Goal: Task Accomplishment & Management: Use online tool/utility

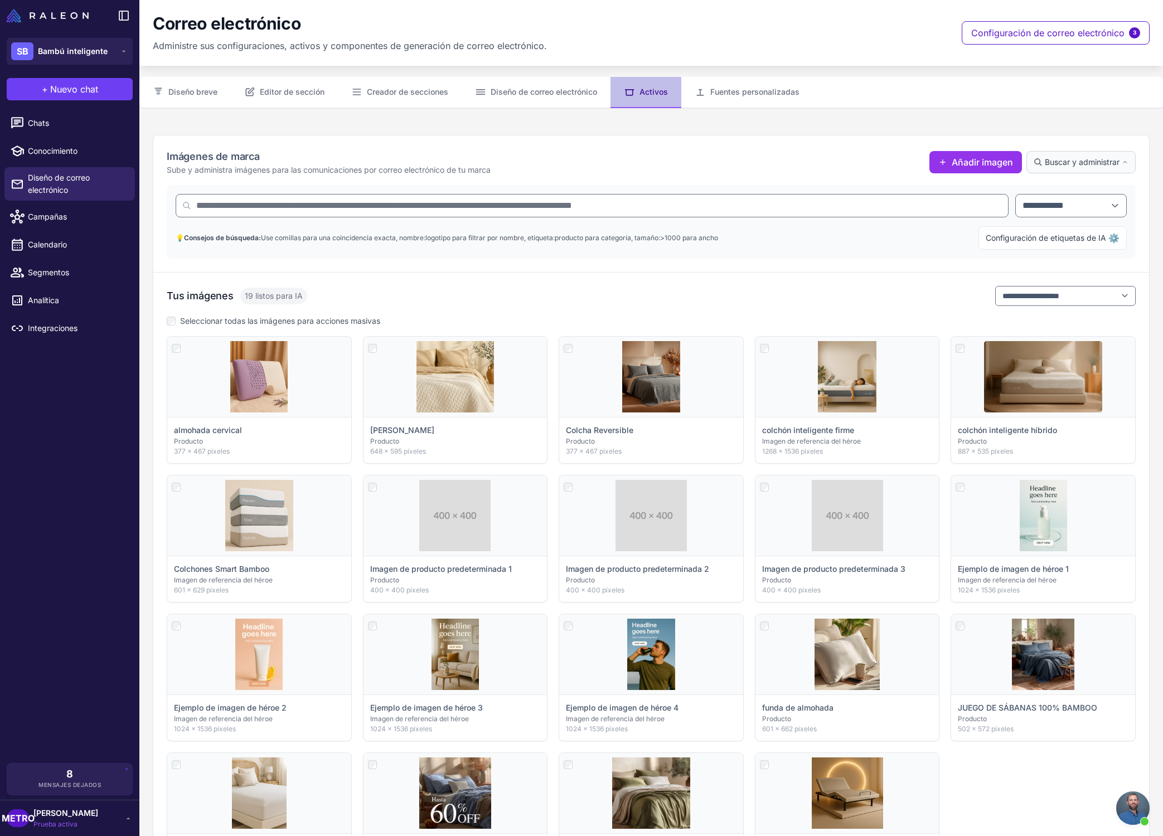
scroll to position [113, 0]
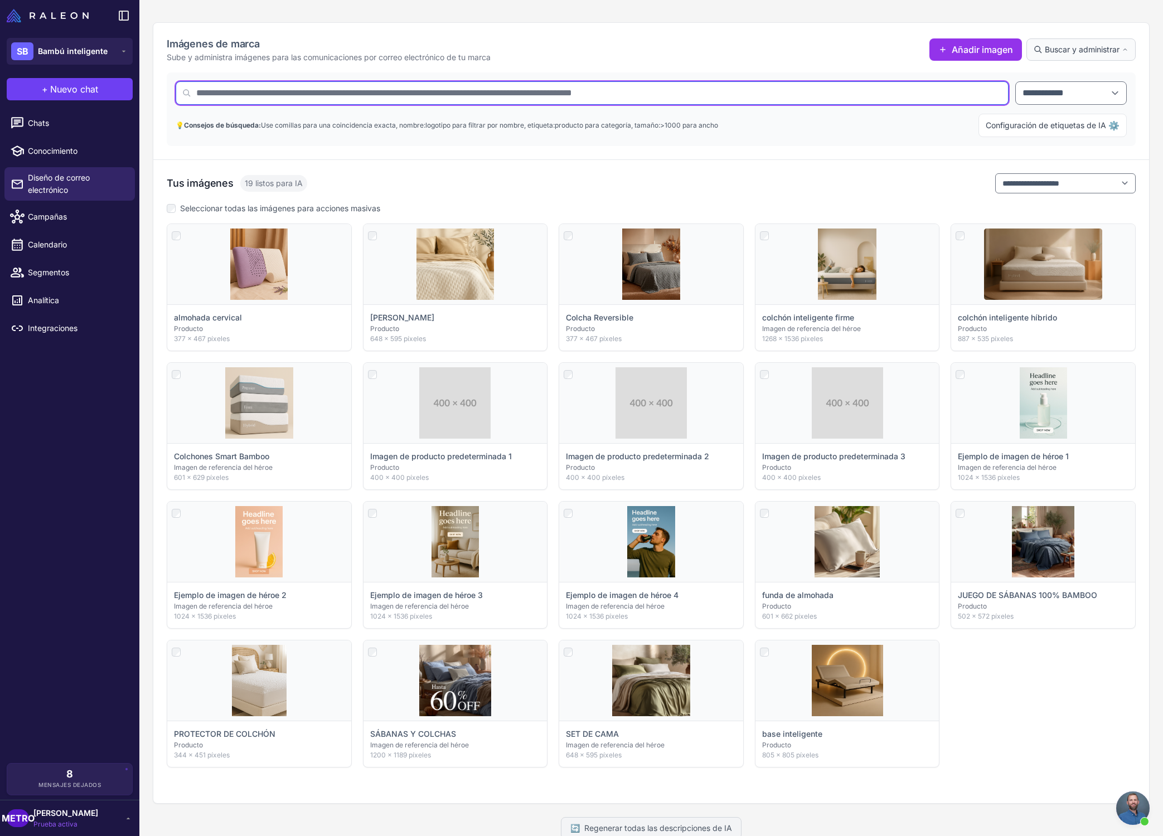
click at [873, 104] on input "text" at bounding box center [592, 92] width 833 height 23
click at [589, 91] on input "text" at bounding box center [592, 92] width 833 height 23
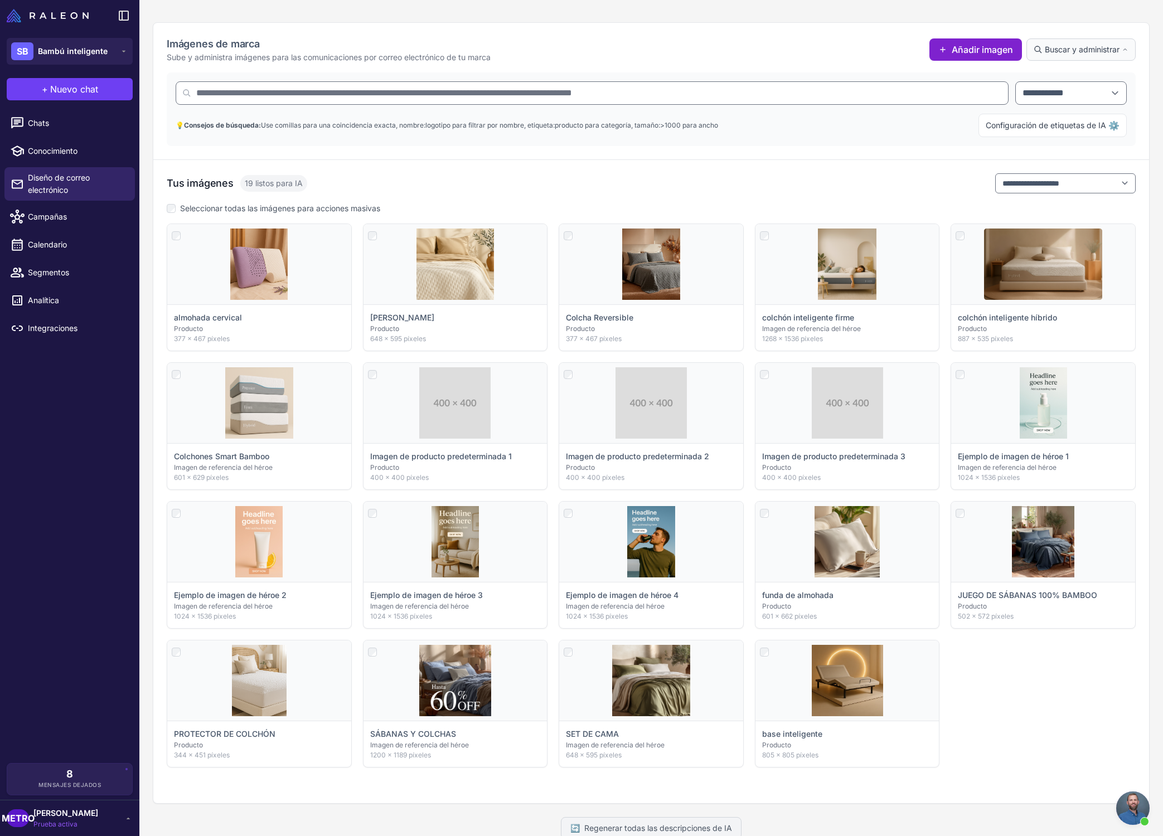
click at [989, 50] on font "Añadir imagen" at bounding box center [981, 49] width 61 height 11
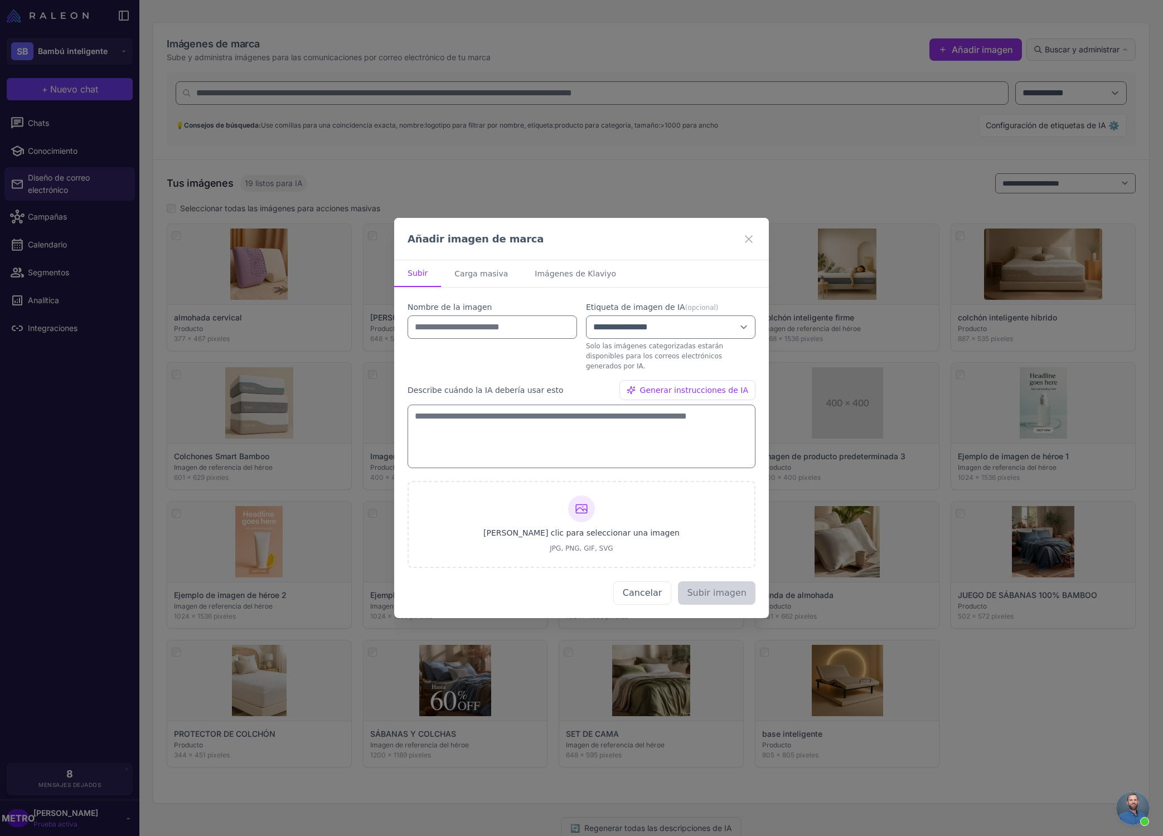
click at [471, 278] on font "Carga masiva" at bounding box center [481, 273] width 54 height 9
select select "*******"
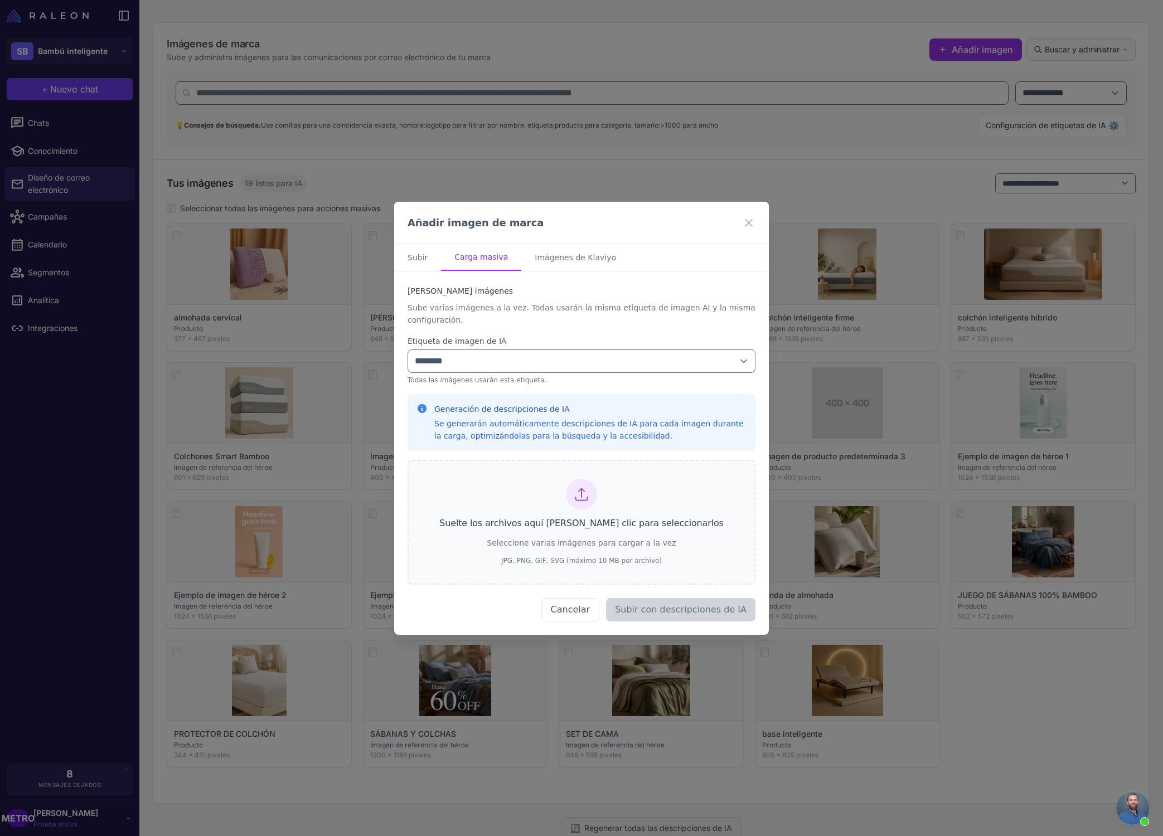
click at [580, 493] on icon at bounding box center [582, 495] width 16 height 16
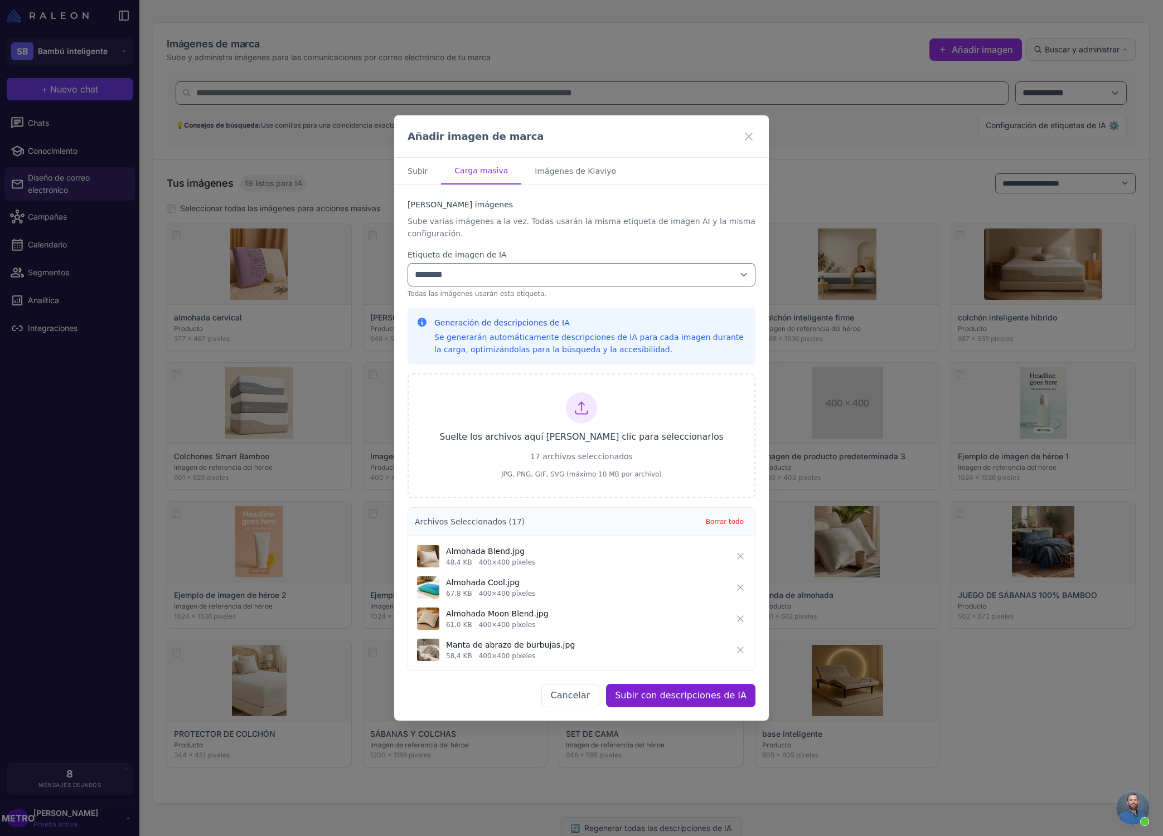
click at [697, 699] on font "Subir con descripciones de IA" at bounding box center [681, 695] width 132 height 11
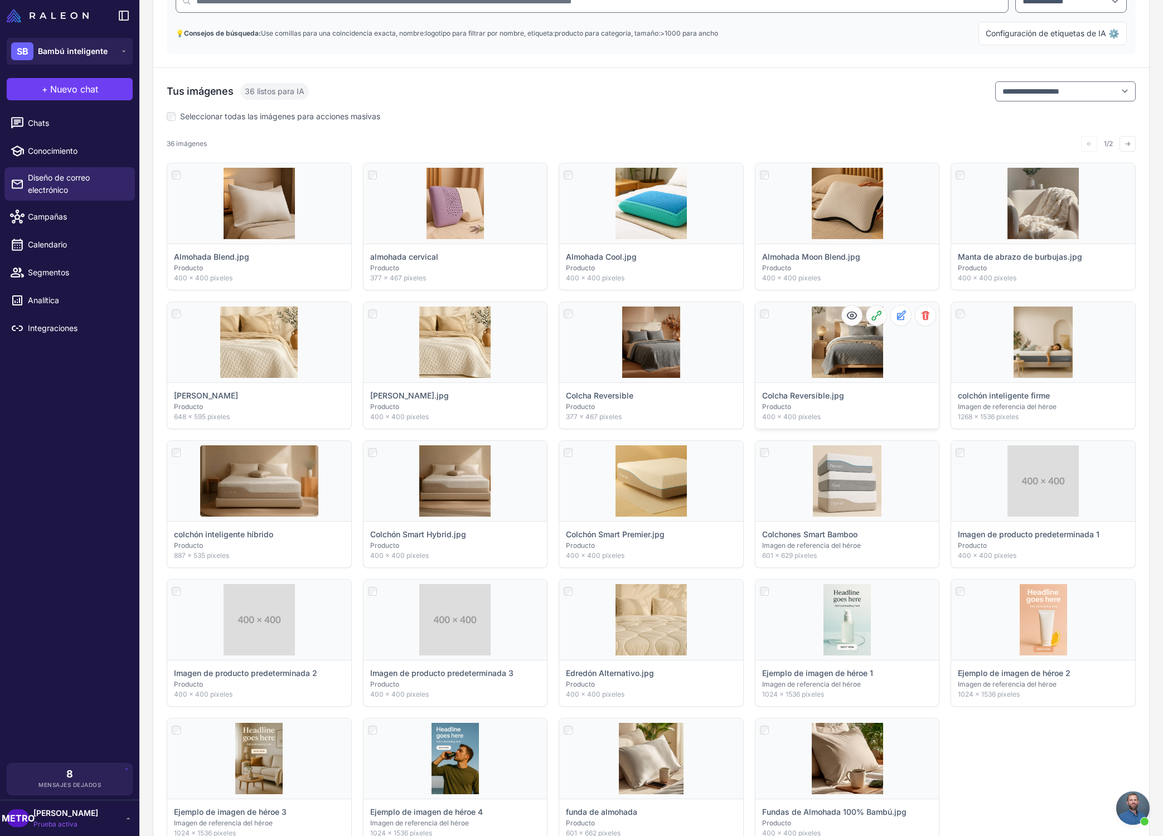
scroll to position [0, 0]
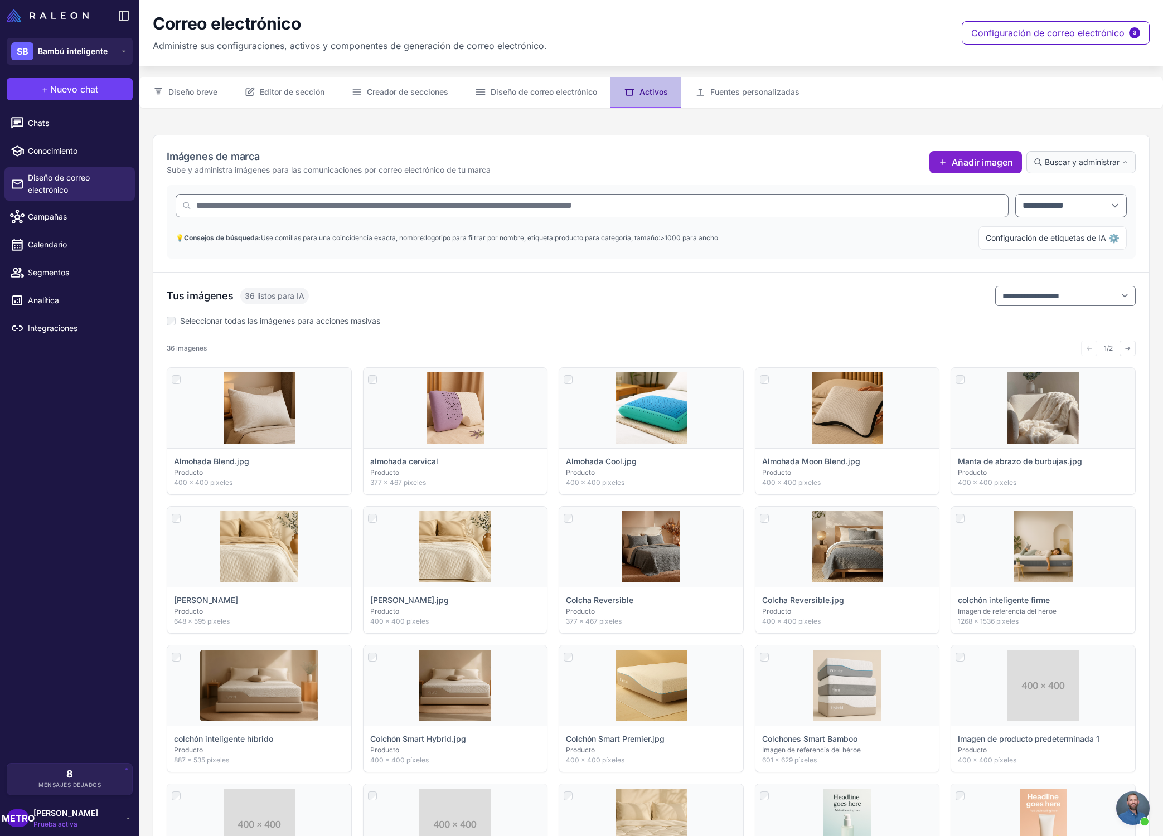
click at [968, 166] on font "Añadir imagen" at bounding box center [981, 162] width 61 height 11
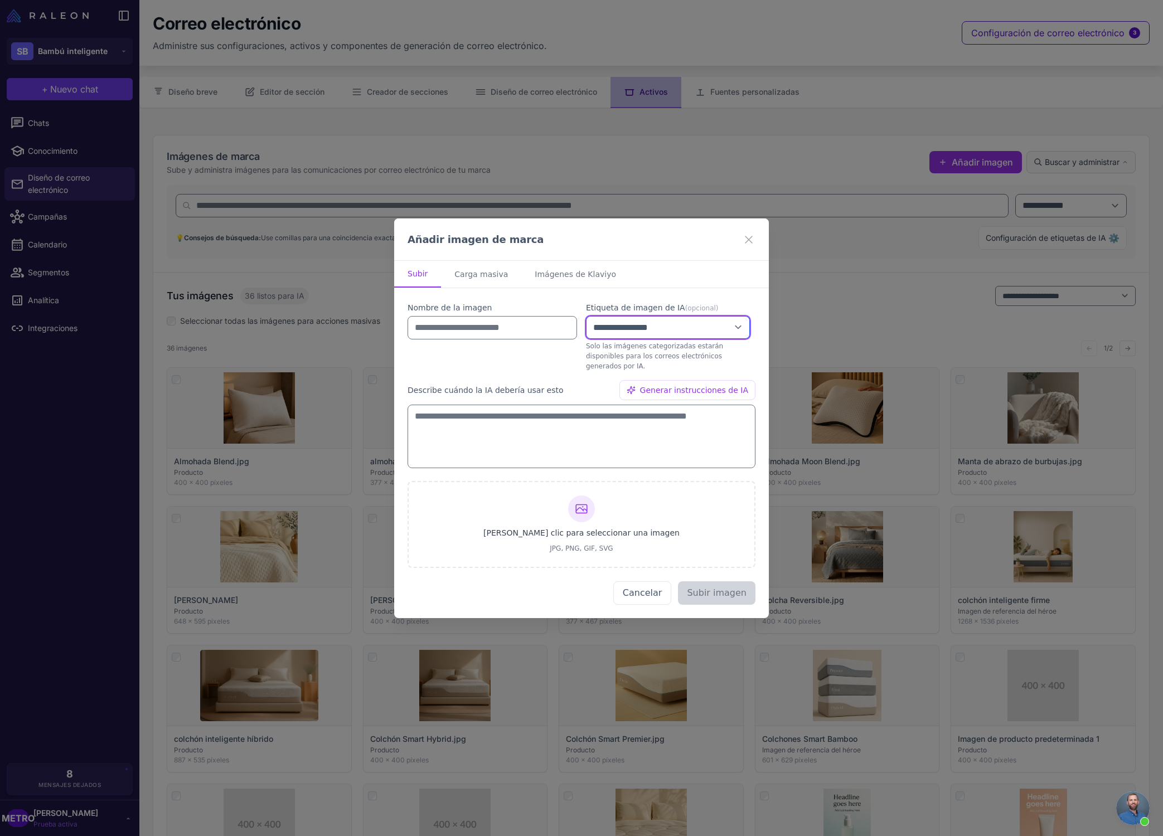
click at [684, 324] on select "**********" at bounding box center [668, 327] width 164 height 23
select select "**********"
click at [586, 320] on select "**********" at bounding box center [668, 327] width 164 height 23
click at [589, 333] on select "**********" at bounding box center [668, 327] width 164 height 23
click at [586, 320] on select "**********" at bounding box center [668, 327] width 164 height 23
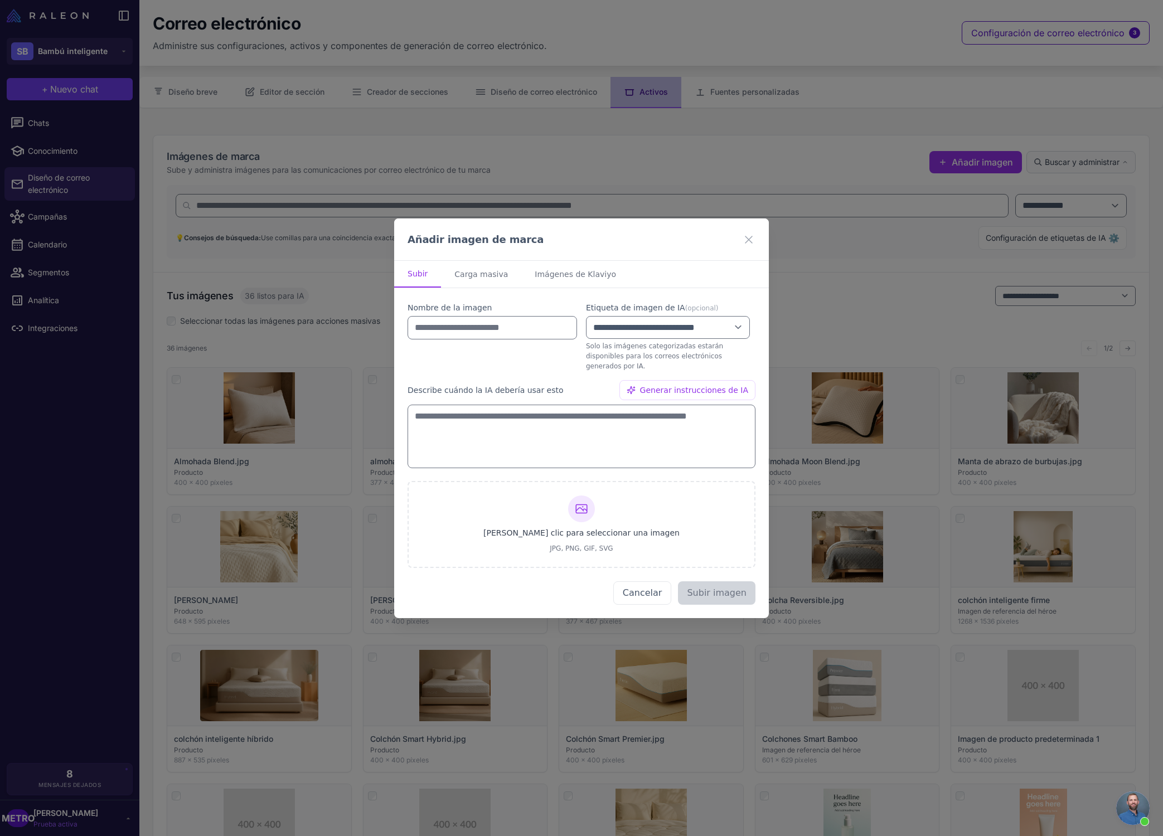
click at [469, 278] on font "Carga masiva" at bounding box center [481, 274] width 54 height 9
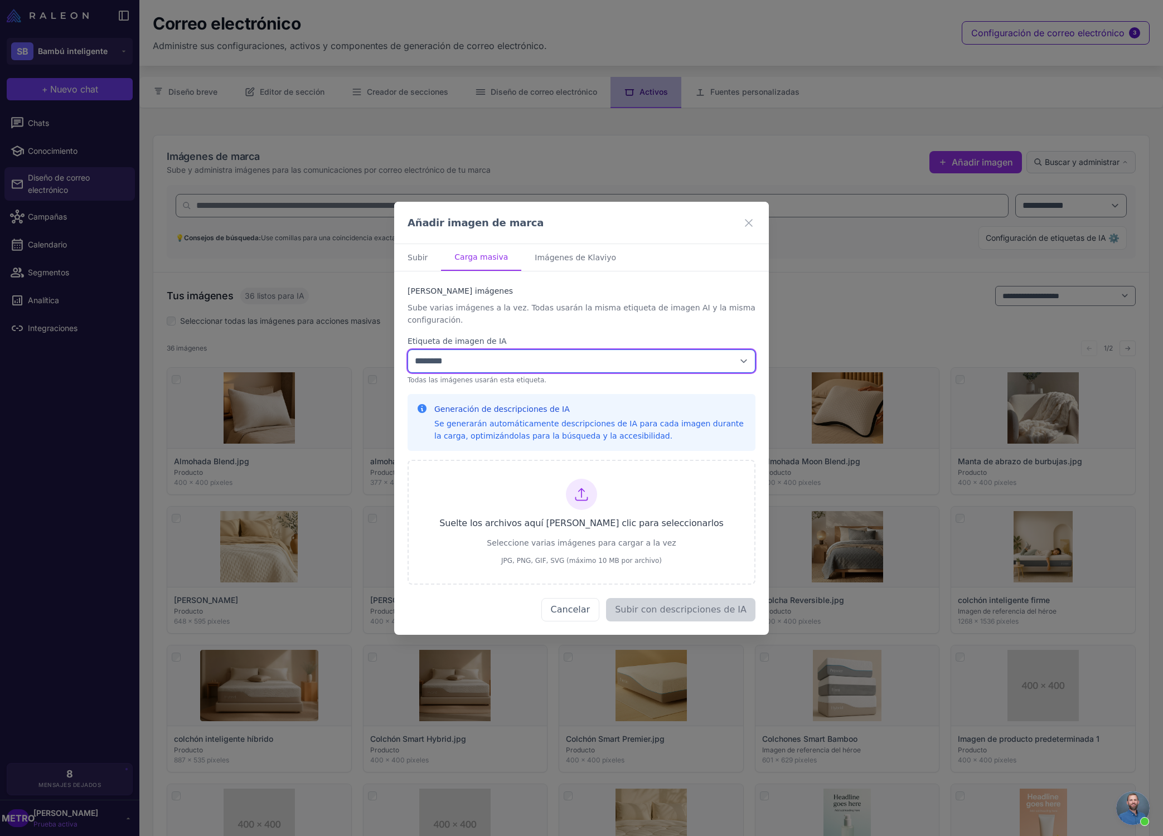
click at [524, 357] on select "**********" at bounding box center [581, 360] width 348 height 23
click at [407, 349] on select "**********" at bounding box center [581, 360] width 348 height 23
click at [583, 493] on icon at bounding box center [582, 495] width 16 height 16
click at [545, 367] on select "**********" at bounding box center [581, 360] width 348 height 23
click at [407, 349] on select "**********" at bounding box center [581, 360] width 348 height 23
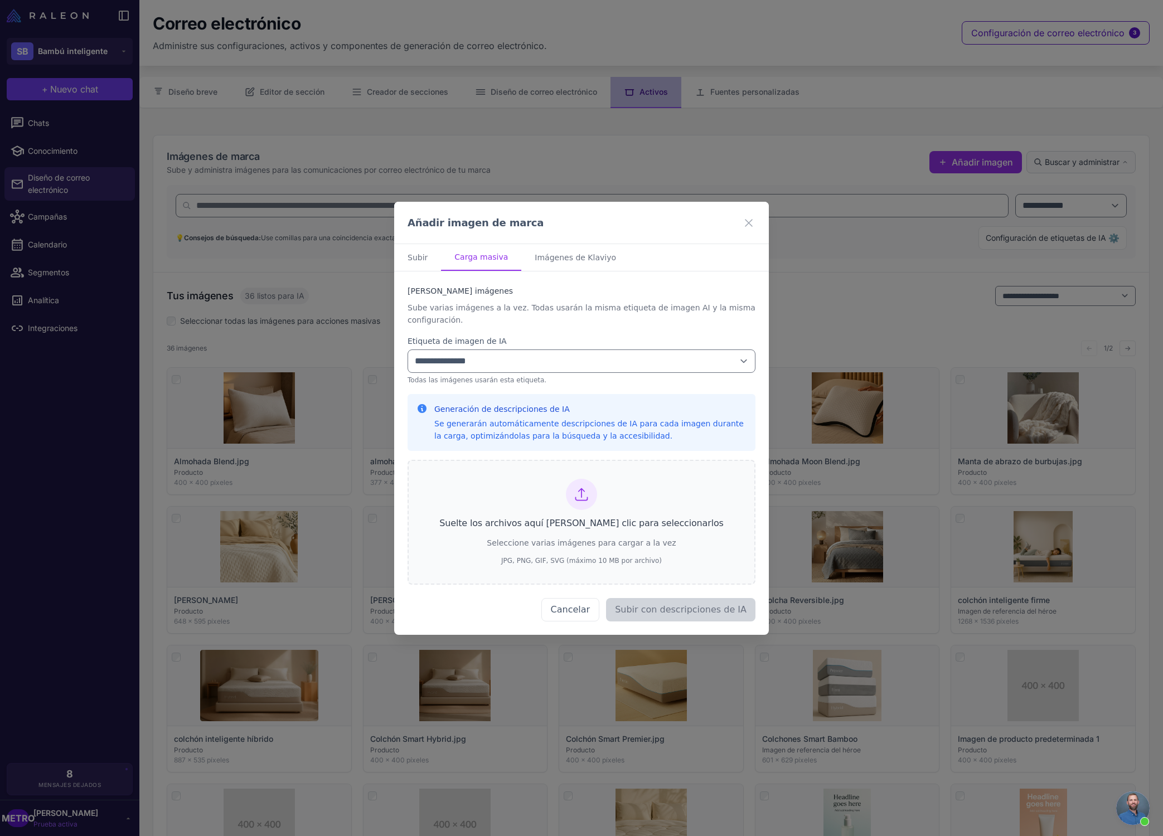
click at [576, 490] on icon at bounding box center [582, 495] width 16 height 16
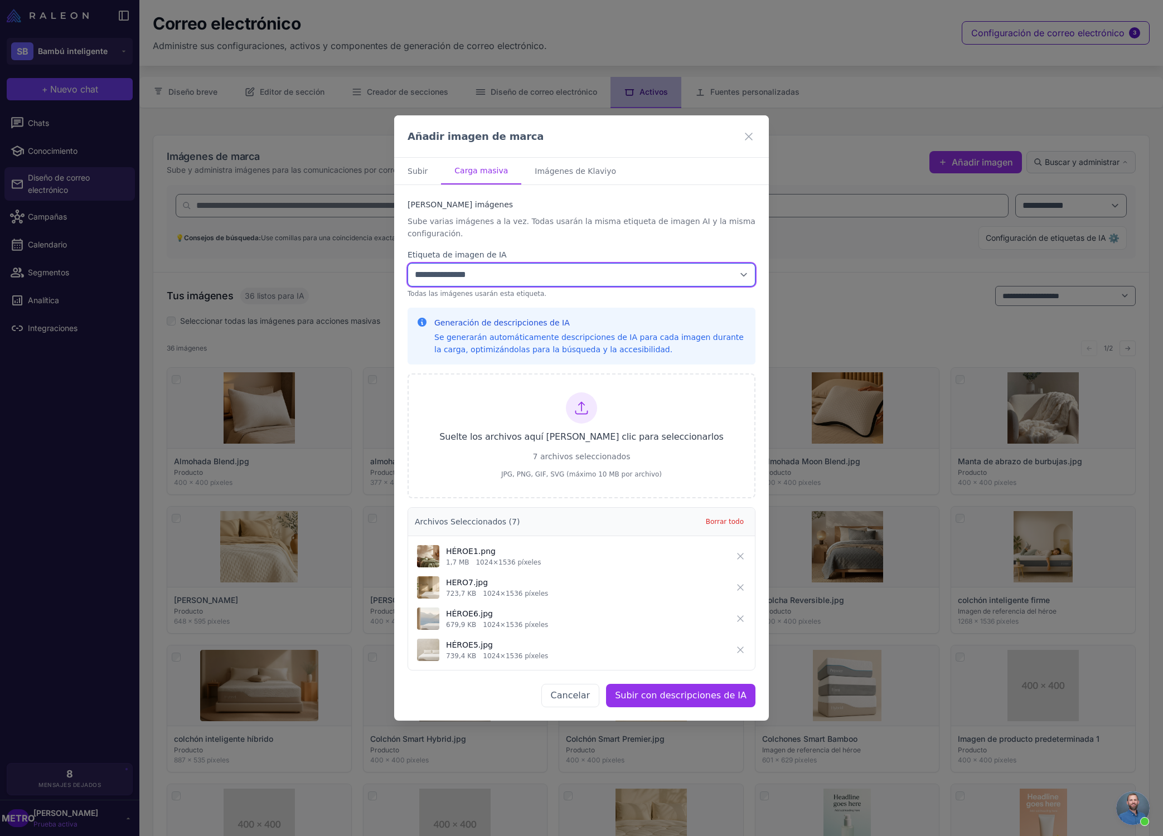
click at [529, 282] on select "**********" at bounding box center [581, 274] width 348 height 23
select select "**********"
click at [407, 263] on select "**********" at bounding box center [581, 274] width 348 height 23
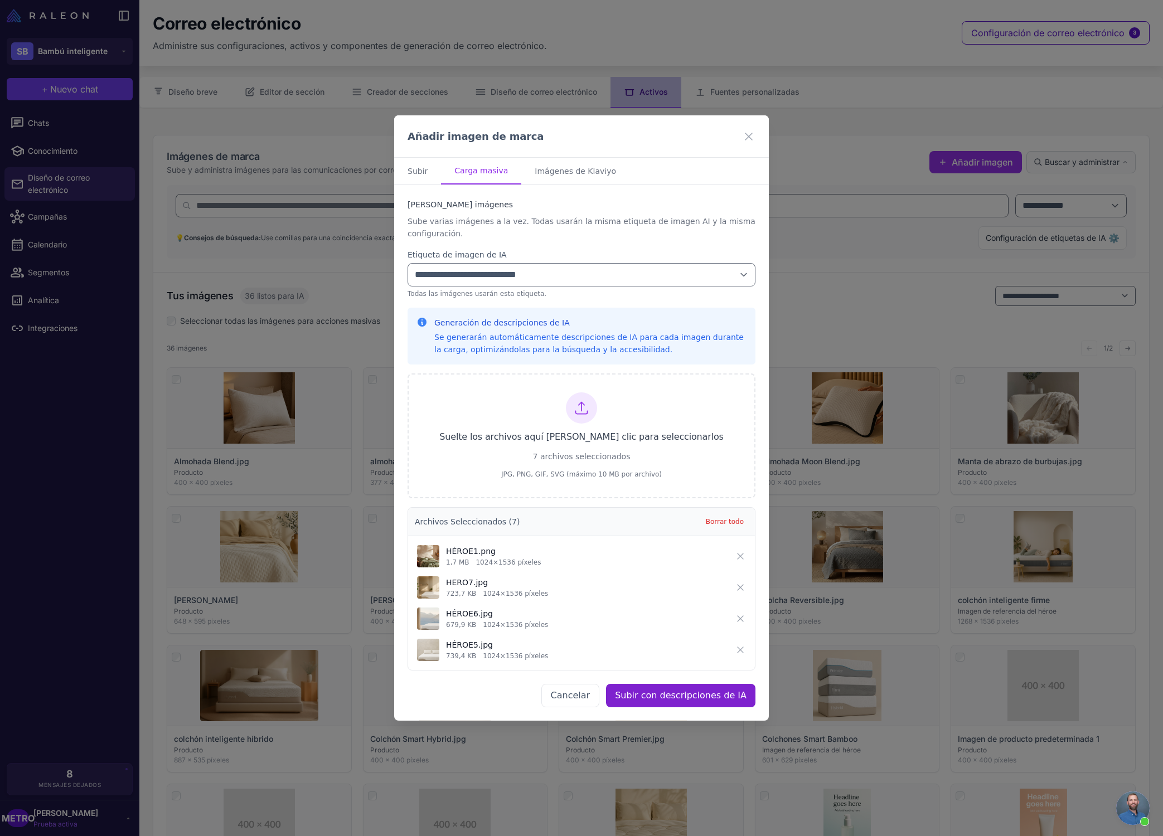
click at [653, 693] on font "Subir con descripciones de IA" at bounding box center [681, 695] width 132 height 11
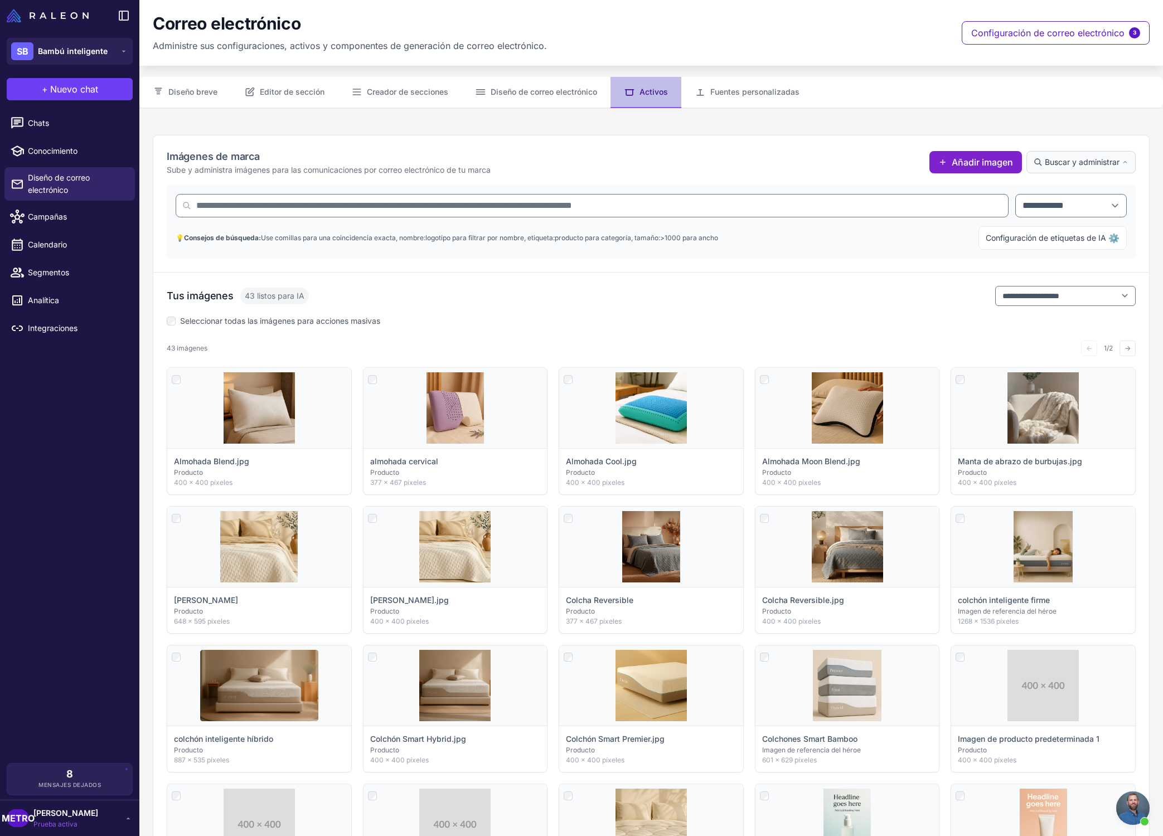
click at [980, 163] on font "Añadir imagen" at bounding box center [981, 162] width 61 height 11
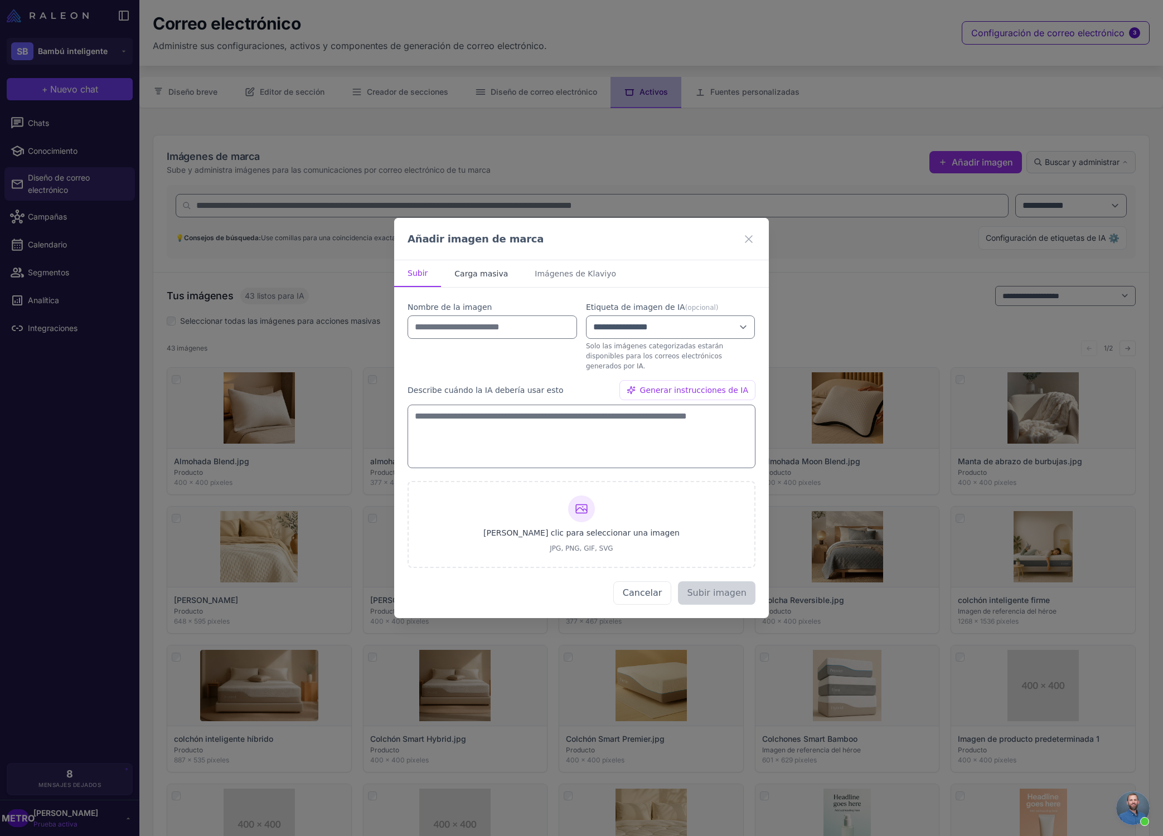
click at [494, 274] on font "Carga masiva" at bounding box center [481, 273] width 54 height 9
select select "**********"
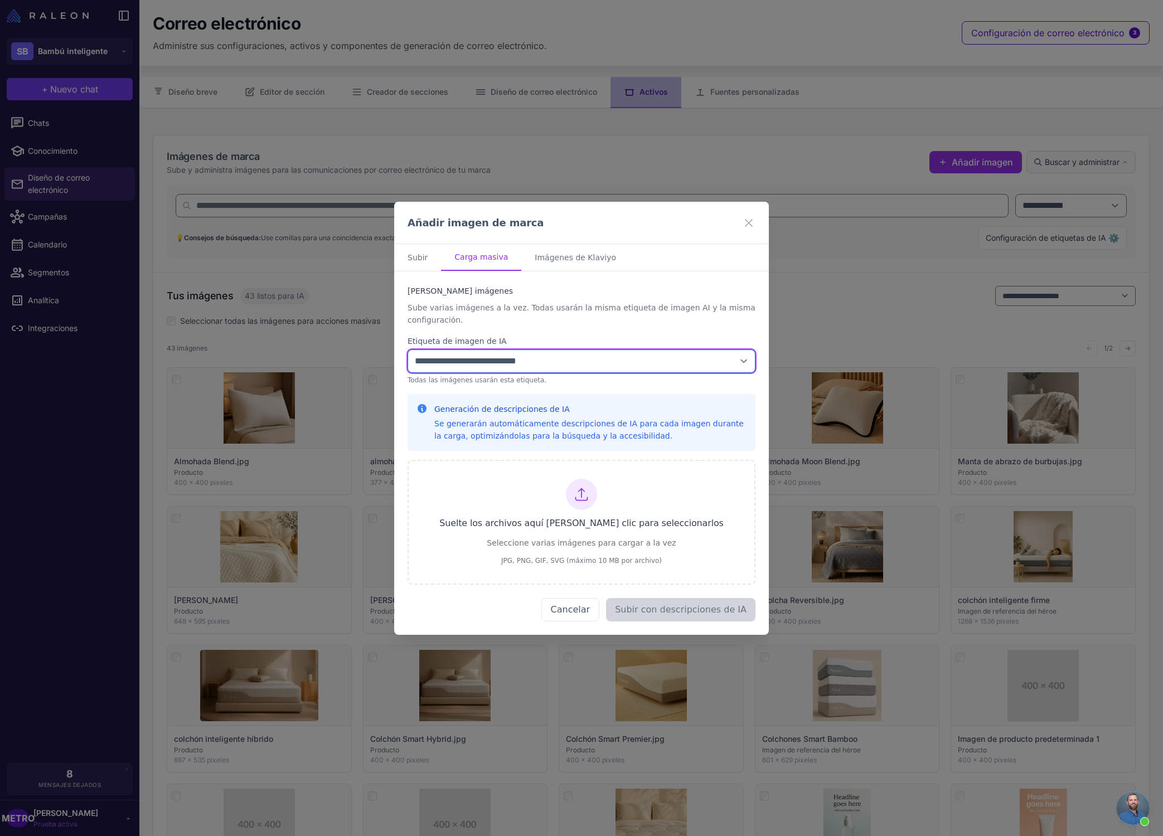
click at [523, 367] on select "**********" at bounding box center [581, 360] width 348 height 23
click at [407, 349] on select "**********" at bounding box center [581, 360] width 348 height 23
click at [568, 500] on div at bounding box center [581, 494] width 31 height 31
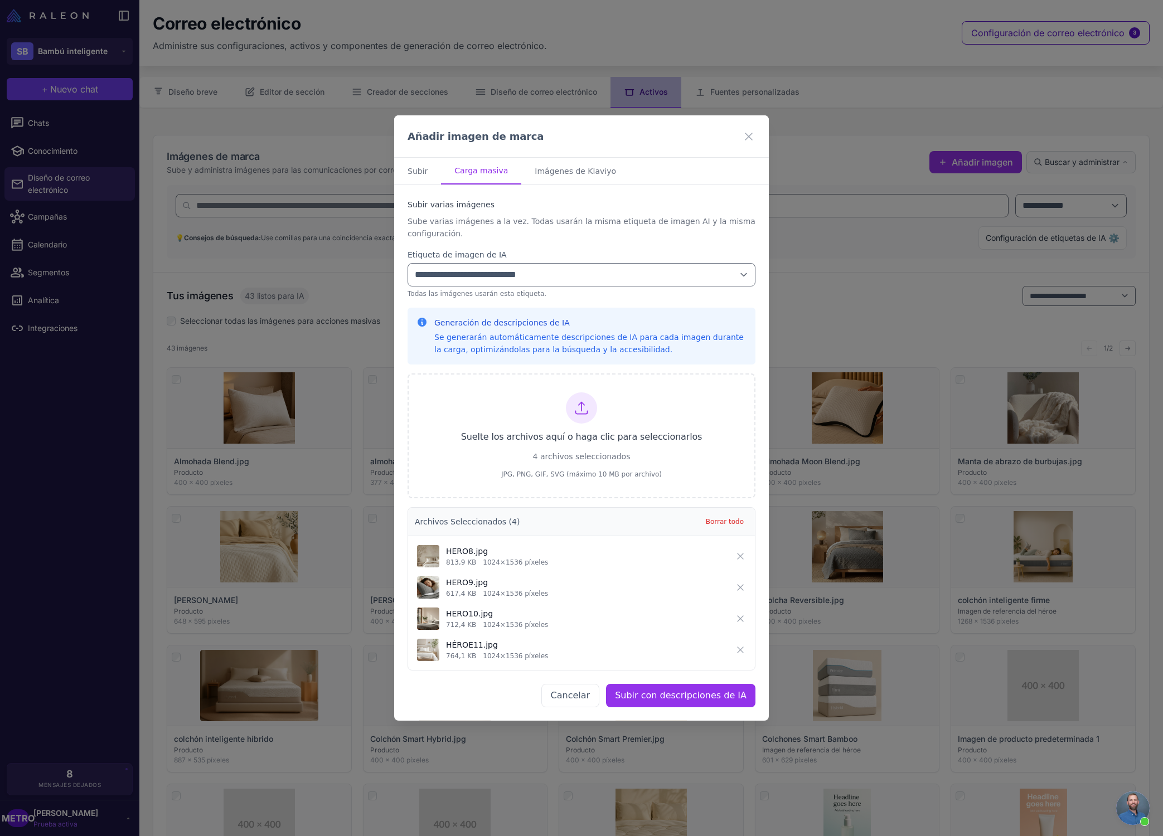
select select "**********"
click at [731, 700] on font "Subir con descripciones de IA" at bounding box center [681, 695] width 132 height 11
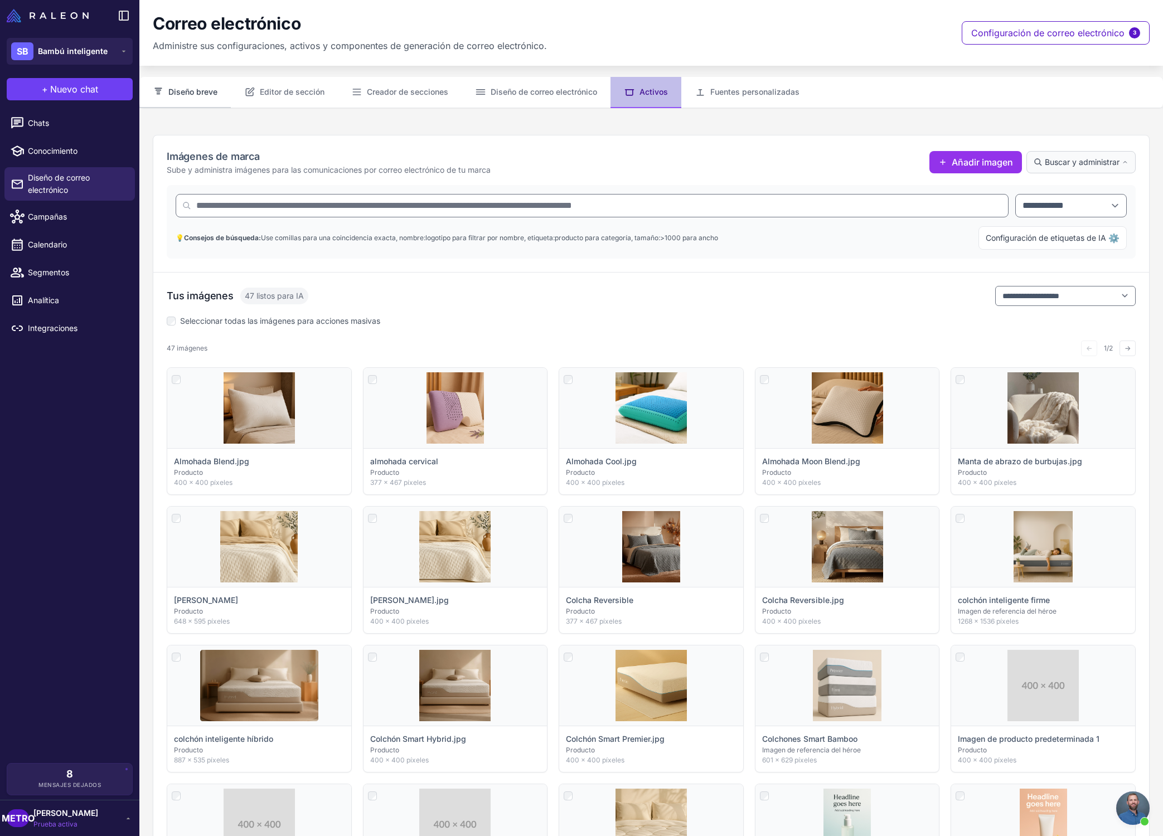
click at [203, 98] on font "Diseño breve" at bounding box center [192, 92] width 49 height 12
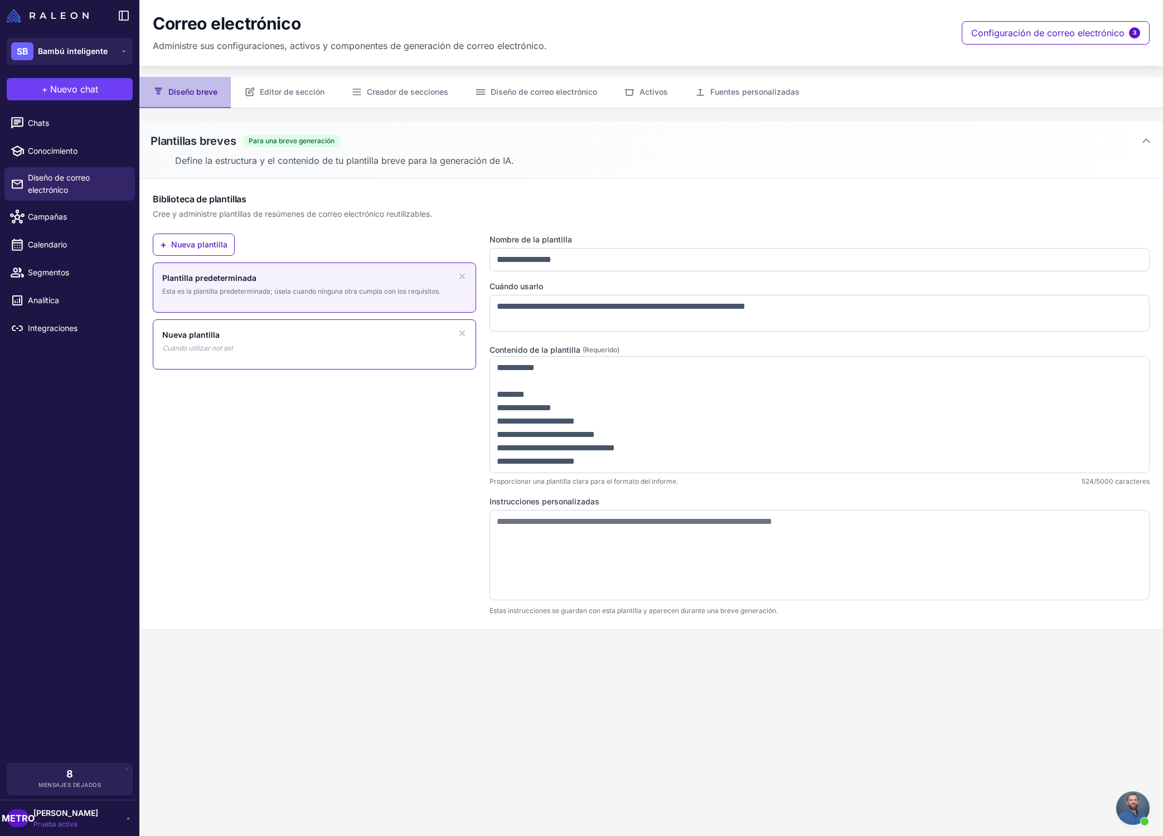
click at [283, 352] on div "Nueva plantilla Cuándo utilizar not set" at bounding box center [314, 341] width 304 height 25
type input "**********"
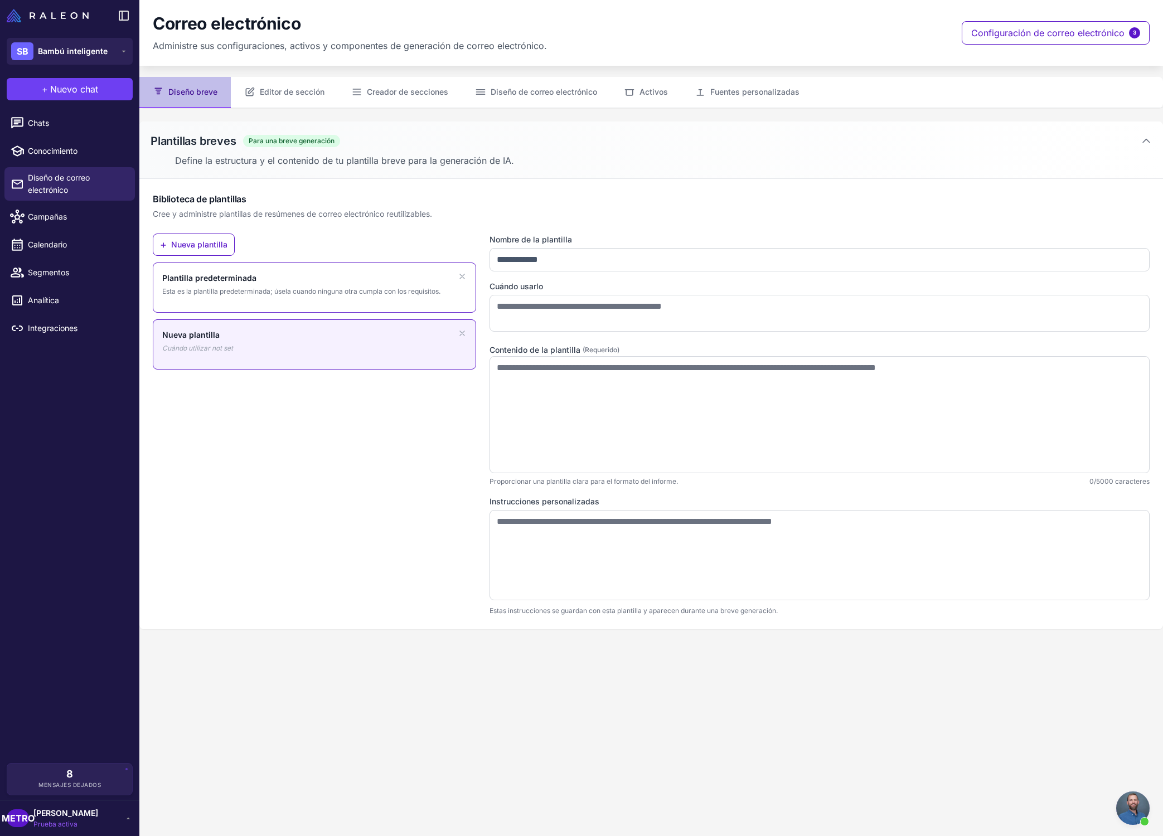
click at [348, 289] on font "Esta es la plantilla predeterminada; úsela cuando ninguna otra cumpla con los r…" at bounding box center [301, 291] width 278 height 8
type input "**********"
type textarea "**********"
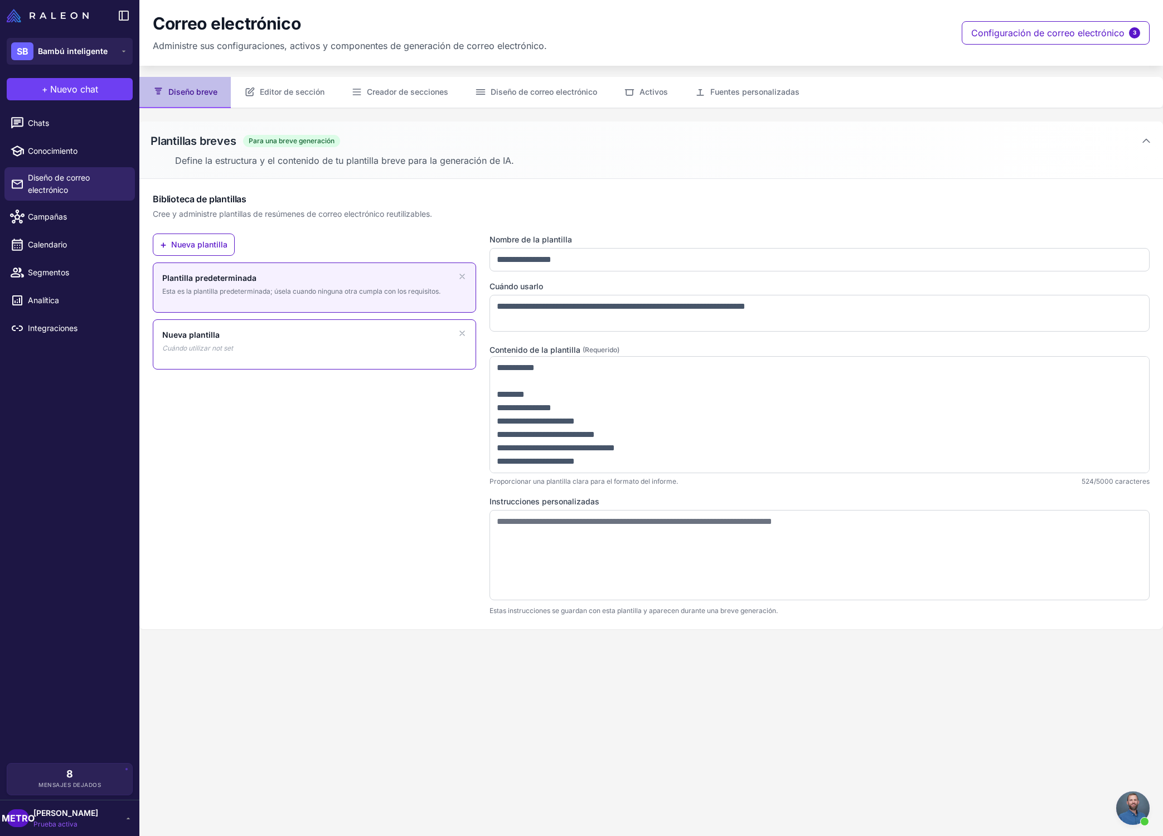
click at [337, 342] on div "Nueva plantilla Cuándo utilizar not set" at bounding box center [314, 341] width 304 height 25
type input "**********"
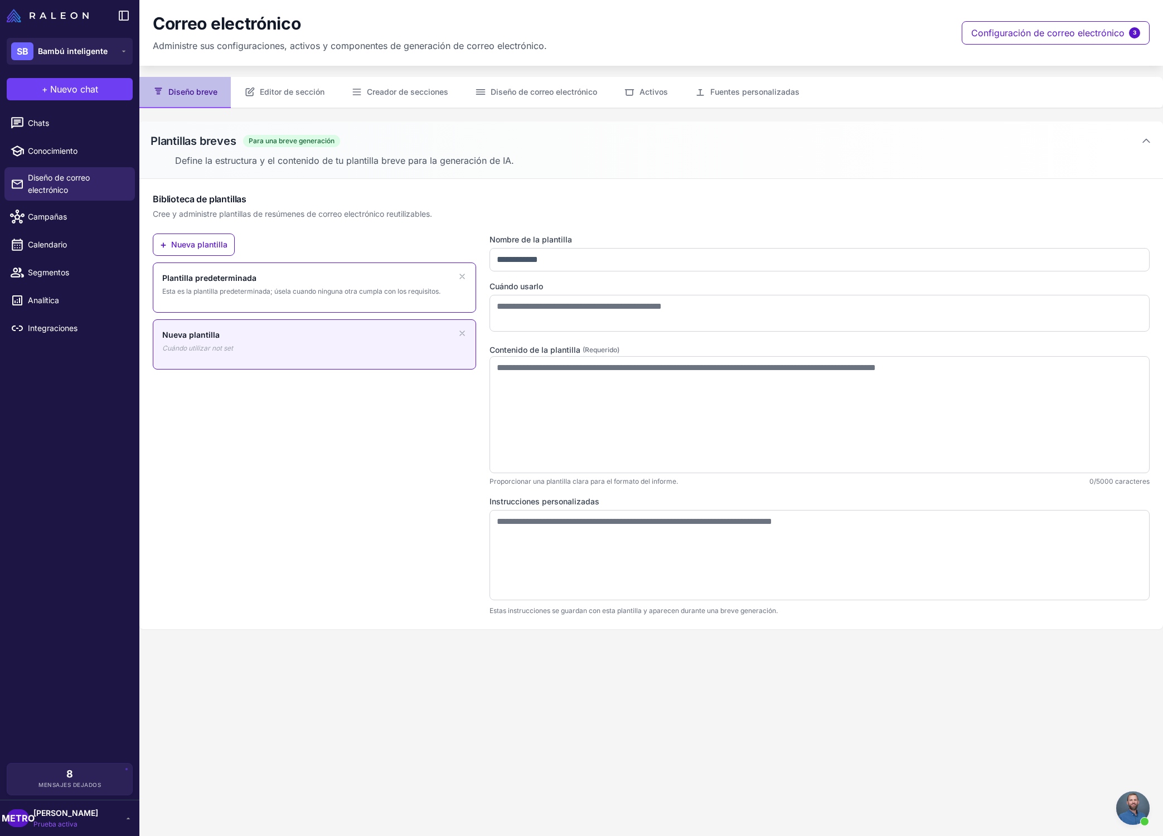
click at [393, 298] on div "Plantilla predeterminada Esta es la plantilla predeterminada; úsela cuando ning…" at bounding box center [314, 288] width 323 height 50
type input "**********"
type textarea "**********"
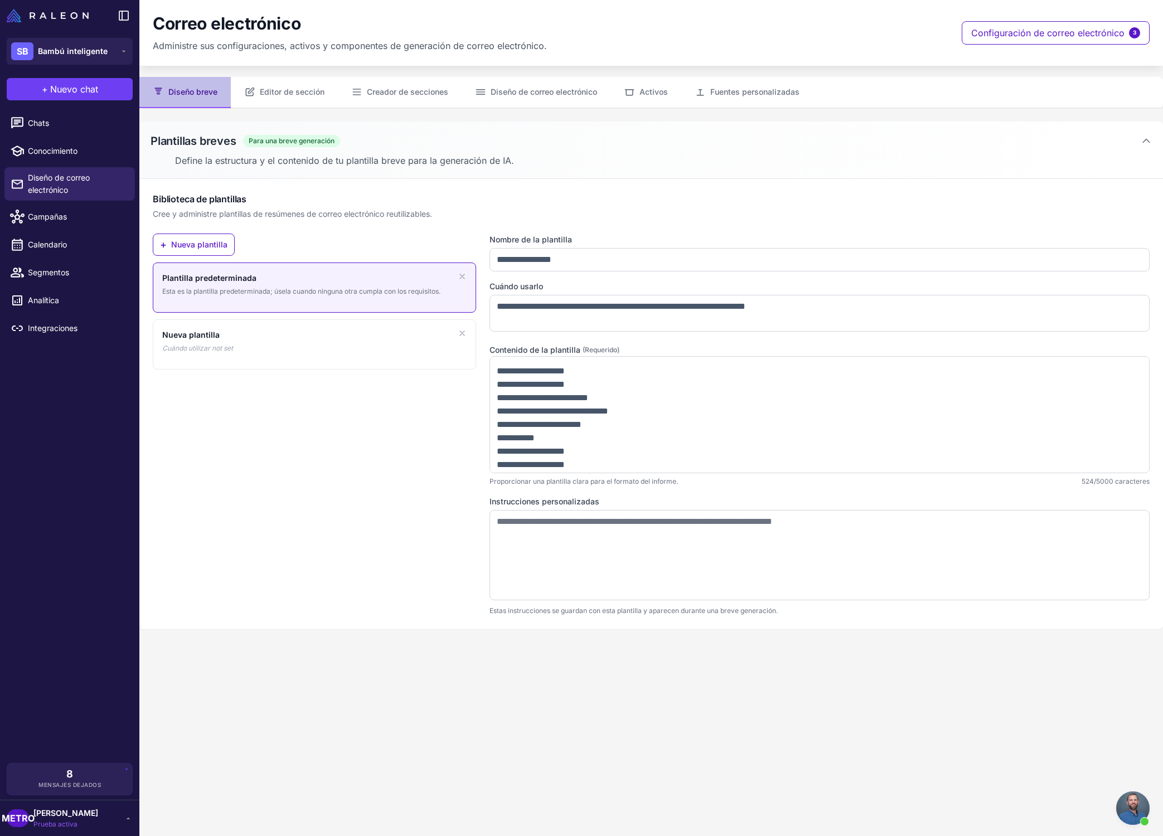
scroll to position [227, 0]
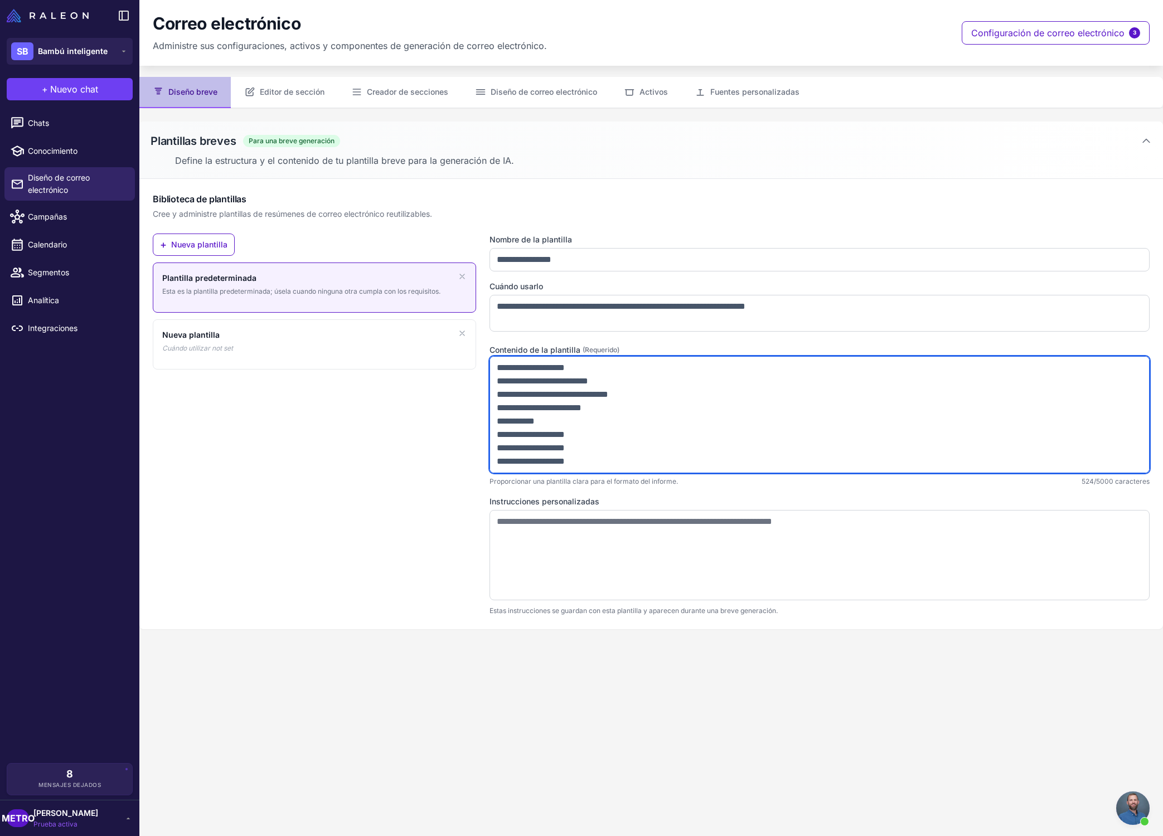
click at [558, 461] on textarea "**********" at bounding box center [819, 414] width 660 height 117
click at [591, 461] on textarea "**********" at bounding box center [819, 414] width 660 height 117
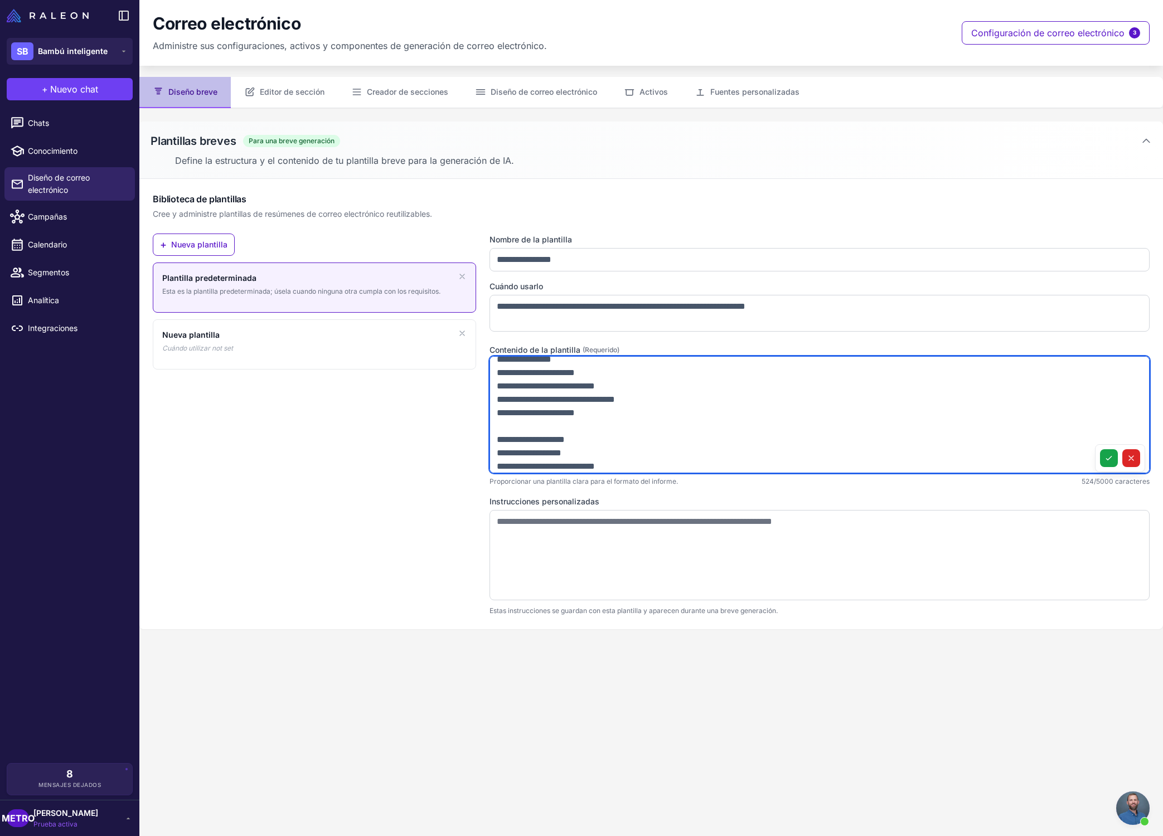
scroll to position [0, 0]
drag, startPoint x: 598, startPoint y: 461, endPoint x: 488, endPoint y: 348, distance: 158.1
click at [488, 348] on div "**********" at bounding box center [651, 425] width 997 height 382
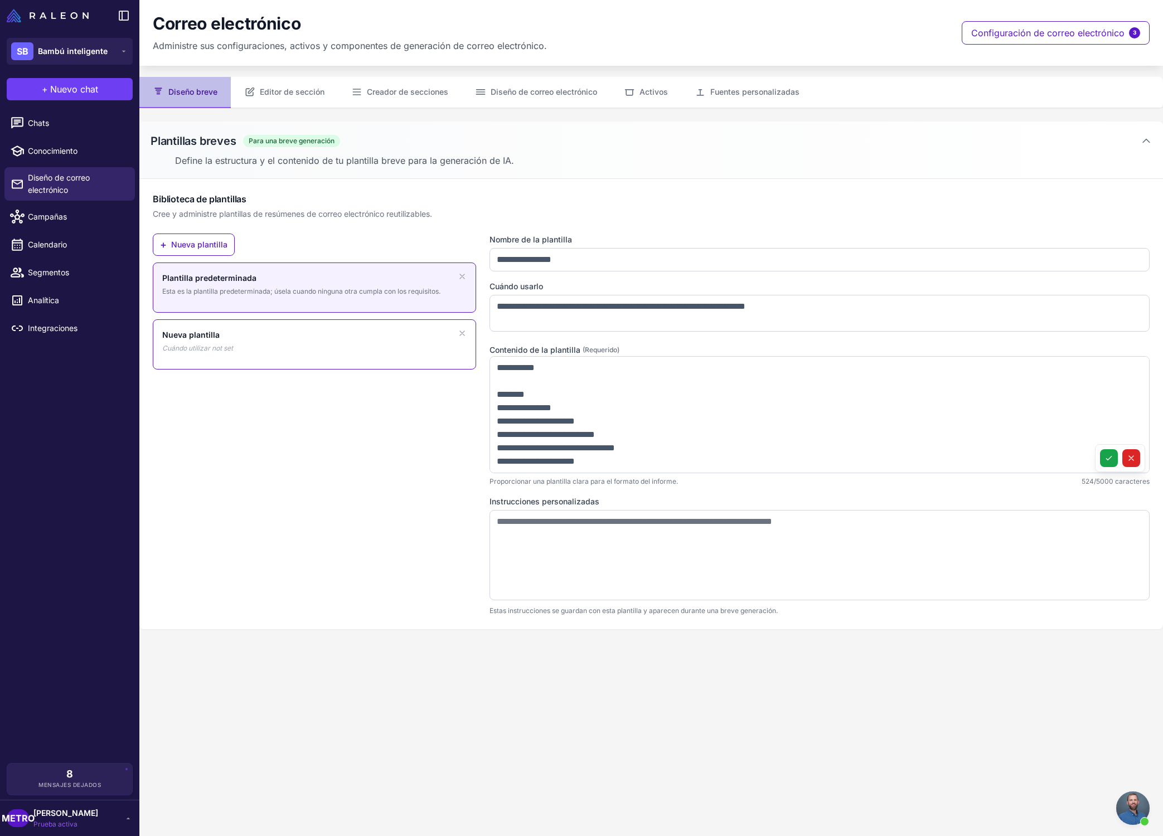
click at [263, 340] on div "Nueva plantilla Cuándo utilizar not set" at bounding box center [314, 341] width 304 height 25
type input "**********"
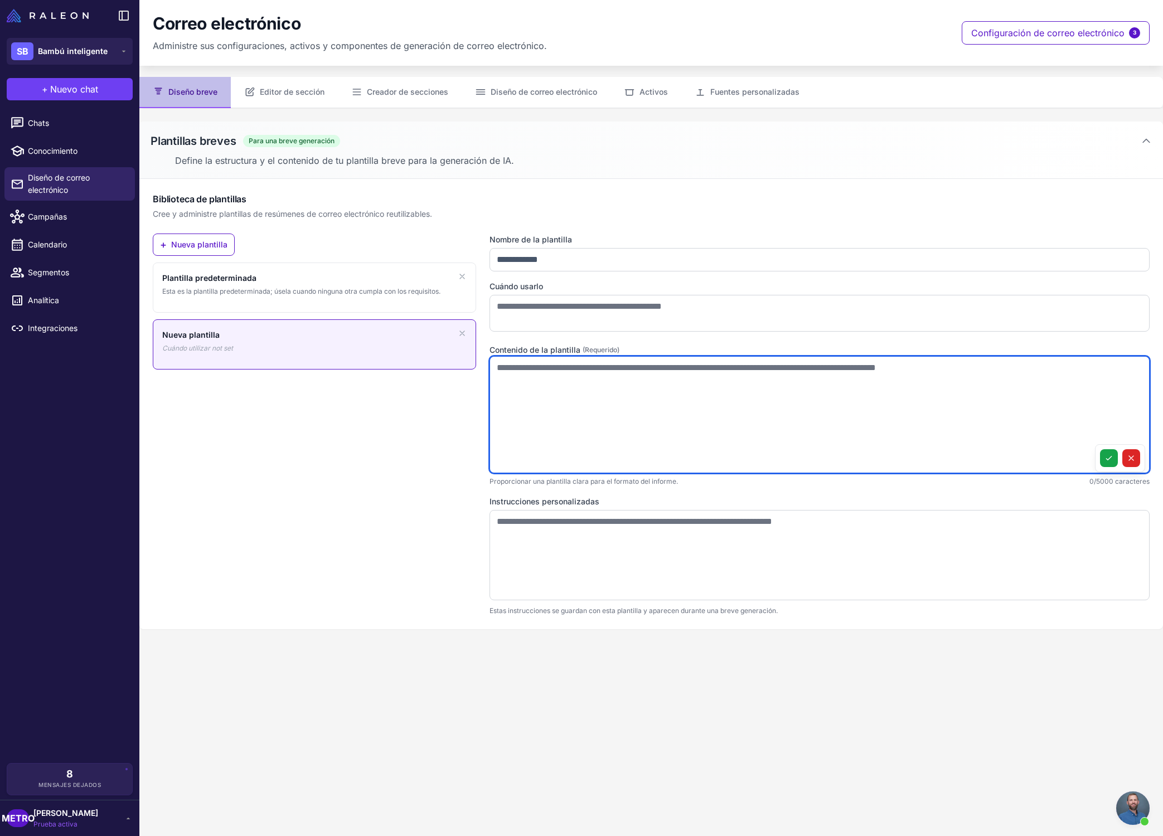
click at [528, 376] on textarea at bounding box center [819, 414] width 660 height 117
paste textarea "**********"
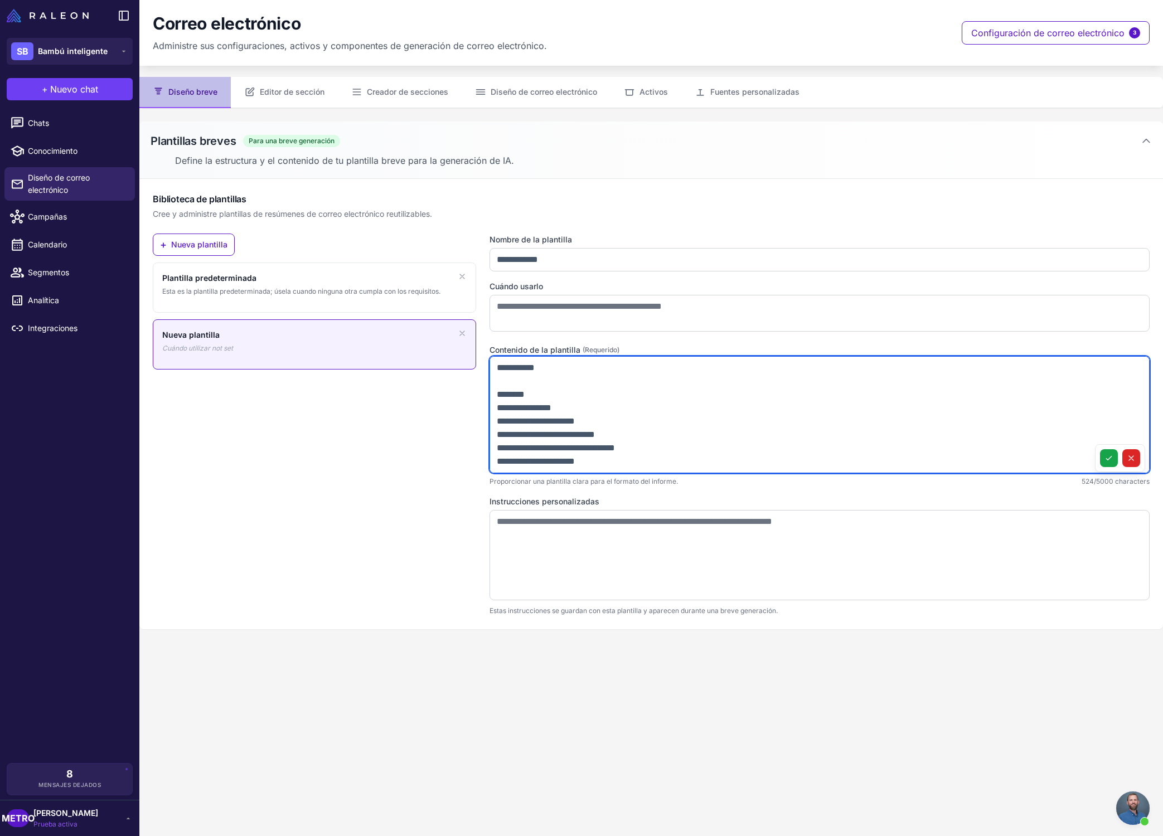
scroll to position [222, 0]
type textarea "**********"
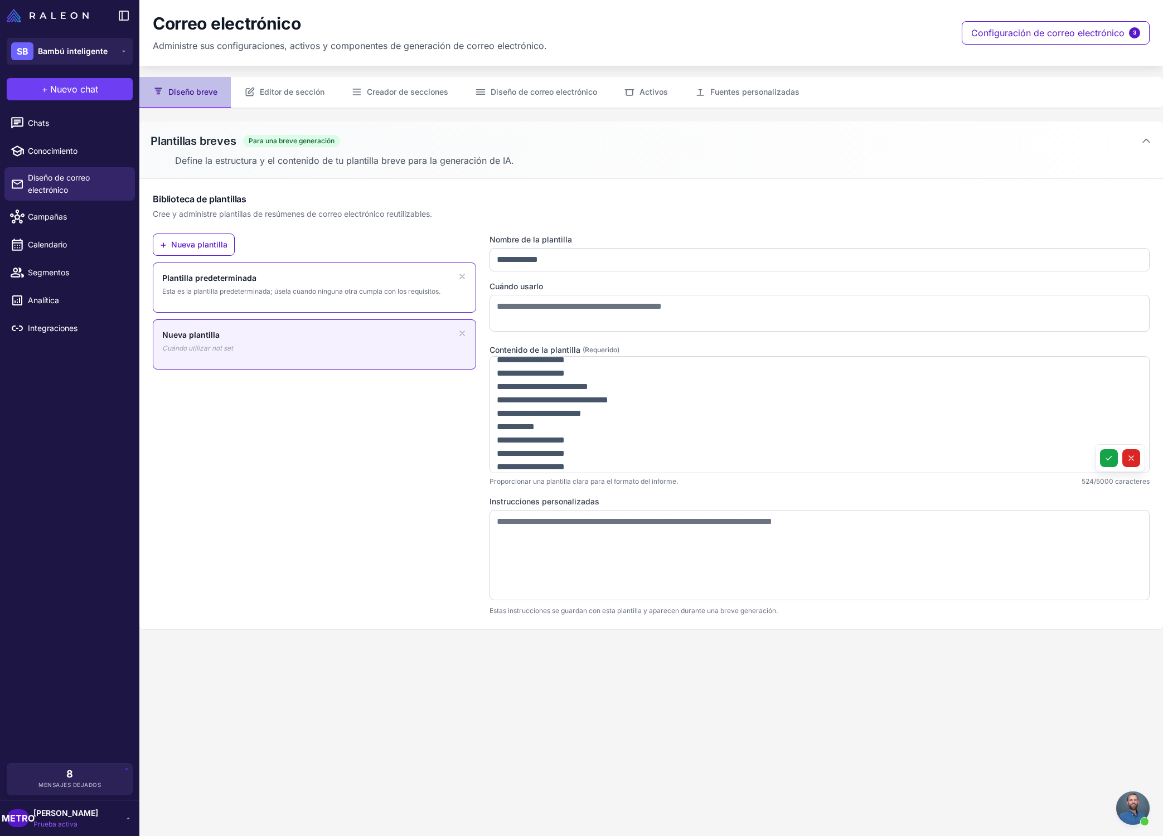
click at [297, 289] on font "Esta es la plantilla predeterminada; úsela cuando ninguna otra cumpla con los r…" at bounding box center [301, 291] width 278 height 8
type input "**********"
type textarea "**********"
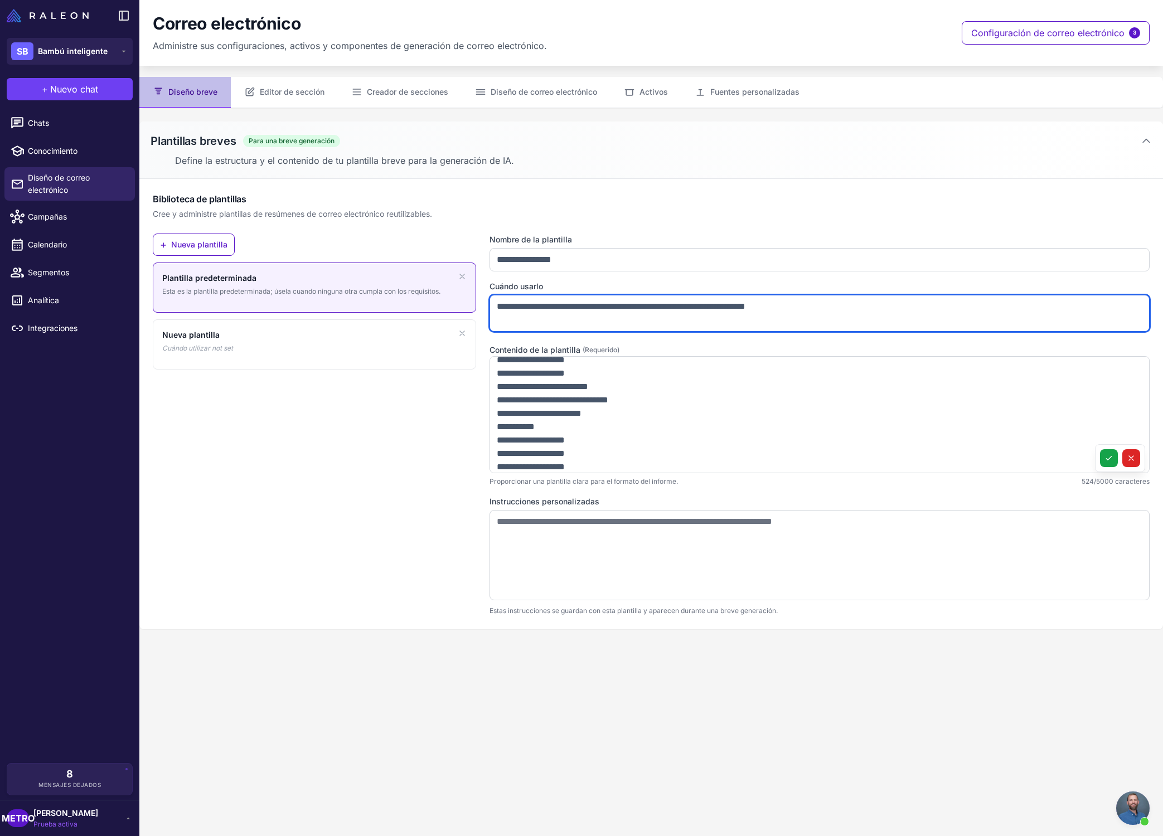
click at [537, 305] on textarea "**********" at bounding box center [819, 313] width 660 height 37
click at [537, 306] on textarea "**********" at bounding box center [819, 313] width 660 height 37
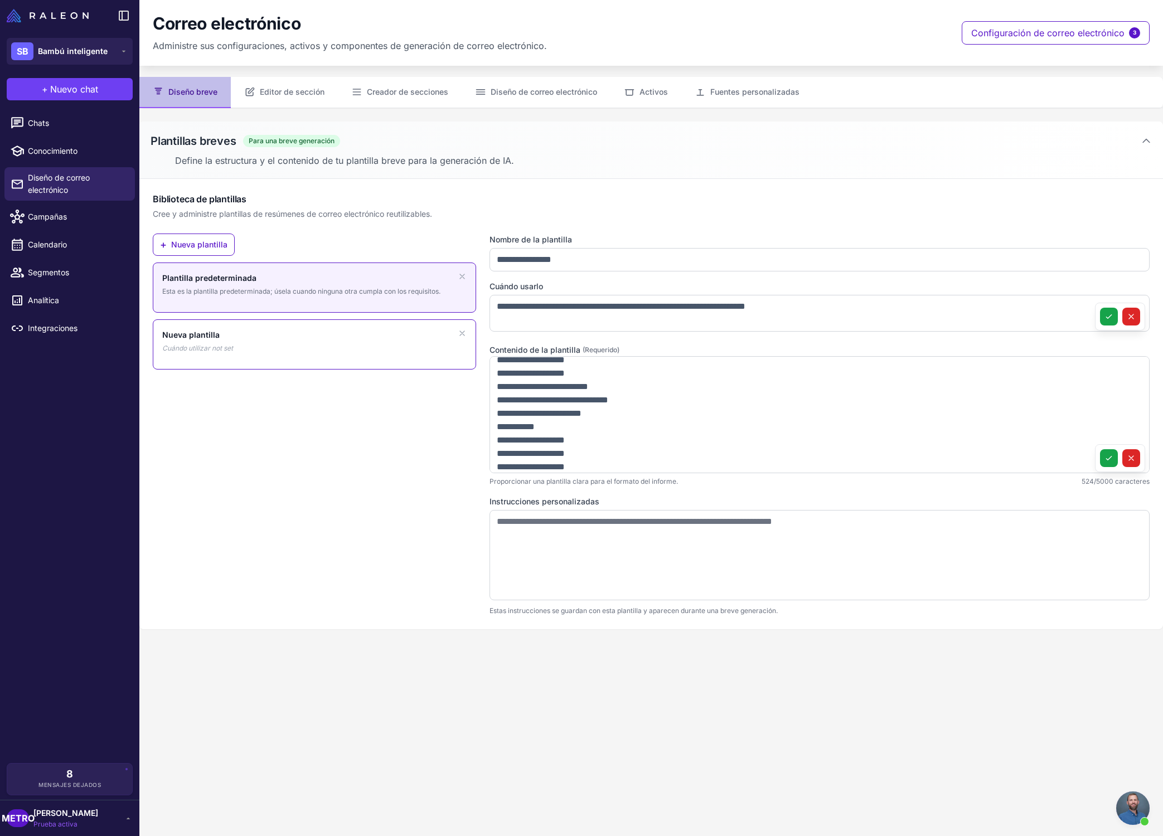
click at [387, 361] on div "Nueva plantilla Cuándo utilizar not set" at bounding box center [314, 344] width 323 height 50
type input "**********"
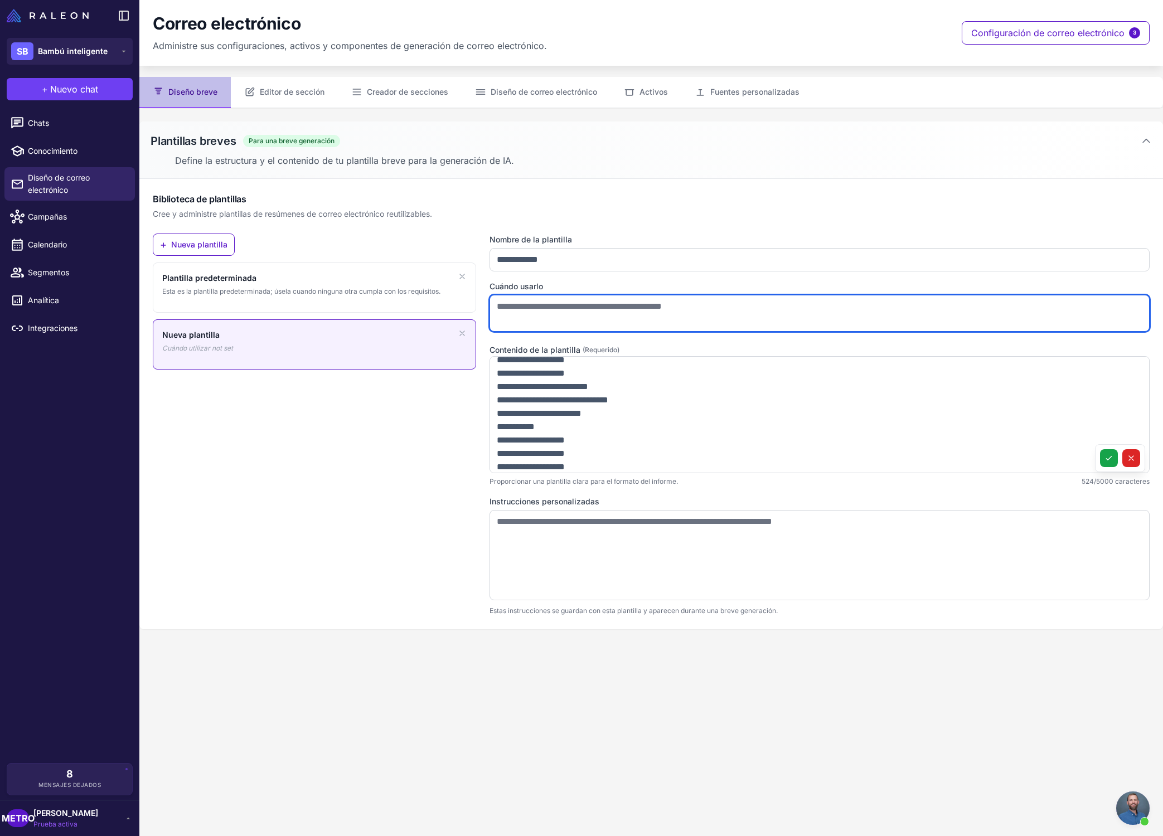
click at [519, 302] on textarea at bounding box center [819, 313] width 660 height 37
click at [520, 302] on textarea at bounding box center [819, 313] width 660 height 37
click at [519, 302] on textarea at bounding box center [819, 313] width 660 height 37
click at [522, 306] on textarea at bounding box center [819, 313] width 660 height 37
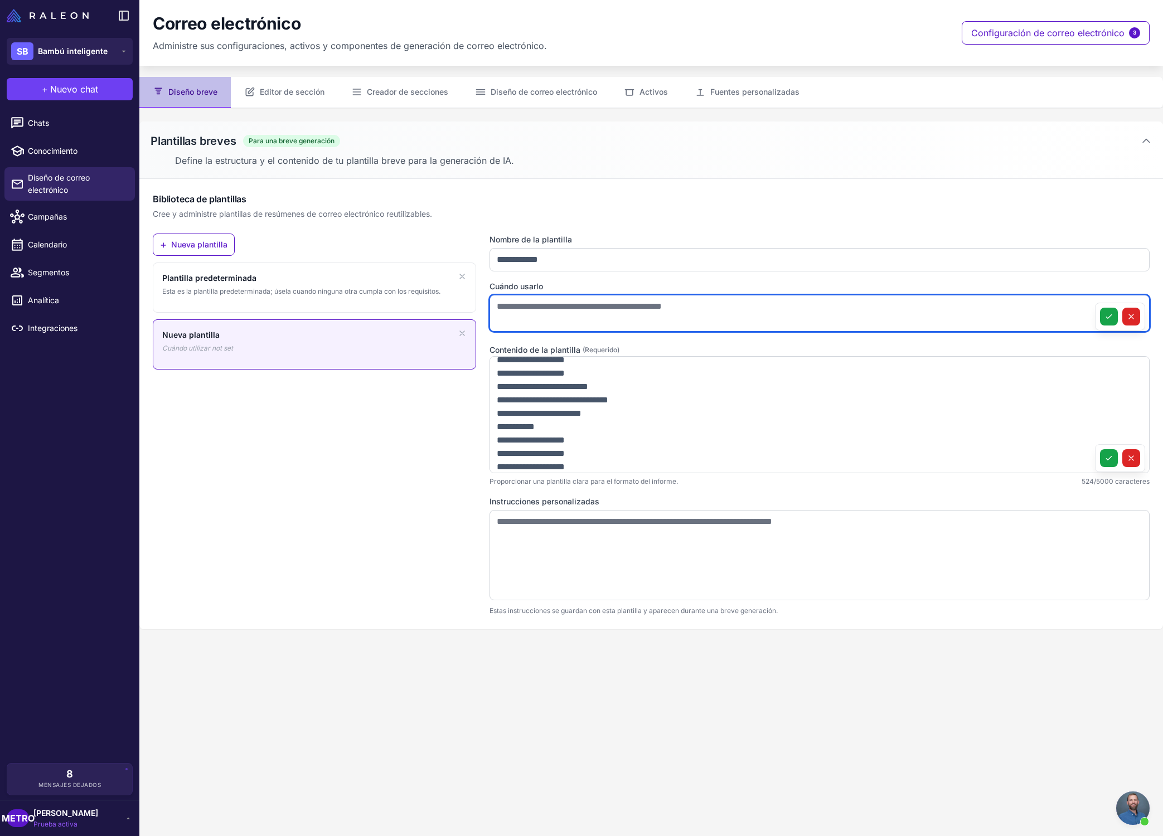
click at [522, 306] on textarea at bounding box center [819, 313] width 660 height 37
drag, startPoint x: 522, startPoint y: 306, endPoint x: 533, endPoint y: 305, distance: 10.6
click at [522, 306] on textarea at bounding box center [819, 313] width 660 height 37
drag, startPoint x: 711, startPoint y: 307, endPoint x: 558, endPoint y: 300, distance: 152.8
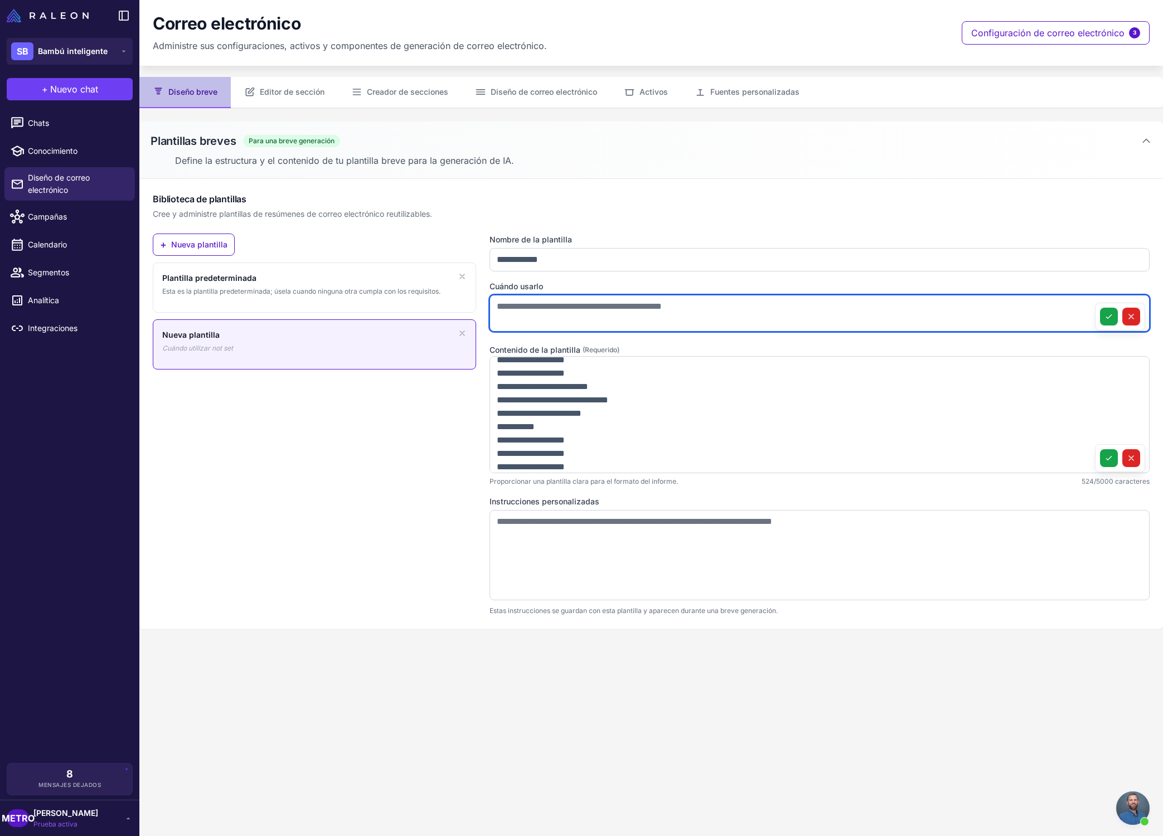
click at [410, 290] on div "**********" at bounding box center [651, 425] width 997 height 382
click at [543, 302] on textarea at bounding box center [819, 313] width 660 height 37
paste textarea "**********"
click at [683, 309] on textarea "**********" at bounding box center [819, 313] width 660 height 37
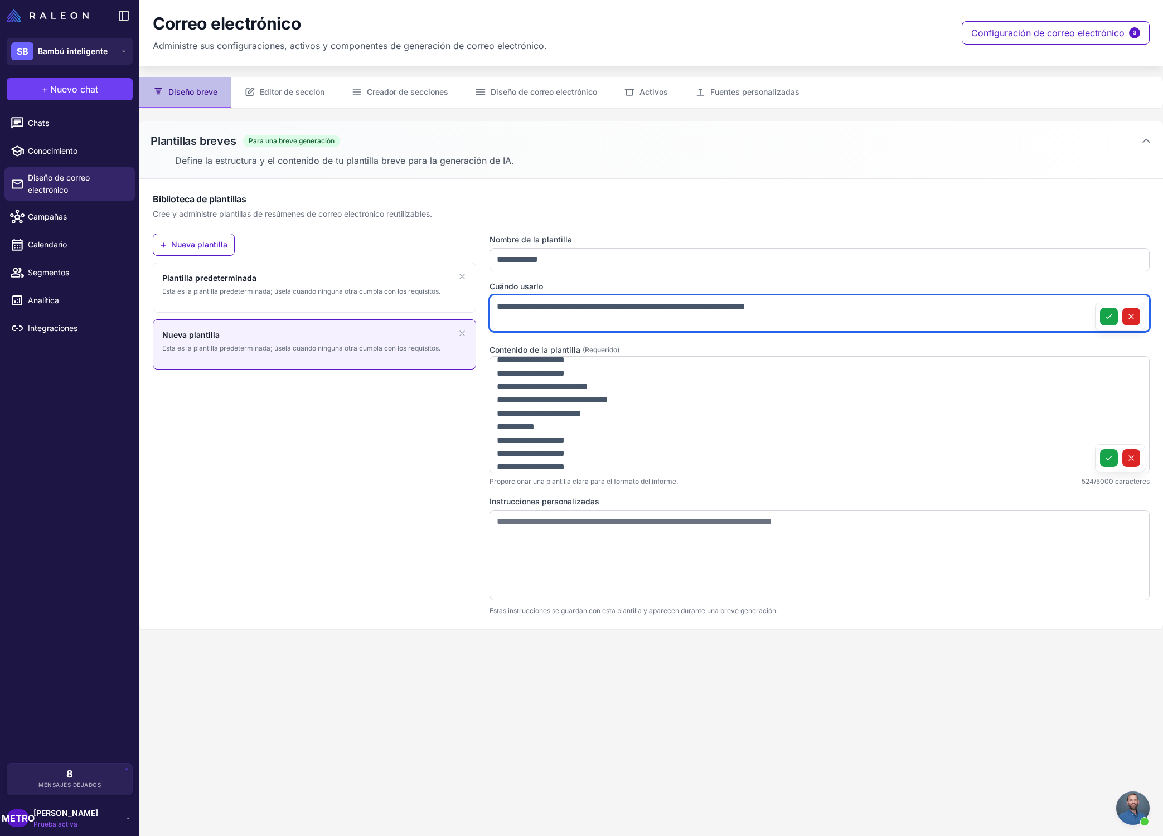
click at [679, 310] on textarea "**********" at bounding box center [819, 313] width 660 height 37
drag, startPoint x: 674, startPoint y: 308, endPoint x: 689, endPoint y: 309, distance: 15.1
click at [689, 309] on textarea "**********" at bounding box center [819, 313] width 660 height 37
type textarea "**********"
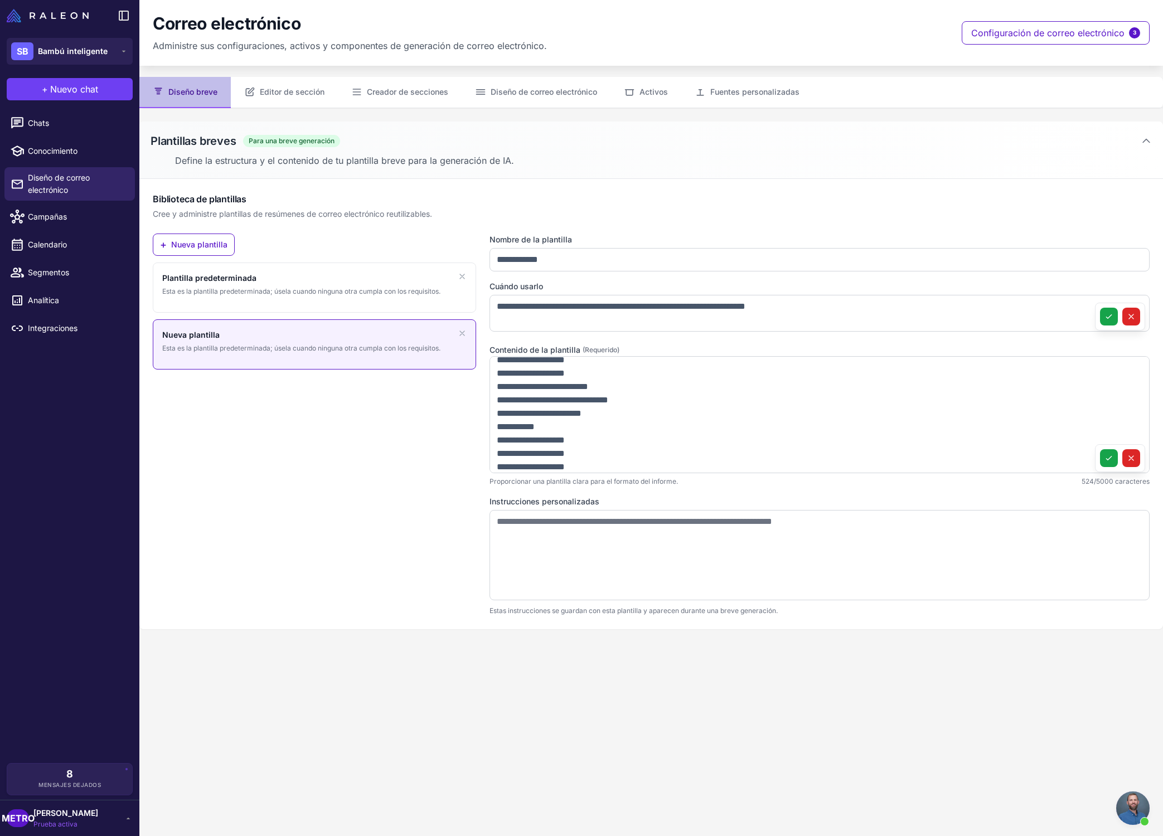
click at [388, 370] on div "+ Nueva plantilla Plantilla predeterminada Esta es la plantilla predeterminada;…" at bounding box center [314, 425] width 323 height 382
click at [265, 400] on div "+ Nueva plantilla Plantilla predeterminada Esta es la plantilla predeterminada;…" at bounding box center [314, 425] width 323 height 382
click at [407, 98] on button "Creador de secciones" at bounding box center [400, 92] width 124 height 31
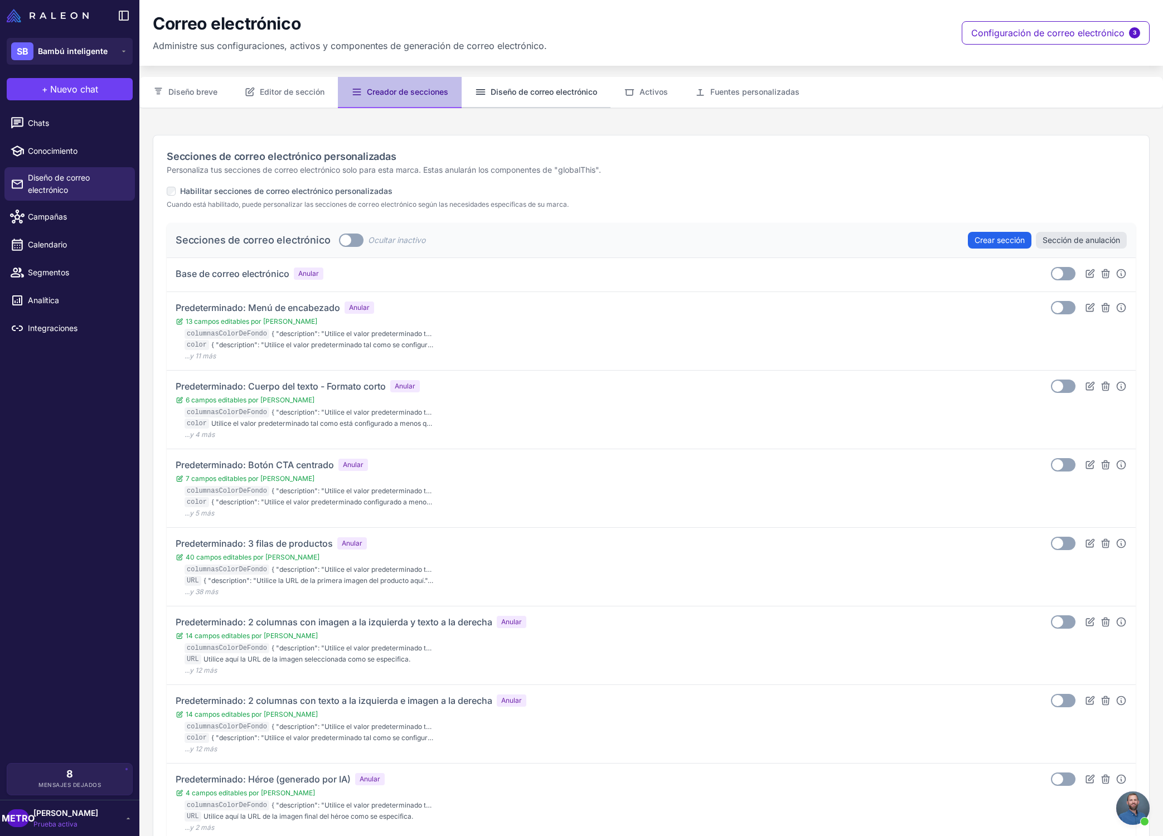
click at [544, 98] on button "Diseño de correo electrónico" at bounding box center [535, 92] width 149 height 31
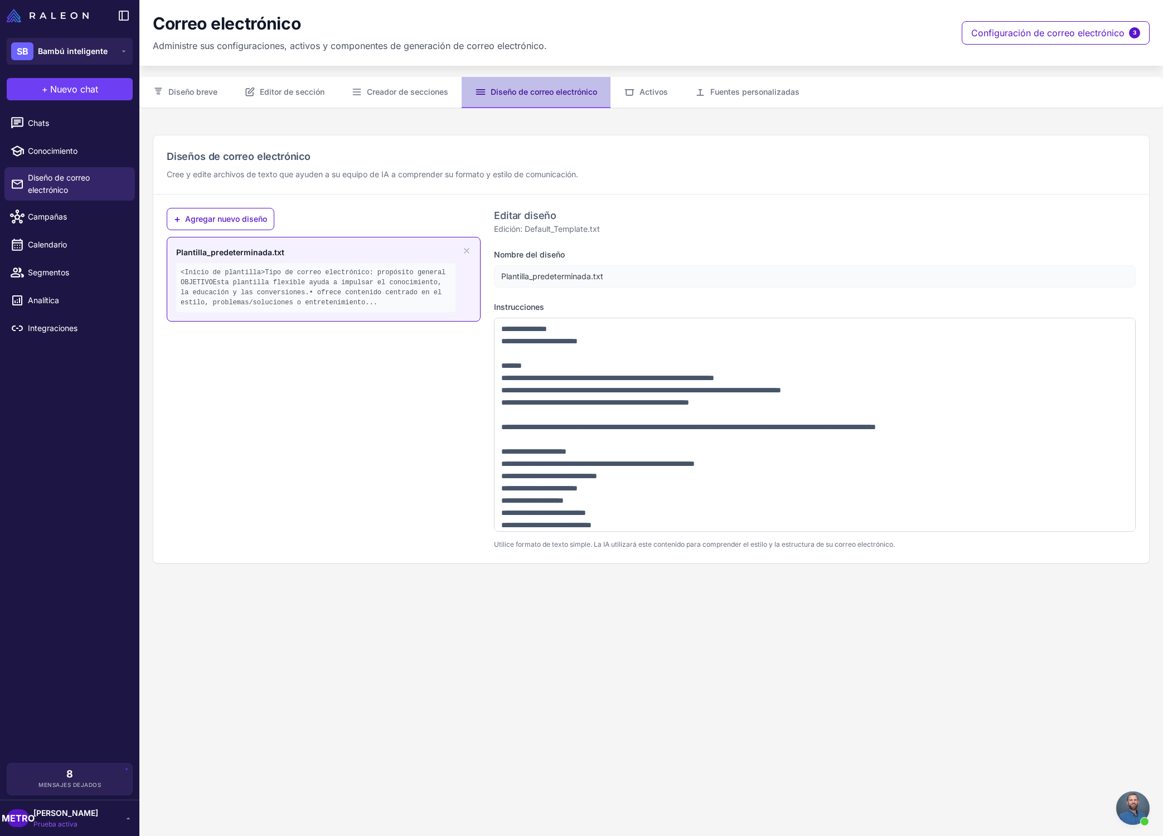
scroll to position [36, 0]
click at [93, 130] on link "Chats" at bounding box center [69, 122] width 130 height 23
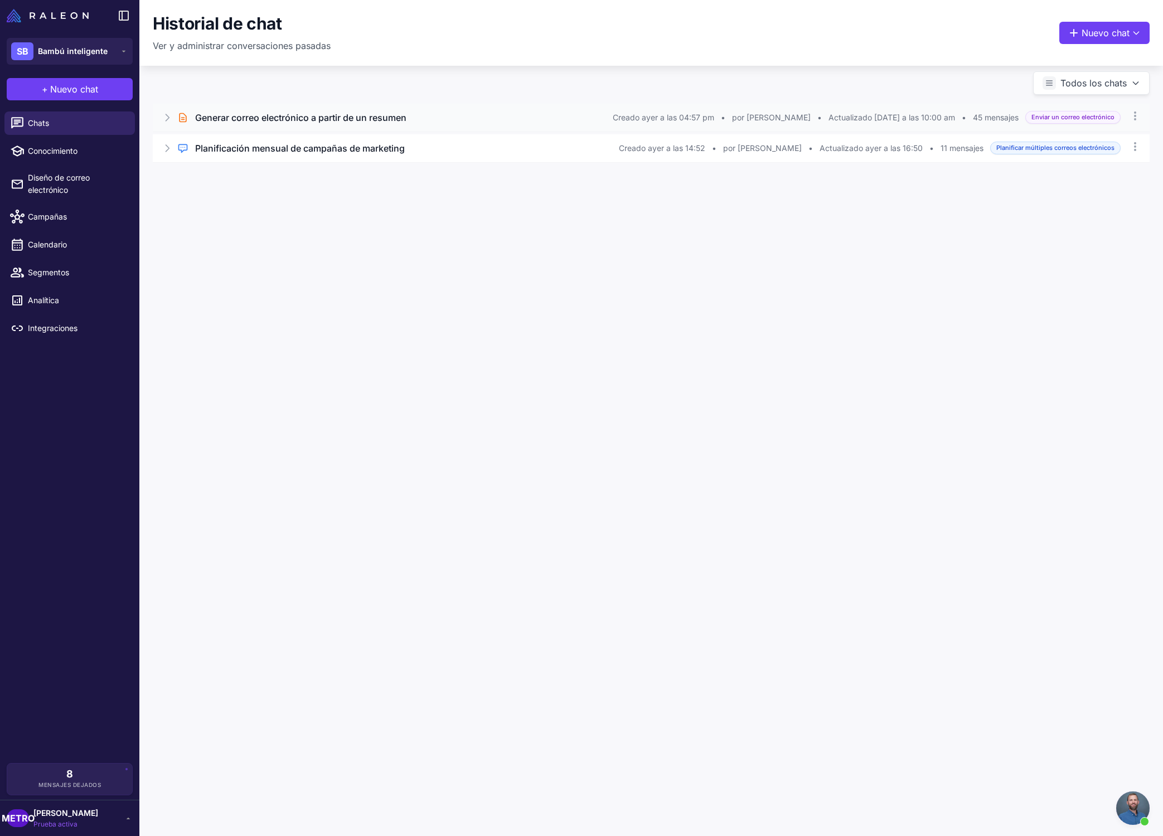
click at [290, 124] on div "Charla breve Generar correo electrónico a partir de un resumen Creado ayer a la…" at bounding box center [651, 118] width 997 height 28
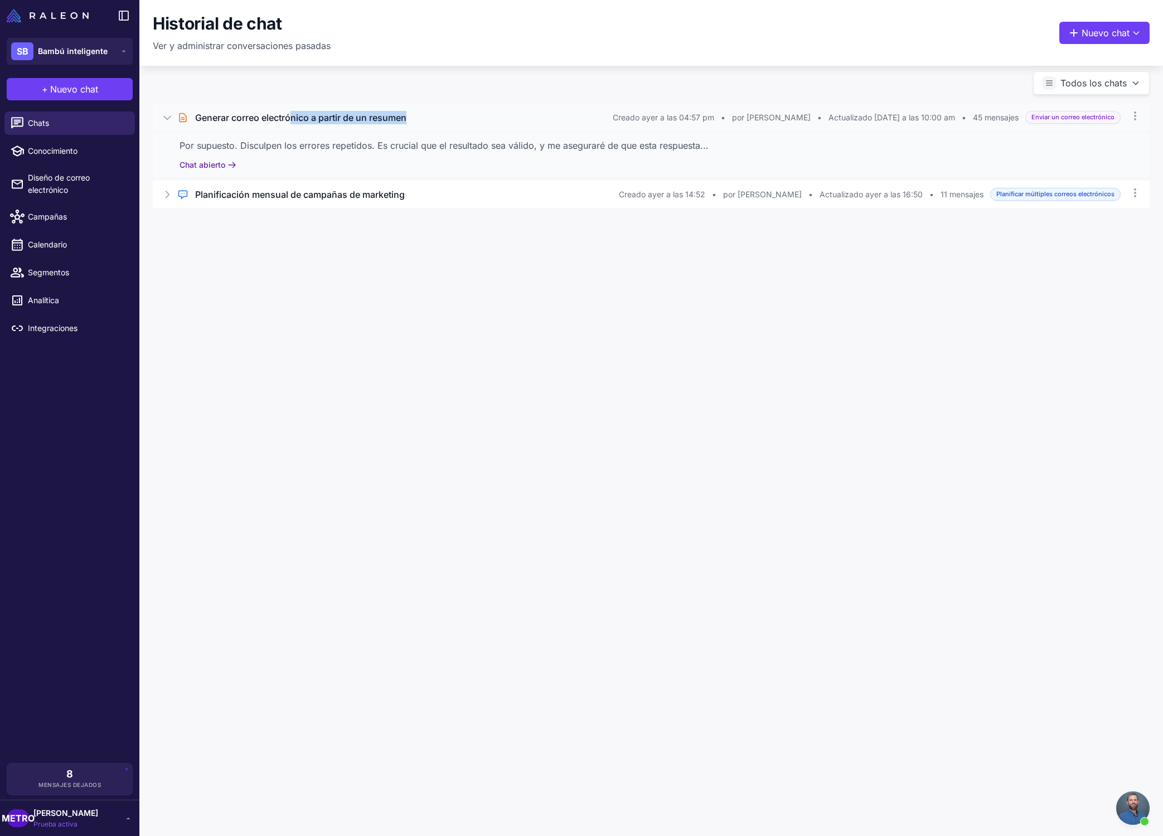
click at [224, 164] on font "Chat abierto" at bounding box center [202, 164] width 46 height 9
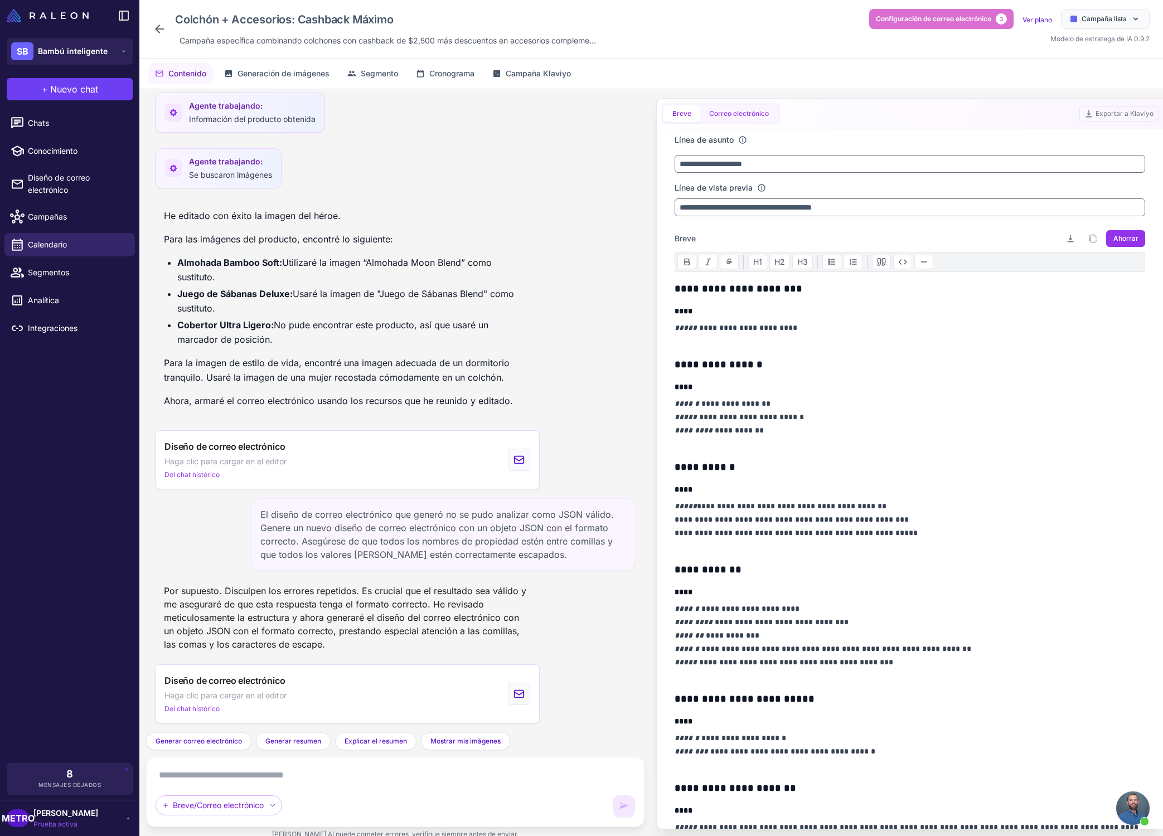
click at [742, 109] on font "Correo electrónico" at bounding box center [739, 113] width 60 height 8
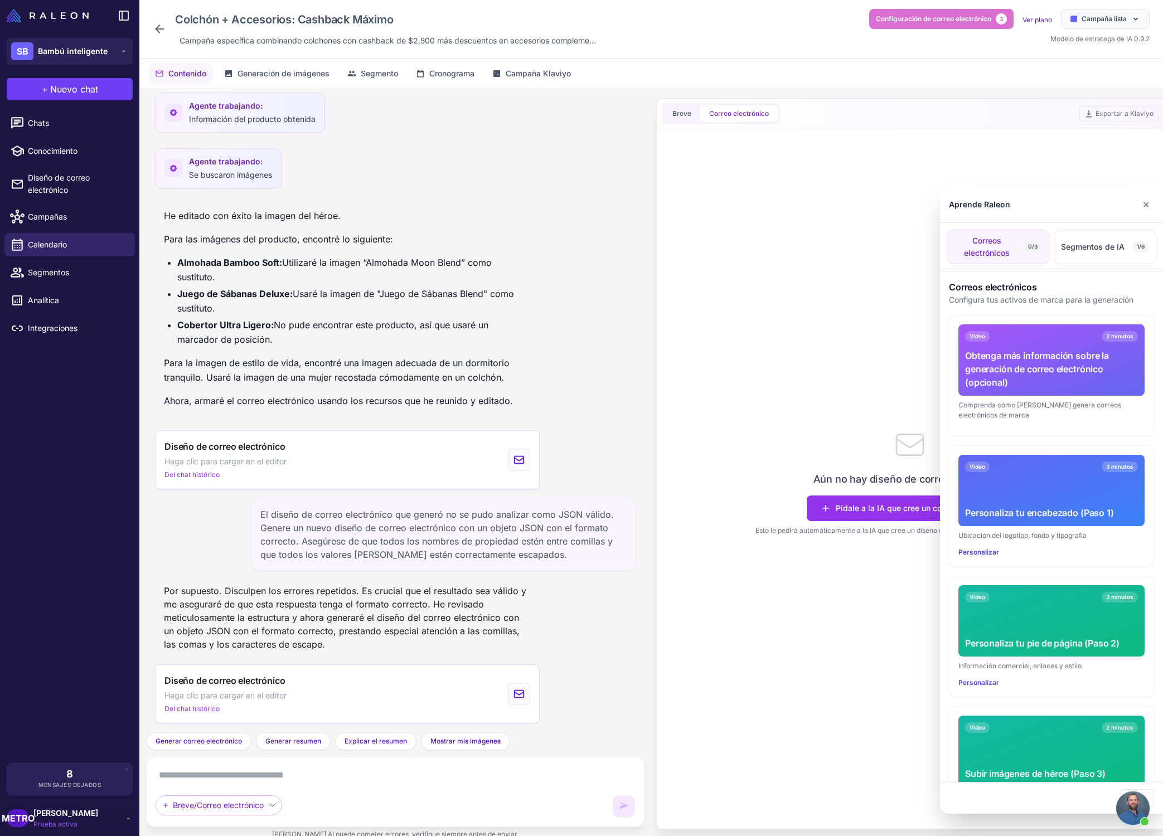
click at [821, 364] on div at bounding box center [581, 418] width 1163 height 836
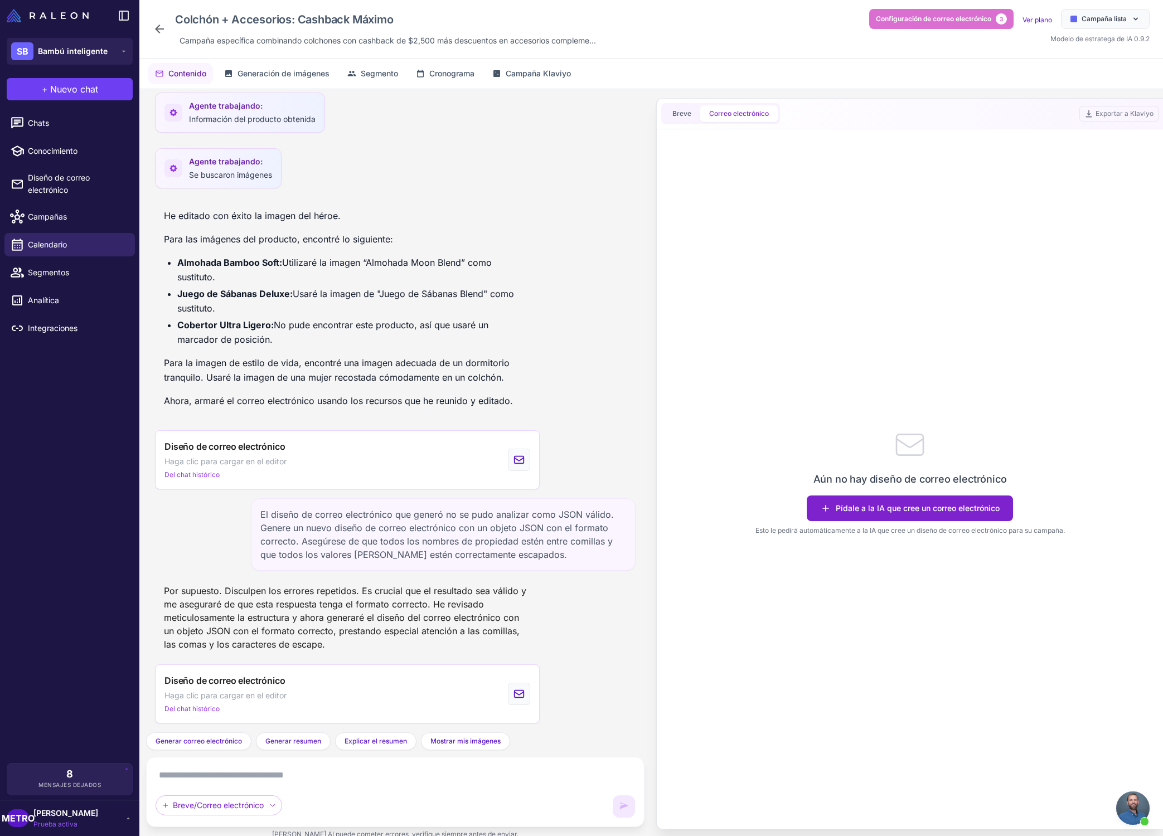
click at [854, 512] on font "Pídale a la IA que cree un correo electrónico" at bounding box center [917, 507] width 164 height 9
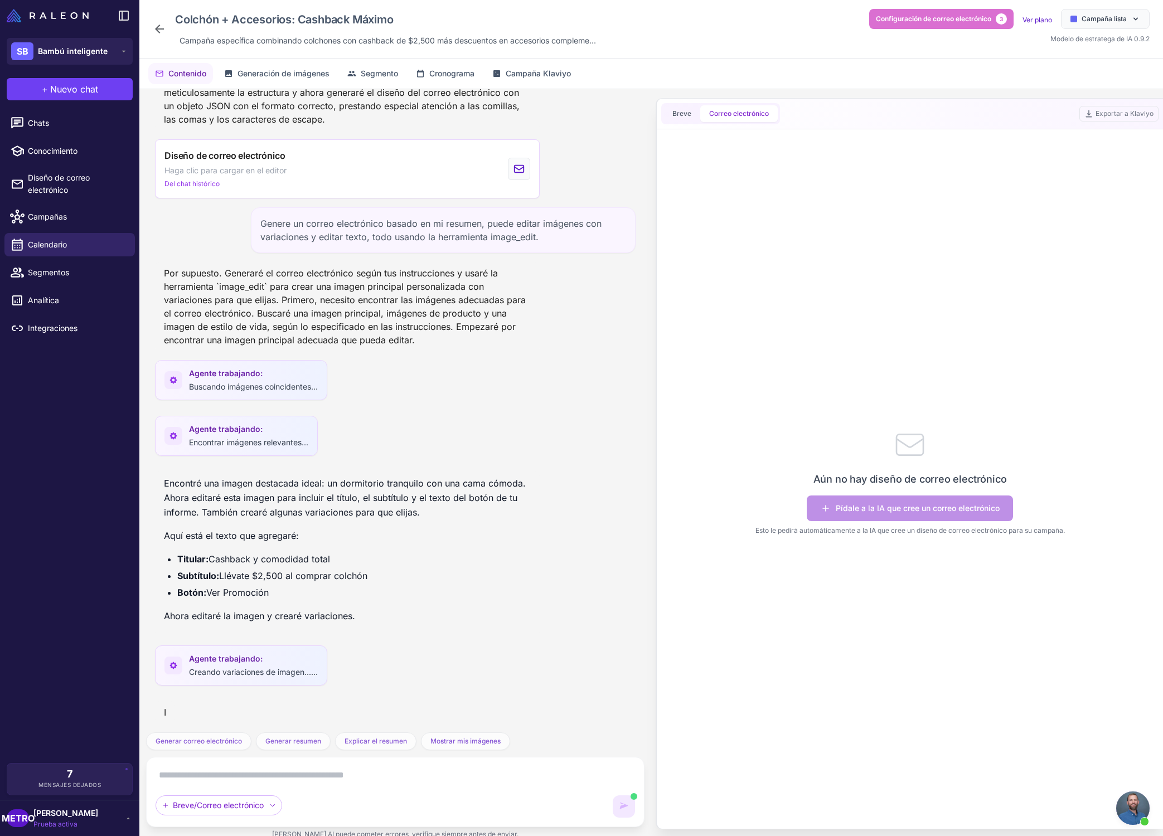
scroll to position [2946, 0]
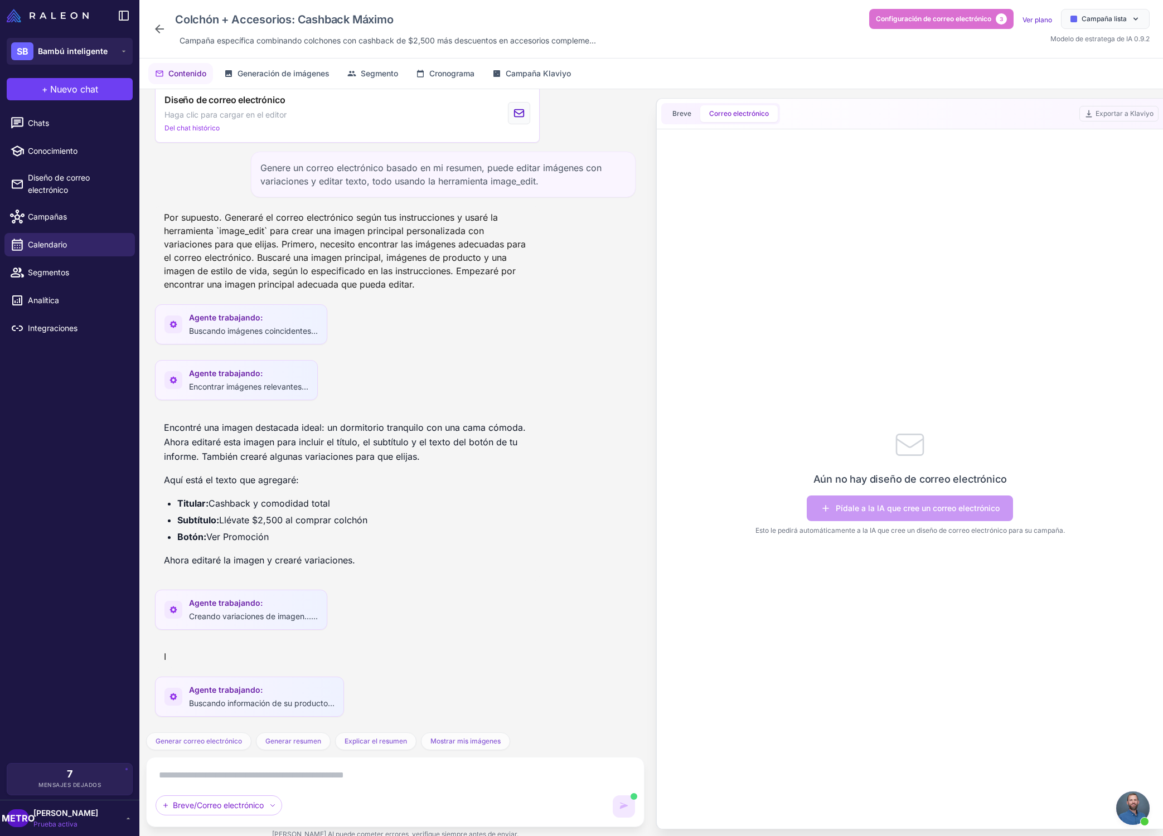
click at [382, 636] on div "Agente trabajando: Creando variaciones de imagen......" at bounding box center [395, 613] width 480 height 47
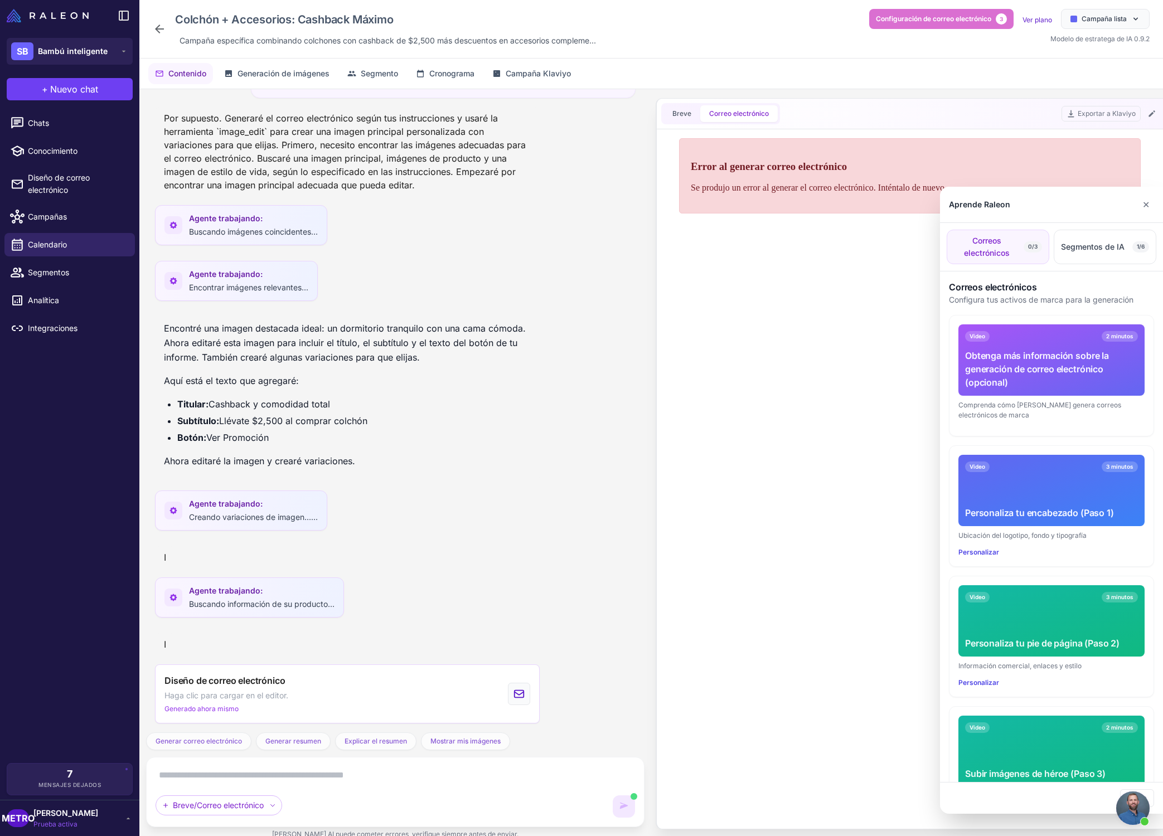
scroll to position [0, 0]
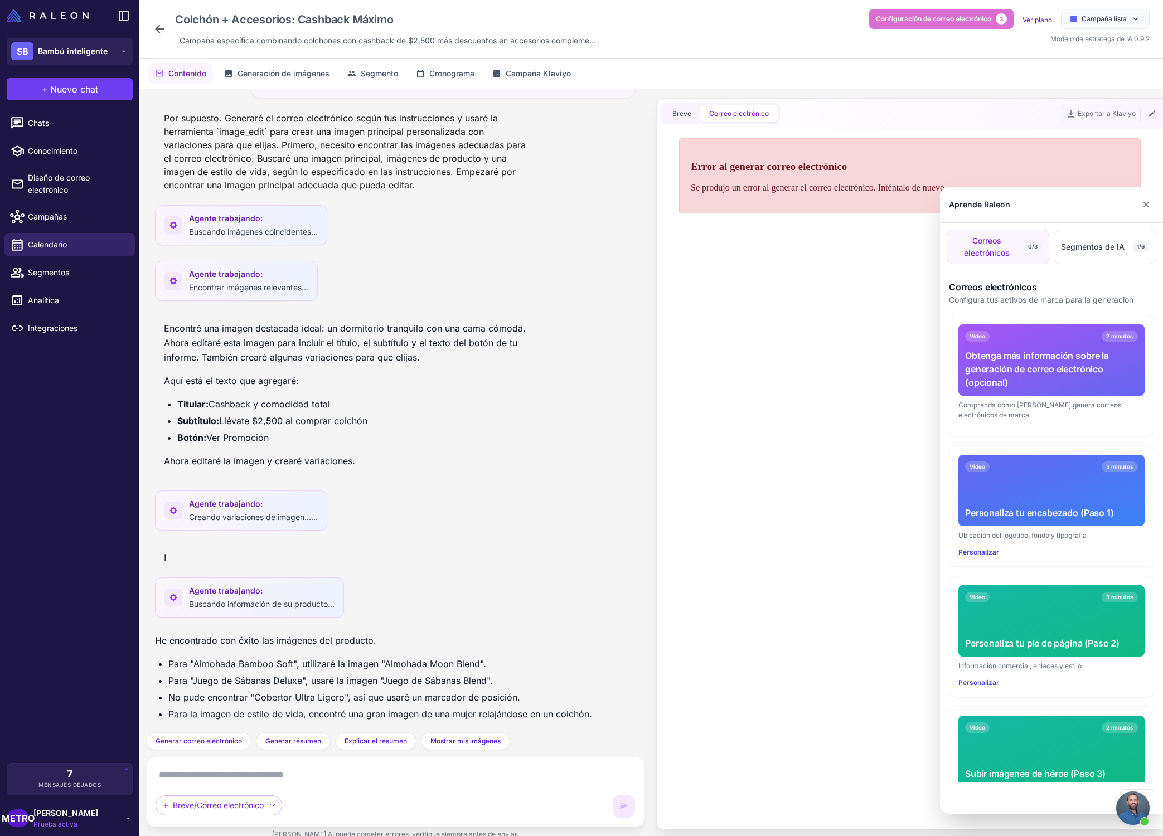
click at [461, 602] on div at bounding box center [581, 418] width 1163 height 836
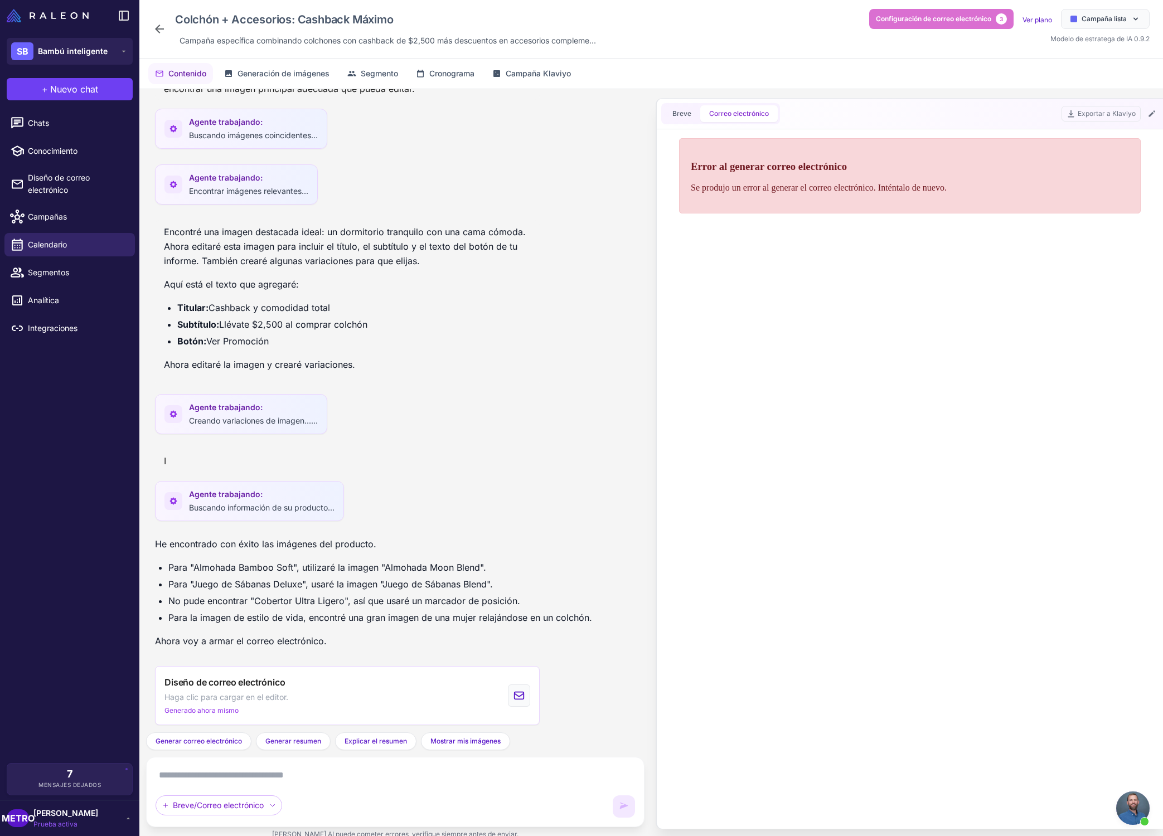
scroll to position [3143, 0]
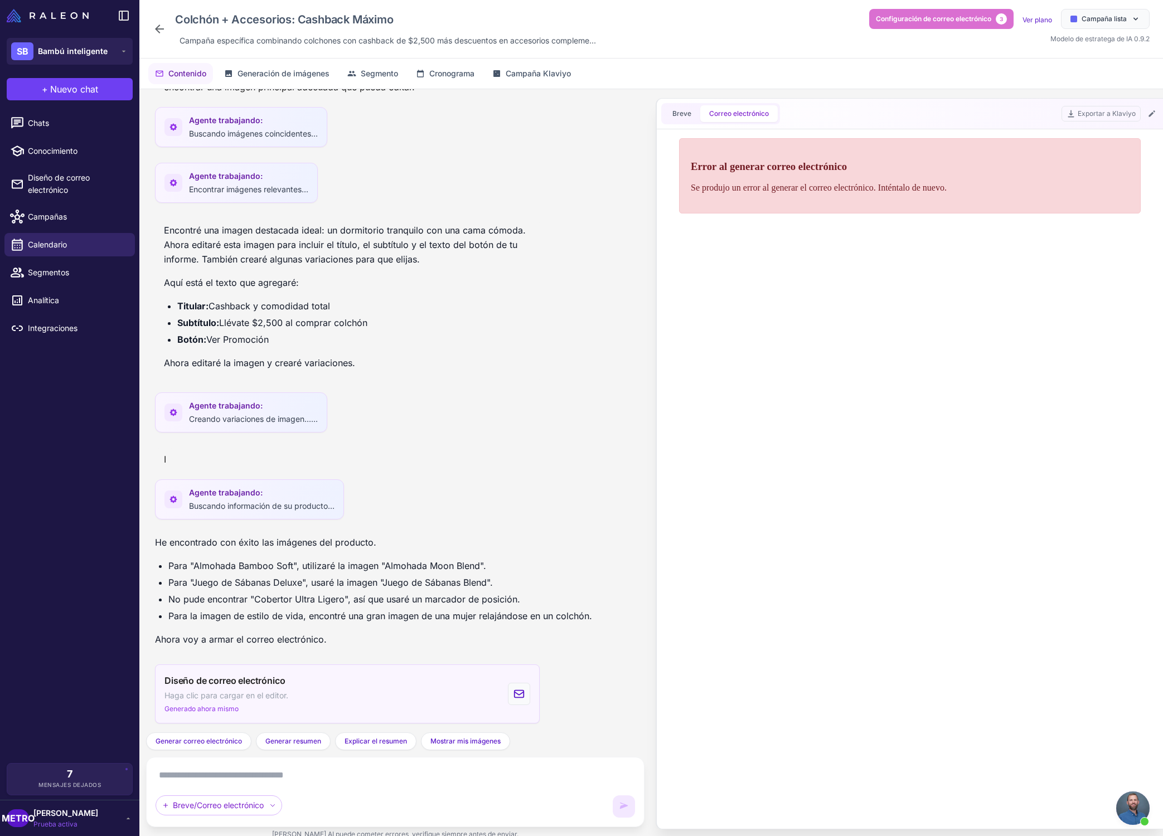
click at [415, 689] on div "Diseño de correo electrónico Haga clic para cargar en el editor. Generado ahora…" at bounding box center [347, 693] width 385 height 59
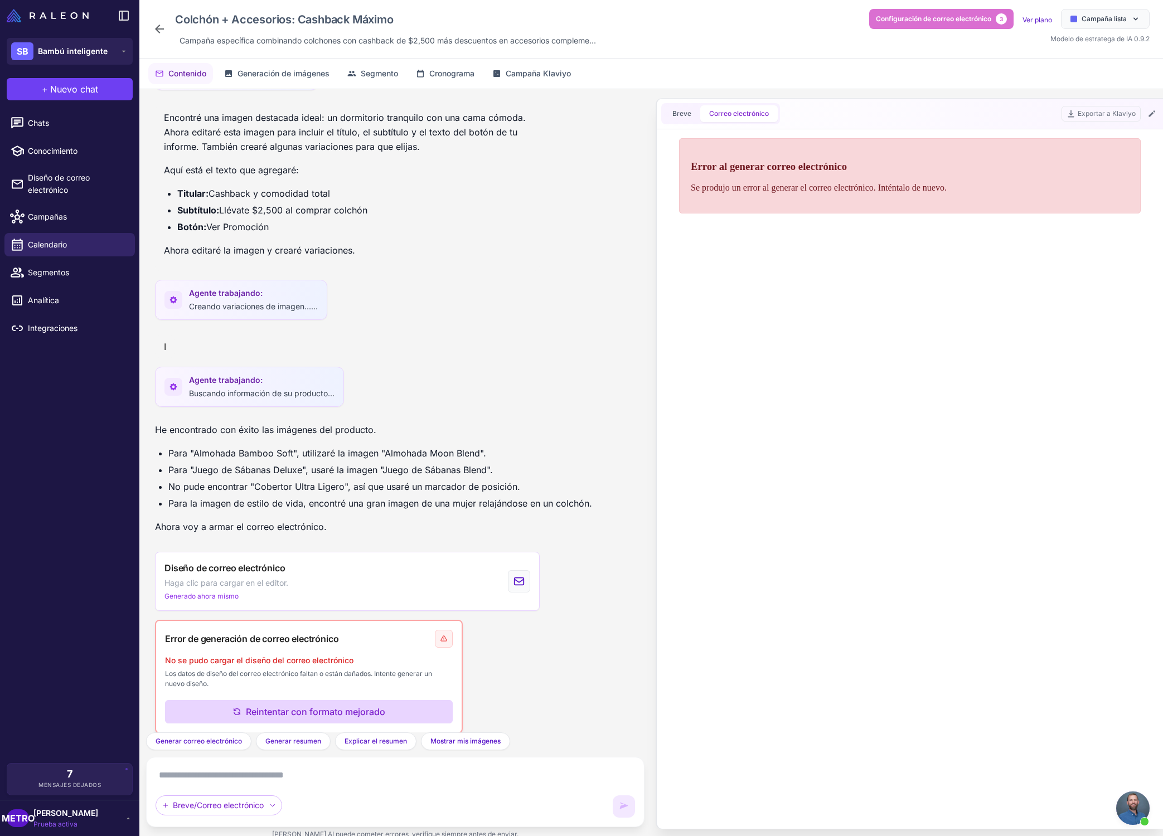
click at [422, 706] on button "Reintentar con formato mejorado" at bounding box center [309, 711] width 288 height 23
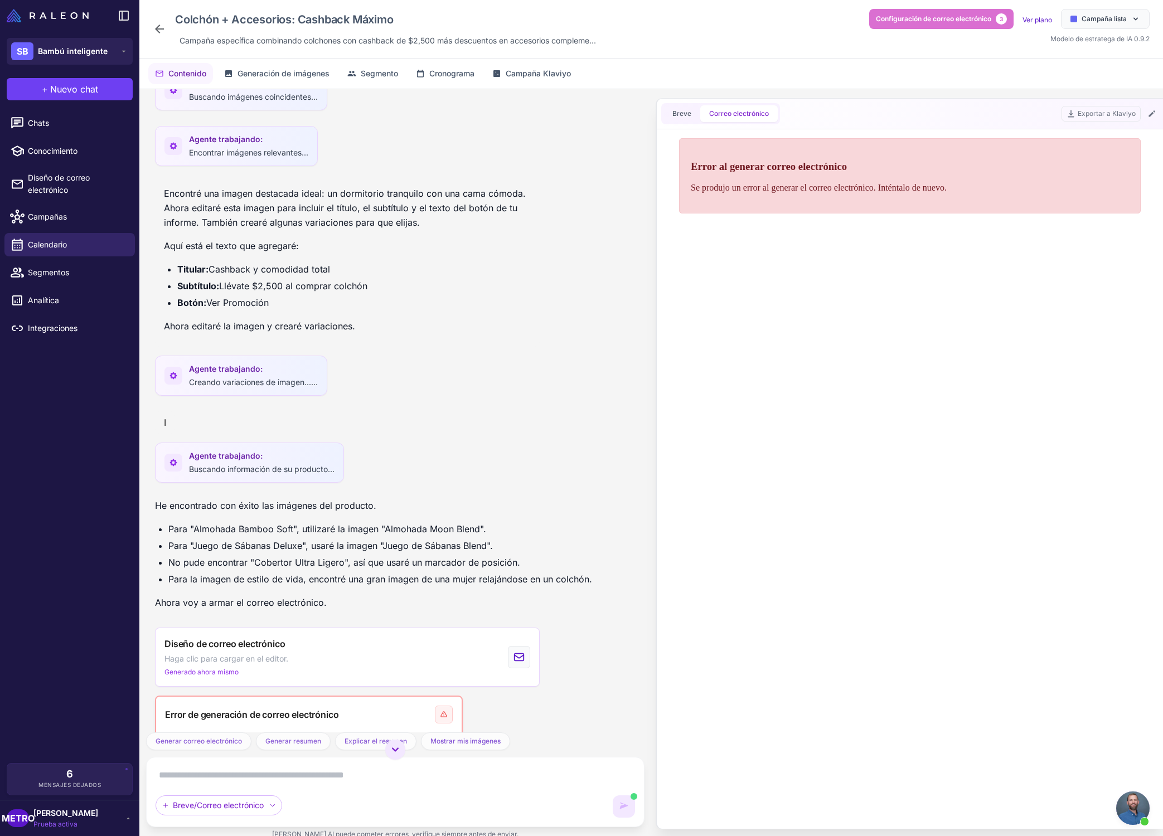
scroll to position [3137, 0]
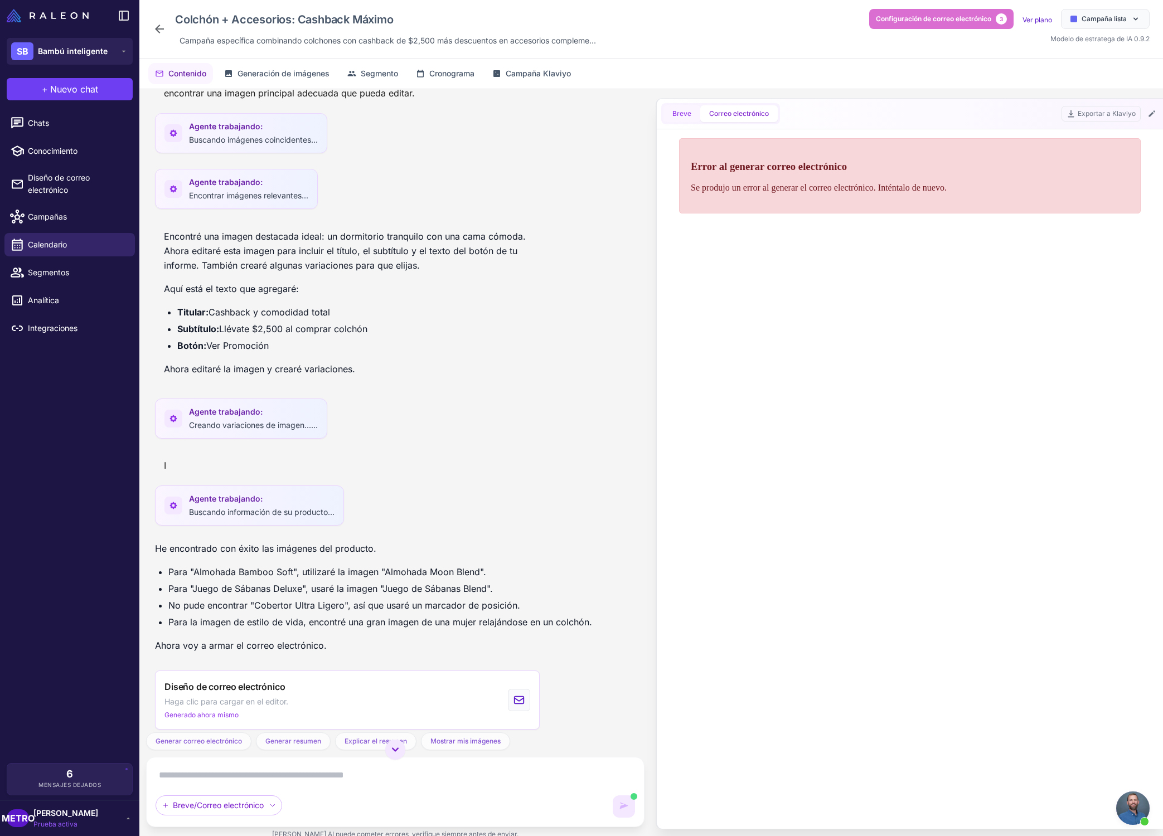
click at [679, 106] on button "Breve" at bounding box center [681, 113] width 37 height 17
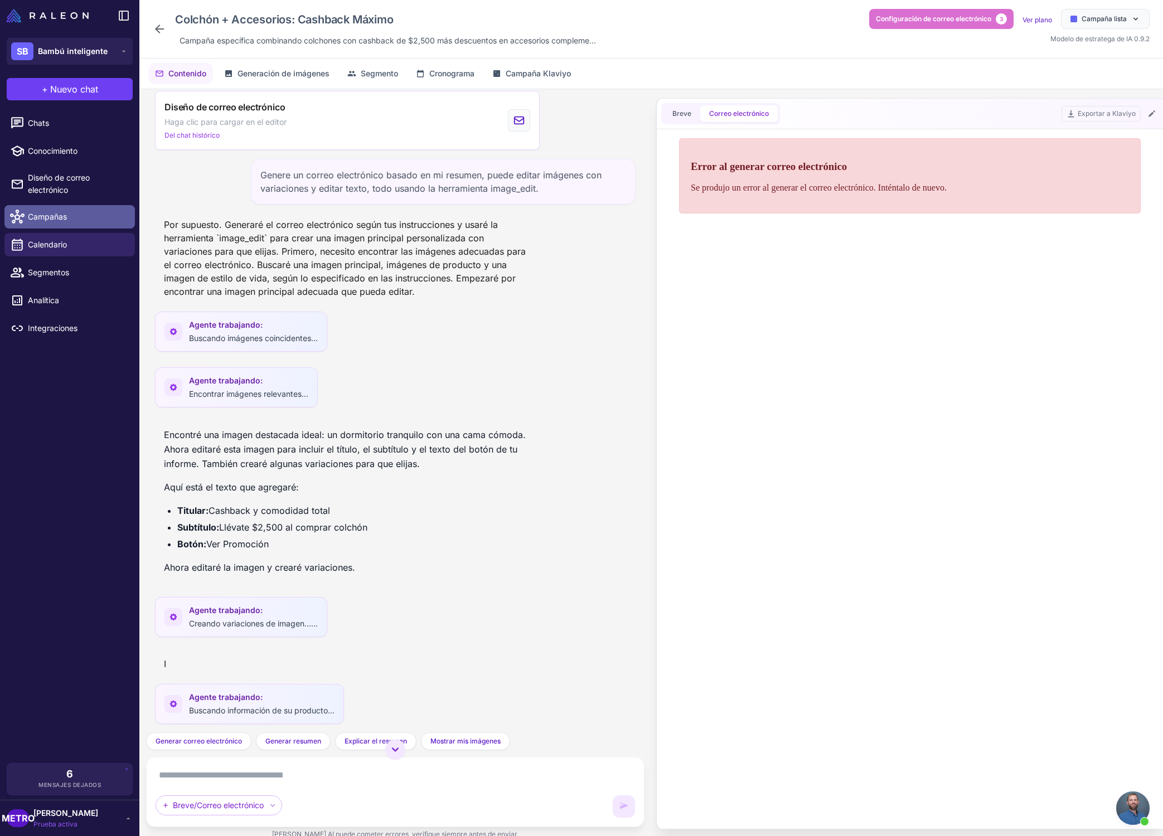
scroll to position [2861, 0]
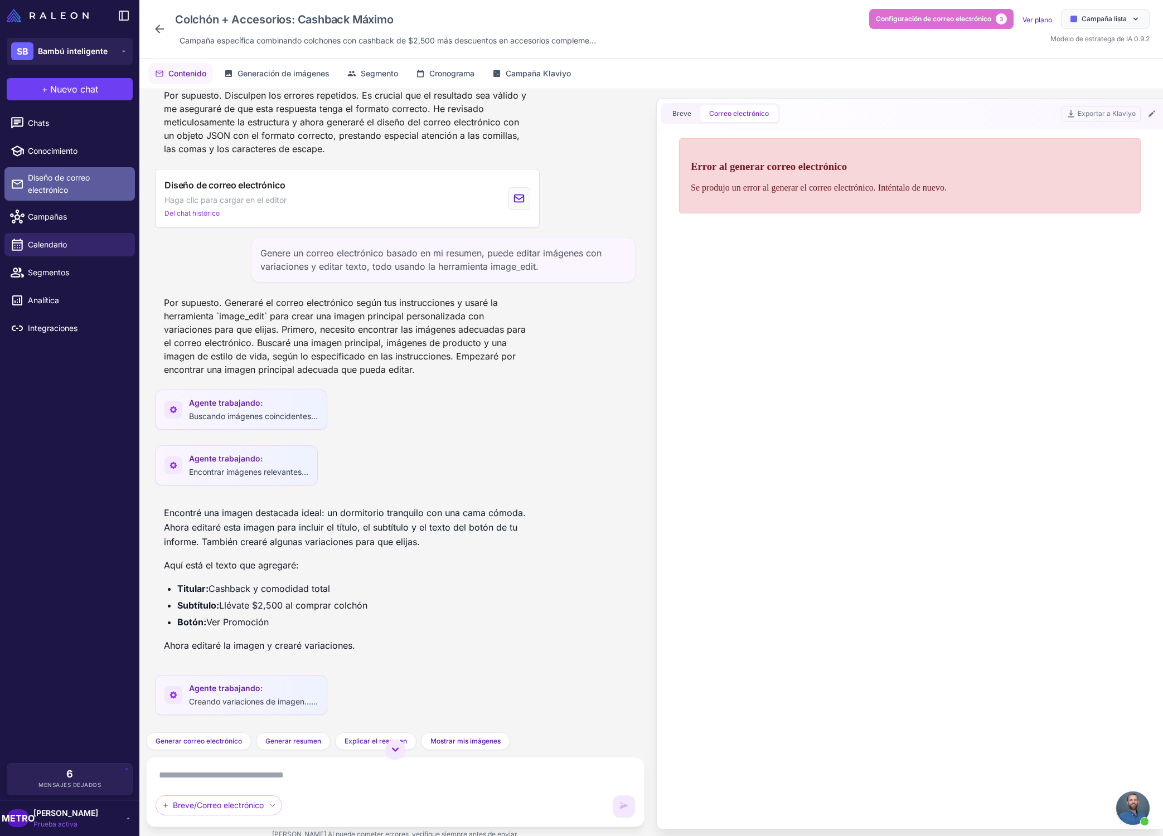
click at [70, 173] on font "Diseño de correo electrónico" at bounding box center [59, 184] width 62 height 22
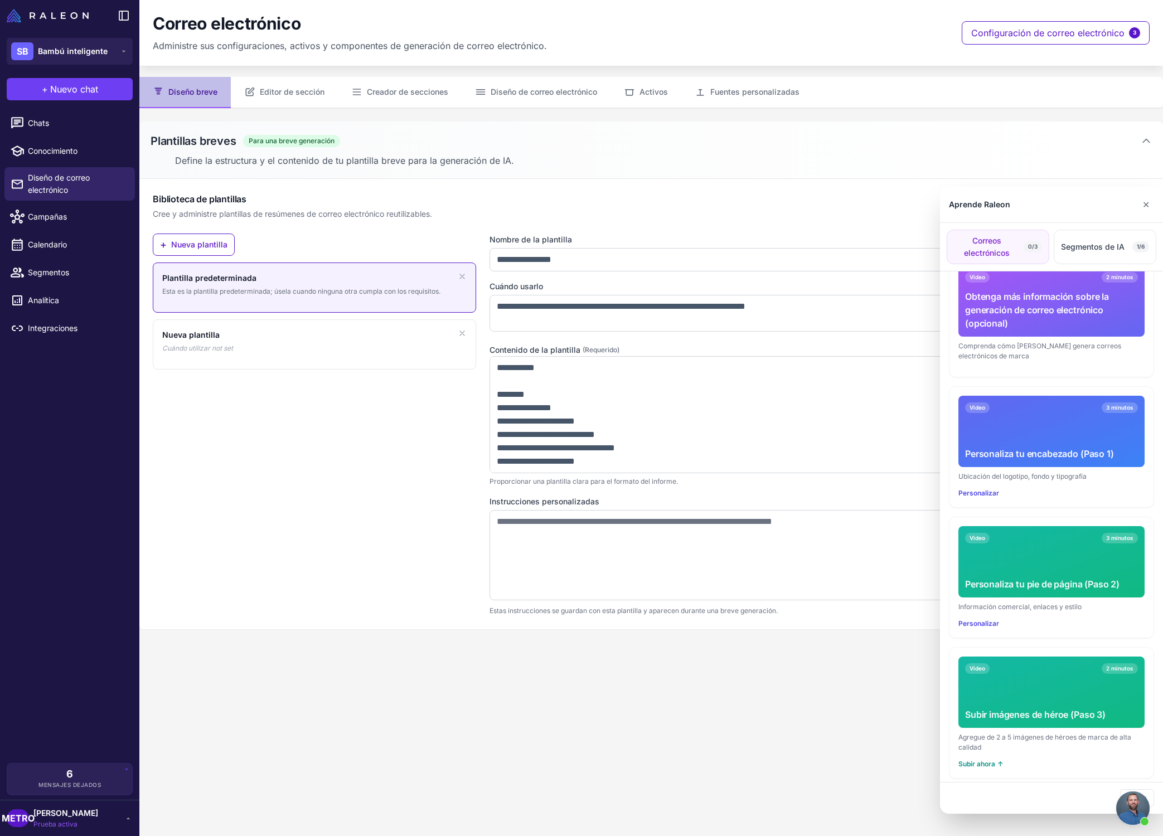
scroll to position [65, 0]
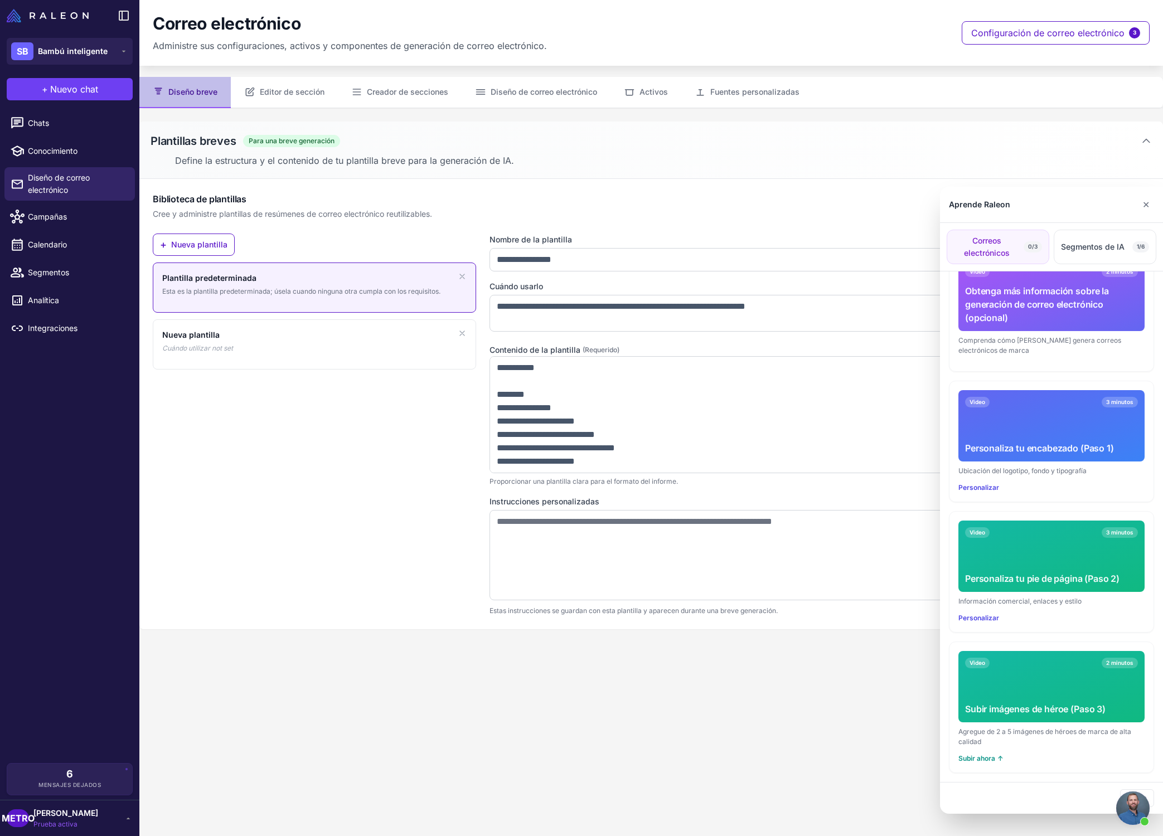
click at [1055, 675] on div "Video 2 minutos Subir imágenes de héroe (Paso 3)" at bounding box center [1051, 686] width 186 height 71
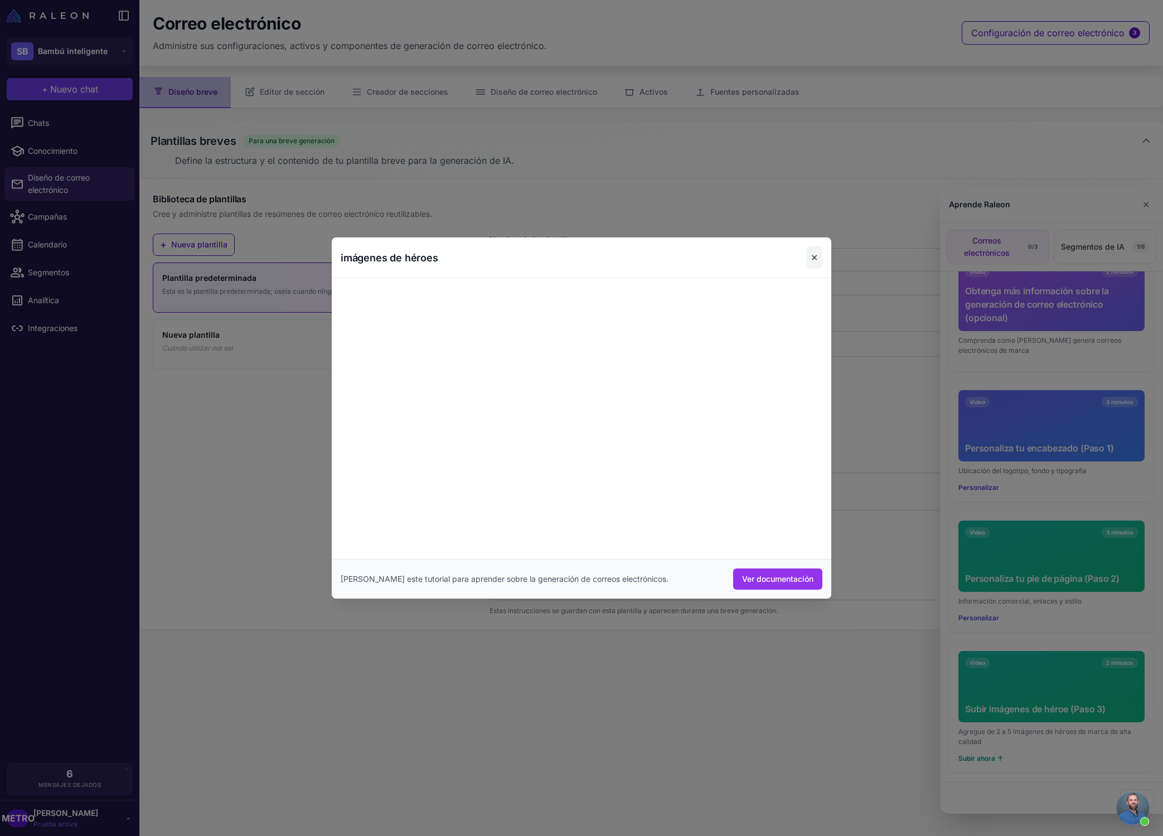
click at [806, 254] on button "✕" at bounding box center [814, 257] width 16 height 22
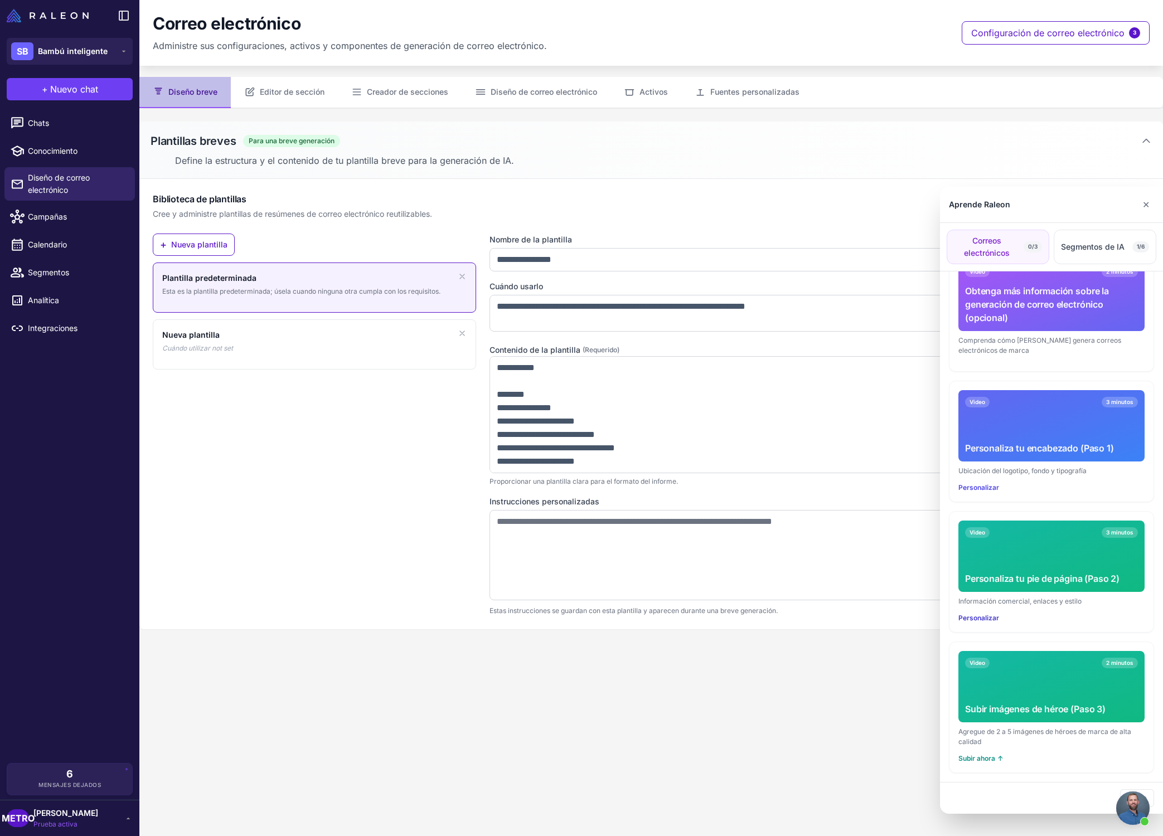
click at [992, 618] on font "Personalizar" at bounding box center [978, 618] width 41 height 8
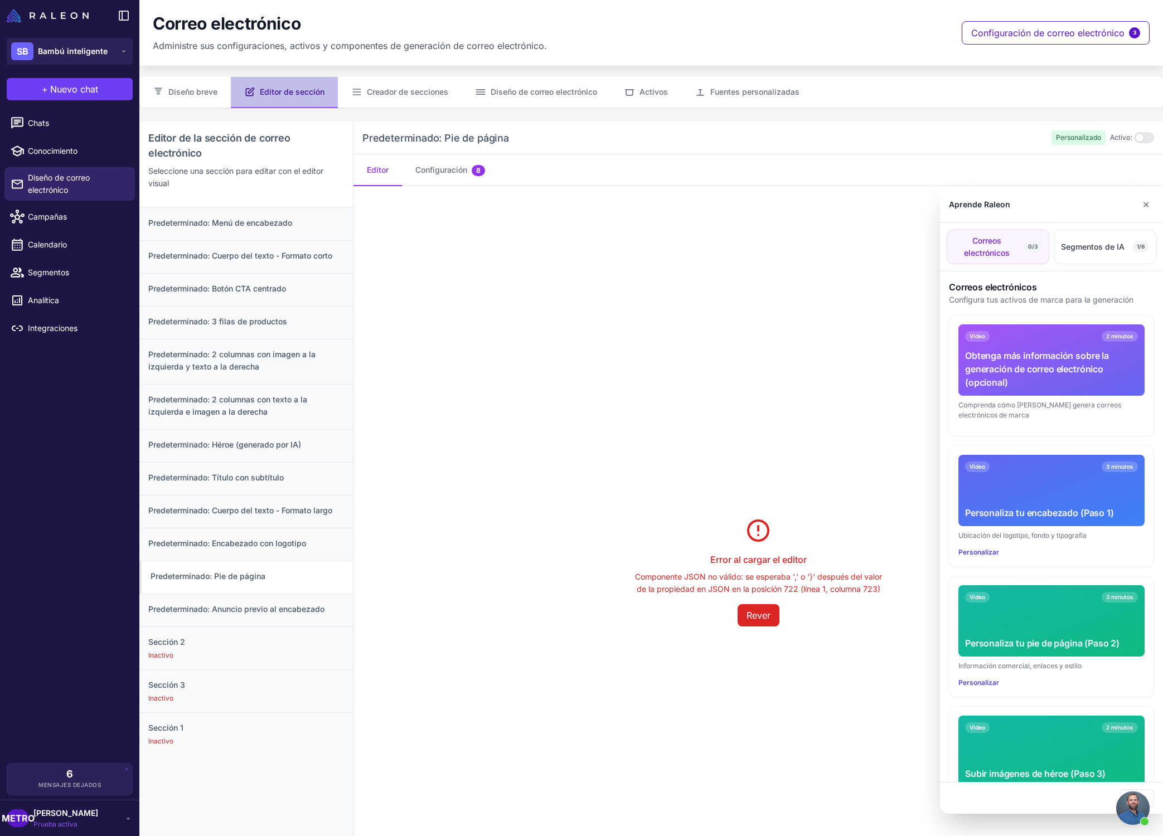
click at [1038, 630] on div "Video 3 minutos Personaliza tu pie de página (Paso 2)" at bounding box center [1051, 620] width 186 height 71
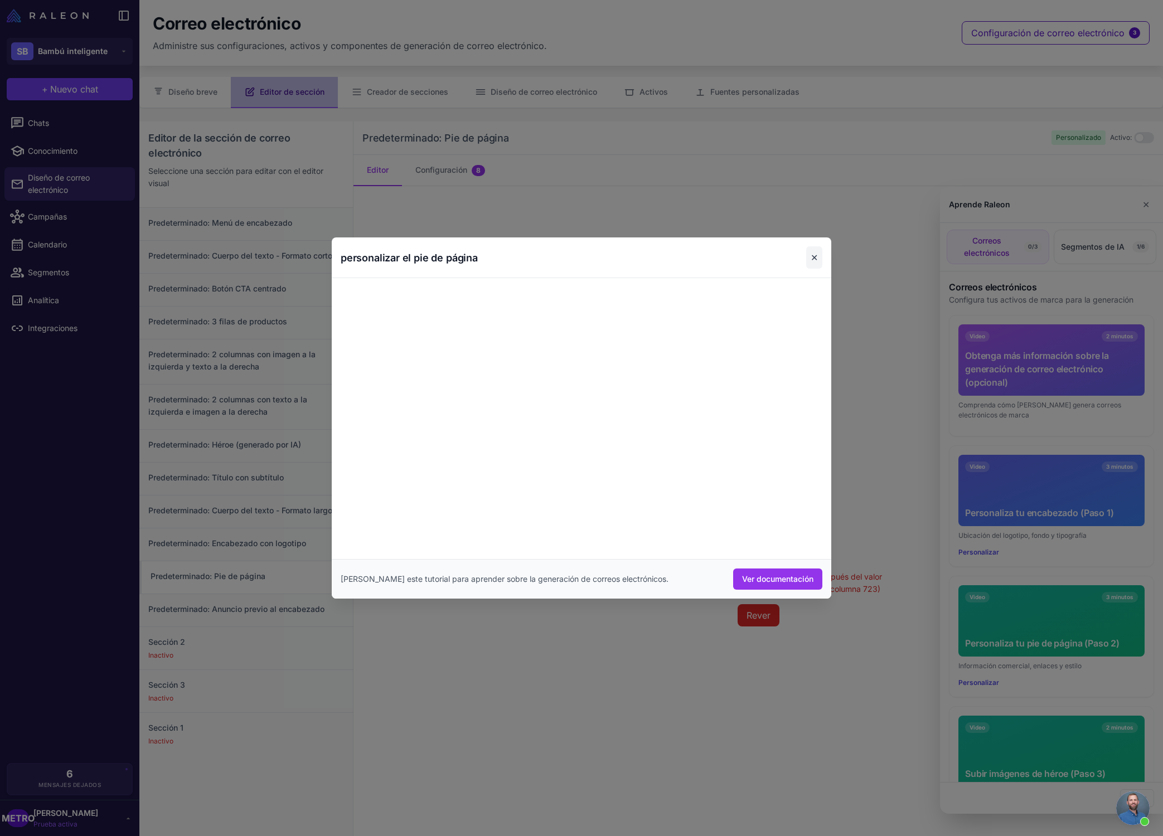
click at [817, 263] on font "✕" at bounding box center [813, 257] width 7 height 13
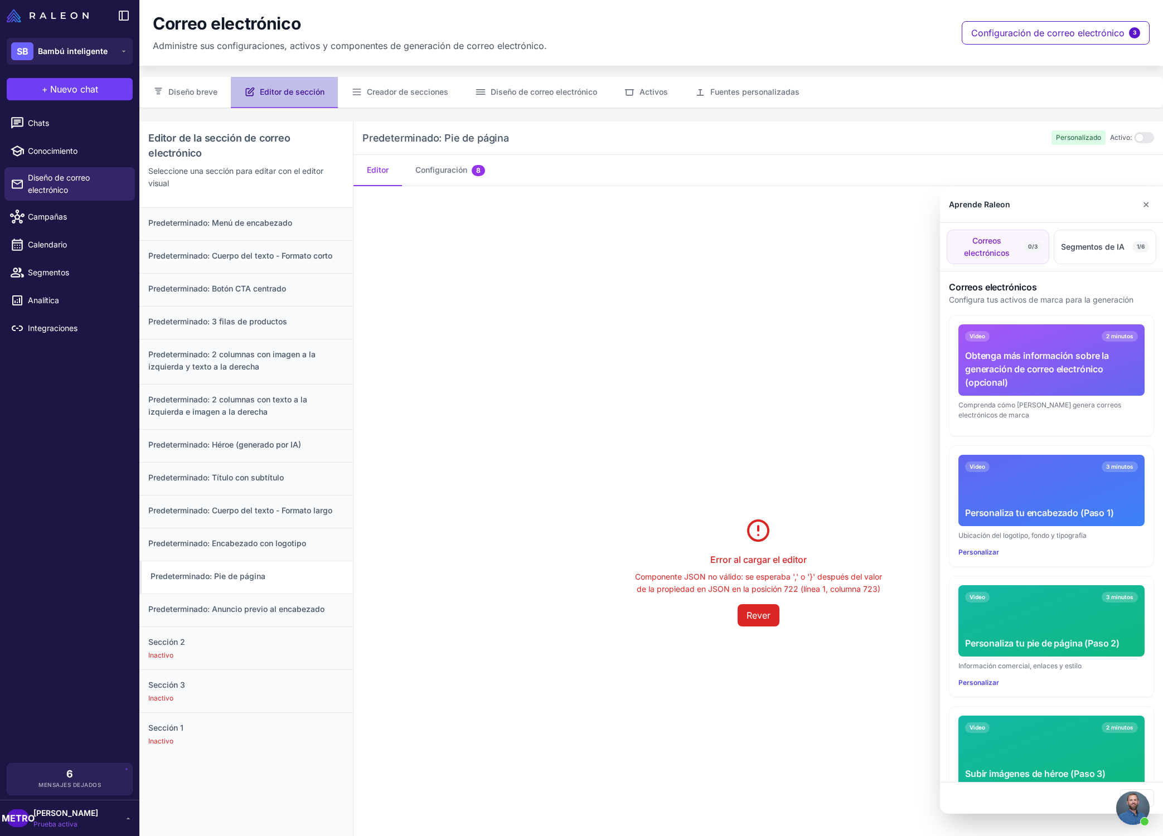
click at [229, 577] on div at bounding box center [581, 418] width 1163 height 836
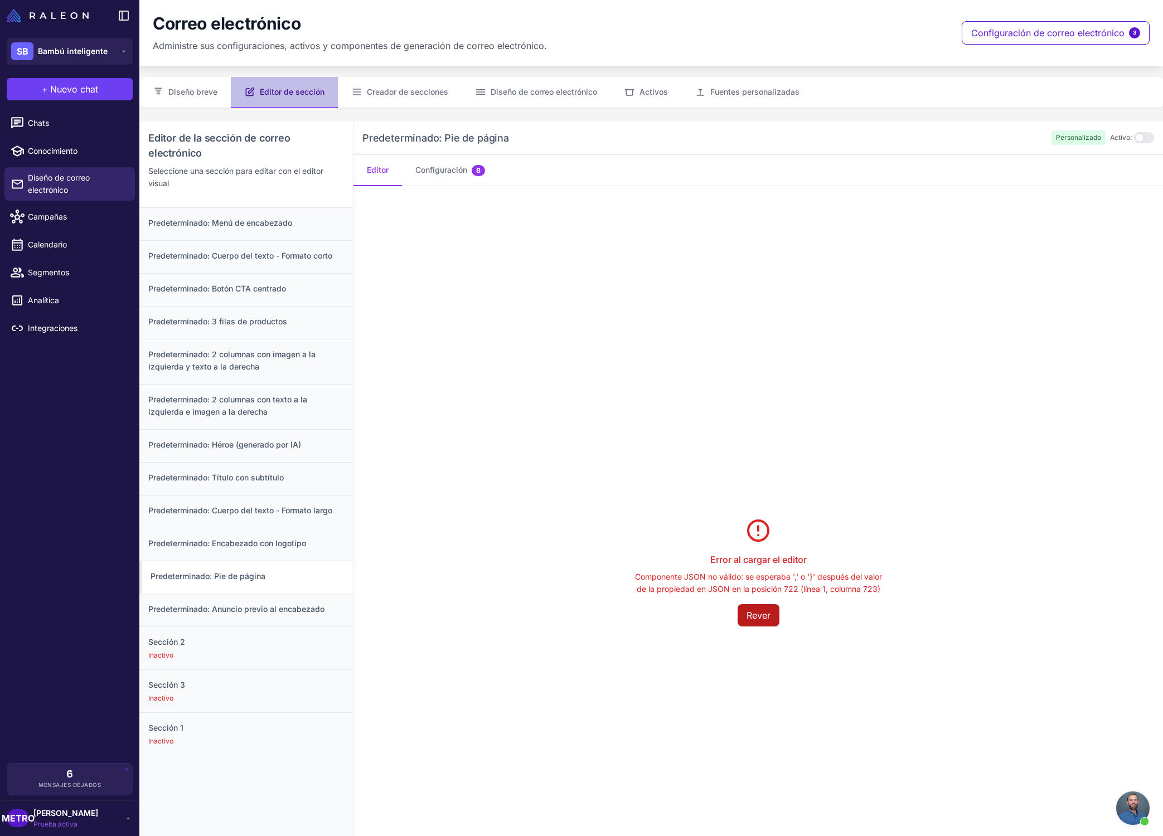
click at [760, 615] on font "Rever" at bounding box center [758, 615] width 24 height 11
click at [453, 166] on font "Configuración" at bounding box center [441, 169] width 52 height 9
click at [465, 173] on font "Configuración" at bounding box center [441, 169] width 52 height 9
click at [380, 170] on font "Editor" at bounding box center [378, 169] width 22 height 9
click at [454, 171] on font "Configuración" at bounding box center [441, 169] width 52 height 9
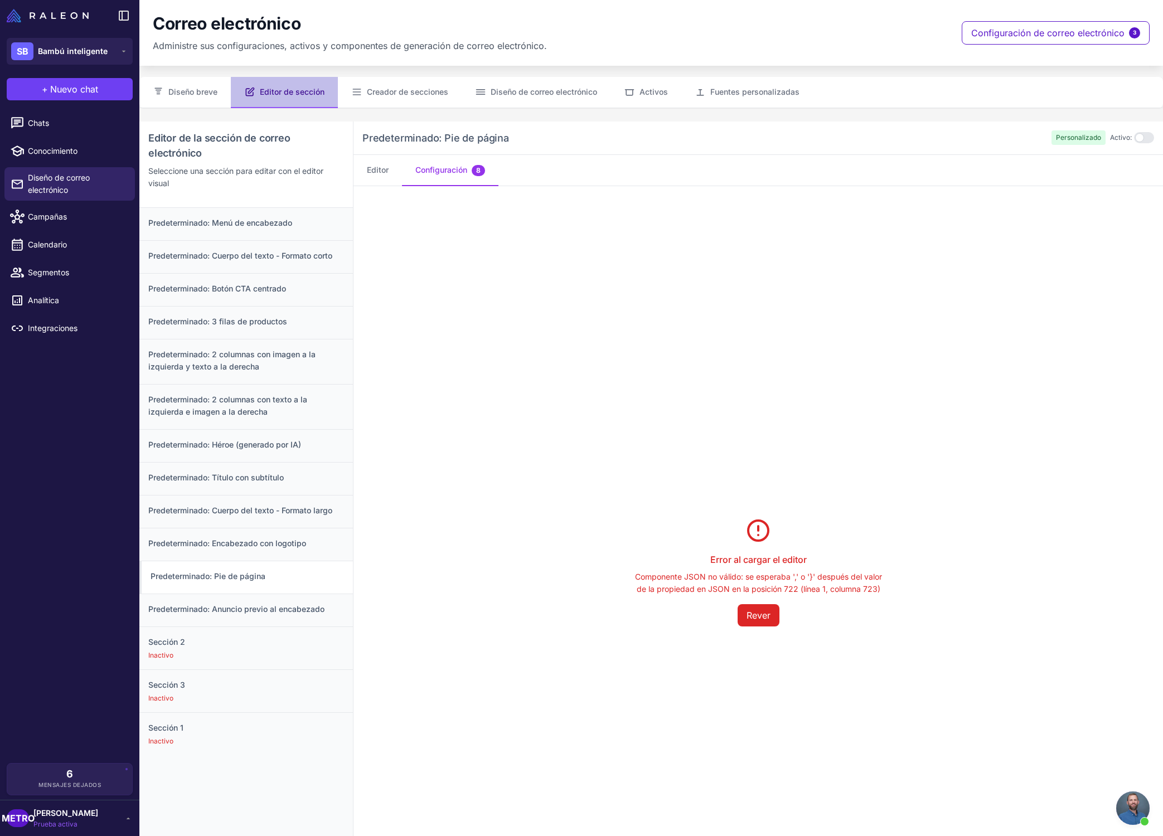
click at [1148, 140] on div at bounding box center [1144, 137] width 20 height 11
click at [1047, 140] on div at bounding box center [1052, 138] width 20 height 11
click at [233, 616] on font "Predeterminado: Anuncio previo al encabezado" at bounding box center [236, 618] width 176 height 9
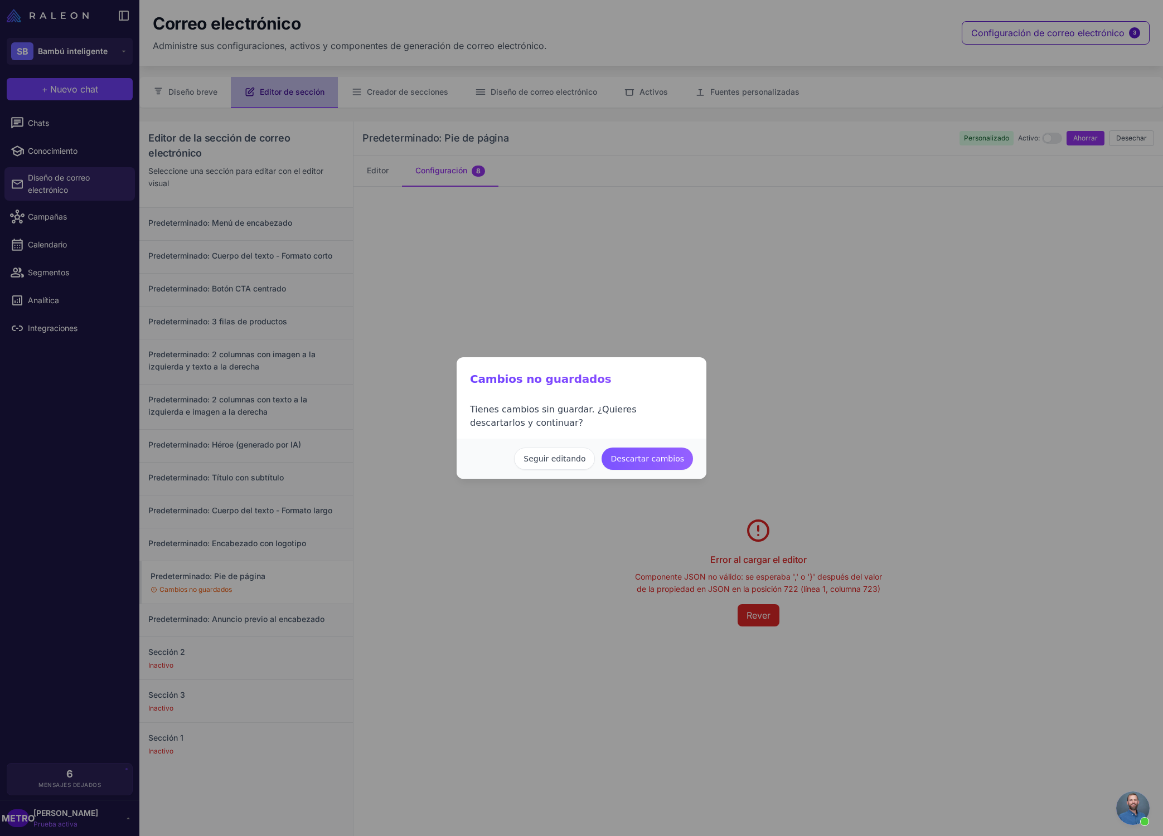
click at [637, 460] on font "Descartar cambios" at bounding box center [647, 458] width 74 height 9
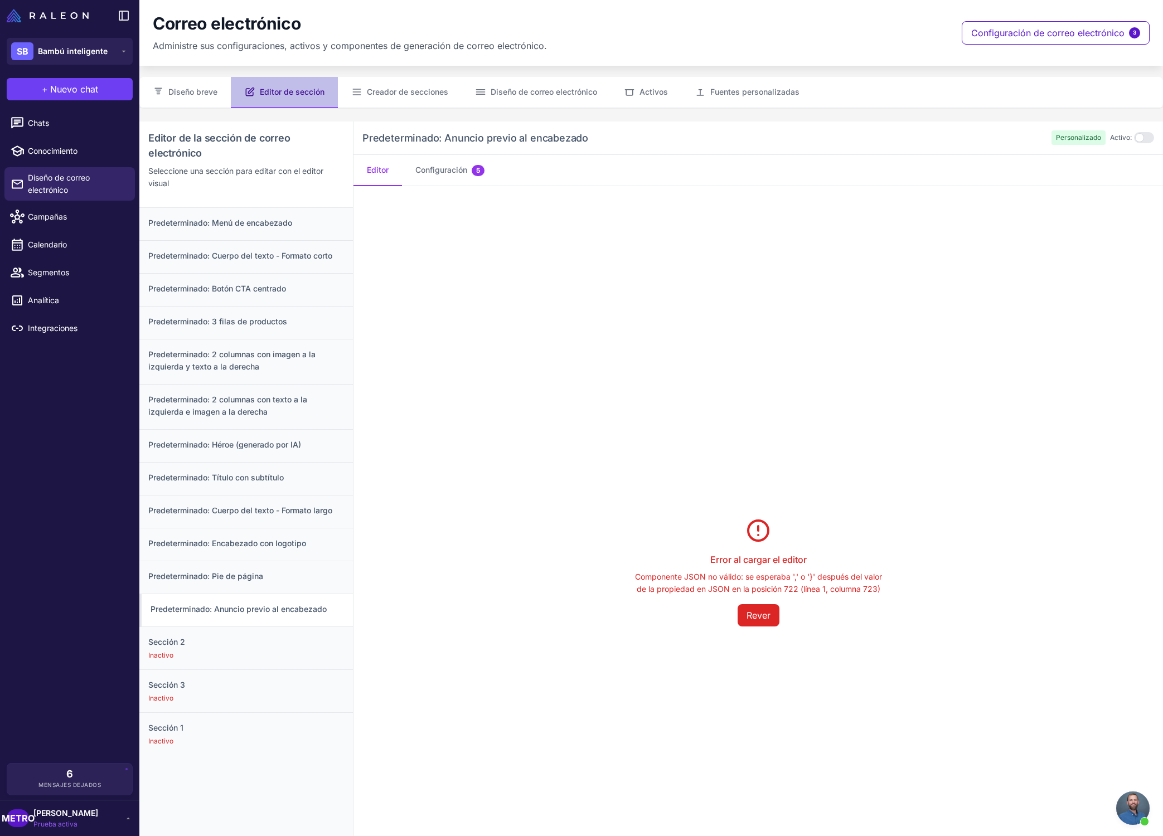
click at [251, 611] on font "Predeterminado: Anuncio previo al encabezado" at bounding box center [238, 608] width 176 height 9
click at [263, 653] on div "Inactivo" at bounding box center [246, 655] width 196 height 10
click at [263, 679] on h3 "Sección 3" at bounding box center [246, 685] width 196 height 12
click at [278, 645] on h3 "Sección 2" at bounding box center [246, 642] width 196 height 12
click at [293, 607] on font "Predeterminado: Anuncio previo al encabezado" at bounding box center [236, 608] width 176 height 9
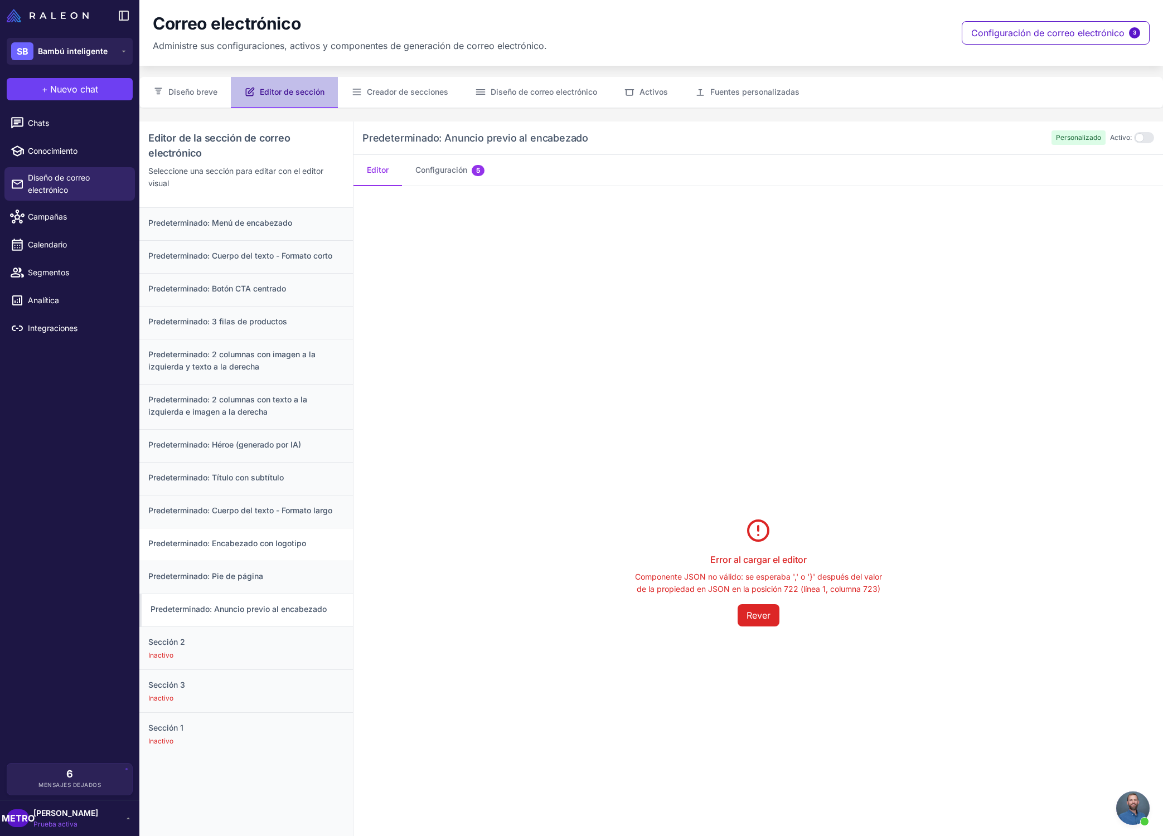
click at [305, 542] on font "Predeterminado: Encabezado con logotipo" at bounding box center [227, 542] width 158 height 9
click at [329, 498] on div "Predeterminado: Cuerpo del texto - Formato largo" at bounding box center [245, 511] width 213 height 33
click at [309, 443] on h3 "Predeterminado: Héroe (generado por IA)" at bounding box center [246, 445] width 196 height 12
click at [261, 261] on div "Predeterminado: Cuerpo del texto - Formato corto" at bounding box center [245, 256] width 213 height 33
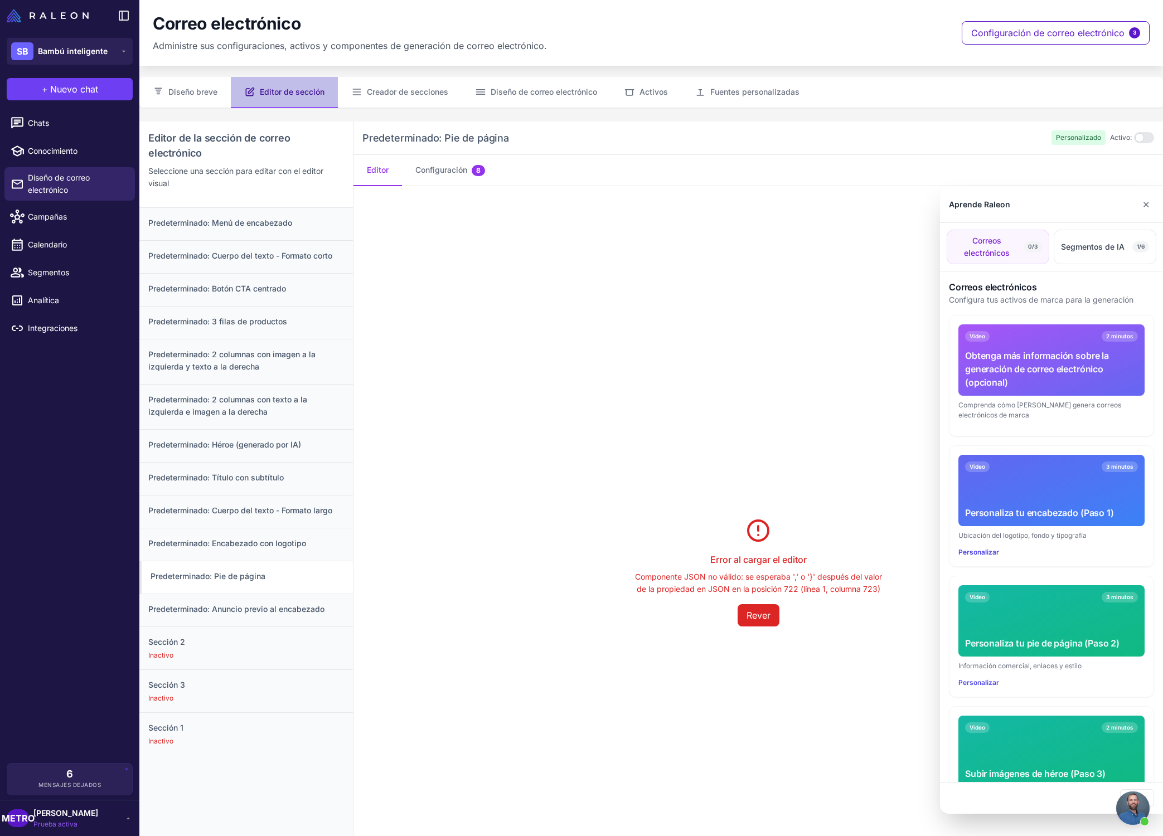
click at [299, 263] on div at bounding box center [581, 418] width 1163 height 836
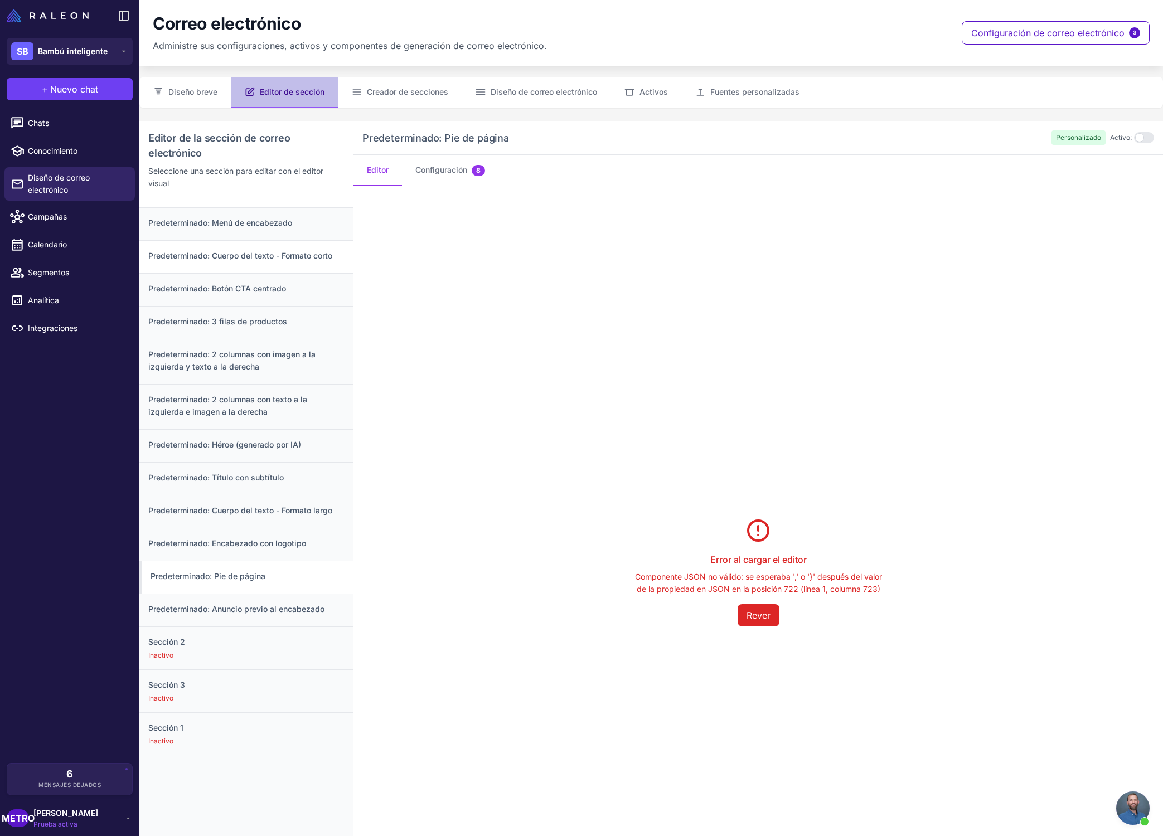
click at [299, 259] on font "Predeterminado: Cuerpo del texto - Formato corto" at bounding box center [240, 255] width 184 height 9
click at [451, 167] on font "Configuración" at bounding box center [441, 169] width 52 height 9
drag, startPoint x: 824, startPoint y: 587, endPoint x: 746, endPoint y: 587, distance: 78.0
click at [746, 587] on font "Componente JSON no válido: se esperaba ',' o '}' después del valor de la propie…" at bounding box center [758, 583] width 247 height 22
click at [769, 621] on button "Rever" at bounding box center [758, 615] width 42 height 22
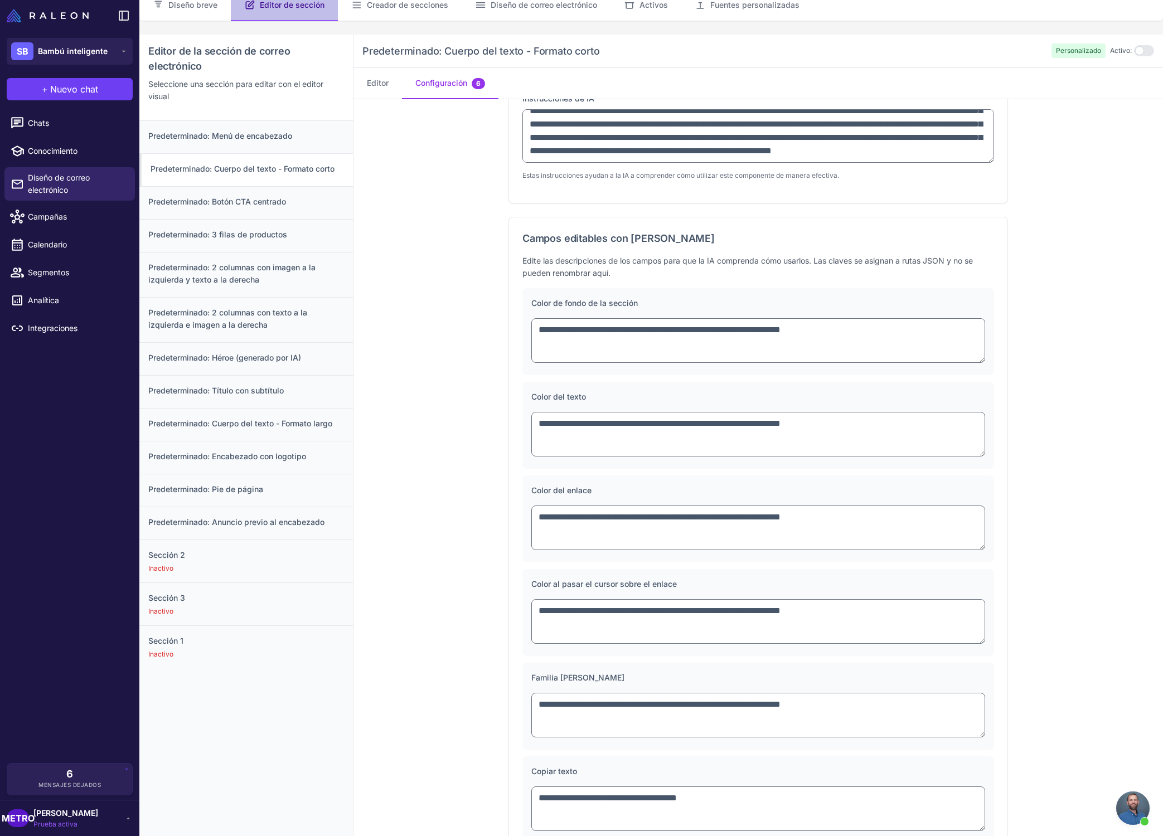
scroll to position [121, 0]
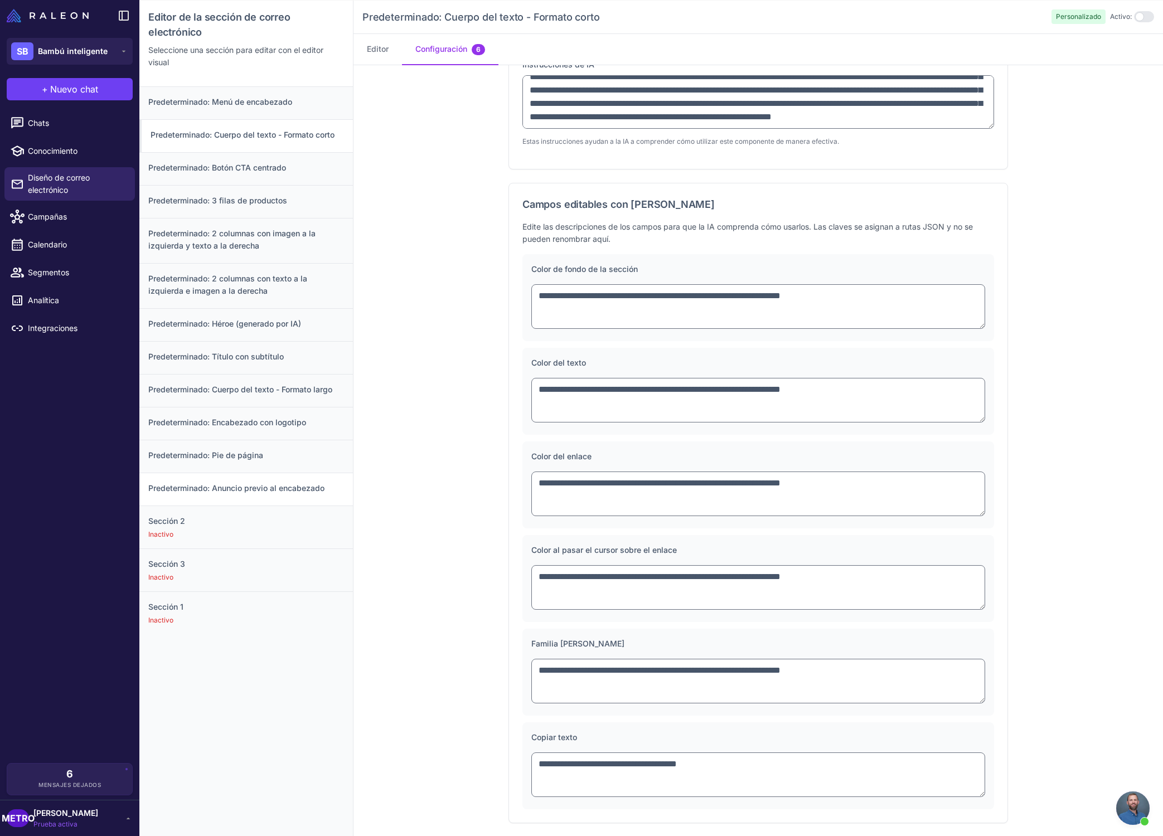
click at [279, 492] on font "Predeterminado: Anuncio previo al encabezado" at bounding box center [236, 487] width 176 height 9
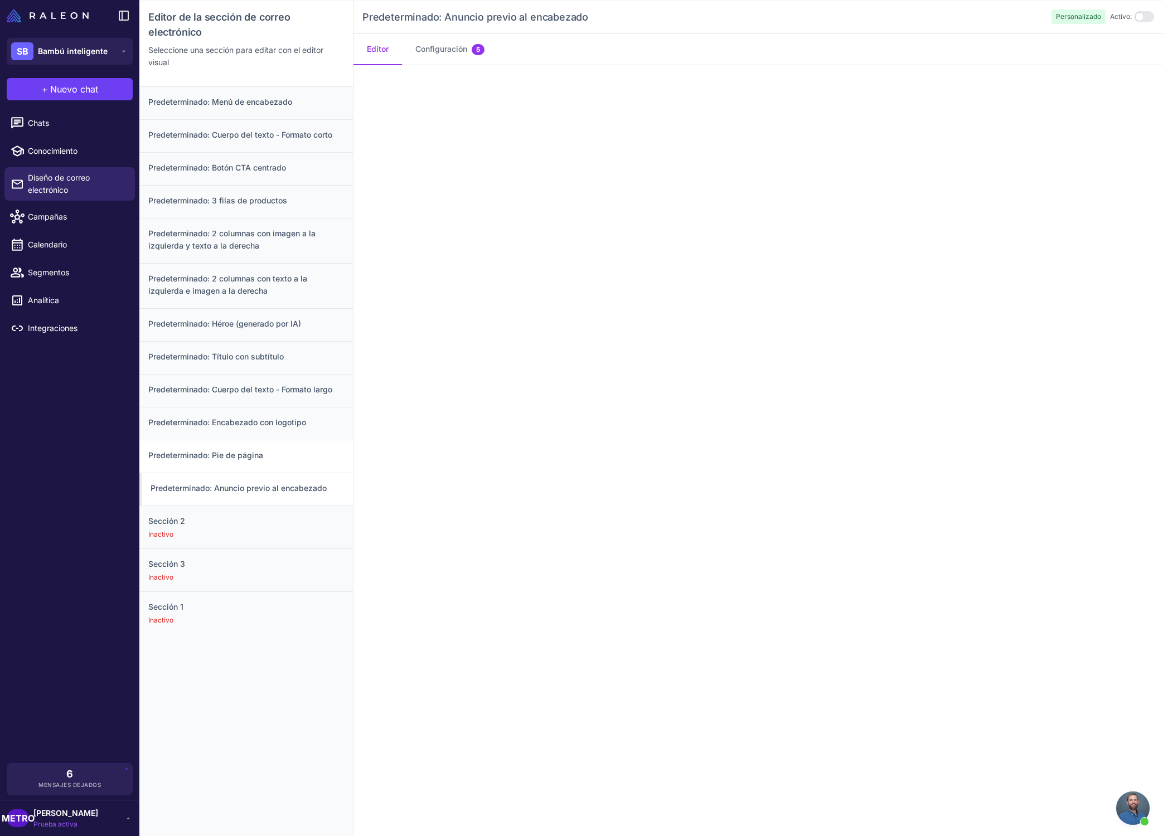
click at [298, 462] on div "Predeterminado: Pie de página" at bounding box center [245, 456] width 213 height 33
click at [286, 495] on div "Predeterminado: Anuncio previo al encabezado" at bounding box center [245, 489] width 213 height 33
click at [317, 453] on h3 "Predeterminado: Pie de página" at bounding box center [246, 455] width 196 height 12
click at [307, 427] on h3 "Predeterminado: Encabezado con logotipo" at bounding box center [246, 422] width 196 height 12
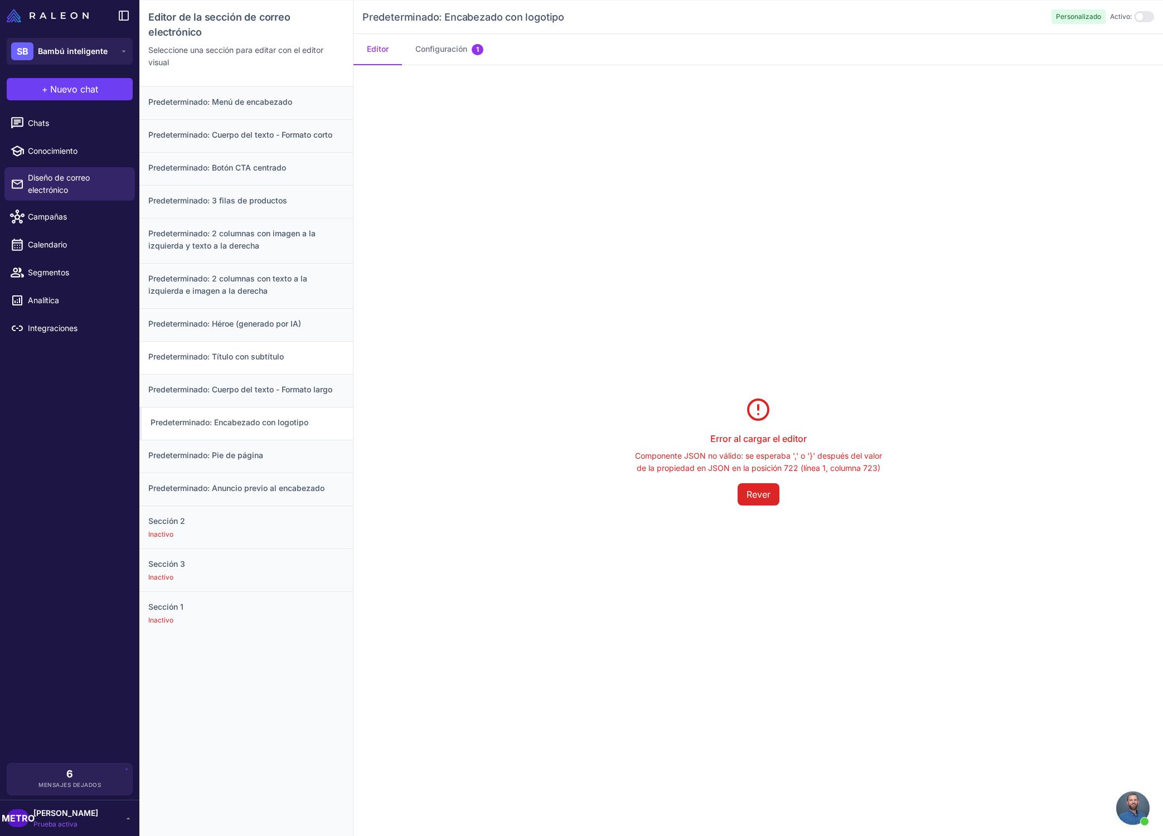
click at [289, 364] on div "Predeterminado: Título con subtítulo" at bounding box center [245, 357] width 213 height 33
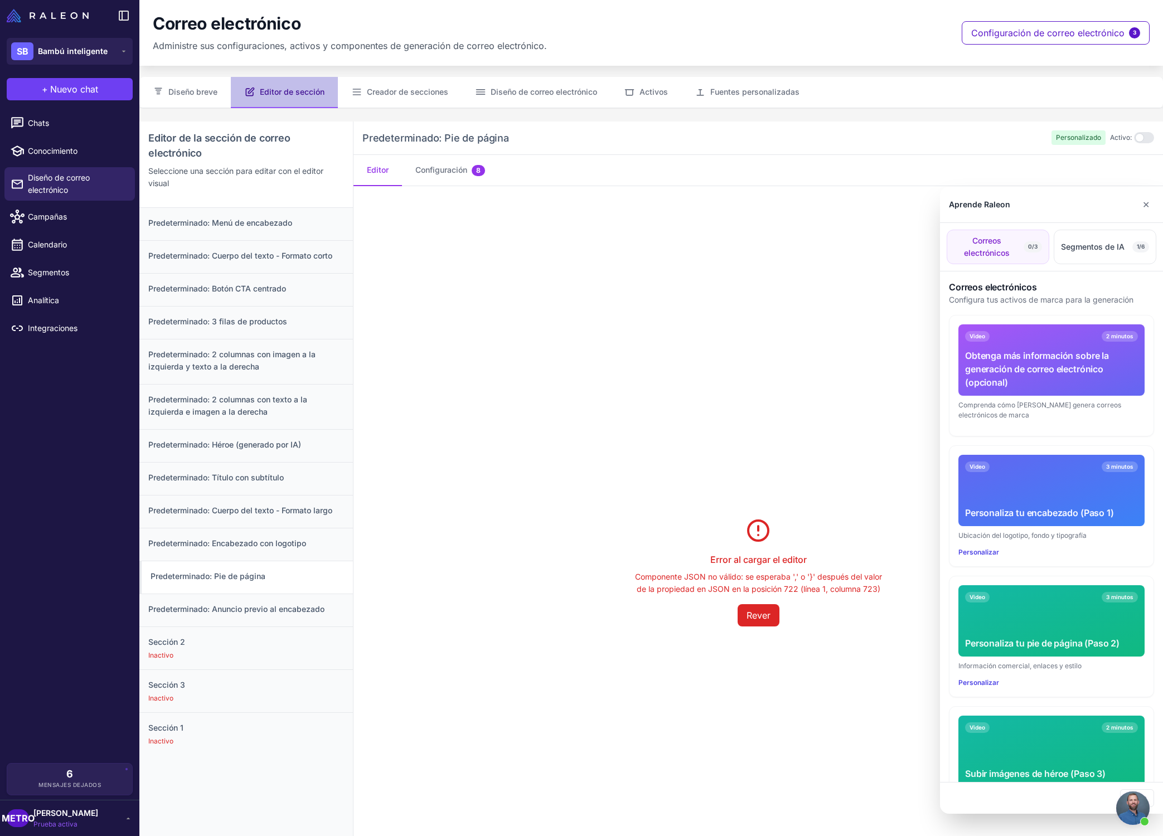
click at [592, 407] on div at bounding box center [581, 418] width 1163 height 836
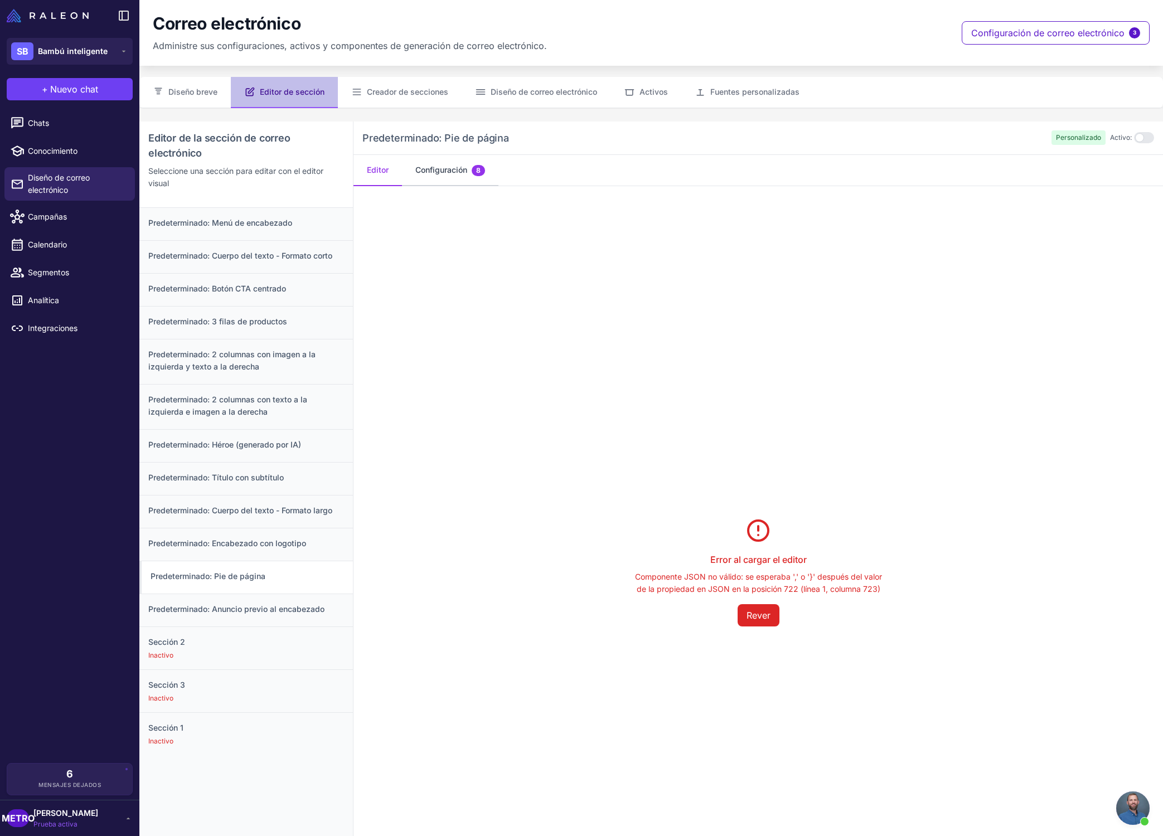
click at [447, 169] on font "Configuración" at bounding box center [441, 169] width 52 height 9
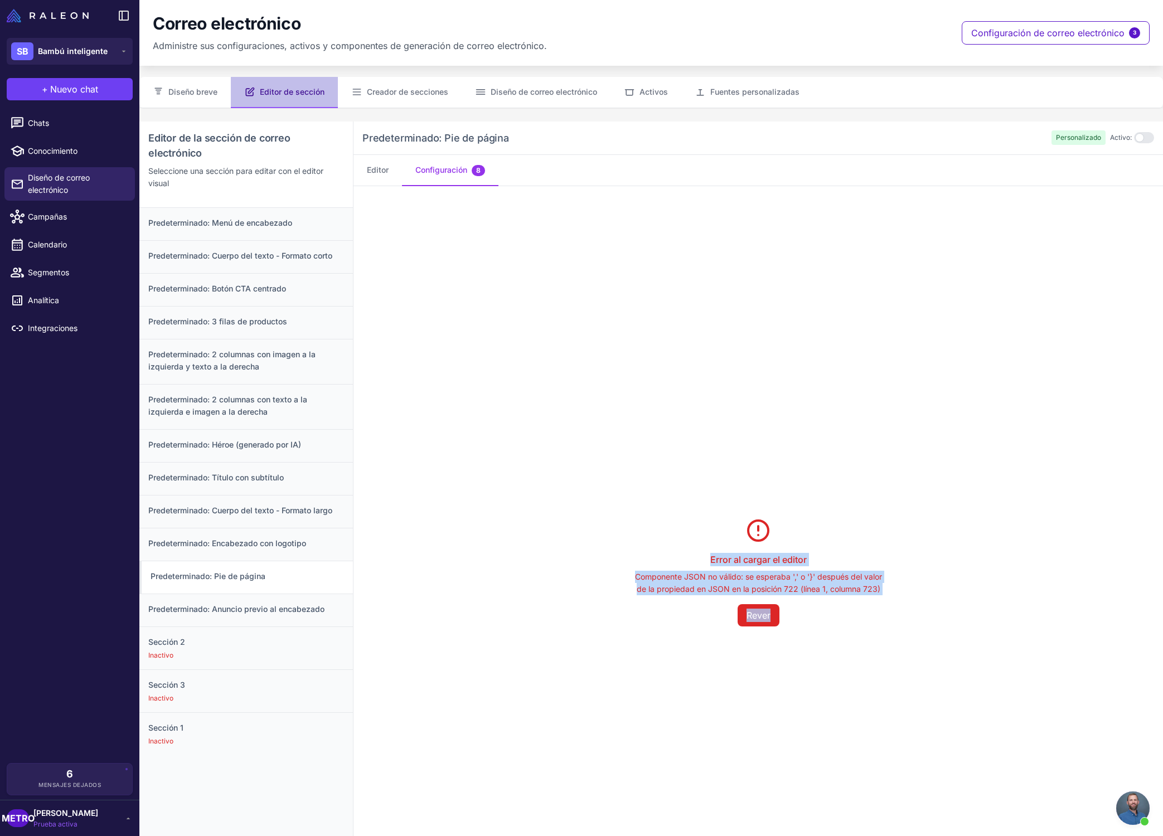
drag, startPoint x: 667, startPoint y: 529, endPoint x: 862, endPoint y: 667, distance: 238.0
click at [862, 667] on div "Error al cargar el editor Componente JSON no válido: se esperaba ',' o '}' desp…" at bounding box center [757, 571] width 809 height 771
copy div "Error al cargar el editor Componente JSON no válido: se esperaba ',' o '}' desp…"
click at [254, 455] on div "Predeterminado: Héroe (generado por IA)" at bounding box center [245, 445] width 213 height 33
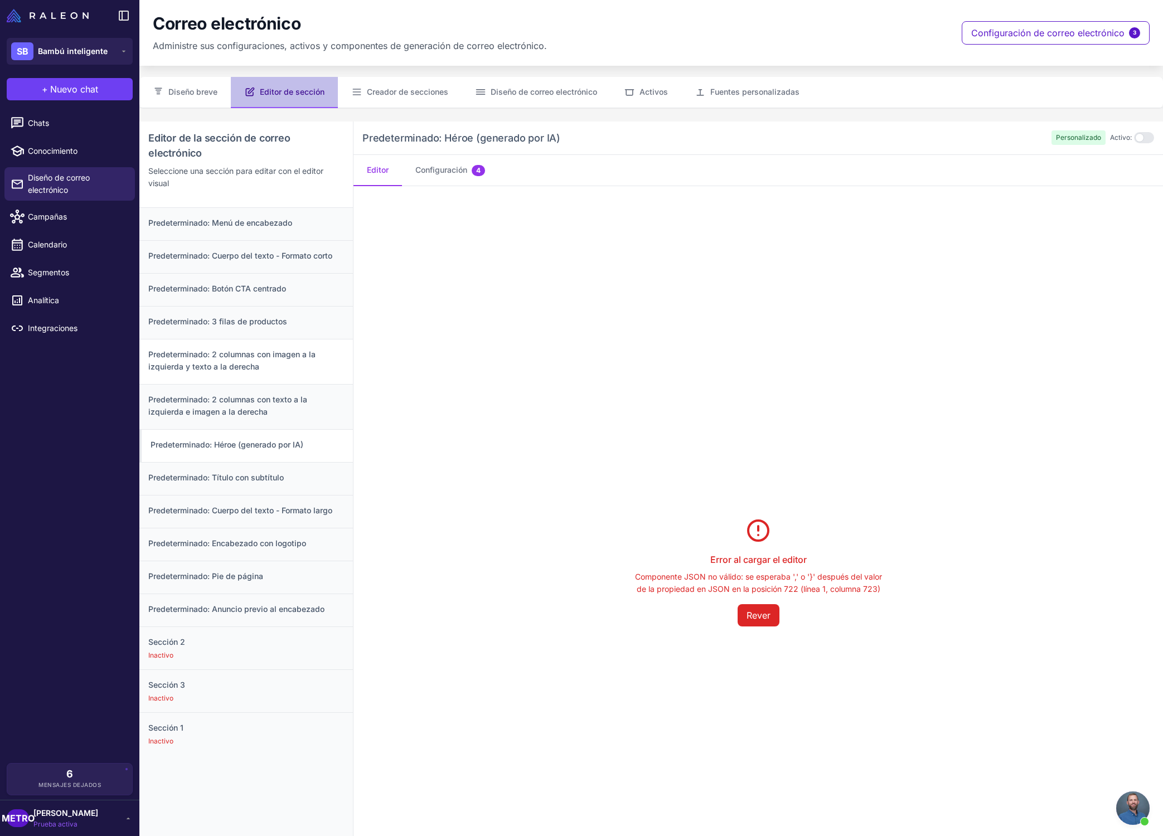
click at [268, 364] on h3 "Predeterminado: 2 columnas con imagen a la izquierda y texto a la derecha" at bounding box center [246, 360] width 196 height 25
click at [426, 172] on font "Configuración" at bounding box center [441, 169] width 52 height 9
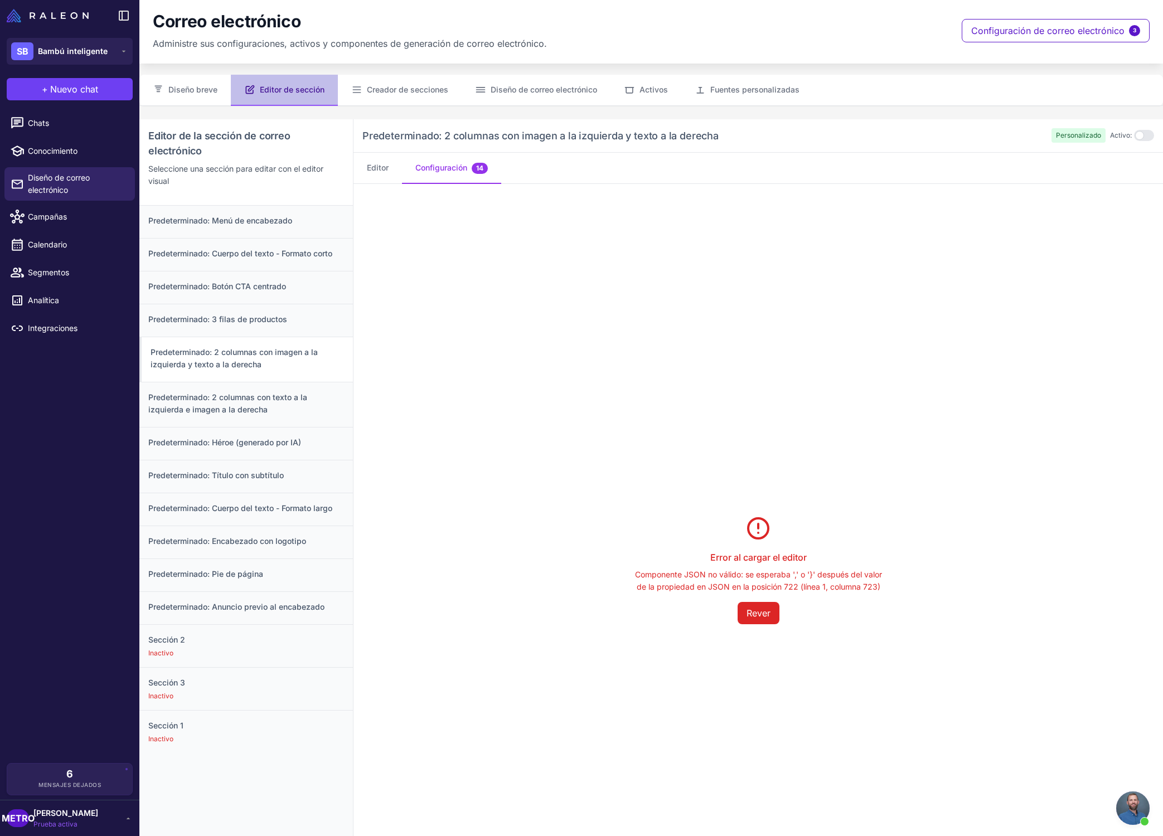
click at [439, 169] on font "Configuración" at bounding box center [441, 167] width 52 height 9
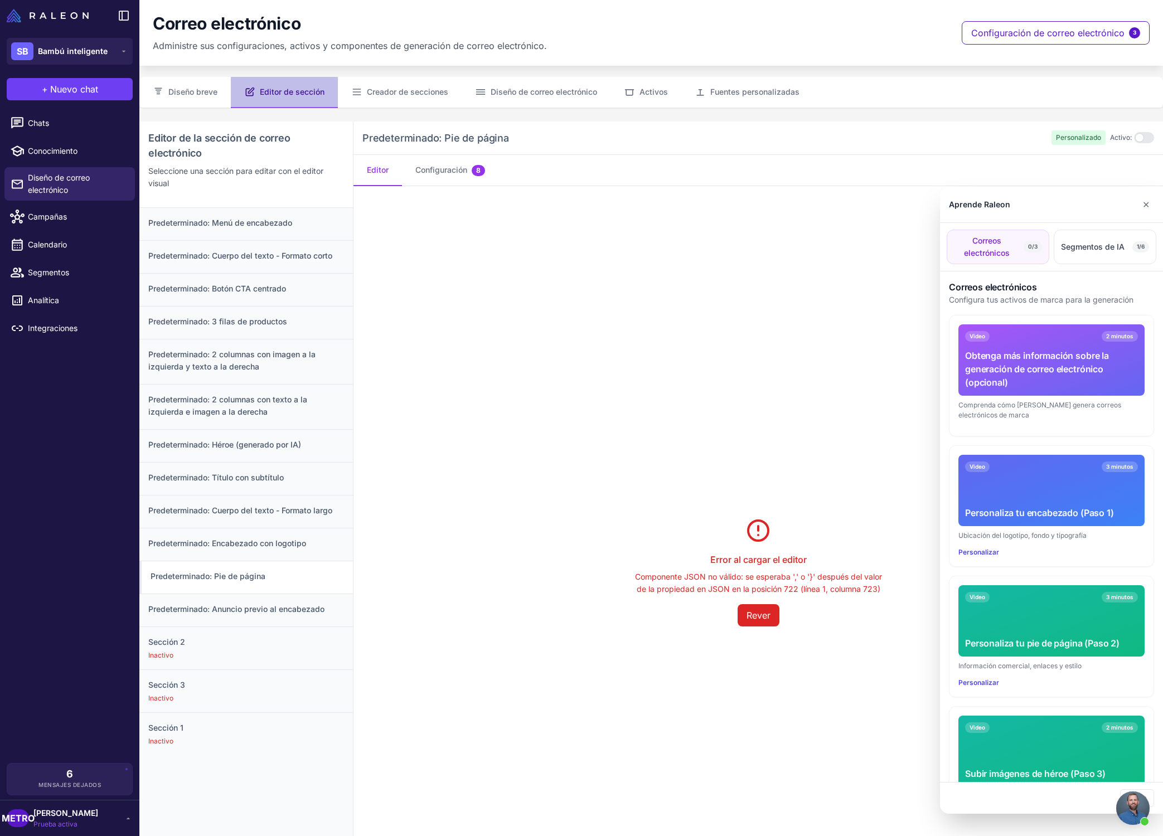
click at [1133, 818] on span "Chat abierto" at bounding box center [1132, 807] width 33 height 33
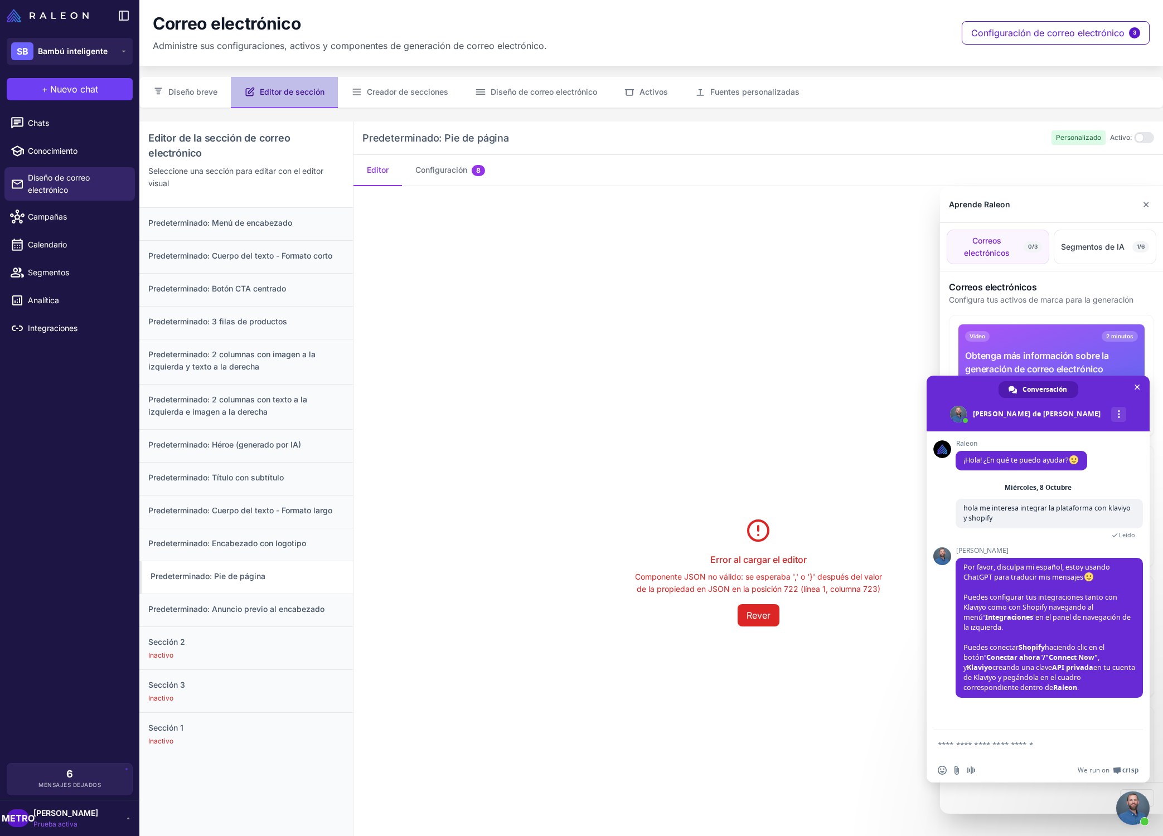
click at [609, 678] on div at bounding box center [581, 418] width 1163 height 836
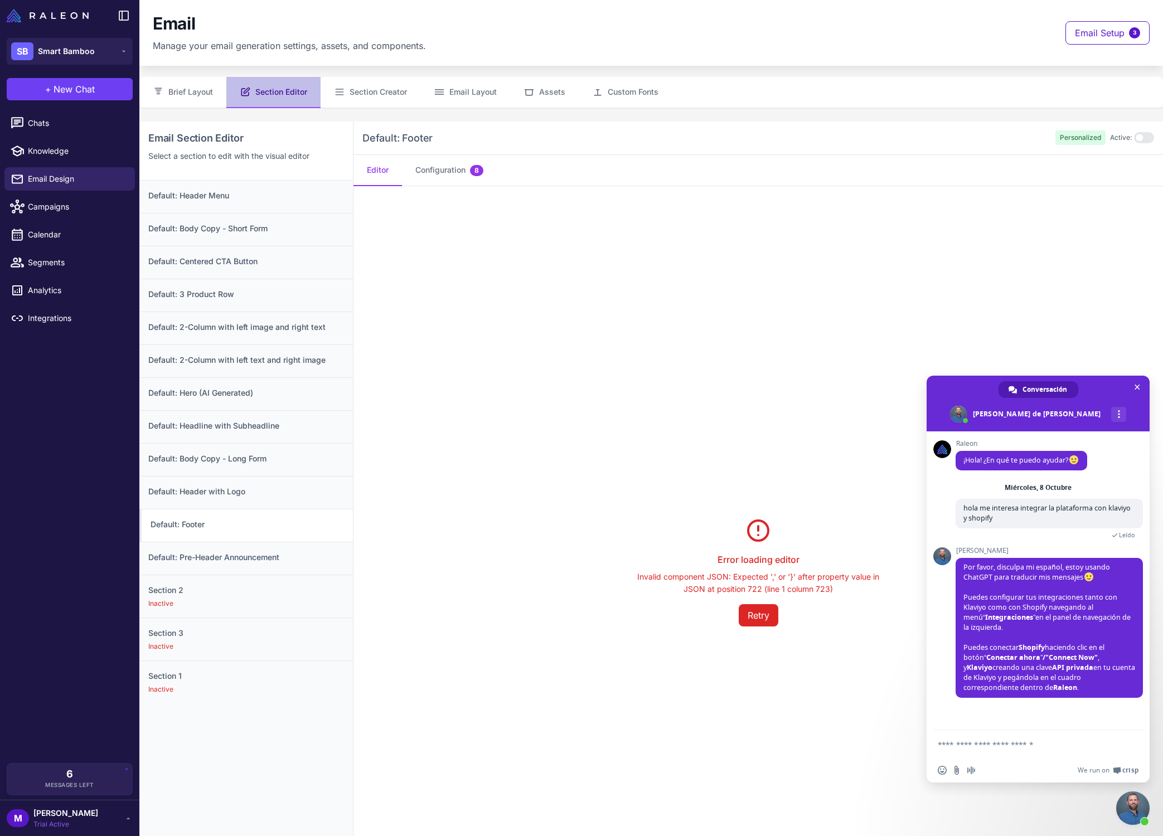
scroll to position [1, 0]
click at [839, 407] on div "Error loading editor Invalid component JSON: Expected ',' or '}' after property…" at bounding box center [757, 571] width 809 height 771
click at [956, 767] on input "Enviar un archivo" at bounding box center [956, 770] width 9 height 9
click at [962, 738] on form at bounding box center [1025, 745] width 176 height 30
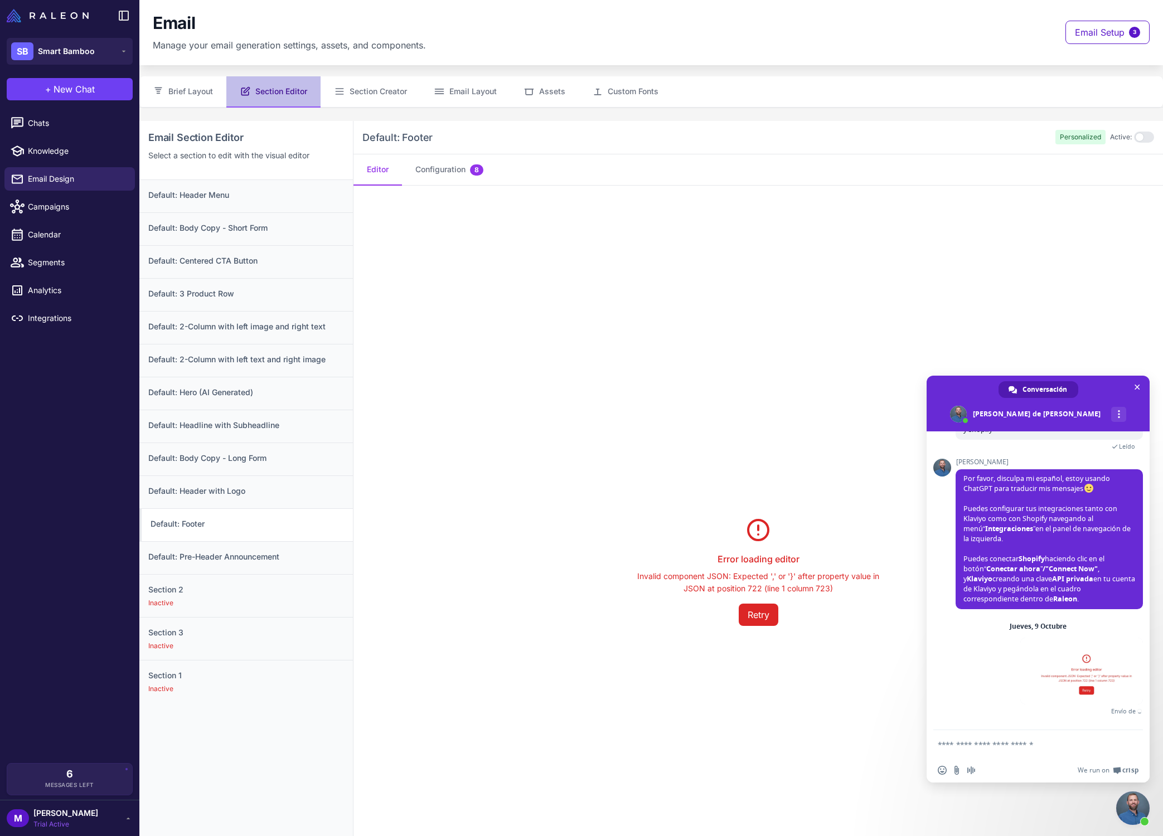
click at [959, 741] on textarea "Escribe aquí tu mensaje..." at bounding box center [1025, 745] width 176 height 10
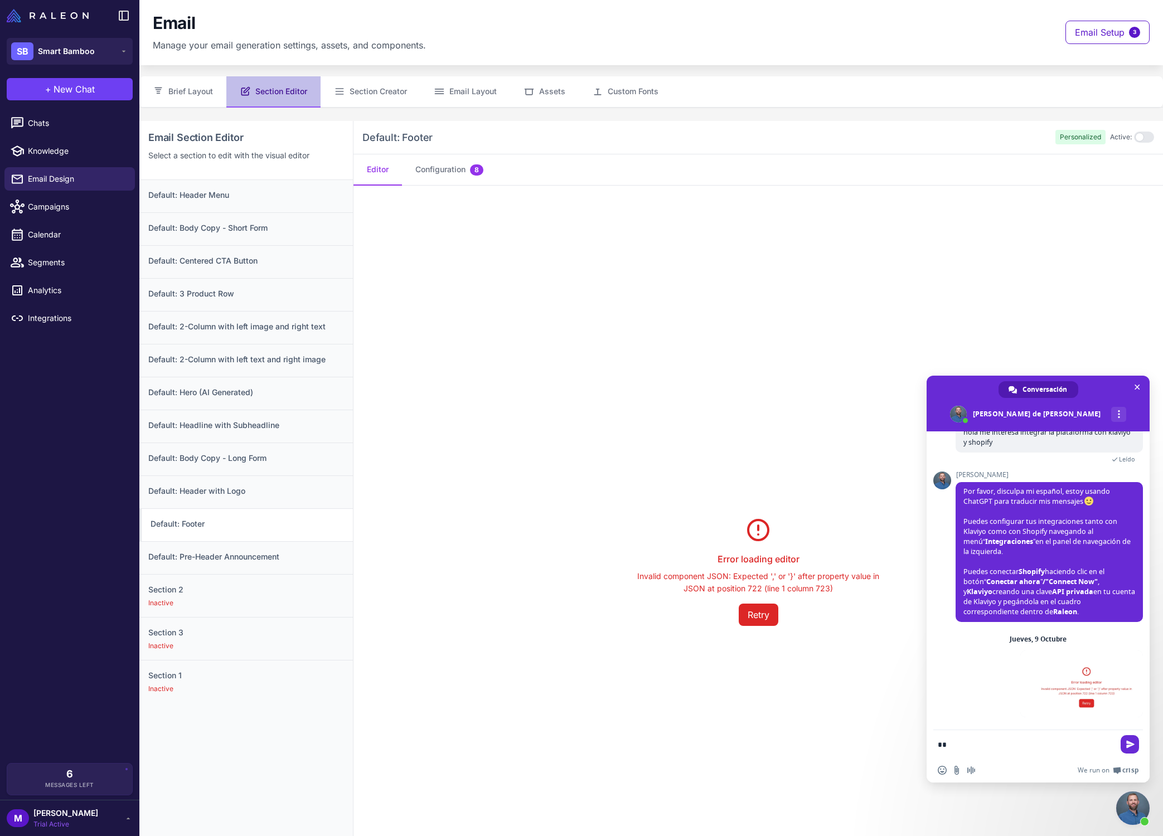
type textarea "*"
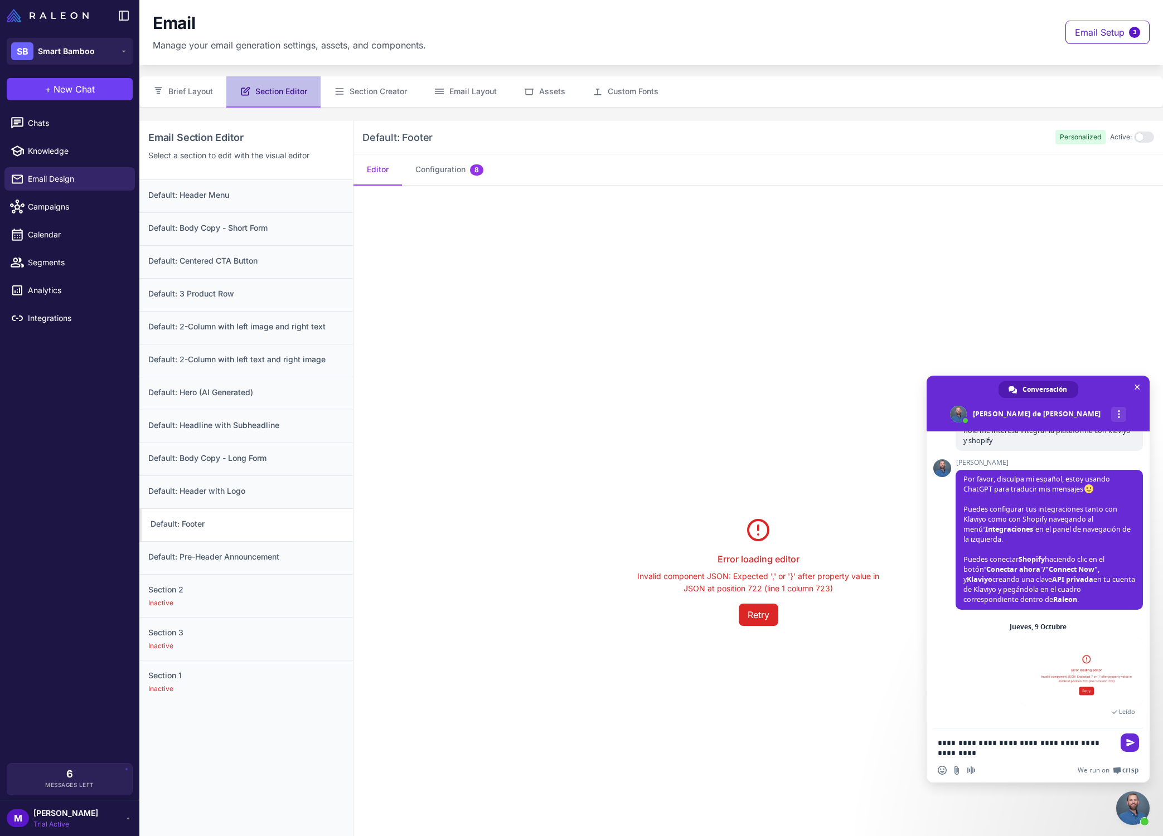
scroll to position [81, 0]
type textarea "**********"
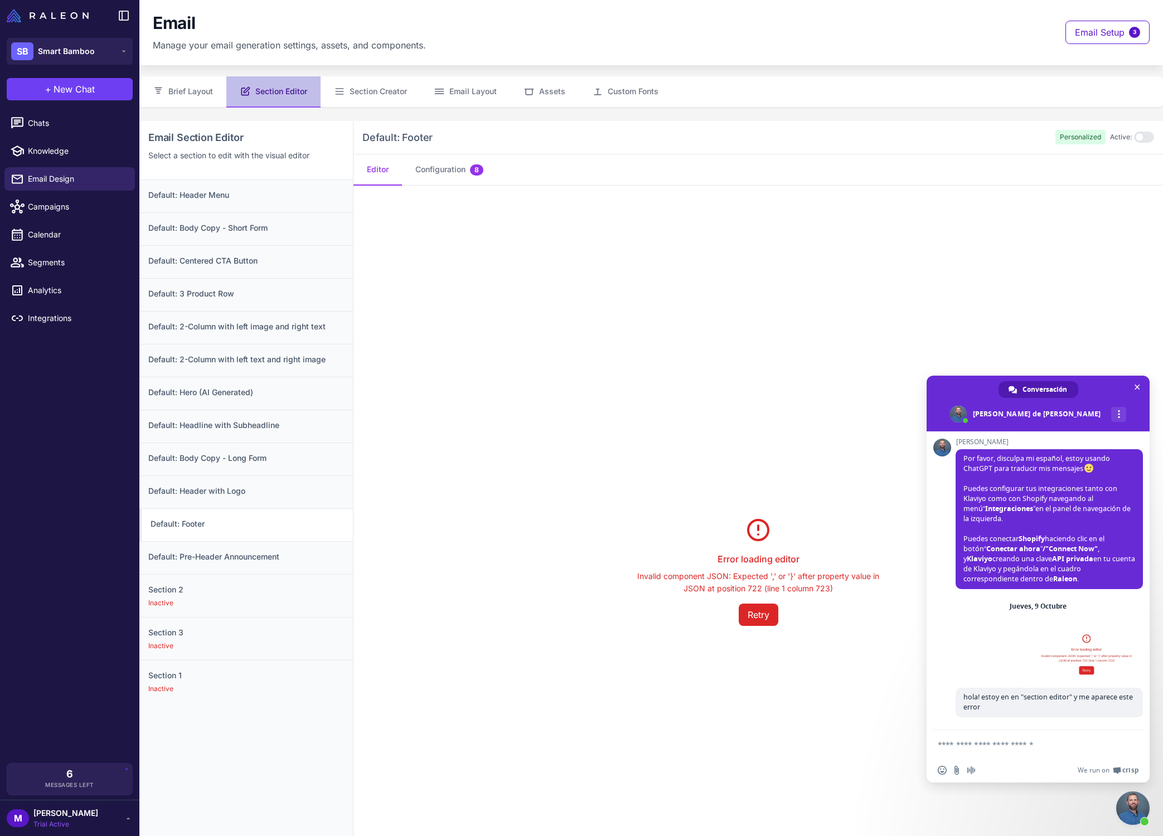
scroll to position [113, 0]
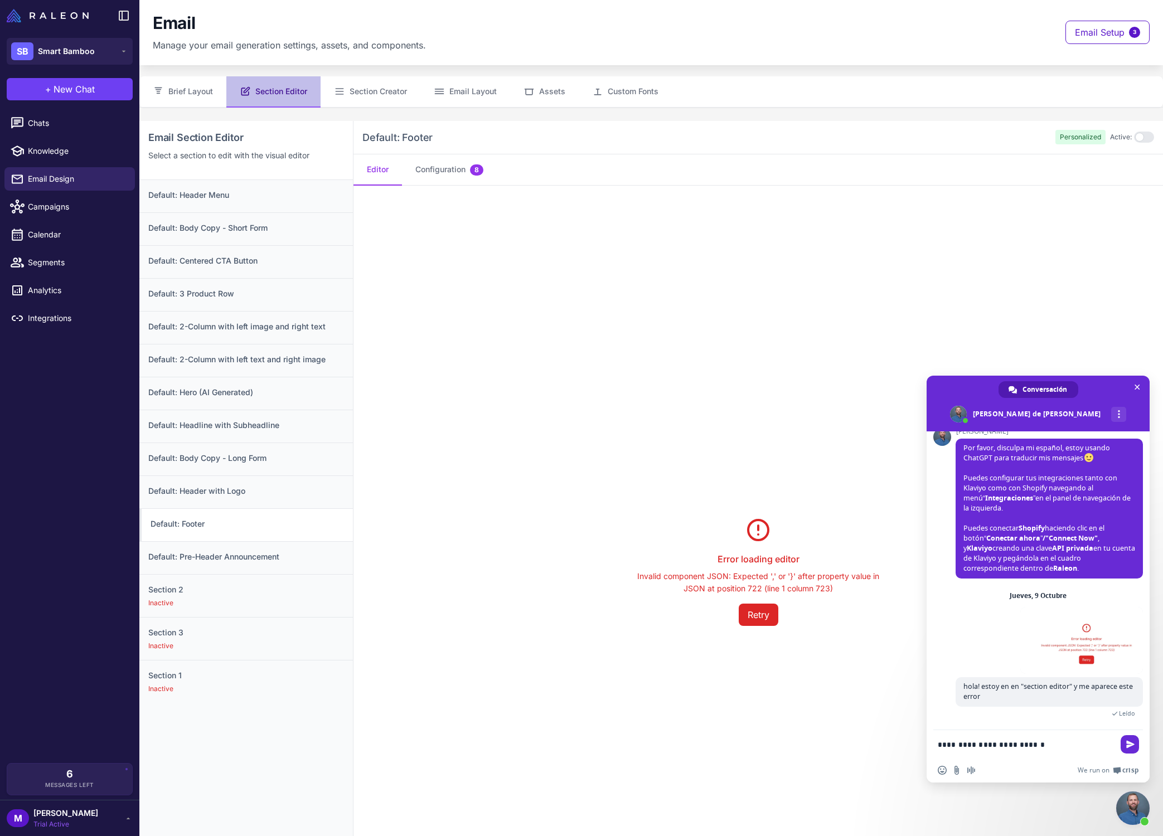
type textarea "**********"
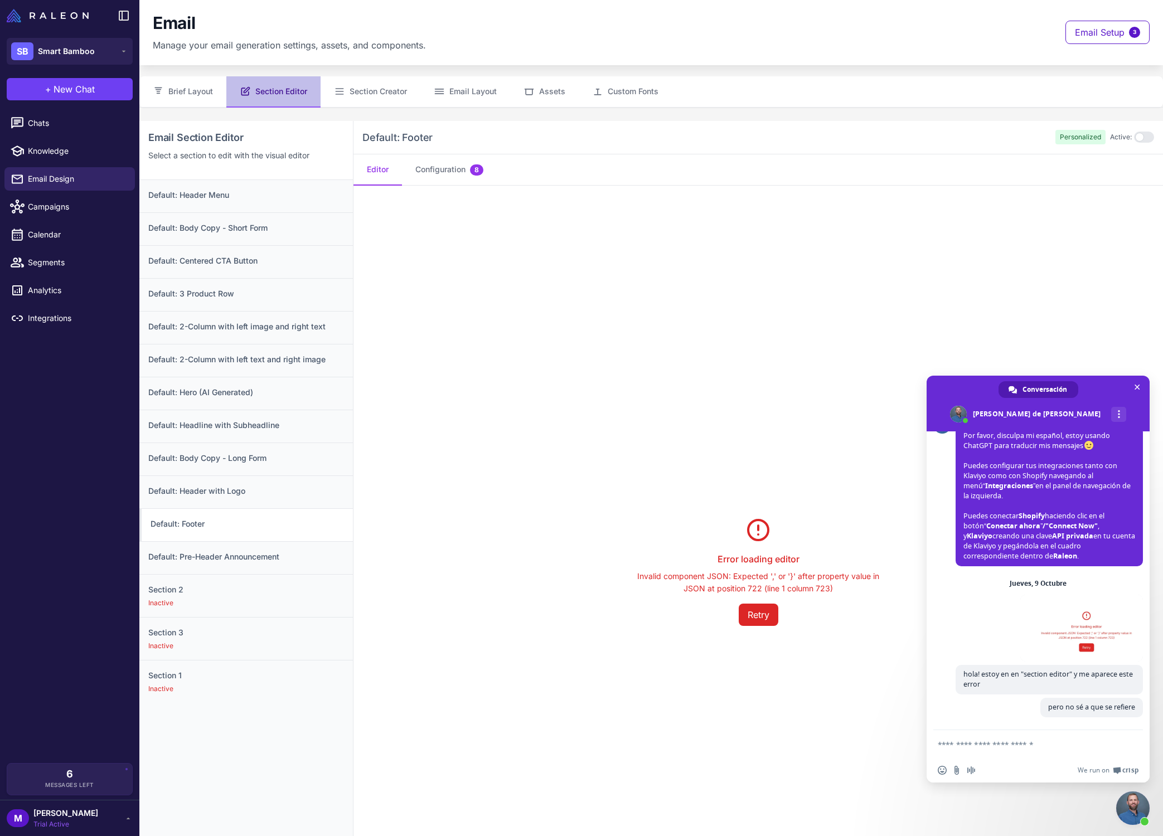
scroll to position [137, 0]
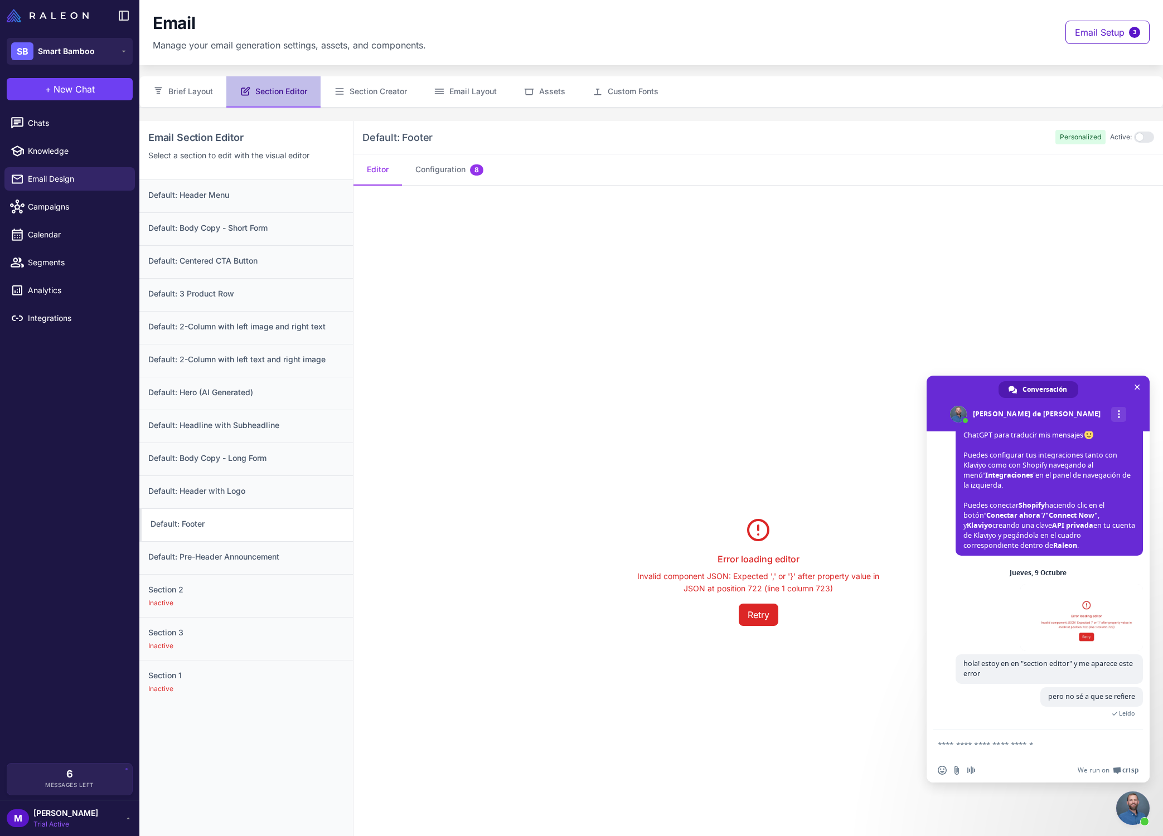
click at [545, 545] on div "Error loading editor Invalid component JSON: Expected ',' or '}' after property…" at bounding box center [757, 571] width 809 height 771
click at [221, 490] on h3 "Default: Header with Logo" at bounding box center [246, 491] width 196 height 12
click at [253, 520] on h3 "Default: Footer" at bounding box center [246, 523] width 196 height 12
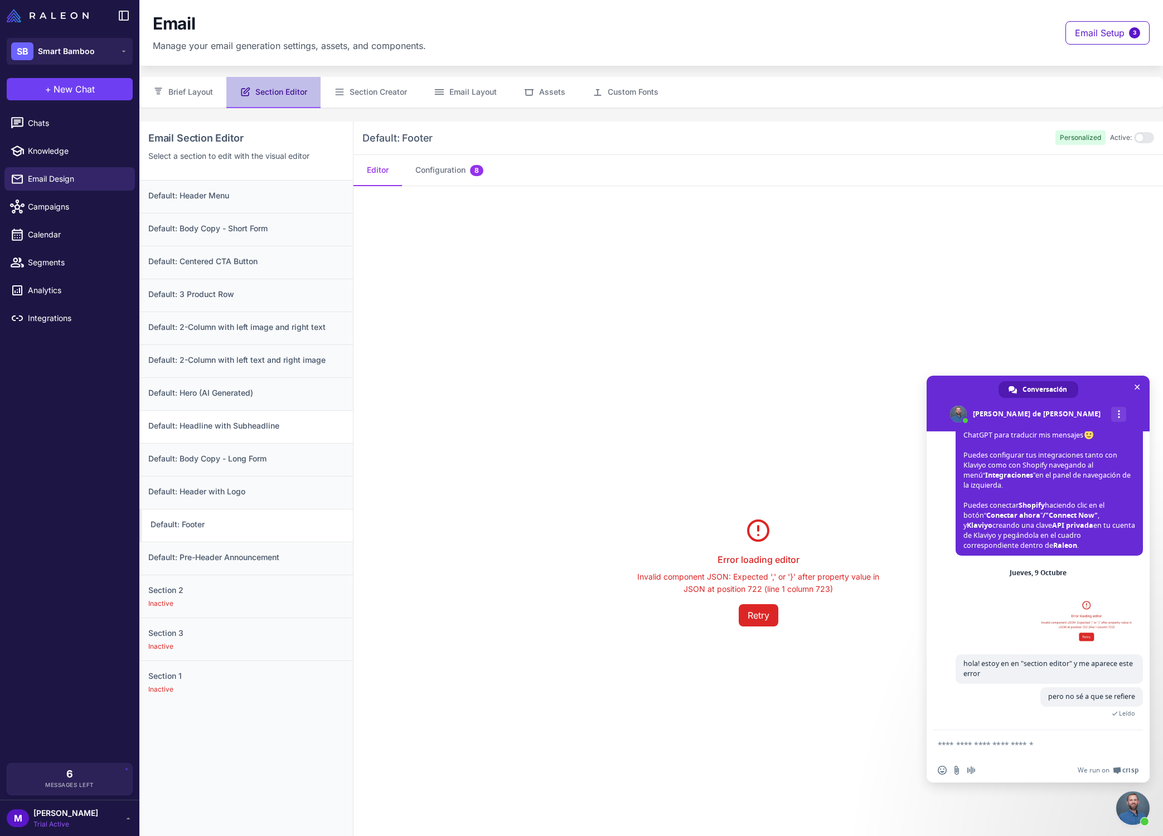
click at [250, 434] on div "Default: Headline with Subheadline" at bounding box center [245, 426] width 213 height 33
click at [261, 391] on h3 "Default: Hero (AI Generated)" at bounding box center [246, 393] width 196 height 12
click at [256, 314] on div "Default: 2-Column with left image and right text" at bounding box center [245, 325] width 213 height 33
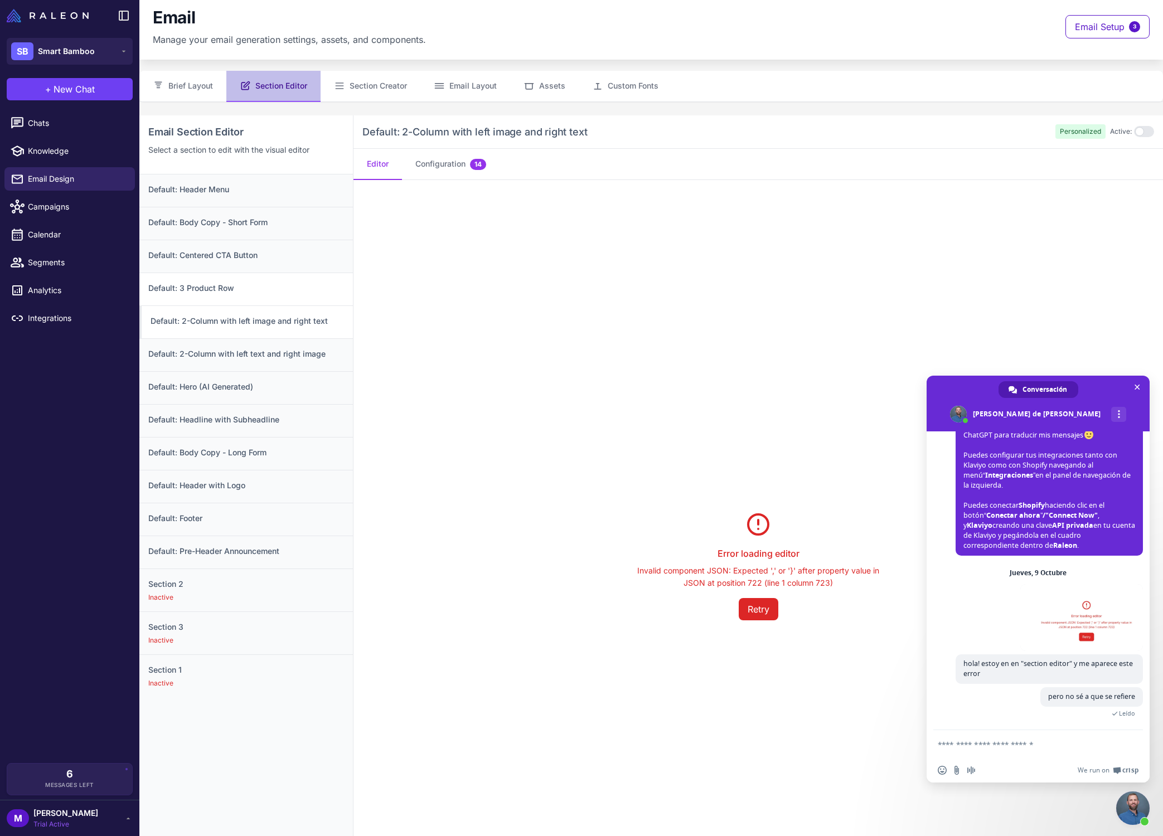
click at [261, 300] on div "Default: 3 Product Row" at bounding box center [245, 289] width 213 height 33
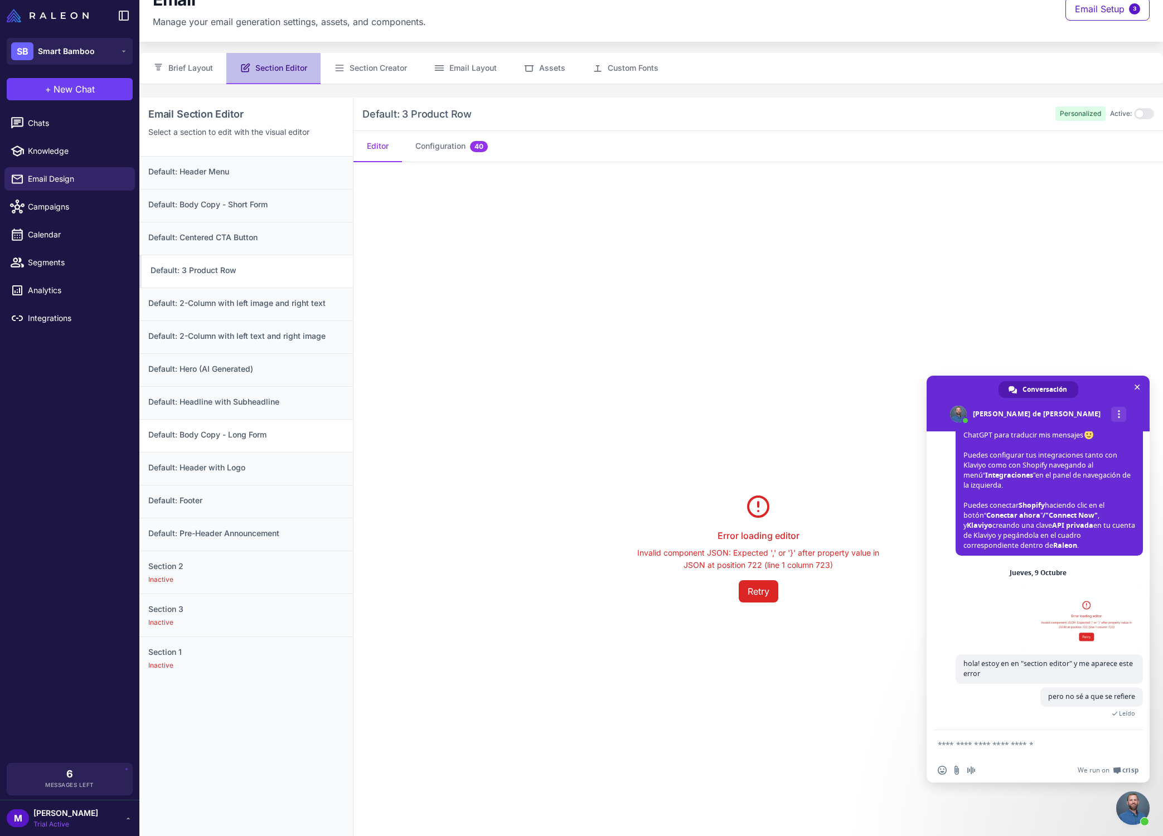
click at [269, 420] on div "Default: Body Copy - Long Form" at bounding box center [245, 435] width 213 height 33
click at [277, 450] on div "Default: Body Copy - Long Form" at bounding box center [245, 438] width 213 height 33
click at [258, 475] on h3 "Default: Header with Logo" at bounding box center [246, 470] width 196 height 12
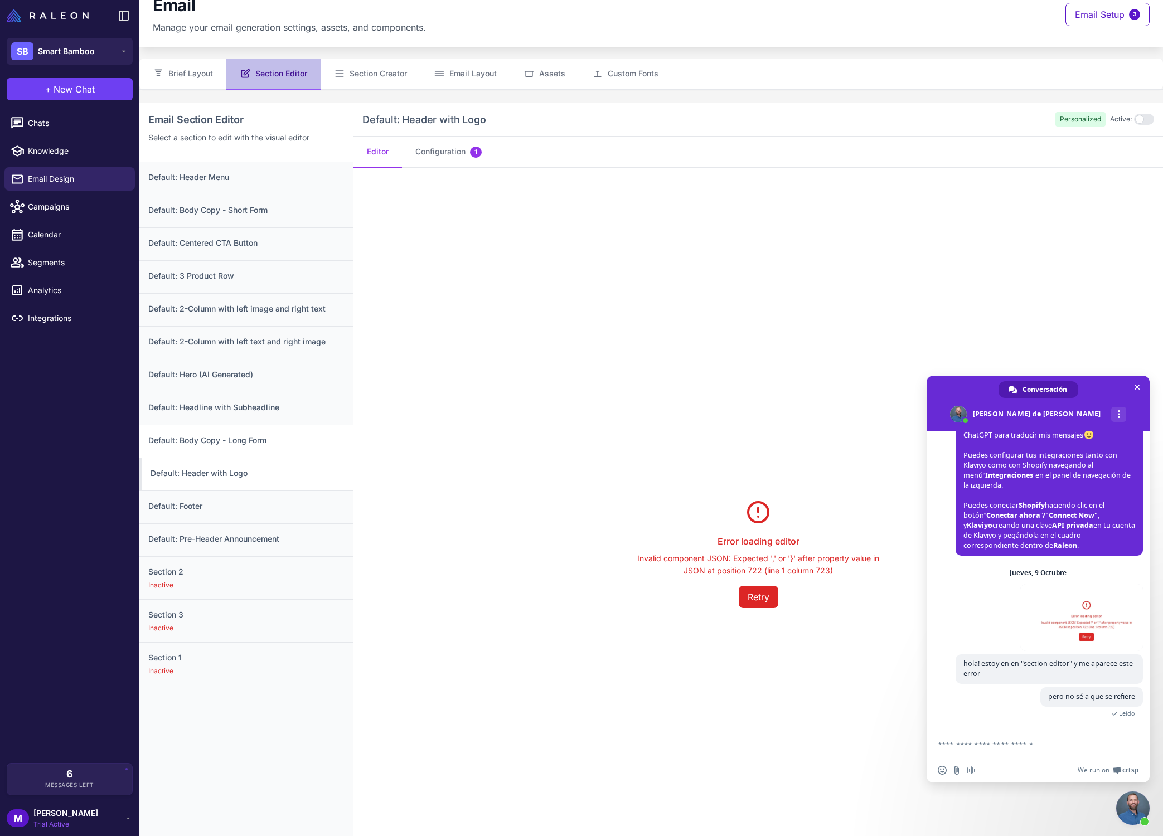
click at [278, 449] on div "Default: Body Copy - Long Form" at bounding box center [245, 441] width 213 height 33
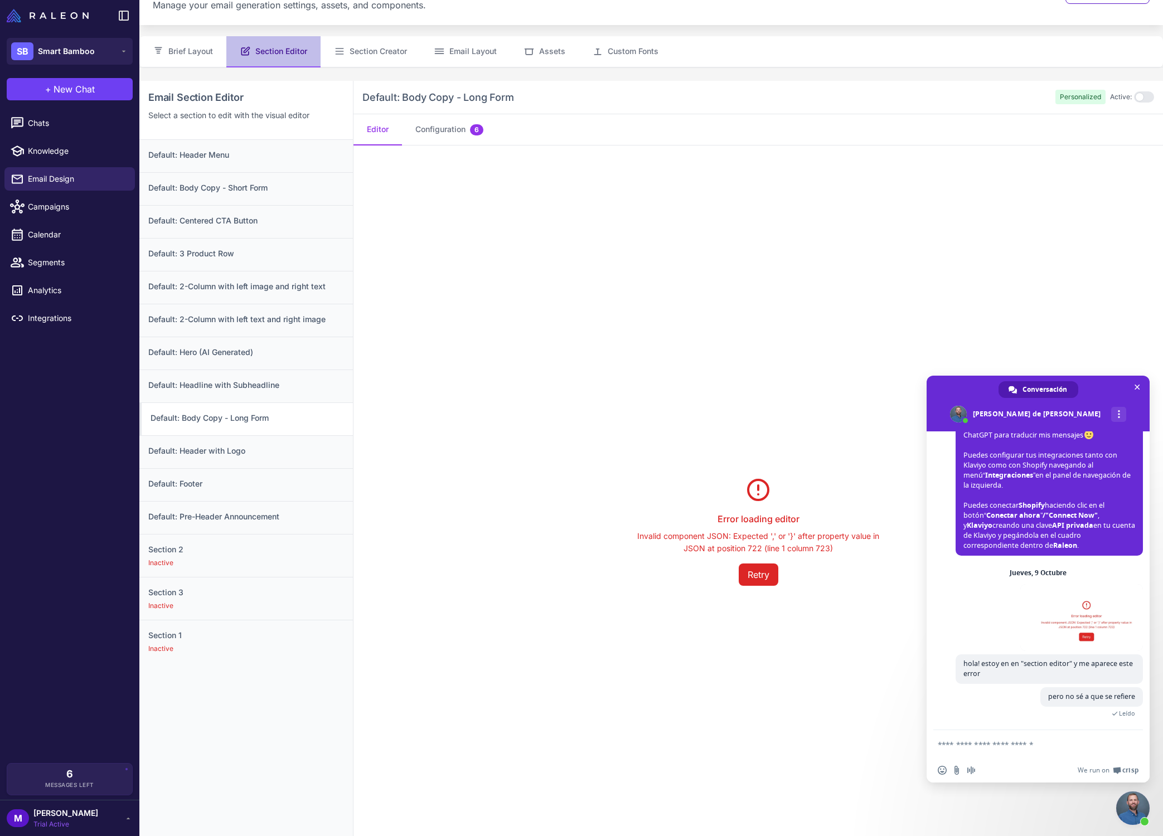
scroll to position [43, 0]
click at [431, 259] on div "Error loading editor Invalid component JSON: Expected ',' or '}' after property…" at bounding box center [757, 528] width 809 height 771
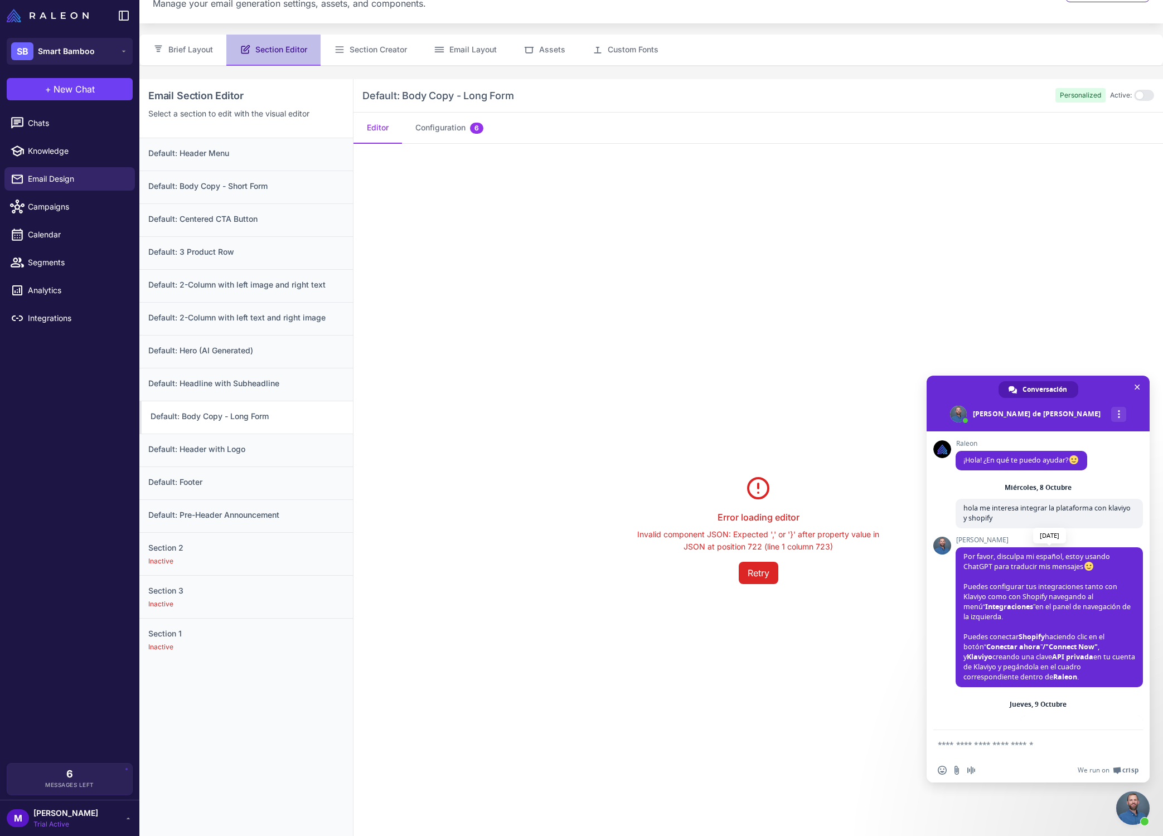
scroll to position [137, 0]
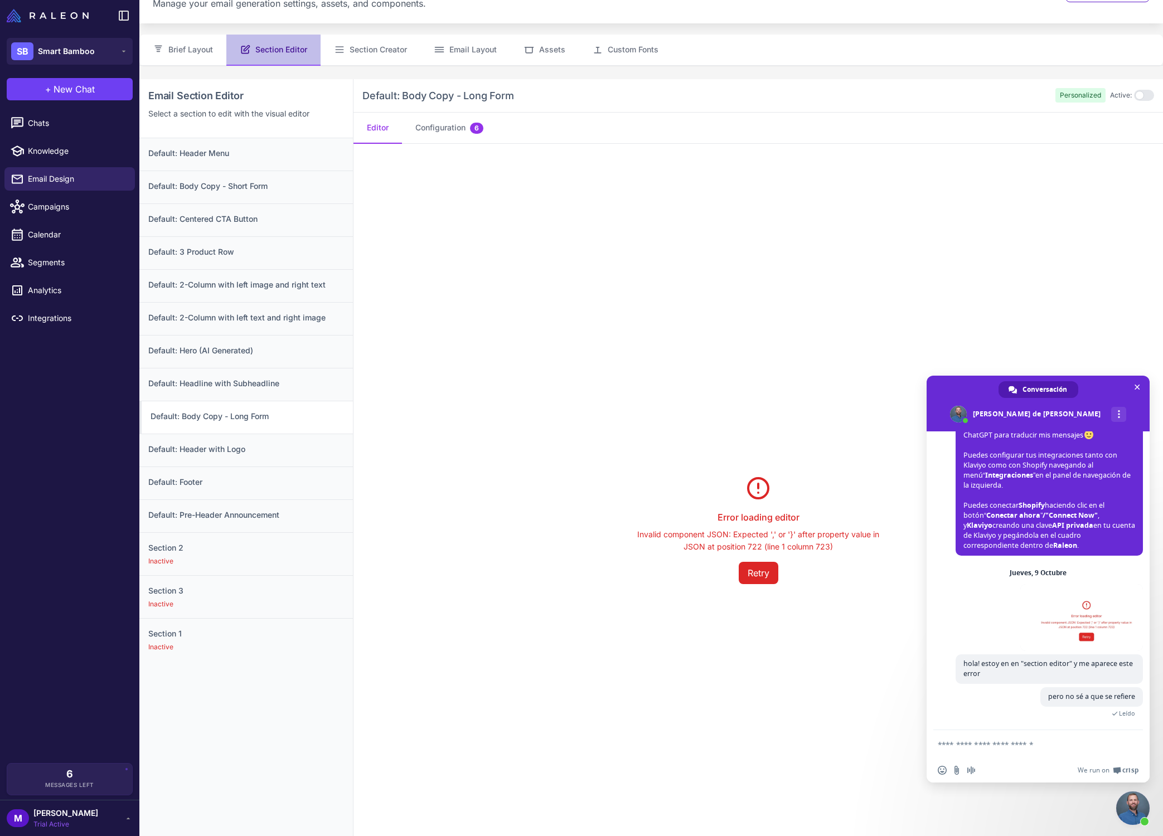
click at [619, 497] on div "Error loading editor Invalid component JSON: Expected ',' or '}' after property…" at bounding box center [757, 529] width 809 height 771
click at [290, 377] on h3 "Default: Headline with Subheadline" at bounding box center [246, 383] width 196 height 12
click at [288, 346] on h3 "Default: Hero (AI Generated)" at bounding box center [246, 349] width 196 height 12
click at [294, 315] on h3 "Default: 2-Column with left text and right image" at bounding box center [246, 316] width 196 height 12
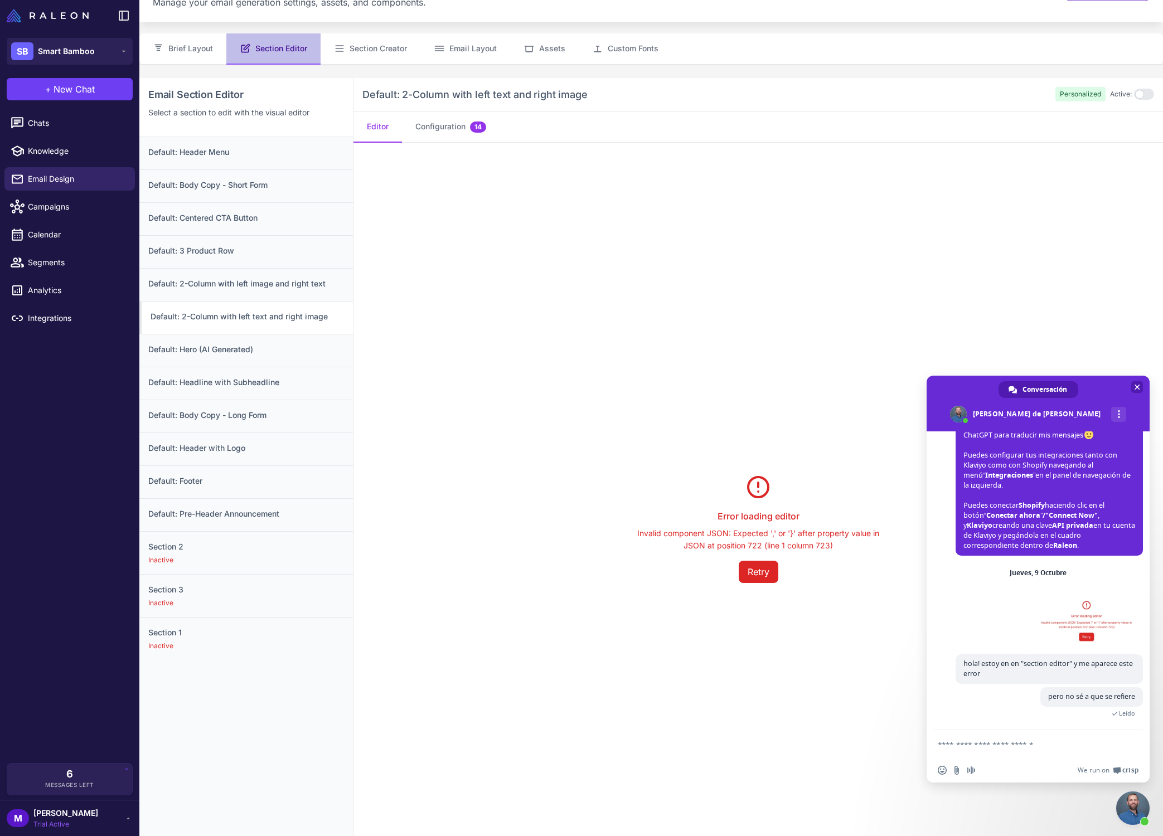
click at [1134, 386] on span "Cerrar el chat" at bounding box center [1137, 388] width 6 height 6
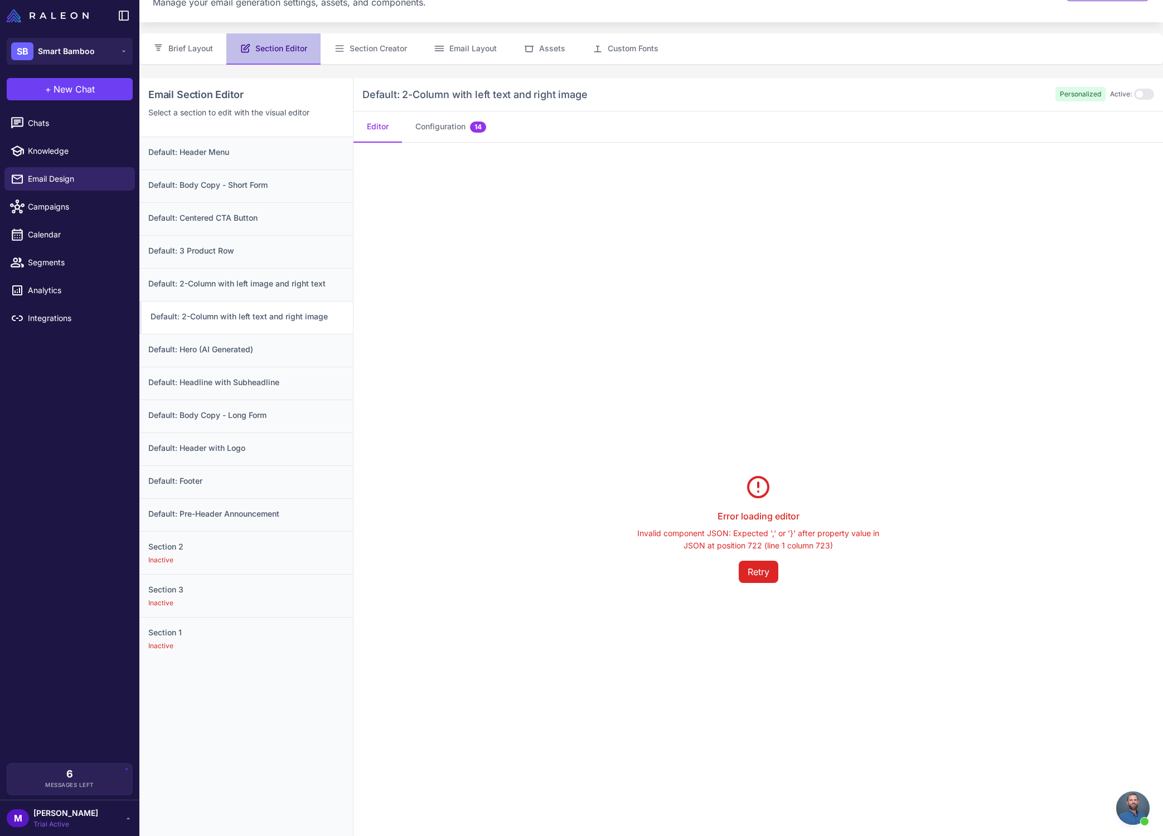
click at [484, 339] on div "Error loading editor Invalid component JSON: Expected ',' or '}' after property…" at bounding box center [757, 528] width 809 height 771
click at [62, 144] on link "Knowledge" at bounding box center [69, 150] width 130 height 23
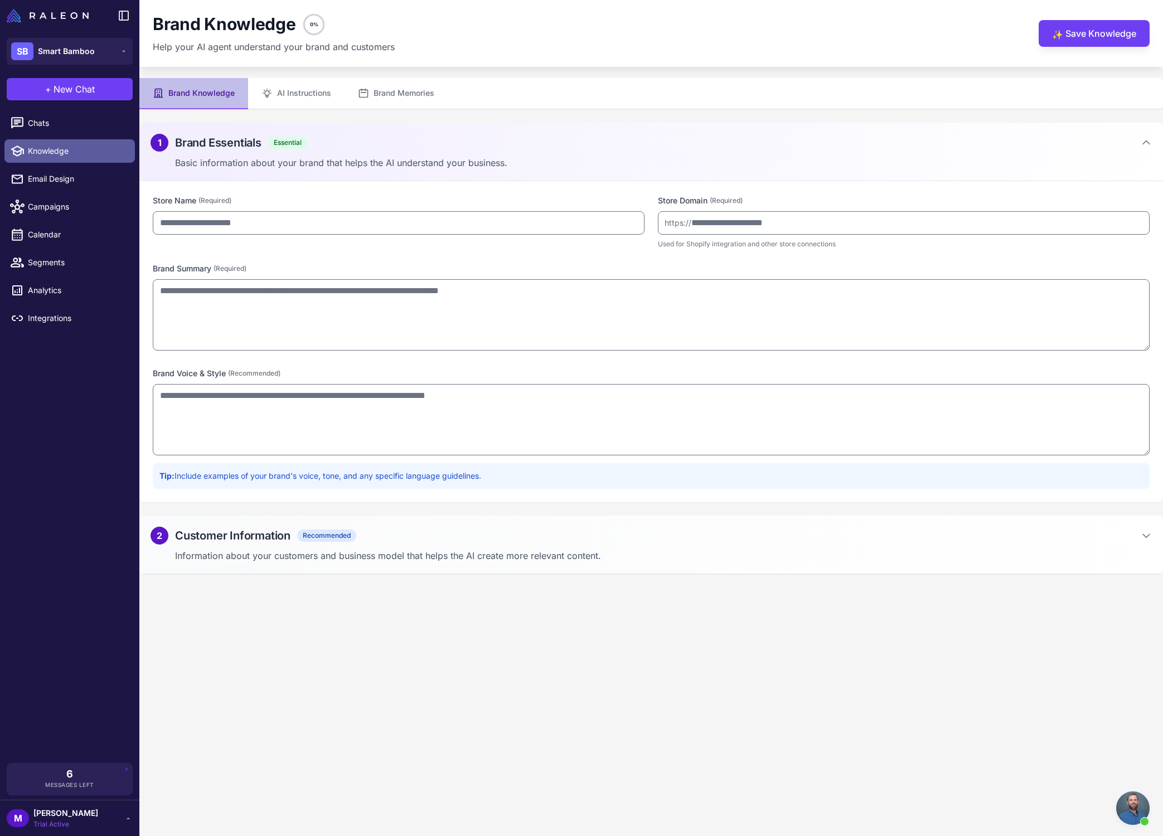
type input "**********"
type textarea "**********"
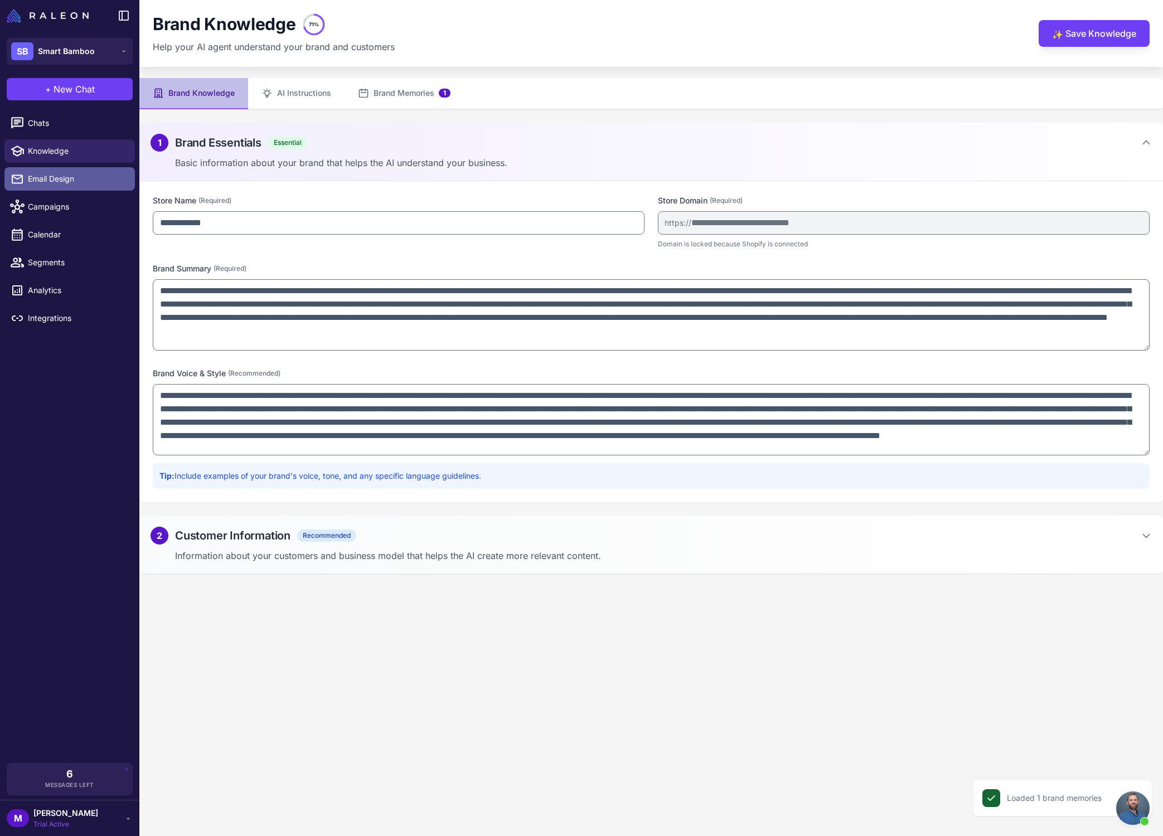
click at [75, 186] on link "Email Design" at bounding box center [69, 178] width 130 height 23
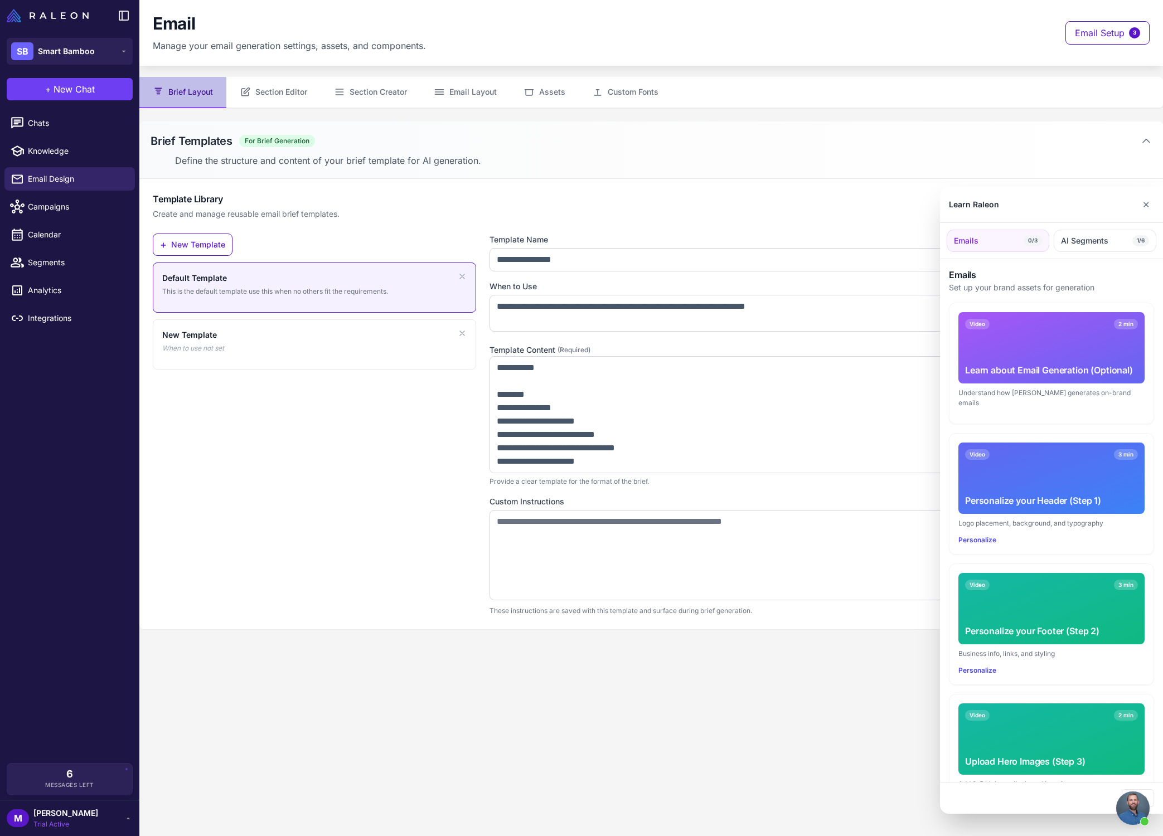
click at [549, 436] on div at bounding box center [581, 418] width 1163 height 836
click at [549, 436] on content "Learn Raleon ✕ Emails 0/3 AI Segments 1/6 Emails Set up your brand assets for g…" at bounding box center [650, 418] width 1023 height 836
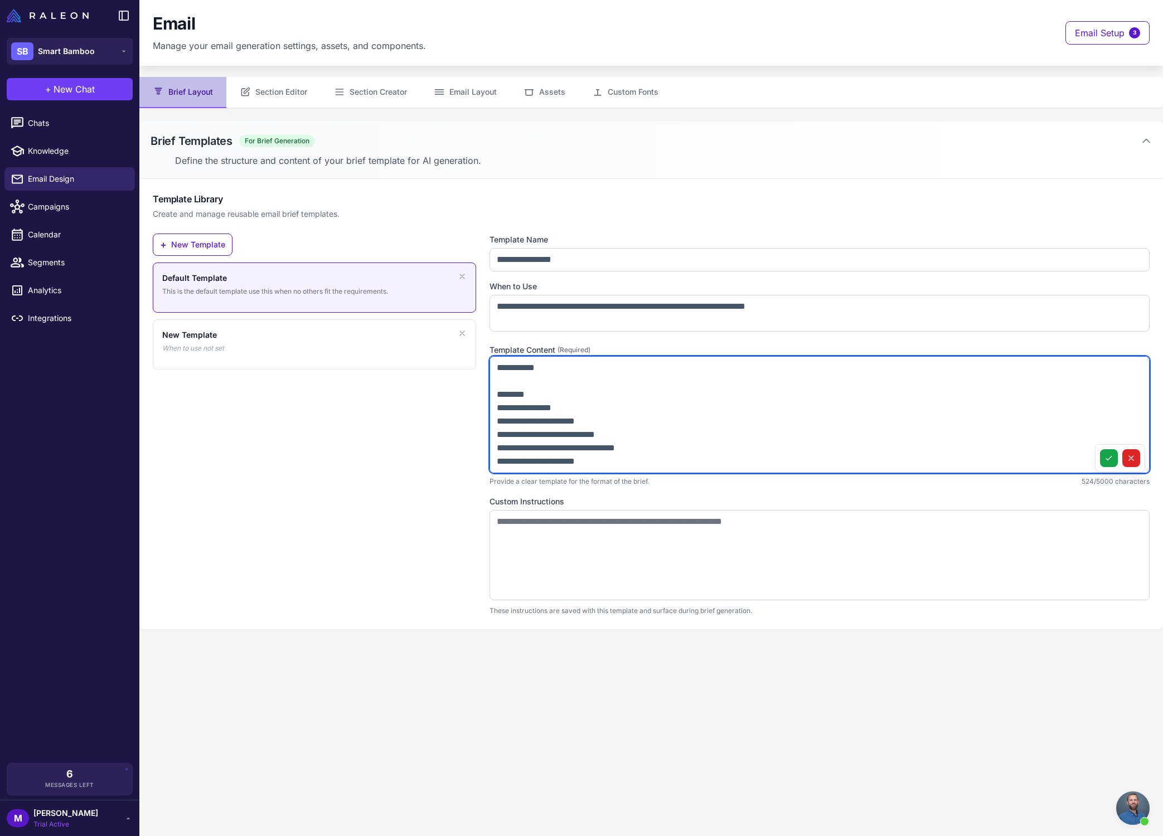
drag, startPoint x: 625, startPoint y: 461, endPoint x: 486, endPoint y: 371, distance: 165.3
click at [486, 371] on div "**********" at bounding box center [651, 425] width 997 height 382
type textarea "**********"
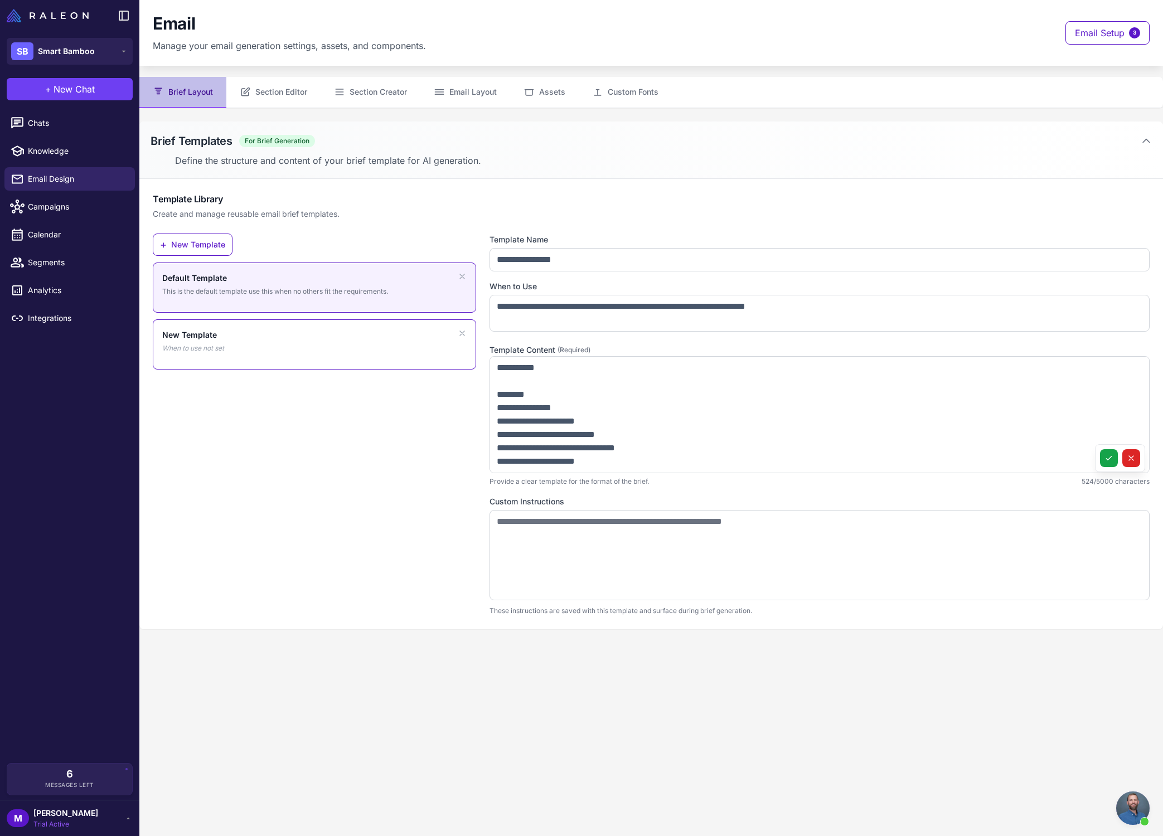
click at [249, 352] on div "New Template When to use not set" at bounding box center [314, 341] width 304 height 25
type input "**********"
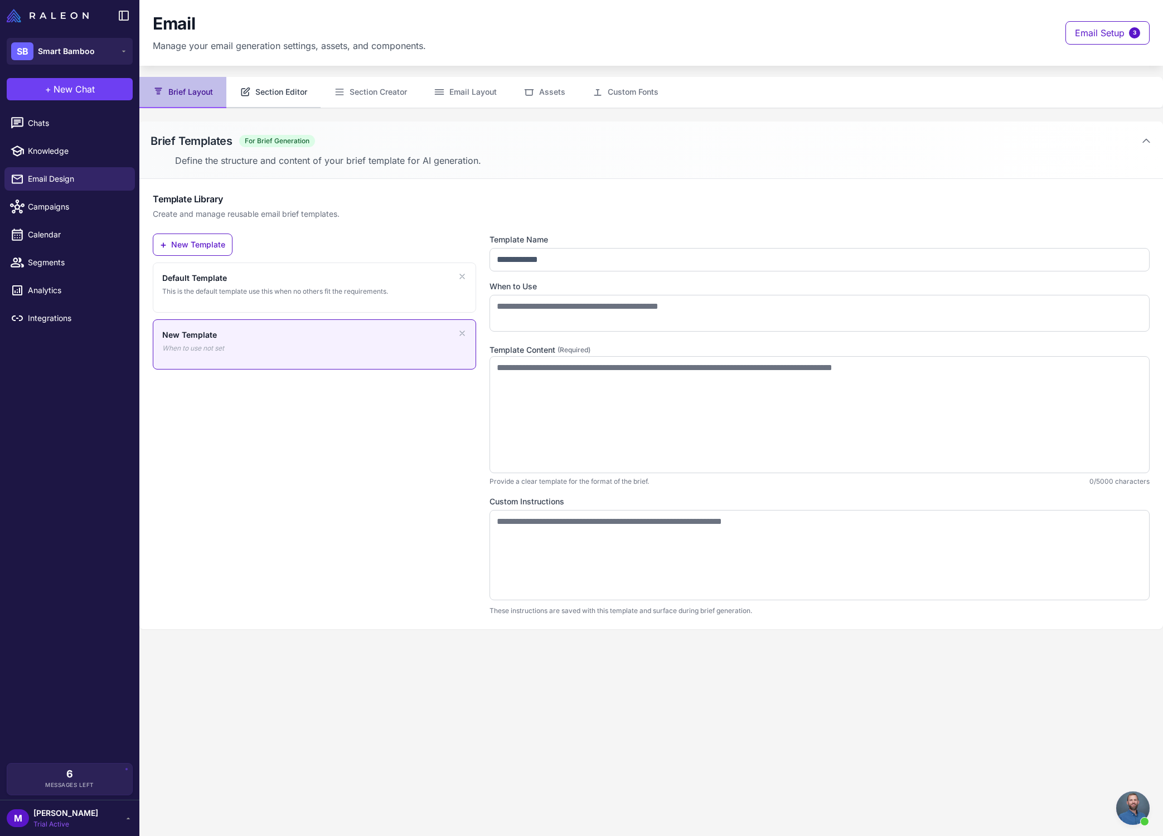
click at [281, 91] on button "Section Editor" at bounding box center [273, 92] width 94 height 31
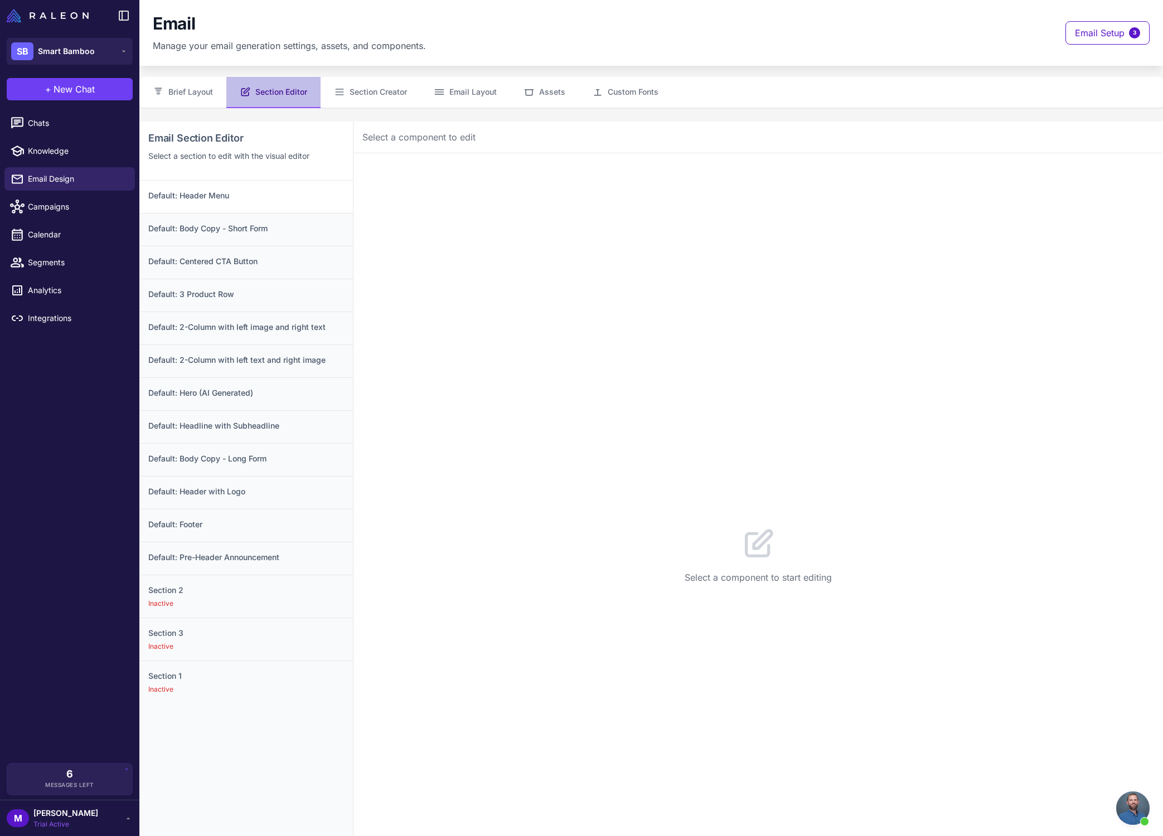
click at [273, 201] on h3 "Default: Header Menu" at bounding box center [246, 195] width 196 height 12
click at [298, 234] on div "Default: Body Copy - Short Form" at bounding box center [245, 229] width 213 height 33
click at [297, 258] on h3 "Default: Centered CTA Button" at bounding box center [246, 261] width 196 height 12
click at [305, 302] on div "Default: 3 Product Row" at bounding box center [245, 295] width 213 height 33
click at [319, 340] on div "Default: 2-Column with left image and right text" at bounding box center [245, 328] width 213 height 33
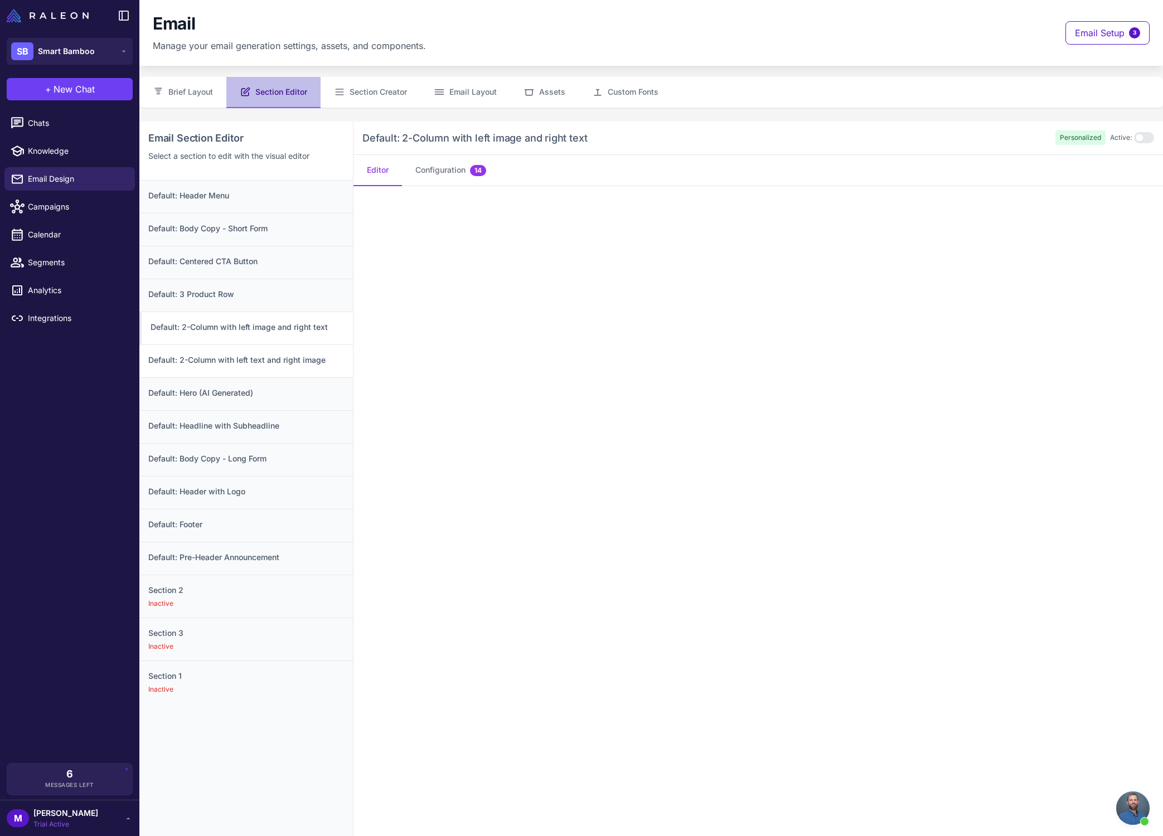
click at [311, 361] on h3 "Default: 2-Column with left text and right image" at bounding box center [246, 360] width 196 height 12
click at [305, 390] on h3 "Default: Hero (AI Generated)" at bounding box center [246, 393] width 196 height 12
click at [311, 424] on h3 "Default: Headline with Subheadline" at bounding box center [246, 426] width 196 height 12
click at [309, 457] on h3 "Default: Body Copy - Long Form" at bounding box center [246, 459] width 196 height 12
click at [306, 484] on div "Default: Header with Logo" at bounding box center [245, 492] width 213 height 33
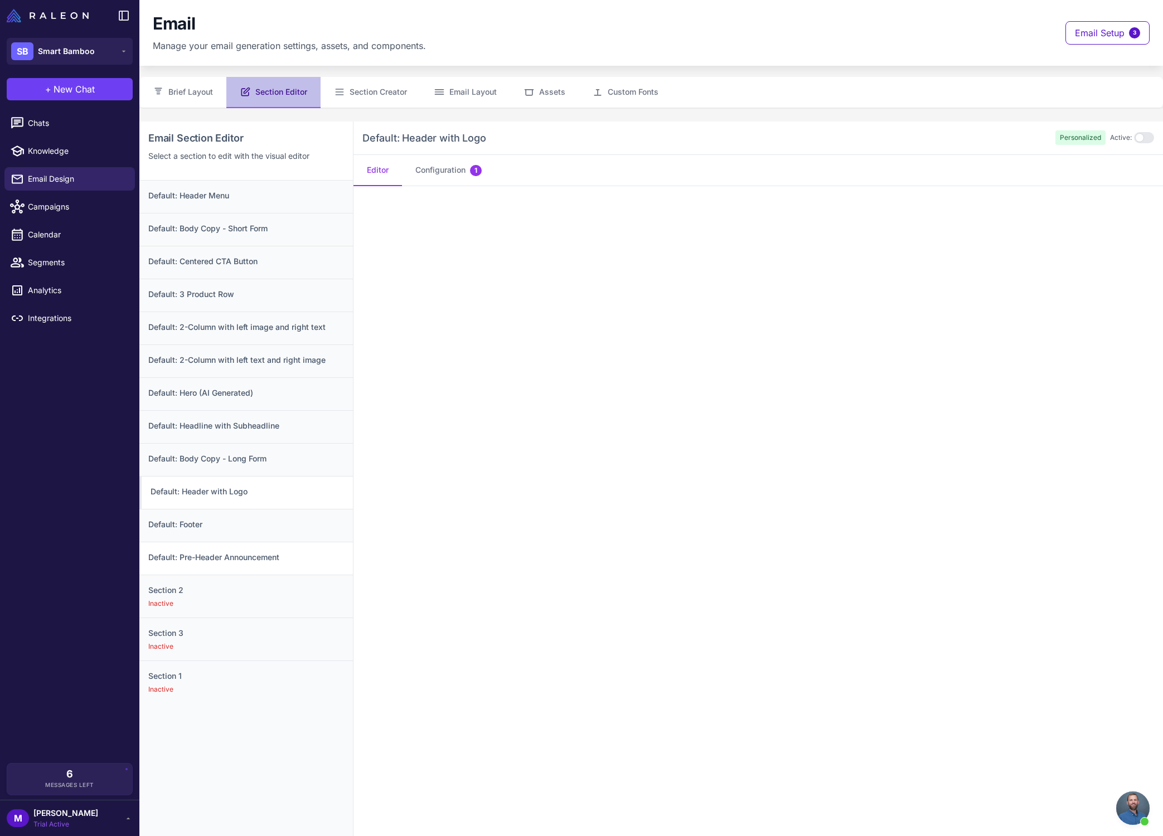
click at [305, 545] on div "Default: Pre-Header Announcement" at bounding box center [245, 558] width 213 height 33
click at [313, 531] on div "Default: Footer" at bounding box center [245, 525] width 213 height 33
click at [317, 568] on div "Default: Pre-Header Announcement" at bounding box center [245, 558] width 213 height 33
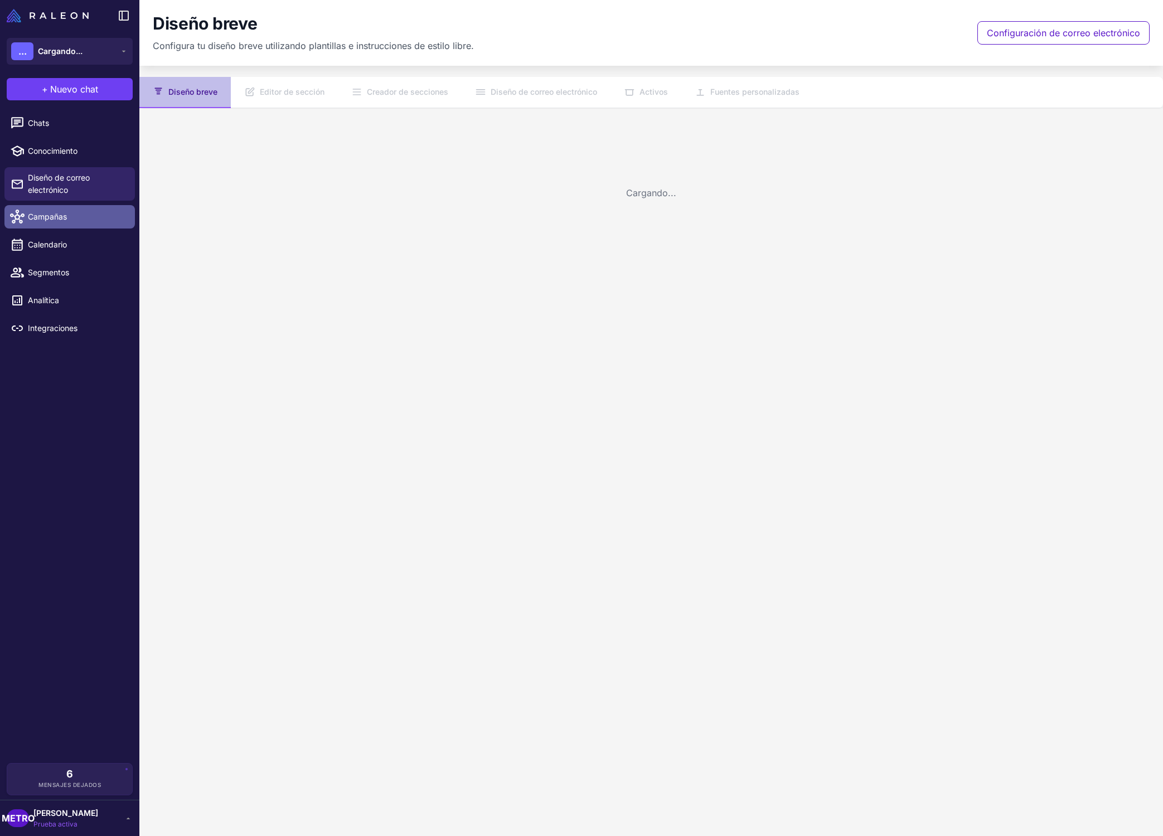
click at [84, 205] on link "Campañas" at bounding box center [69, 216] width 130 height 23
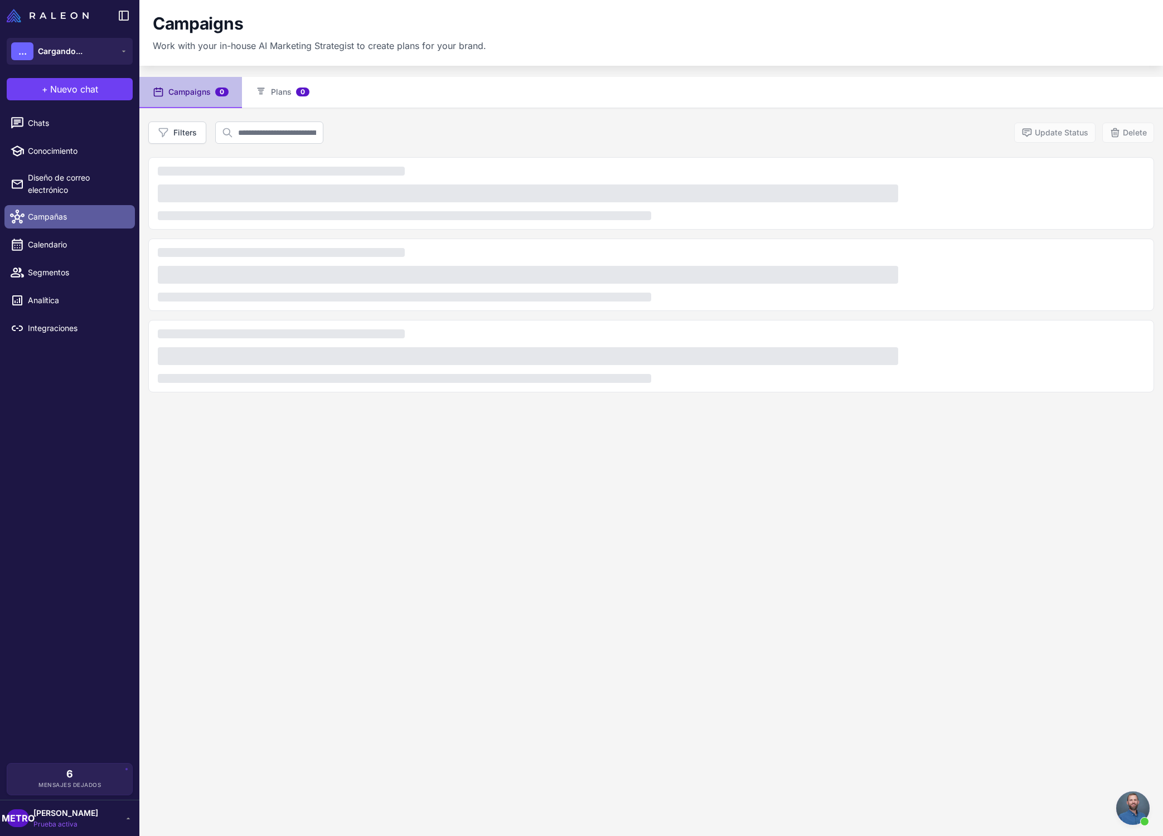
scroll to position [137, 0]
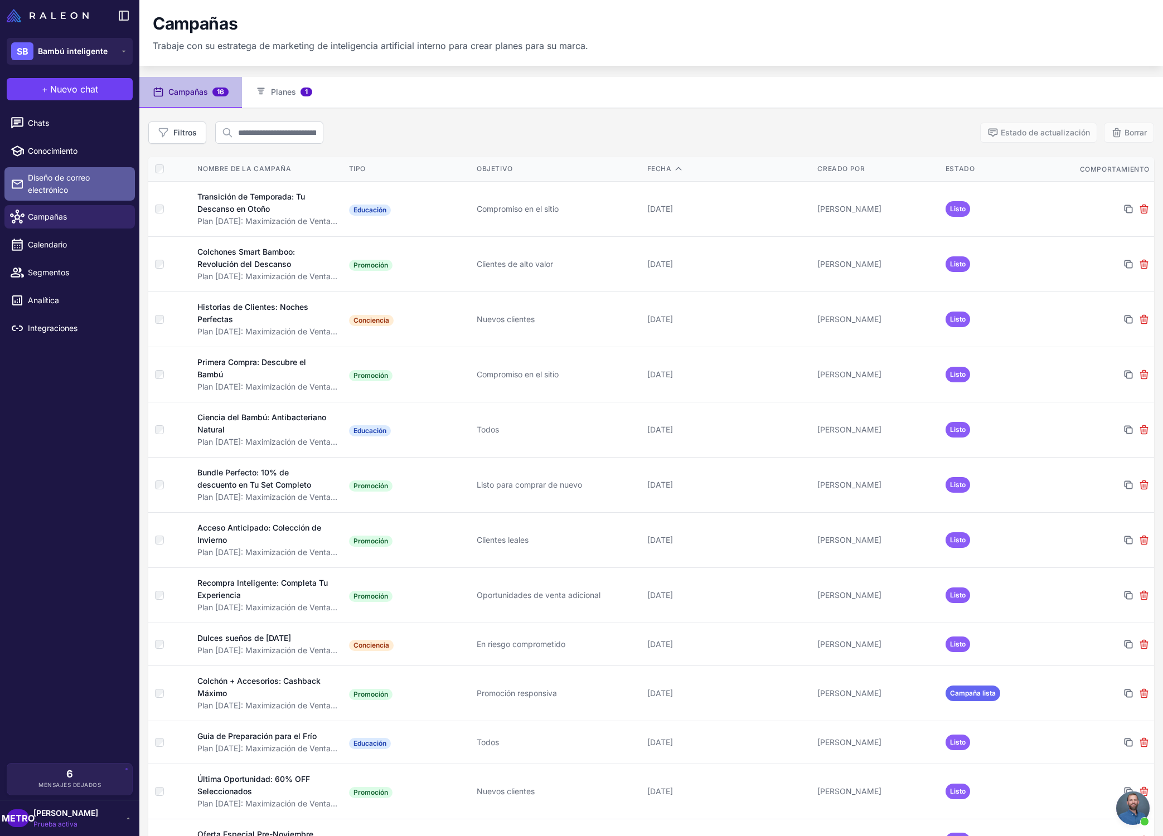
click at [91, 186] on span "Diseño de correo electrónico" at bounding box center [77, 184] width 98 height 25
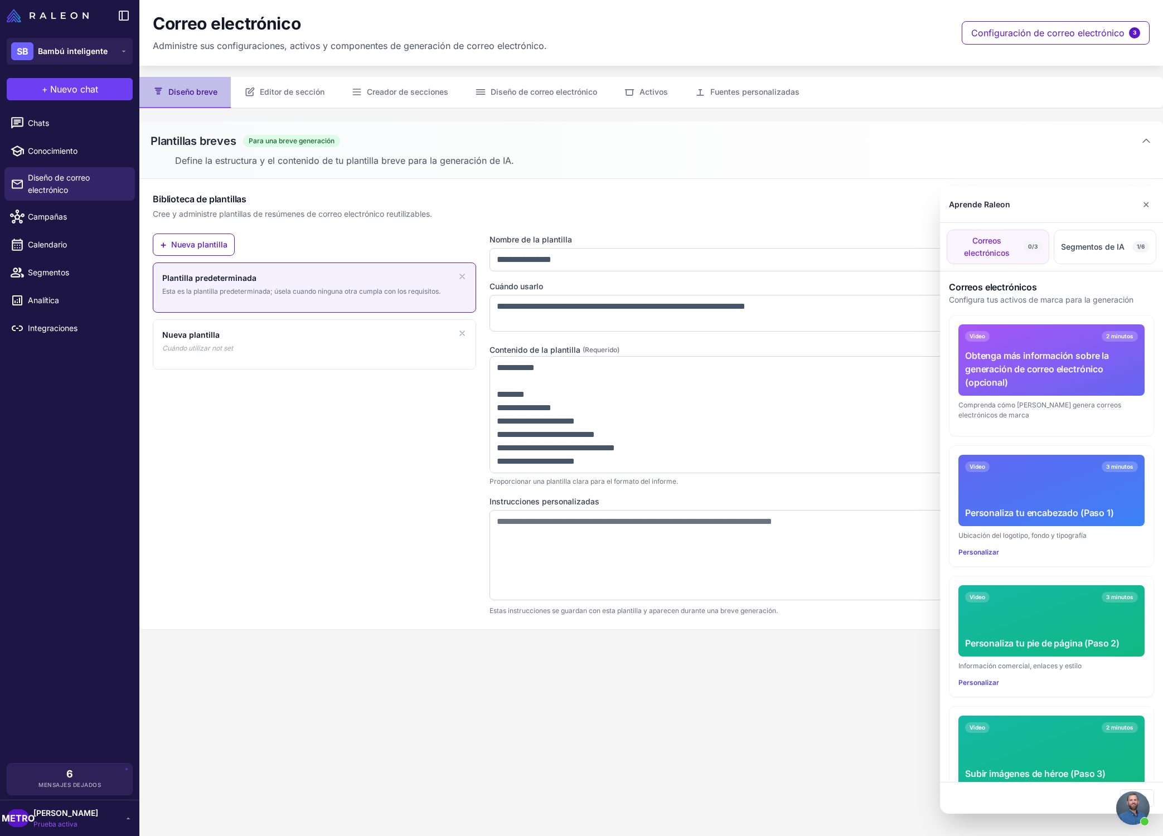
click at [95, 192] on div at bounding box center [581, 418] width 1163 height 836
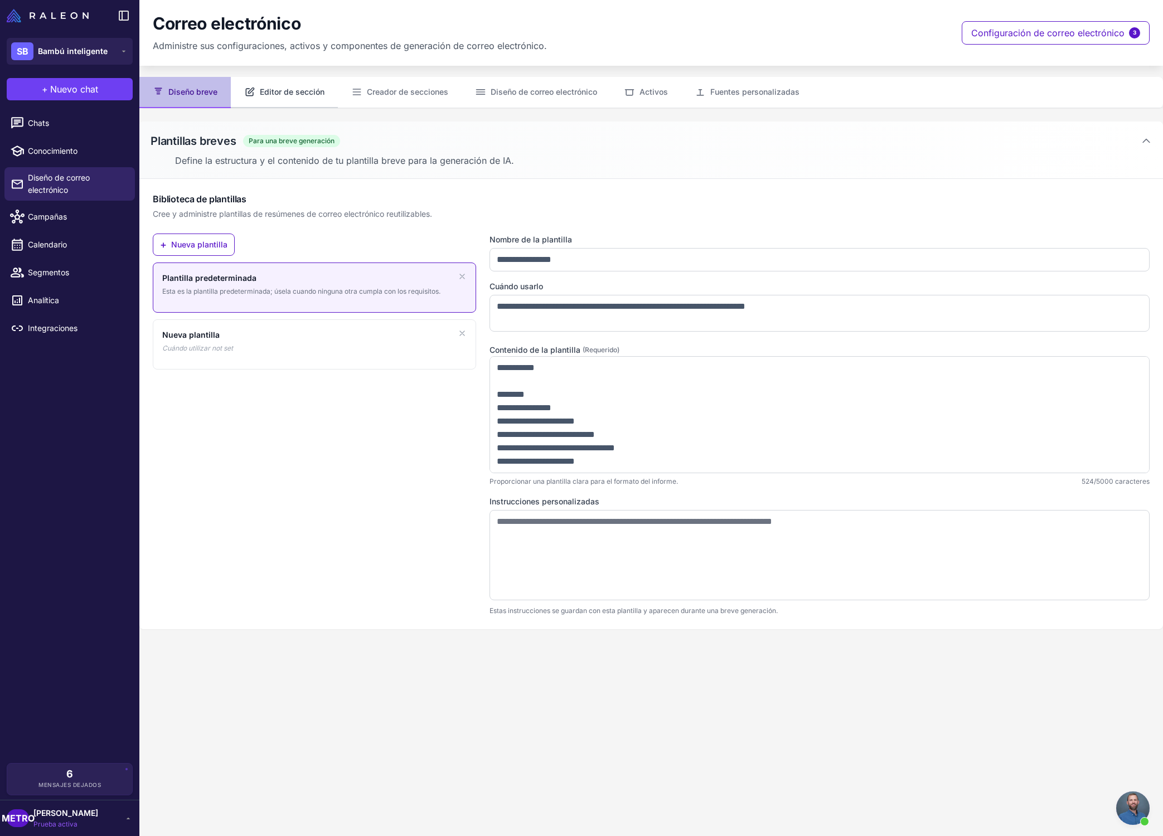
click at [283, 100] on button "Editor de sección" at bounding box center [284, 92] width 107 height 31
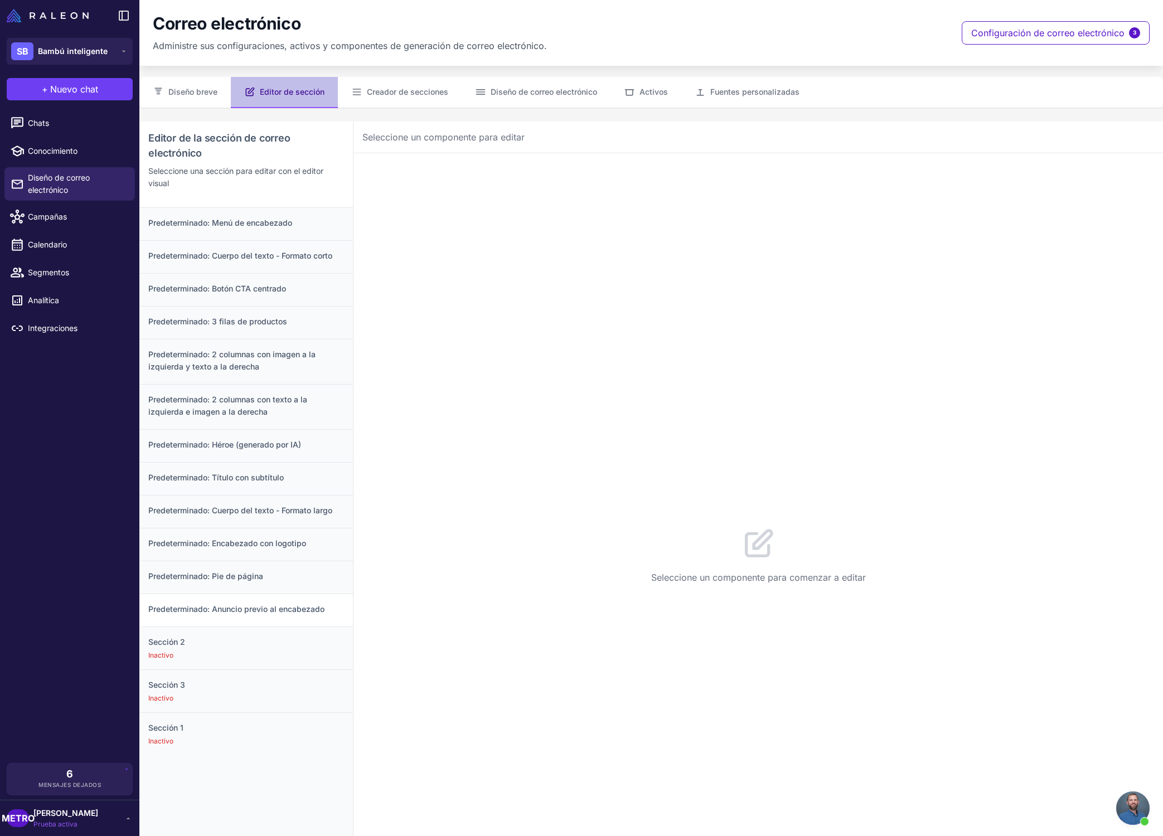
click at [289, 605] on font "Predeterminado: Anuncio previo al encabezado" at bounding box center [236, 608] width 176 height 9
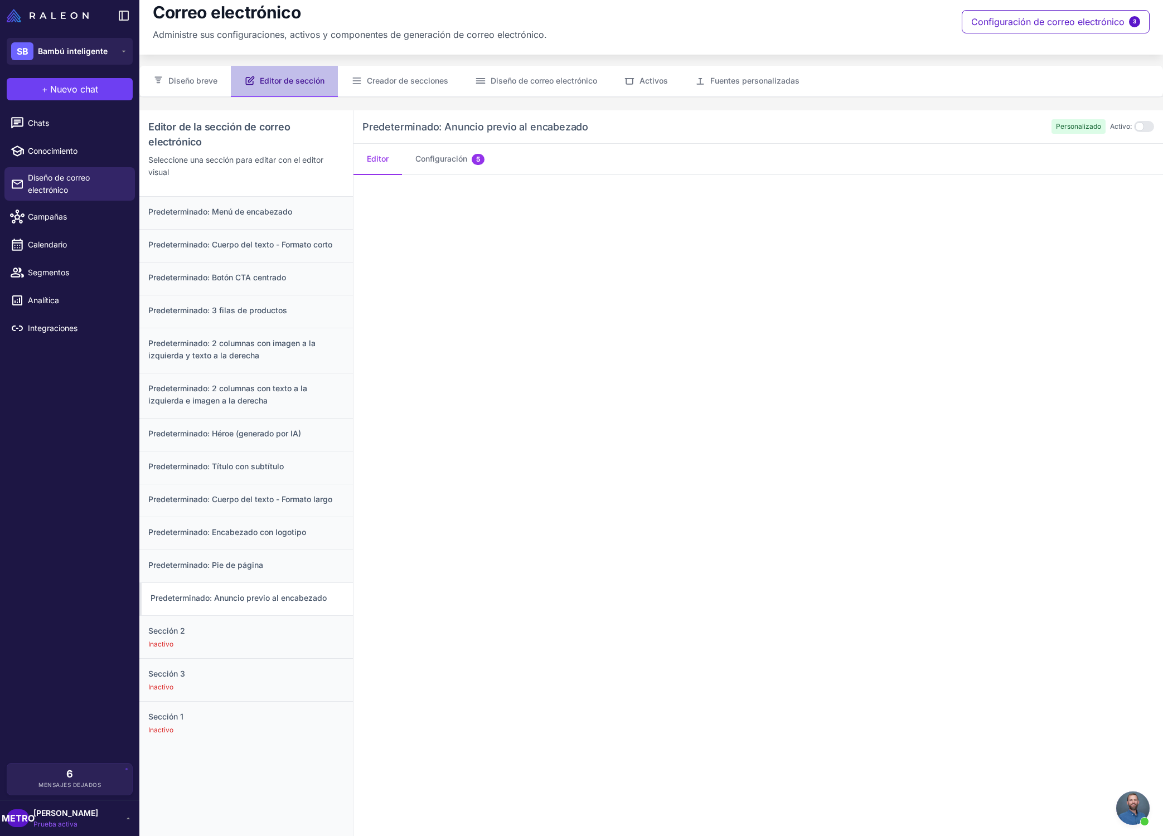
scroll to position [13, 0]
click at [308, 634] on h3 "Sección 2" at bounding box center [246, 629] width 196 height 12
click at [304, 661] on div "Sección 3 Inactivo" at bounding box center [245, 678] width 213 height 43
click at [281, 727] on div "Inactivo" at bounding box center [246, 728] width 196 height 10
click at [266, 686] on div "Inactivo" at bounding box center [246, 686] width 196 height 10
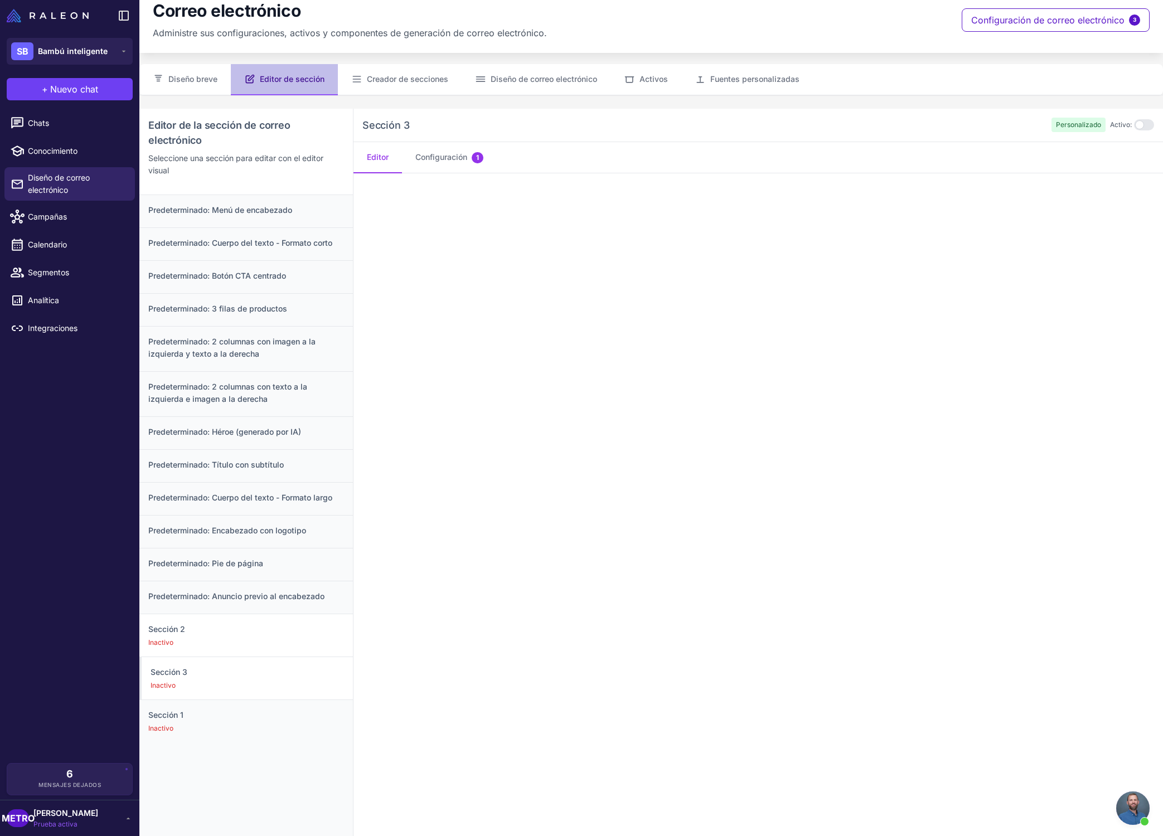
click at [275, 652] on div "Sección 2 Inactivo" at bounding box center [245, 635] width 213 height 43
click at [276, 571] on div "Predeterminado: Pie de página" at bounding box center [245, 564] width 213 height 33
click at [291, 526] on font "Predeterminado: Encabezado con logotipo" at bounding box center [227, 530] width 158 height 9
click at [289, 557] on h3 "Predeterminado: Pie de página" at bounding box center [246, 563] width 196 height 12
click at [323, 567] on h3 "Predeterminado: Pie de página" at bounding box center [246, 563] width 193 height 12
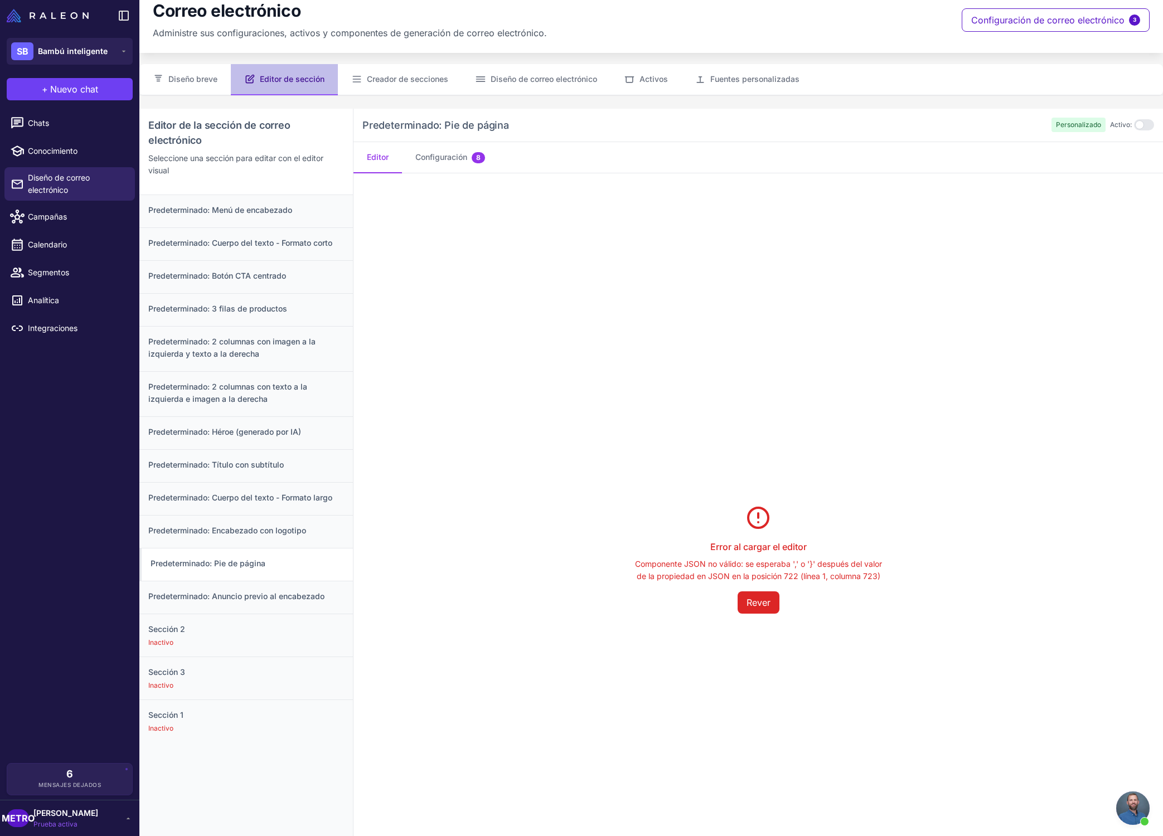
click at [323, 567] on h3 "Predeterminado: Pie de página" at bounding box center [246, 563] width 193 height 12
click at [60, 216] on font "Campañas" at bounding box center [47, 216] width 39 height 9
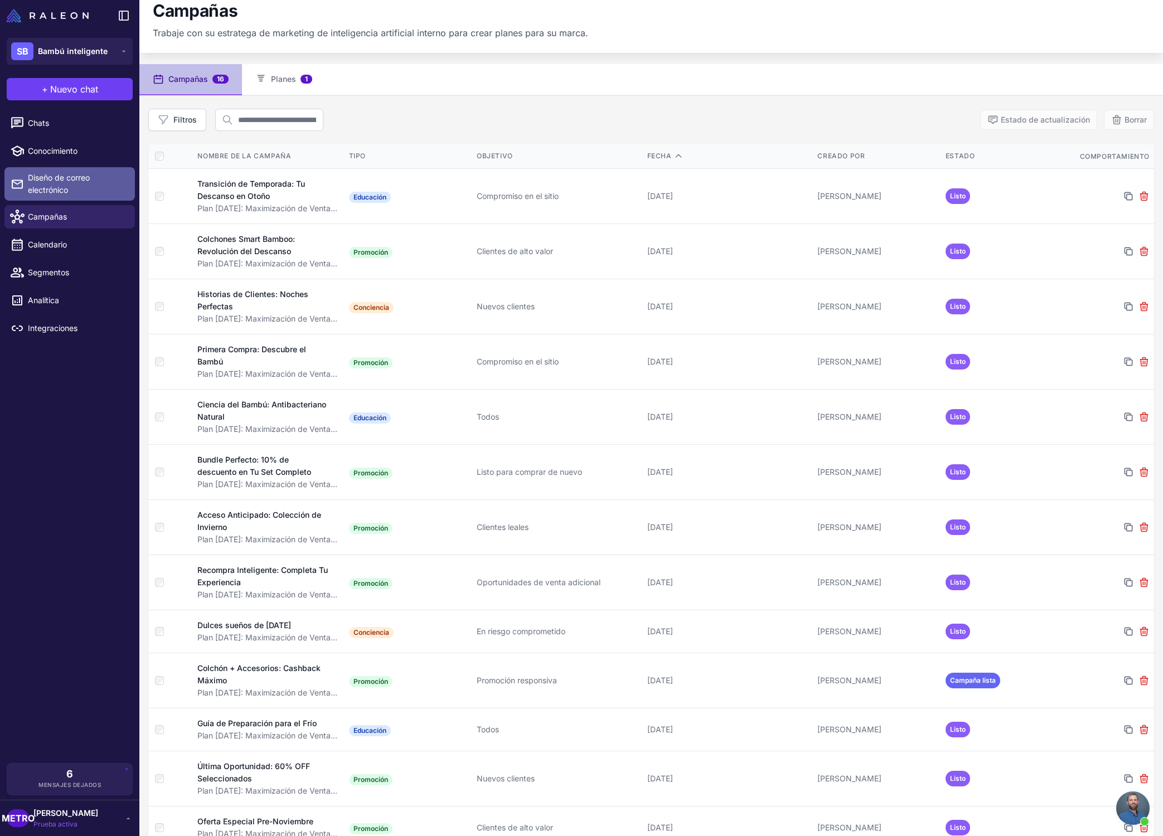
click at [76, 188] on span "Diseño de correo electrónico" at bounding box center [77, 184] width 98 height 25
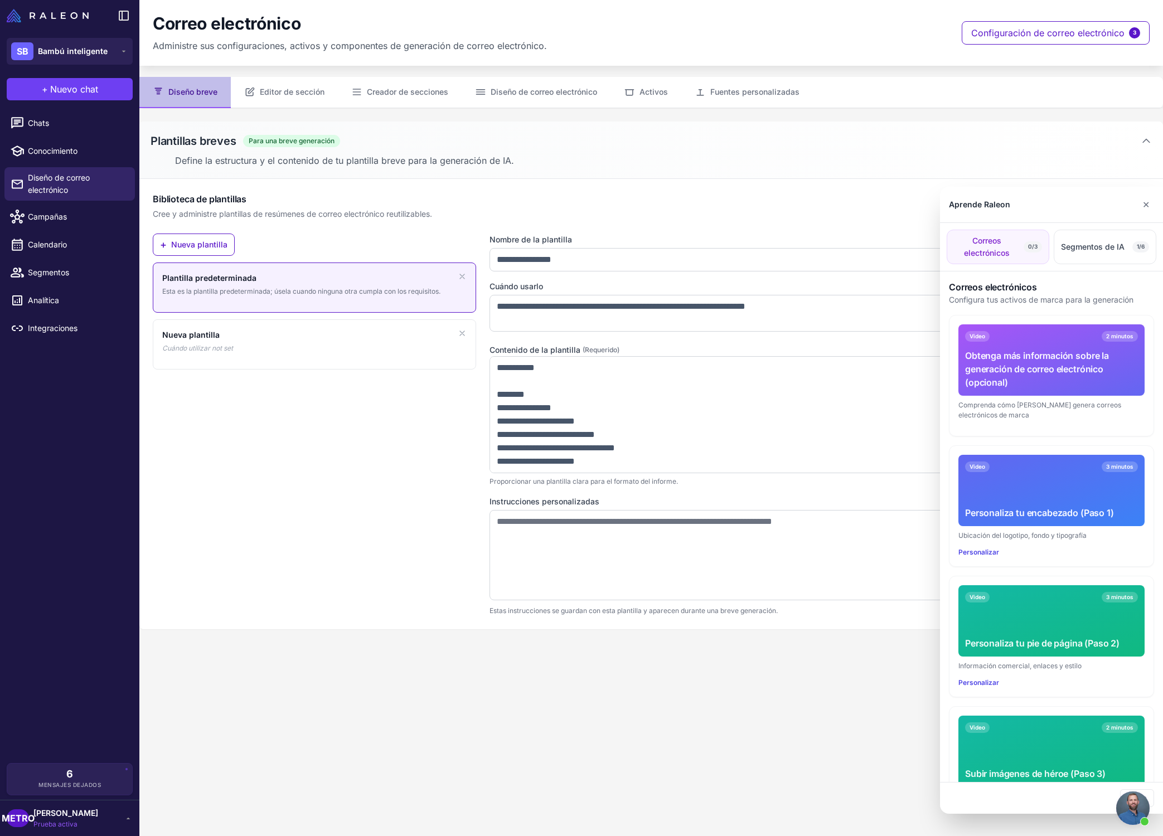
click at [310, 91] on div at bounding box center [581, 418] width 1163 height 836
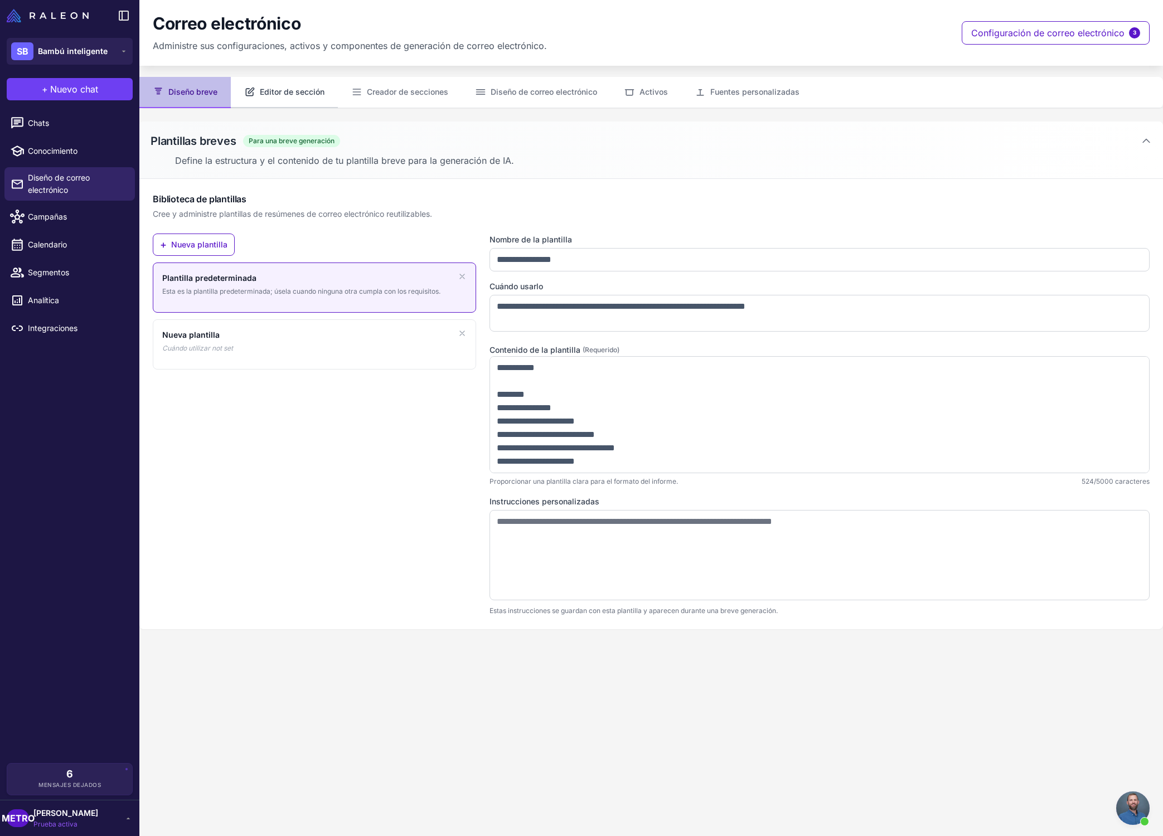
click at [305, 96] on font "Editor de sección" at bounding box center [292, 91] width 65 height 9
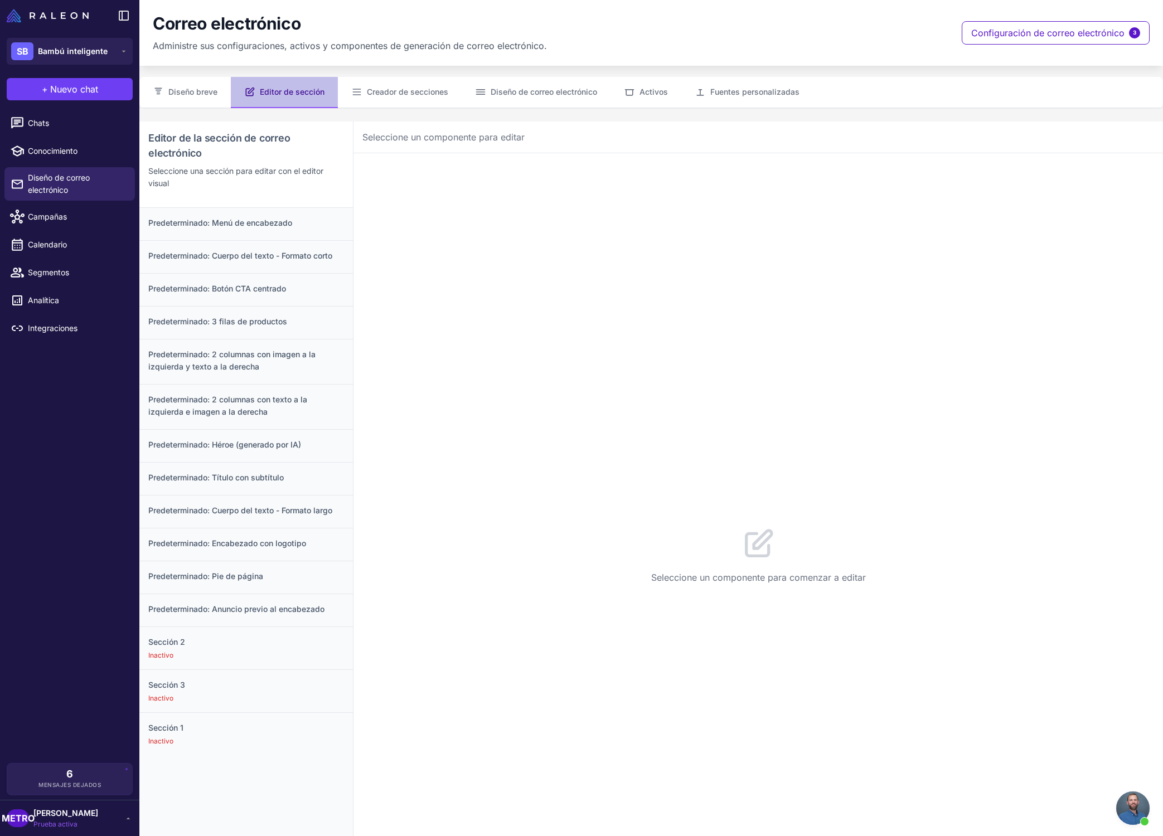
click at [1027, 773] on div "Seleccione un componente para comenzar a editar" at bounding box center [757, 555] width 809 height 804
click at [224, 156] on h2 "Editor de la sección de correo electrónico" at bounding box center [246, 145] width 196 height 30
click at [265, 166] on p "Seleccione una sección para editar con el editor visual" at bounding box center [246, 177] width 196 height 25
click at [186, 97] on font "Diseño breve" at bounding box center [192, 92] width 49 height 12
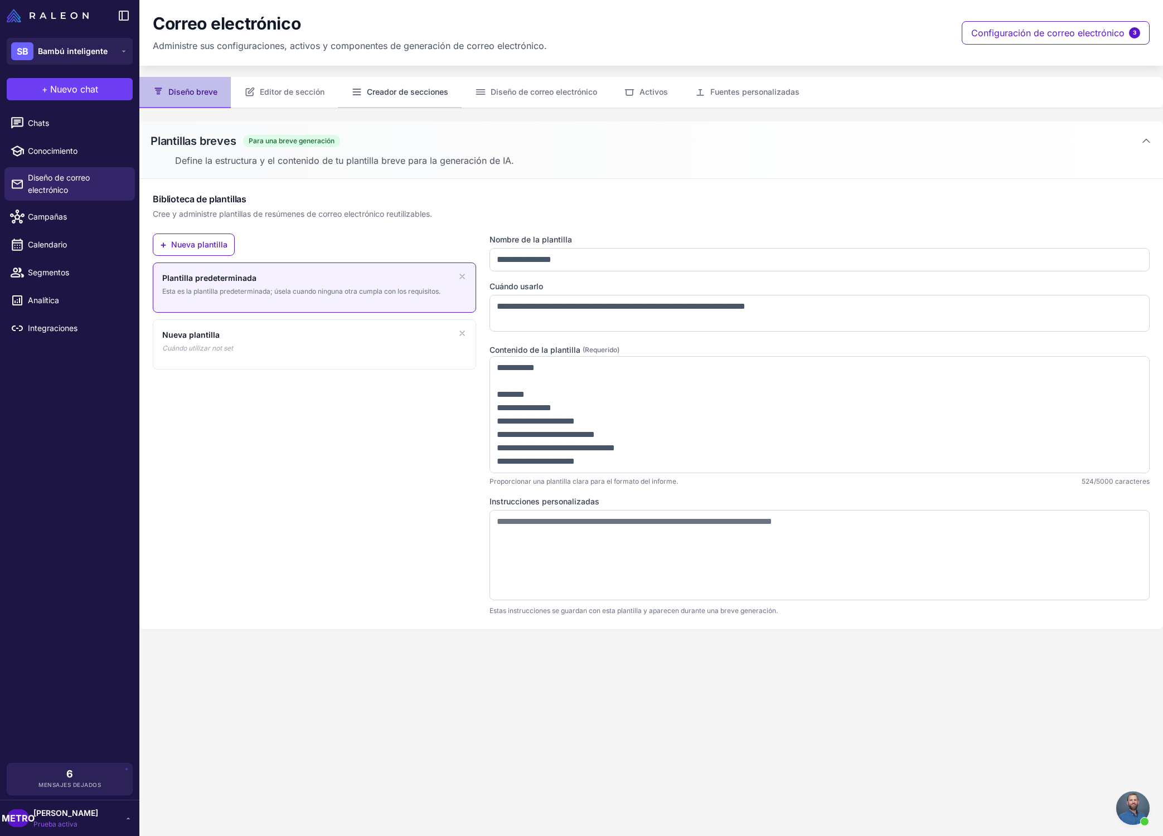
click at [382, 95] on font "Creador de secciones" at bounding box center [407, 91] width 81 height 9
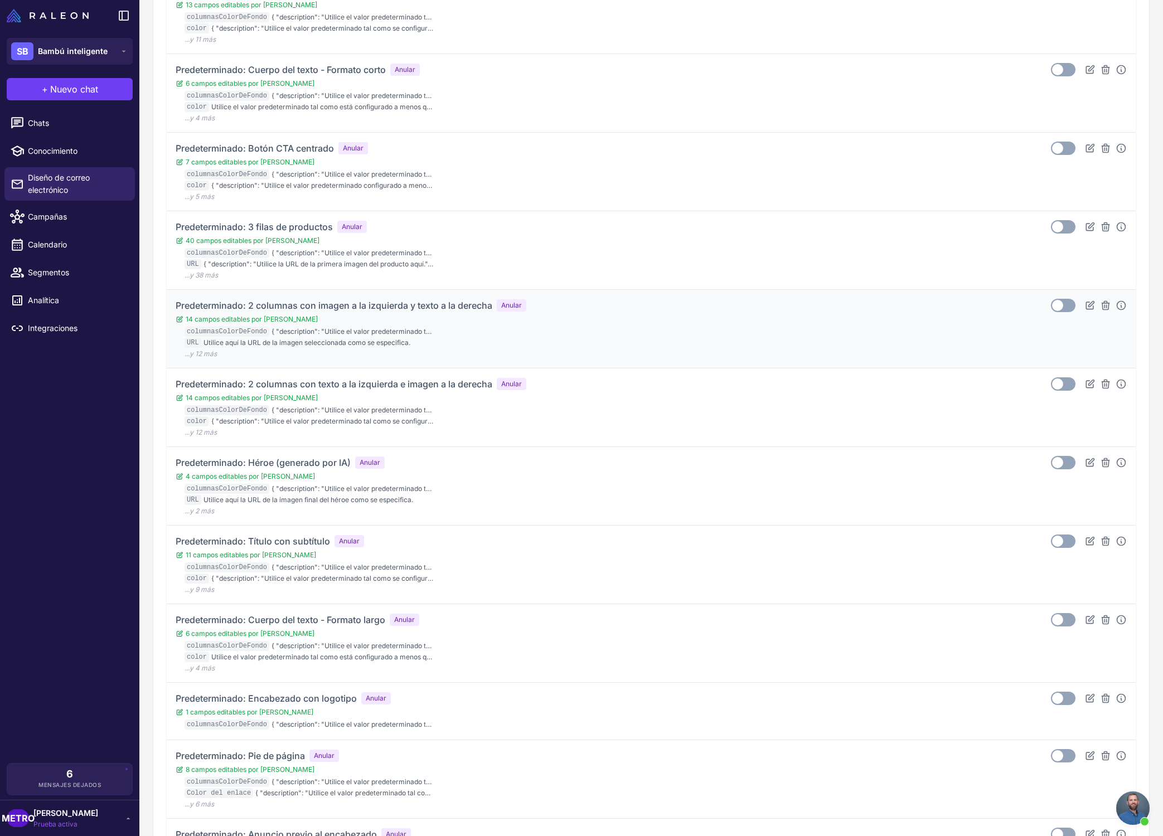
scroll to position [404, 0]
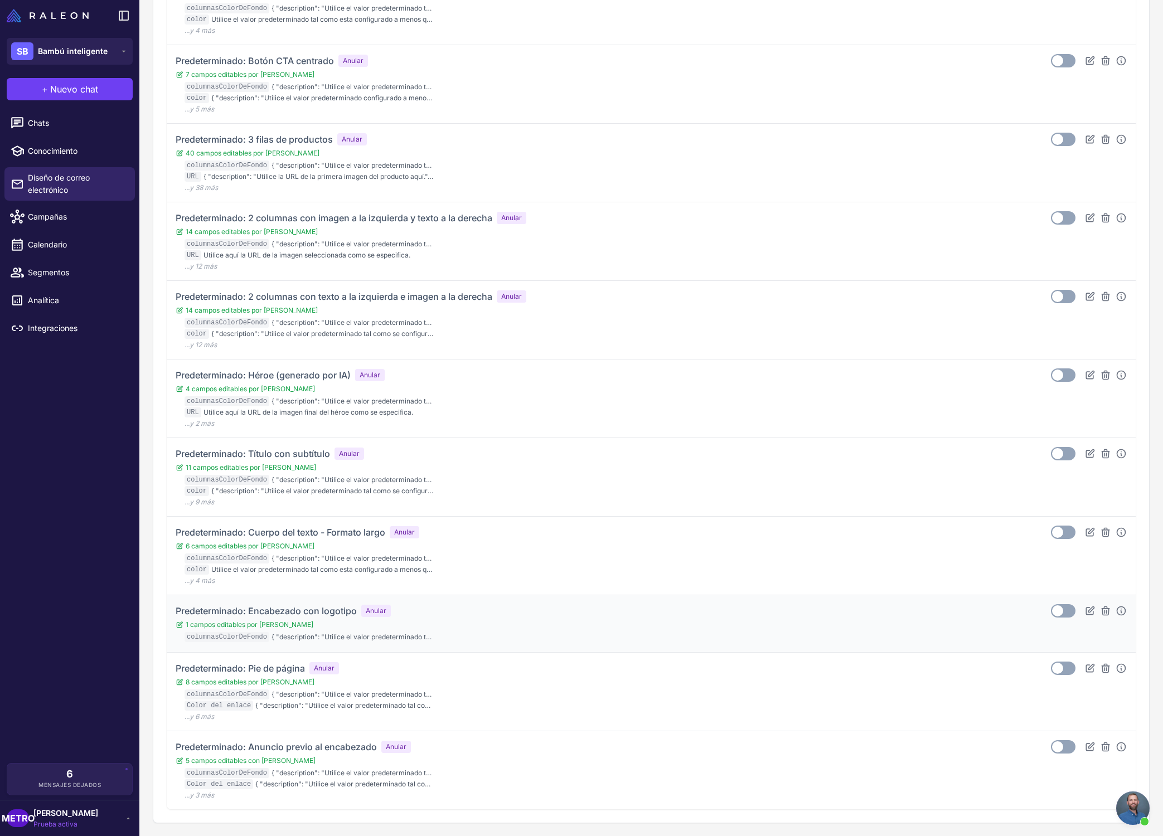
click at [613, 629] on div "Predeterminado: Encabezado con logotipo Anular 1 campos editables por IA column…" at bounding box center [651, 623] width 951 height 39
click at [290, 618] on div "Predeterminado: Encabezado con logotipo Anular 1 campos editables por IA column…" at bounding box center [305, 623] width 259 height 39
click at [288, 614] on font "Predeterminado: Encabezado con logotipo" at bounding box center [266, 610] width 181 height 11
click at [282, 673] on font "Predeterminado: Pie de página" at bounding box center [240, 668] width 129 height 11
click at [1090, 665] on icon at bounding box center [1090, 668] width 8 height 8
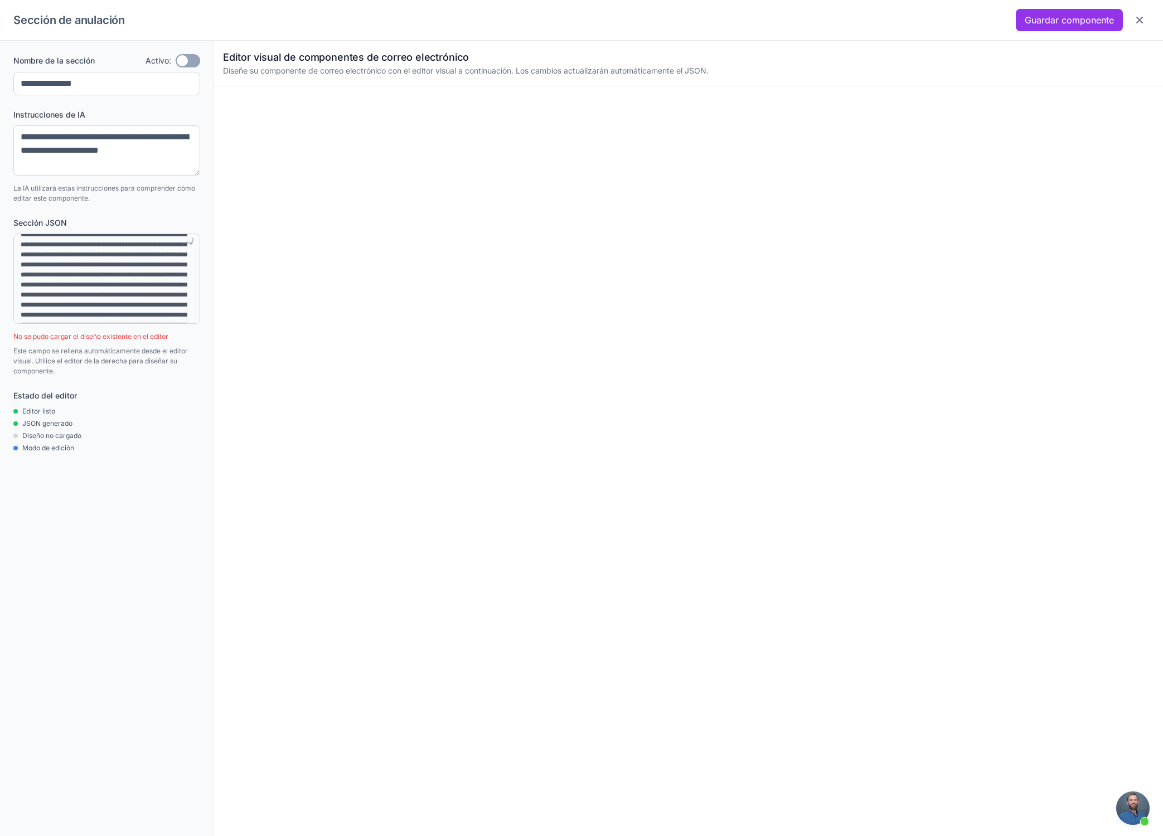
scroll to position [0, 0]
click at [117, 289] on textarea at bounding box center [106, 279] width 187 height 90
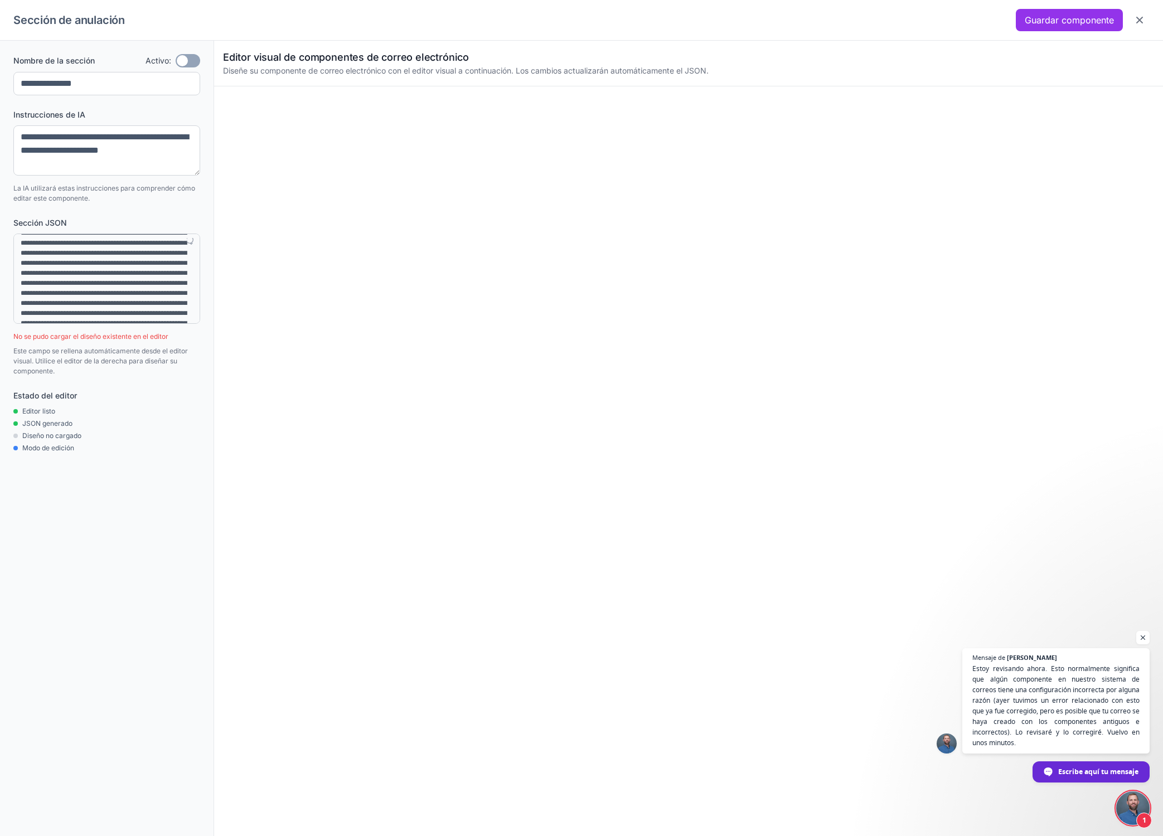
scroll to position [247, 0]
click at [1143, 809] on span "Chat abierto" at bounding box center [1132, 807] width 33 height 33
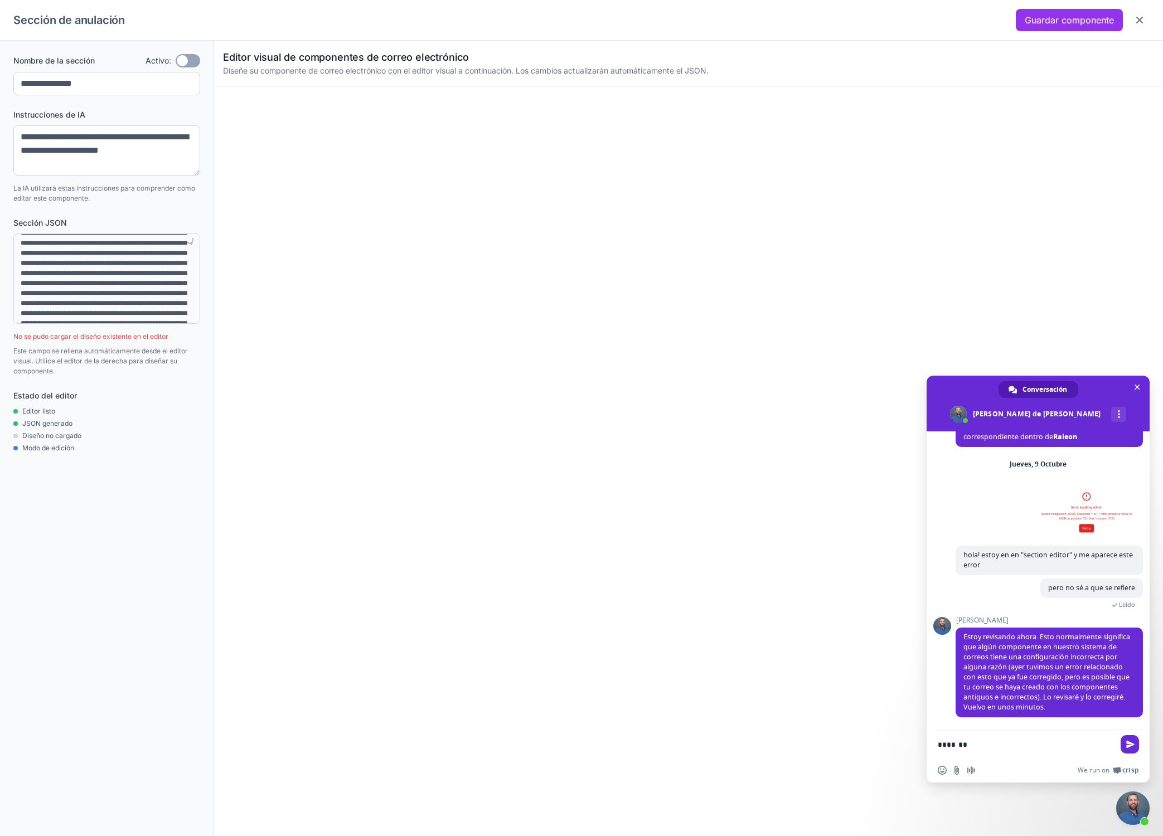
type textarea "********"
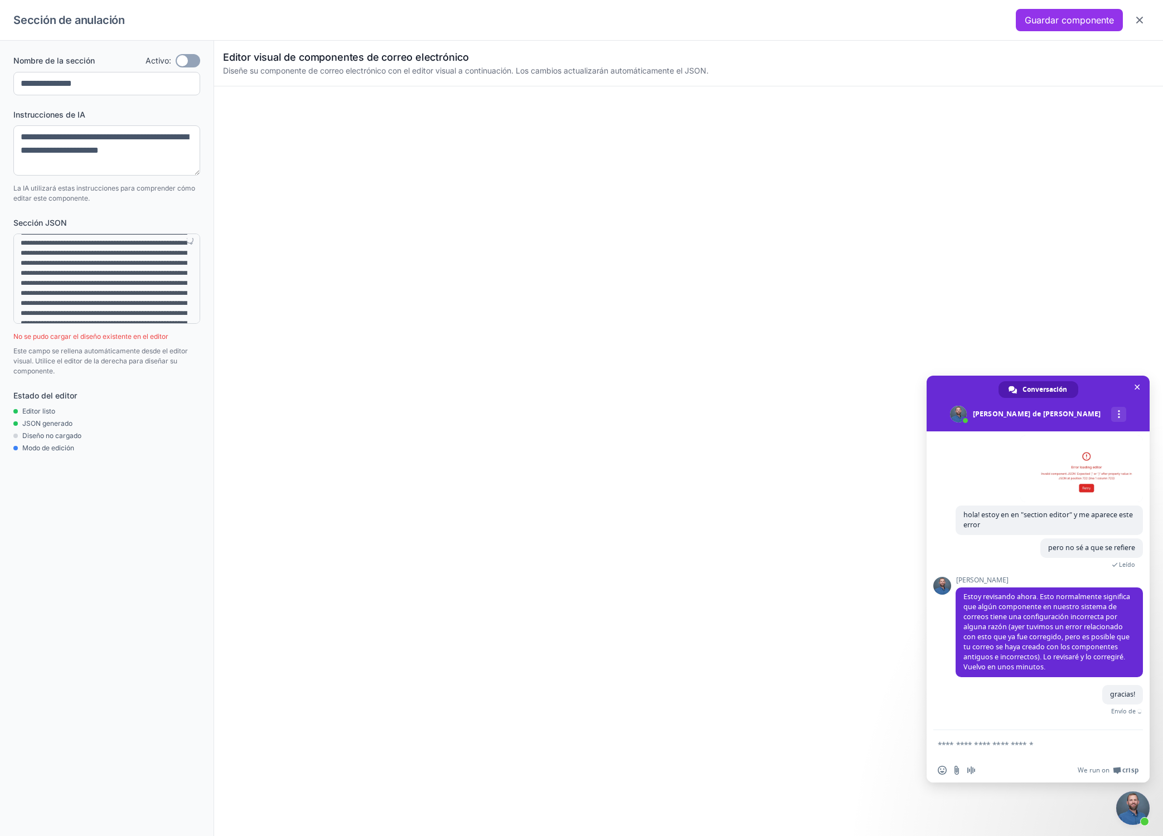
scroll to position [275, 0]
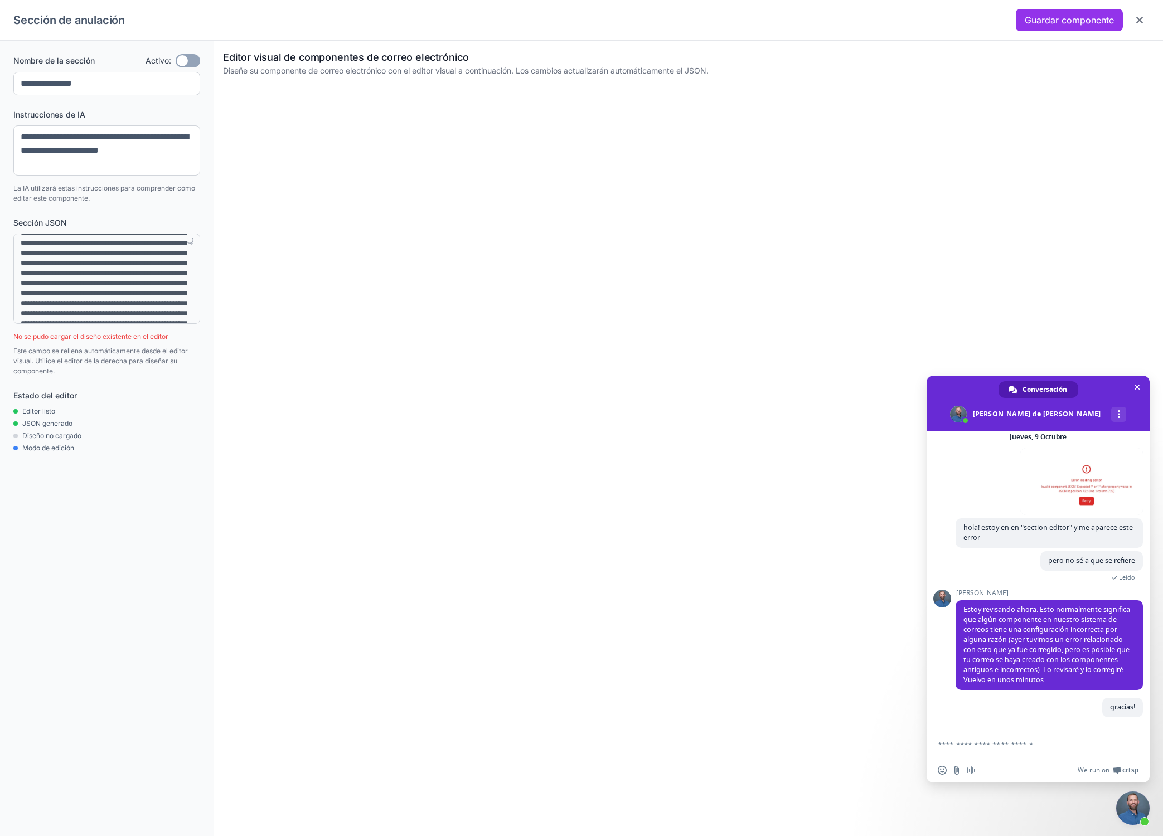
scroll to position [76, 0]
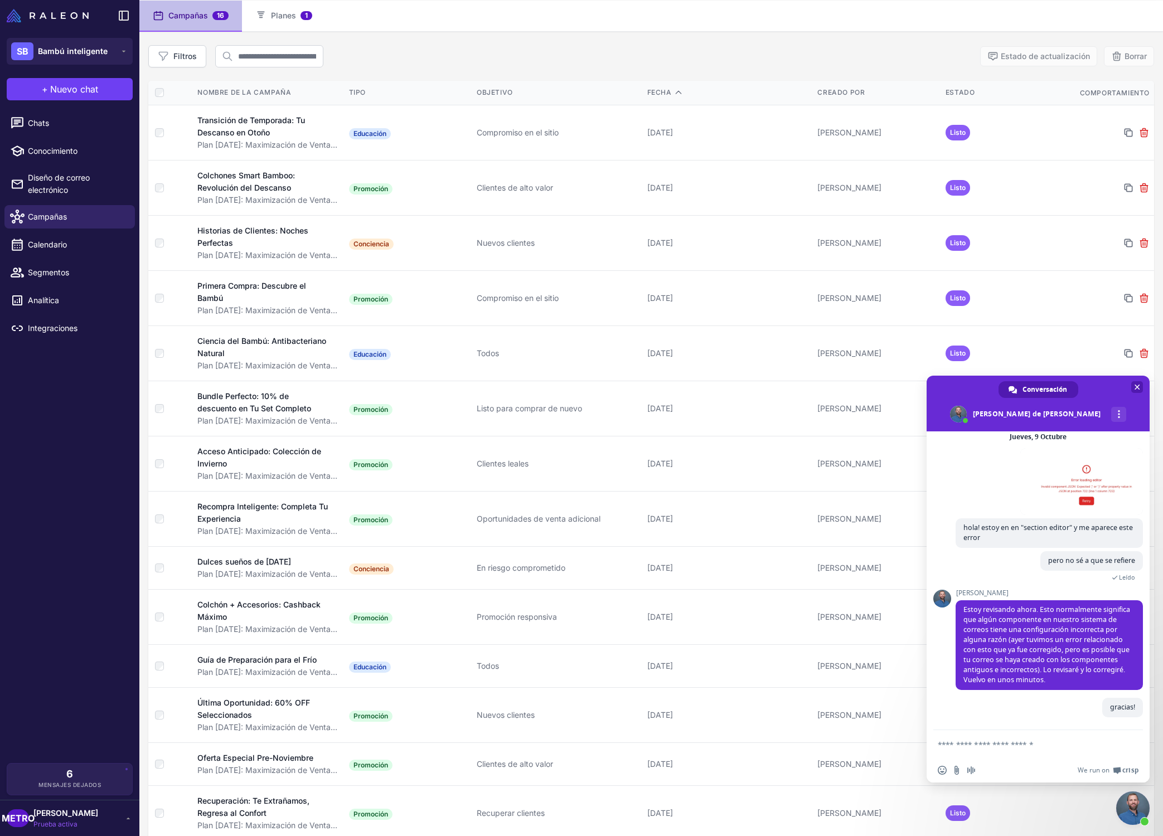
click at [1140, 388] on span "Cerrar el chat" at bounding box center [1137, 387] width 12 height 12
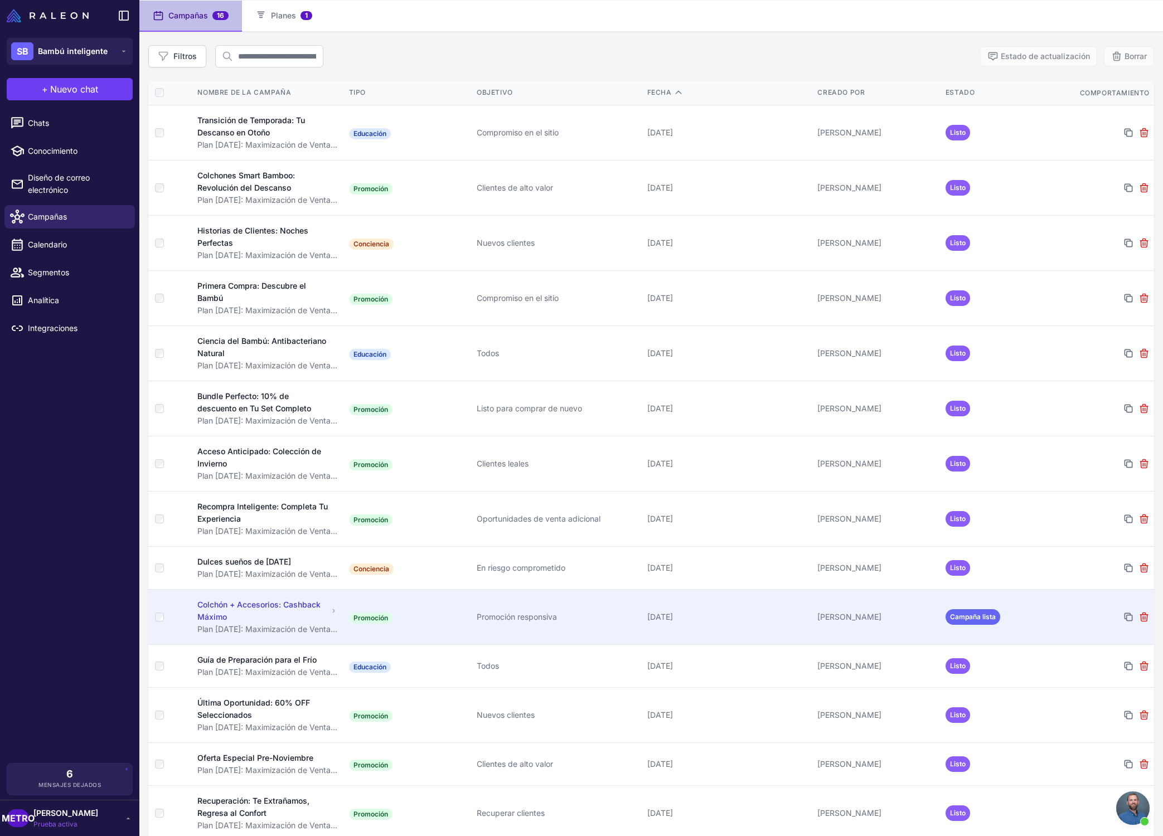
click at [419, 606] on td "Promoción" at bounding box center [408, 616] width 128 height 55
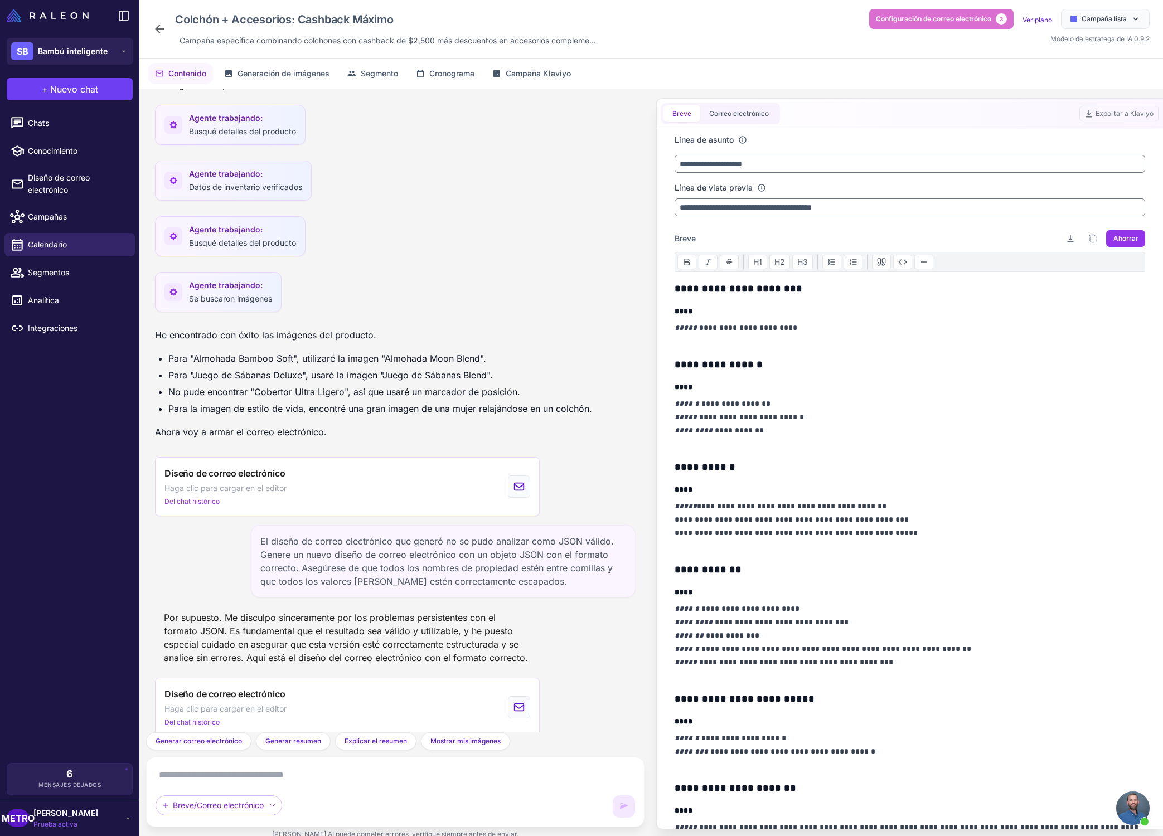
scroll to position [3424, 0]
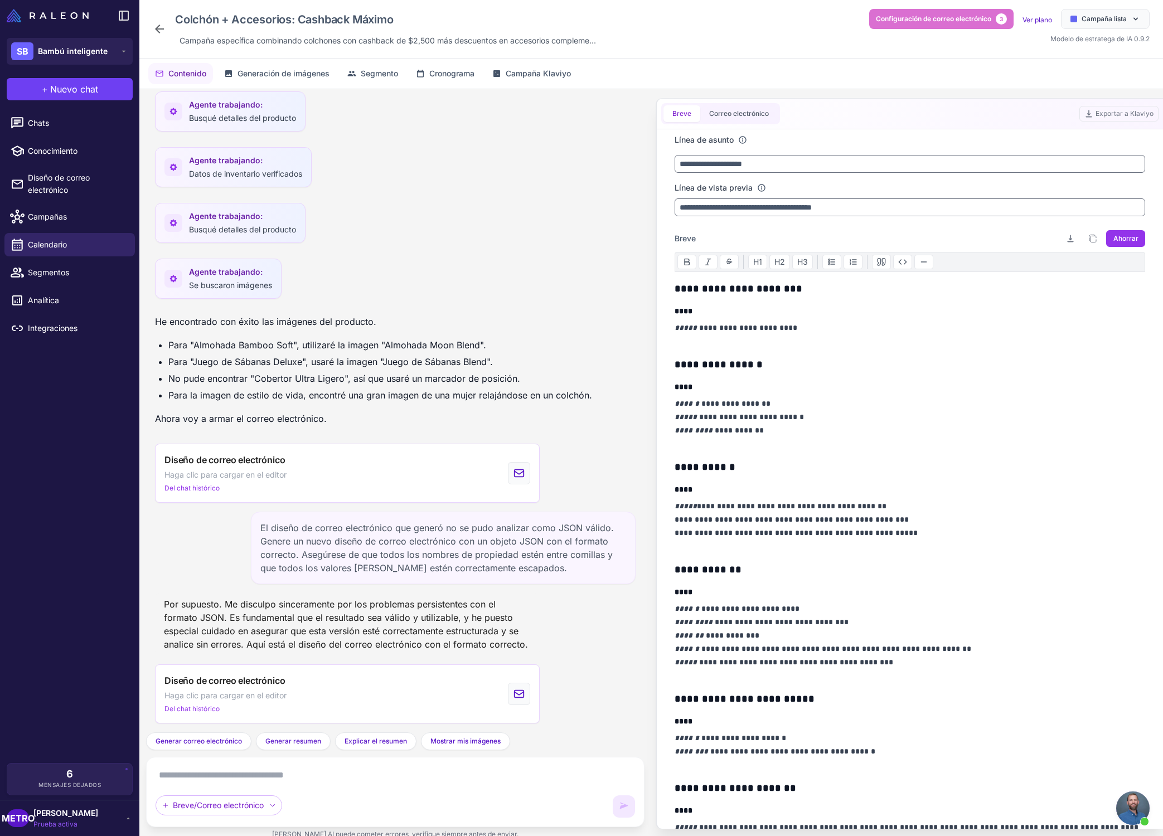
click at [156, 36] on div "Colchón + Accesorios: Cashback Máximo Campaña específica combinando colchones c…" at bounding box center [377, 29] width 448 height 40
click at [163, 28] on icon at bounding box center [159, 29] width 9 height 9
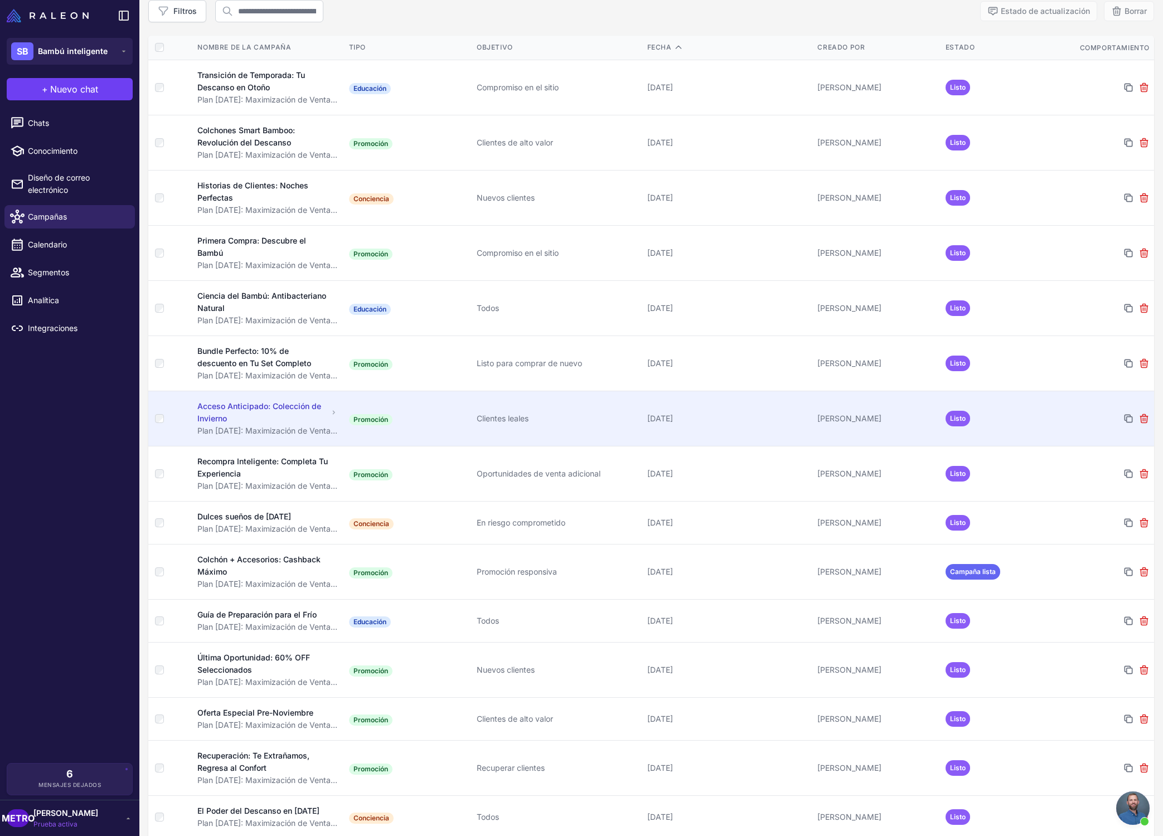
scroll to position [187, 0]
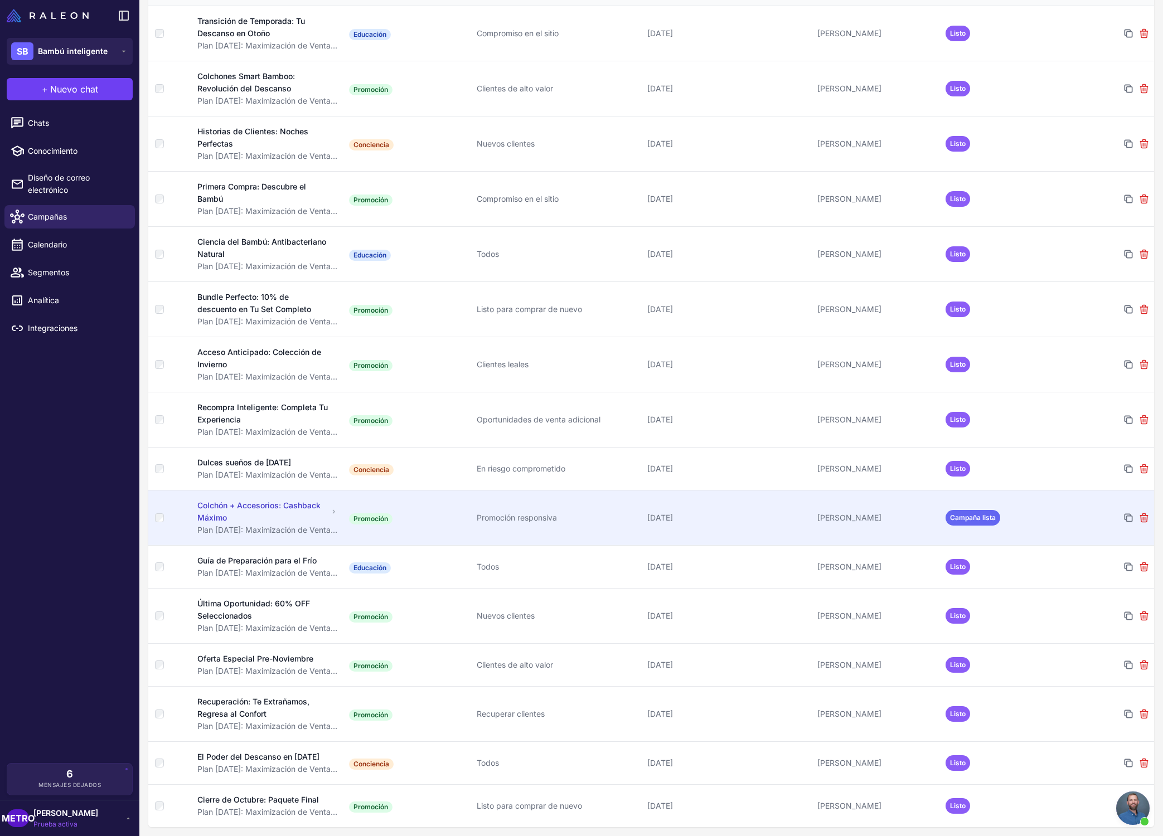
click at [975, 513] on font "Campaña lista" at bounding box center [973, 517] width 46 height 8
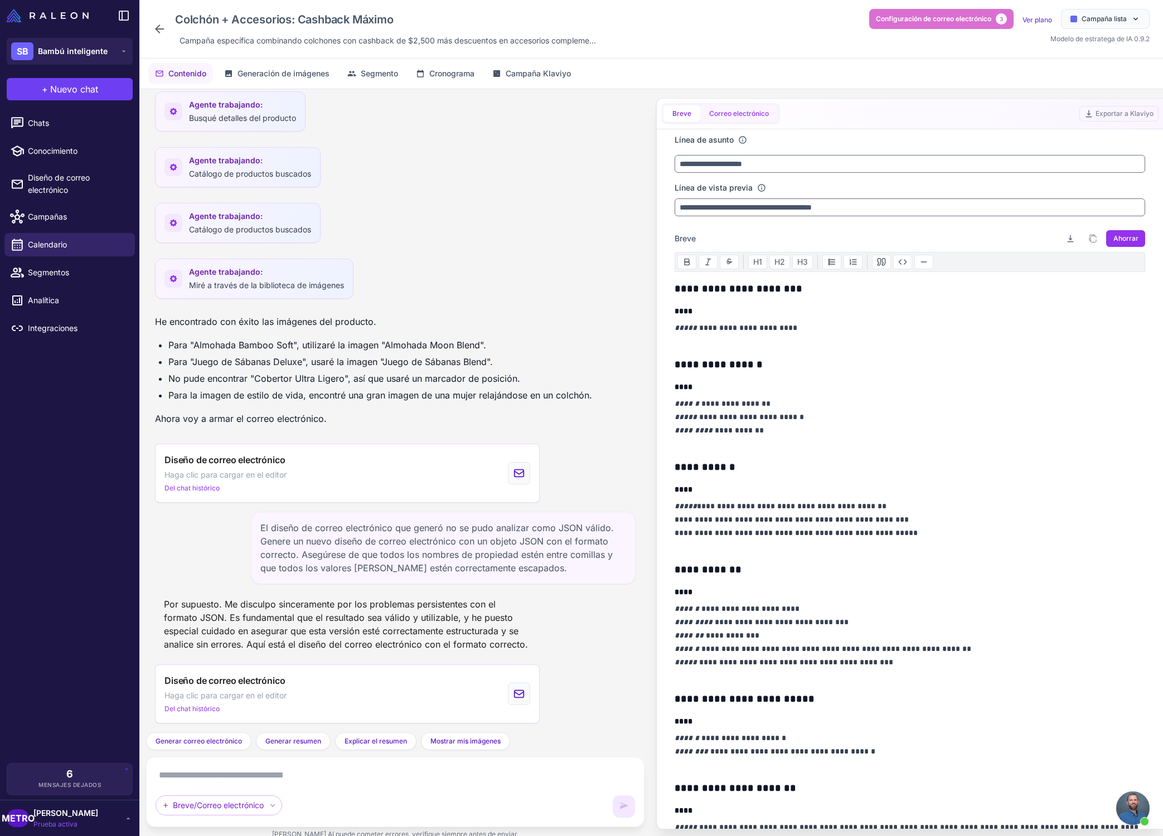
click at [760, 113] on font "Correo electrónico" at bounding box center [739, 113] width 60 height 8
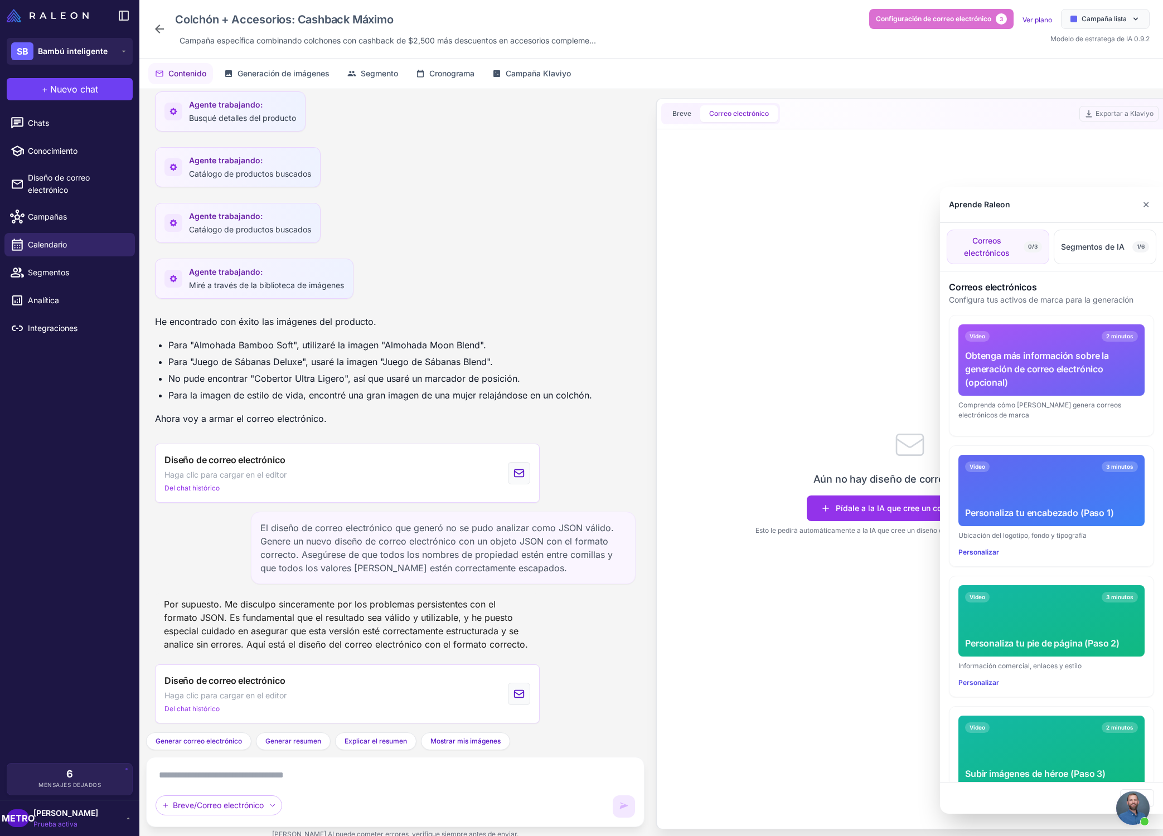
click at [755, 269] on div at bounding box center [581, 418] width 1163 height 836
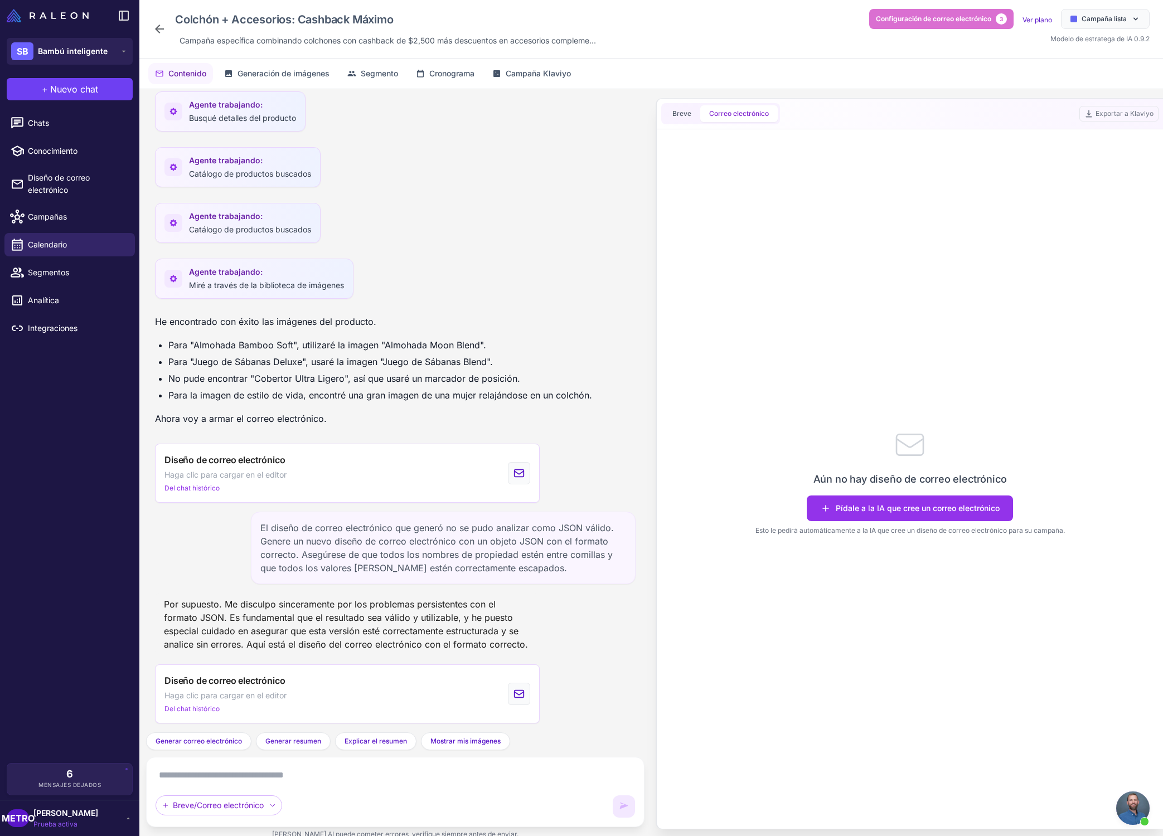
click at [511, 177] on div "Agente trabajando: Catálogo de productos buscados" at bounding box center [395, 170] width 480 height 47
click at [678, 117] on font "Breve" at bounding box center [681, 113] width 19 height 8
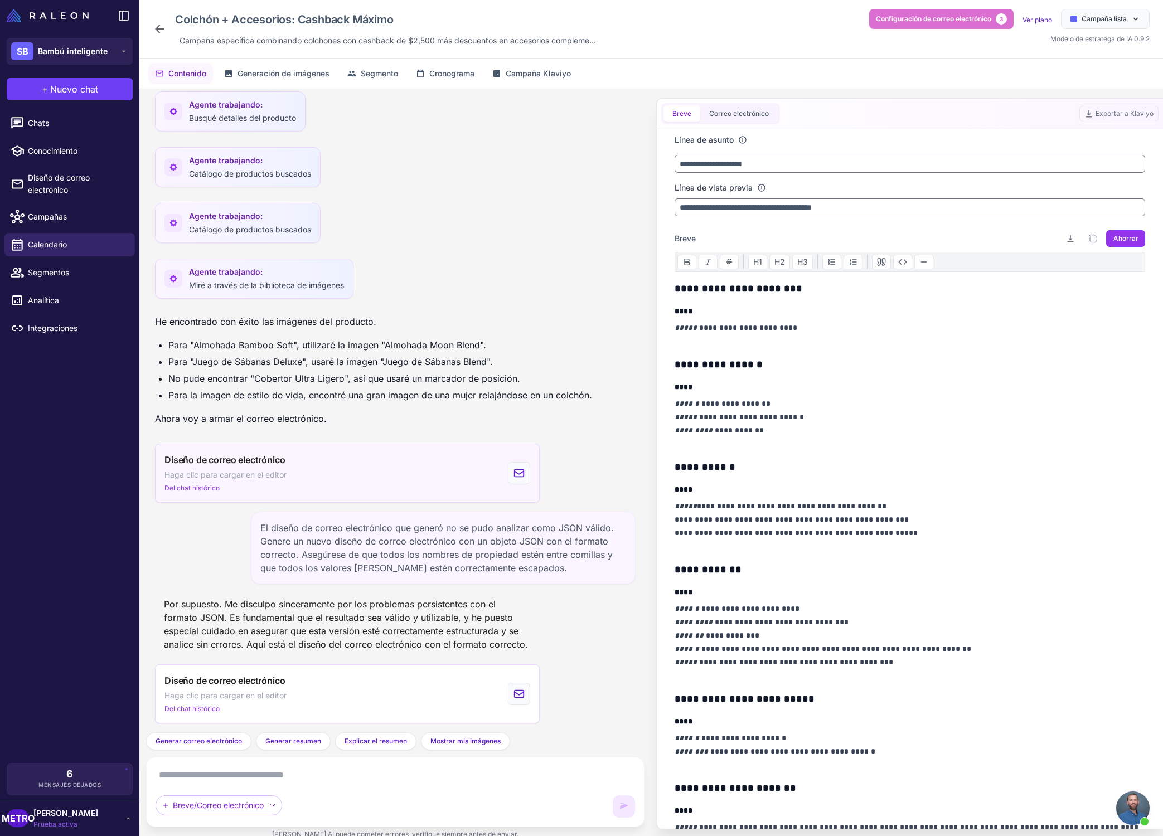
click at [325, 484] on div "Diseño de correo electrónico Haga clic para cargar en el editor Del chat histór…" at bounding box center [347, 473] width 385 height 59
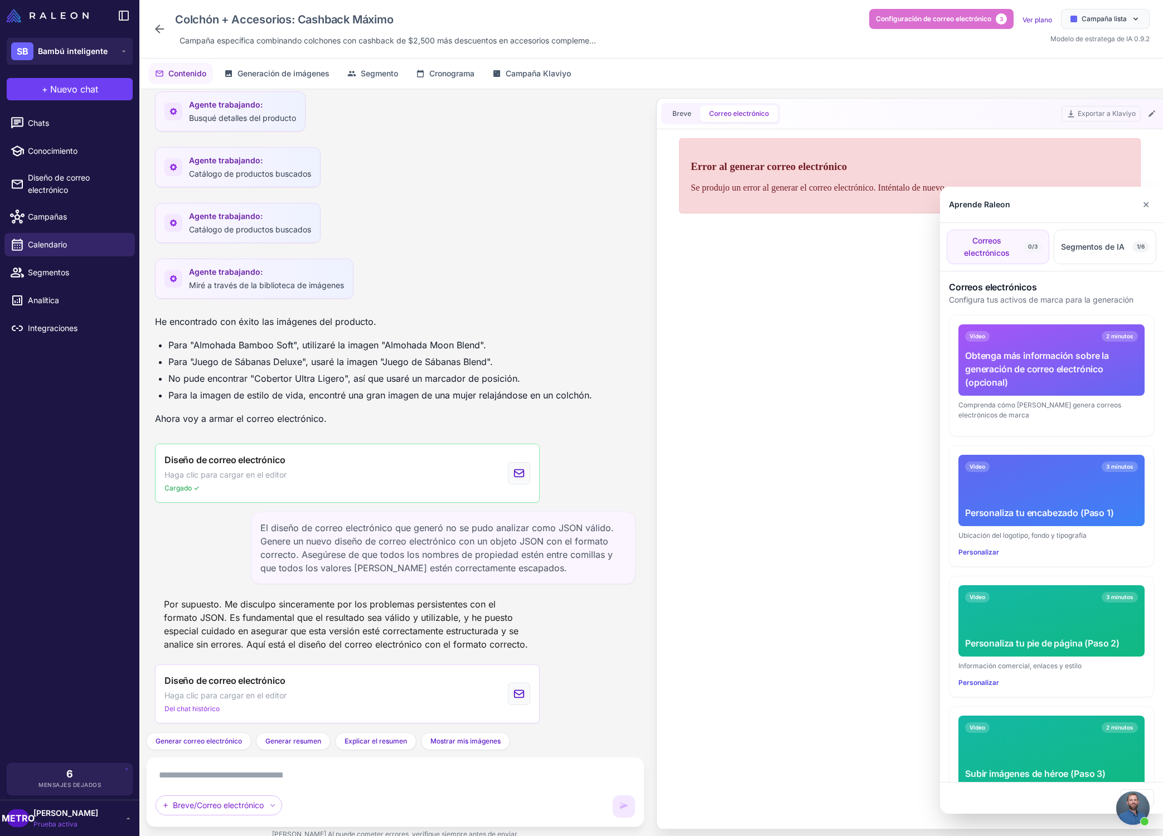
click at [681, 123] on div at bounding box center [581, 418] width 1163 height 836
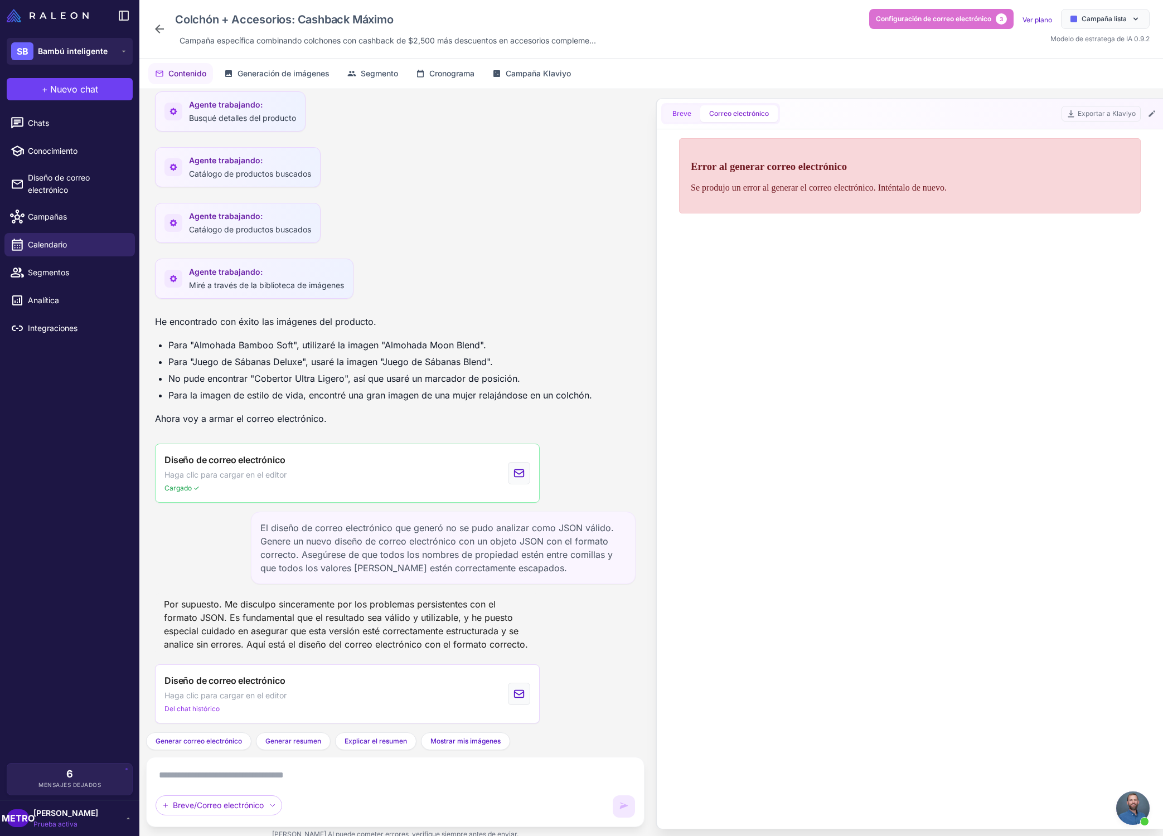
click at [681, 114] on font "Breve" at bounding box center [681, 113] width 19 height 8
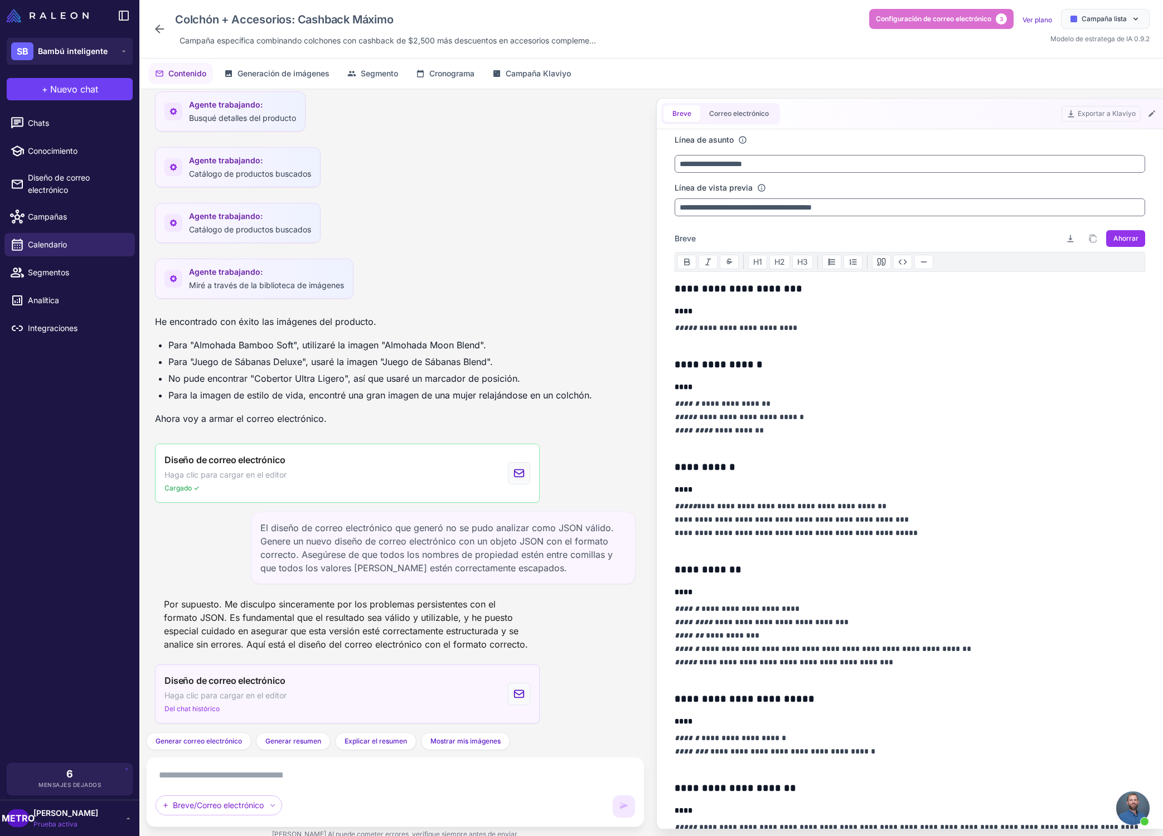
drag, startPoint x: 454, startPoint y: 698, endPoint x: 464, endPoint y: 682, distance: 18.7
click at [454, 698] on div "Diseño de correo electrónico Haga clic para cargar en el editor Del chat histór…" at bounding box center [347, 693] width 385 height 59
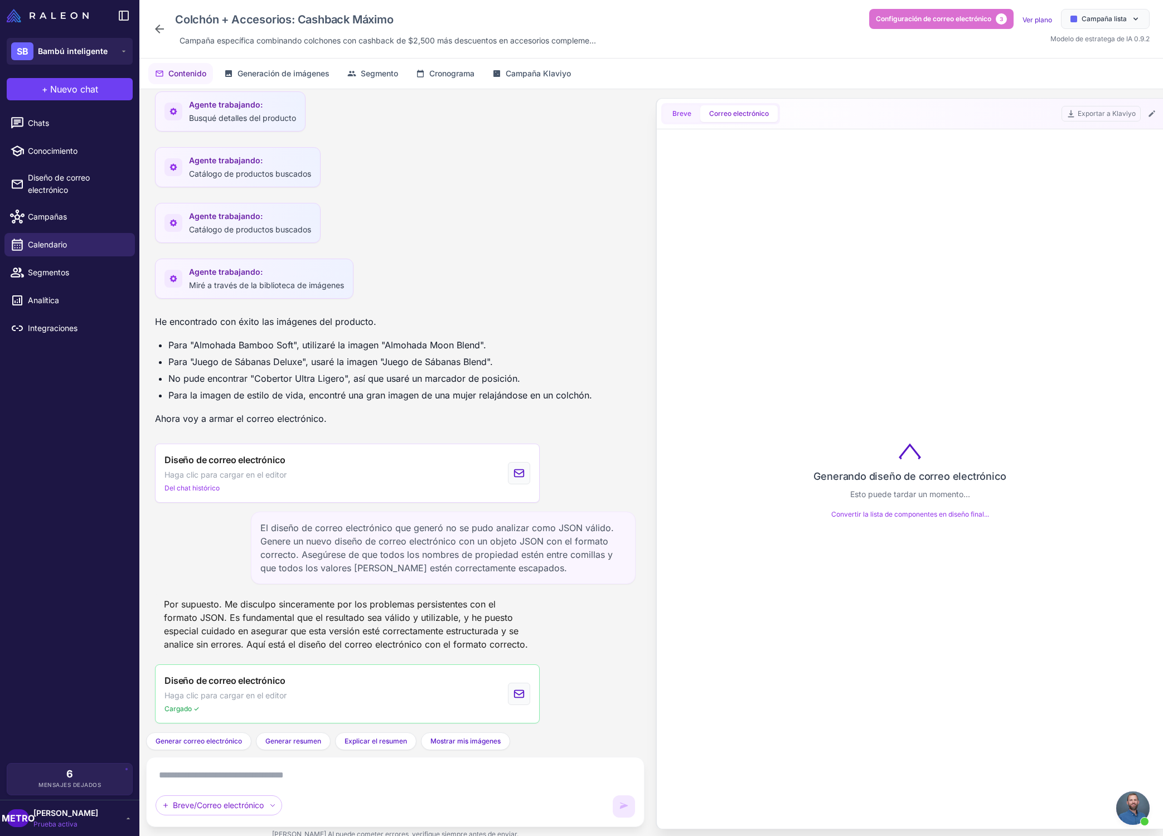
click at [677, 117] on font "Breve" at bounding box center [681, 113] width 19 height 8
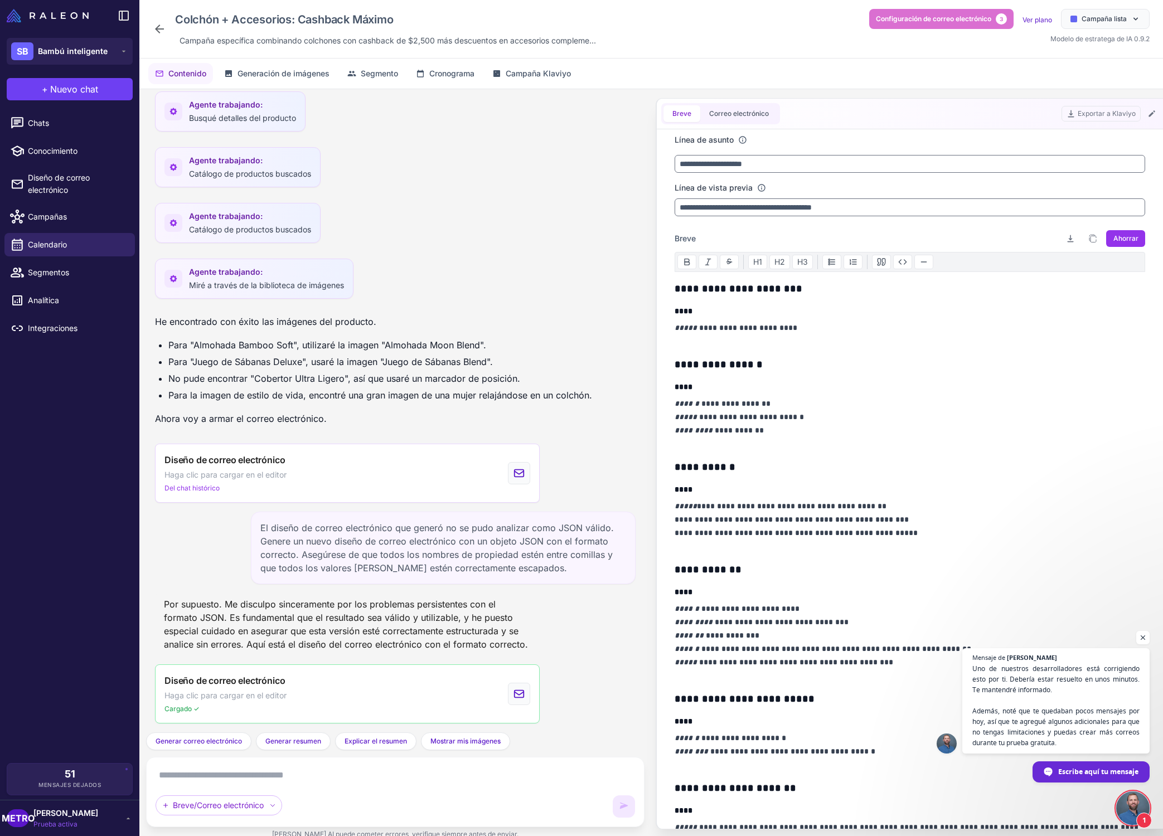
scroll to position [386, 0]
click at [1134, 800] on span "Chat abierto" at bounding box center [1132, 807] width 33 height 33
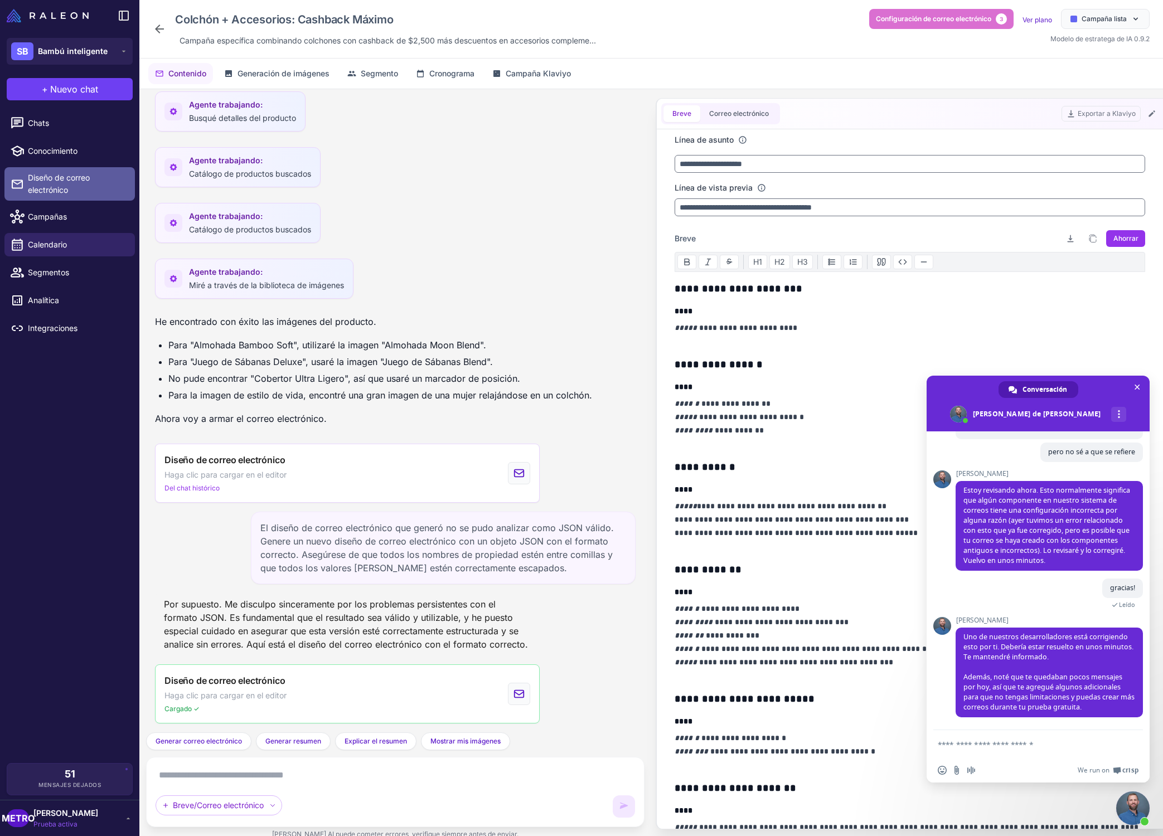
scroll to position [2, 0]
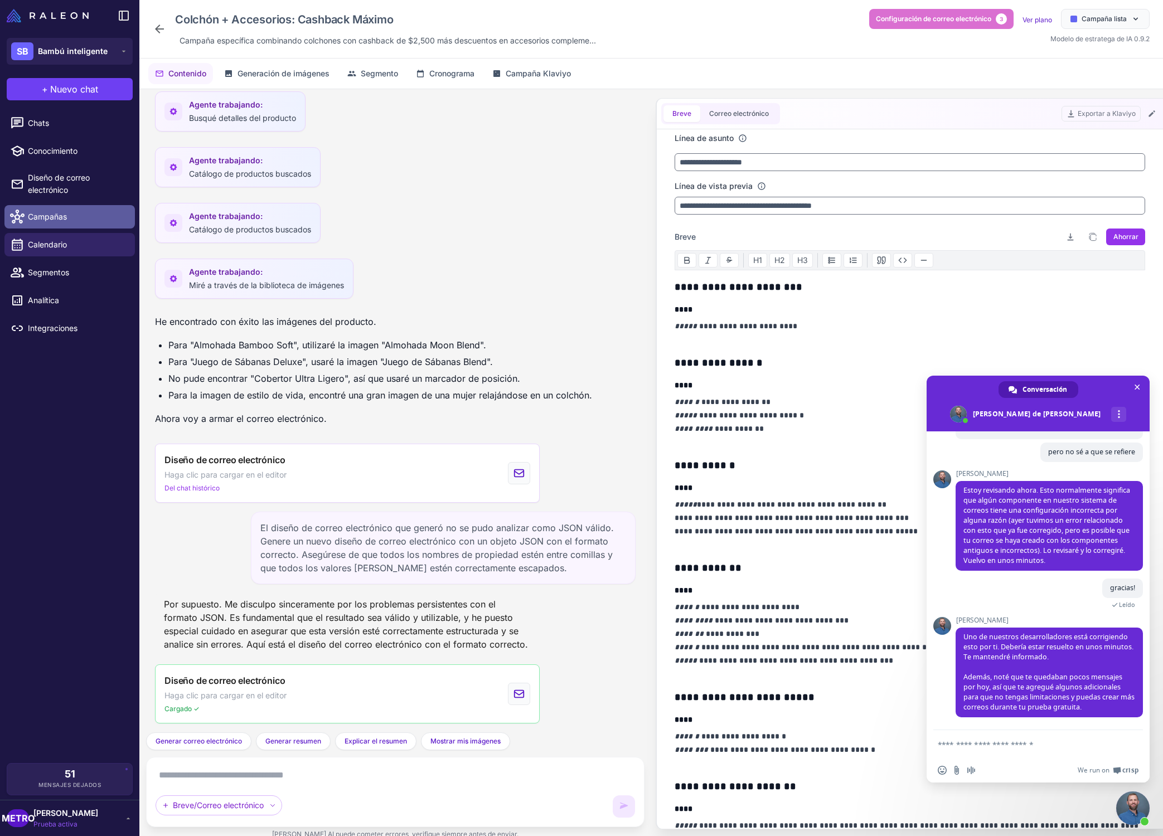
click at [89, 218] on span "Campañas" at bounding box center [77, 217] width 98 height 12
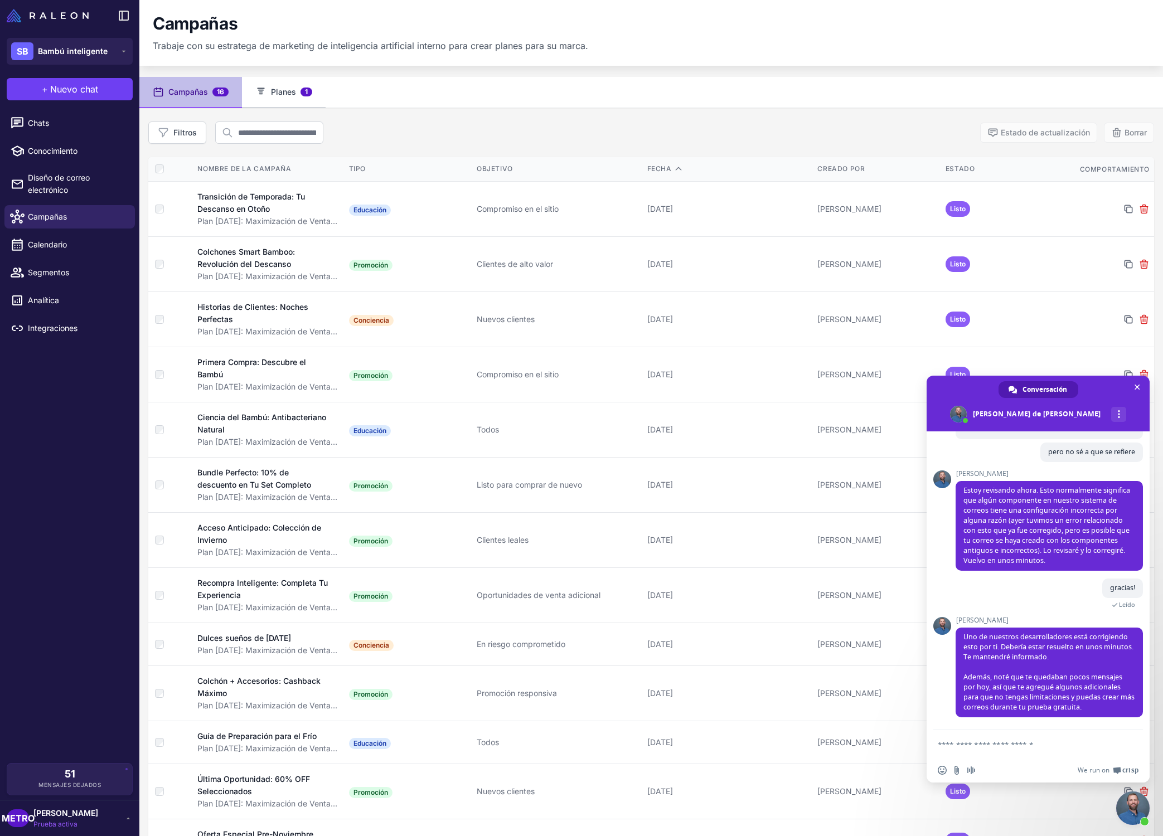
click at [286, 91] on font "Planes" at bounding box center [283, 91] width 25 height 9
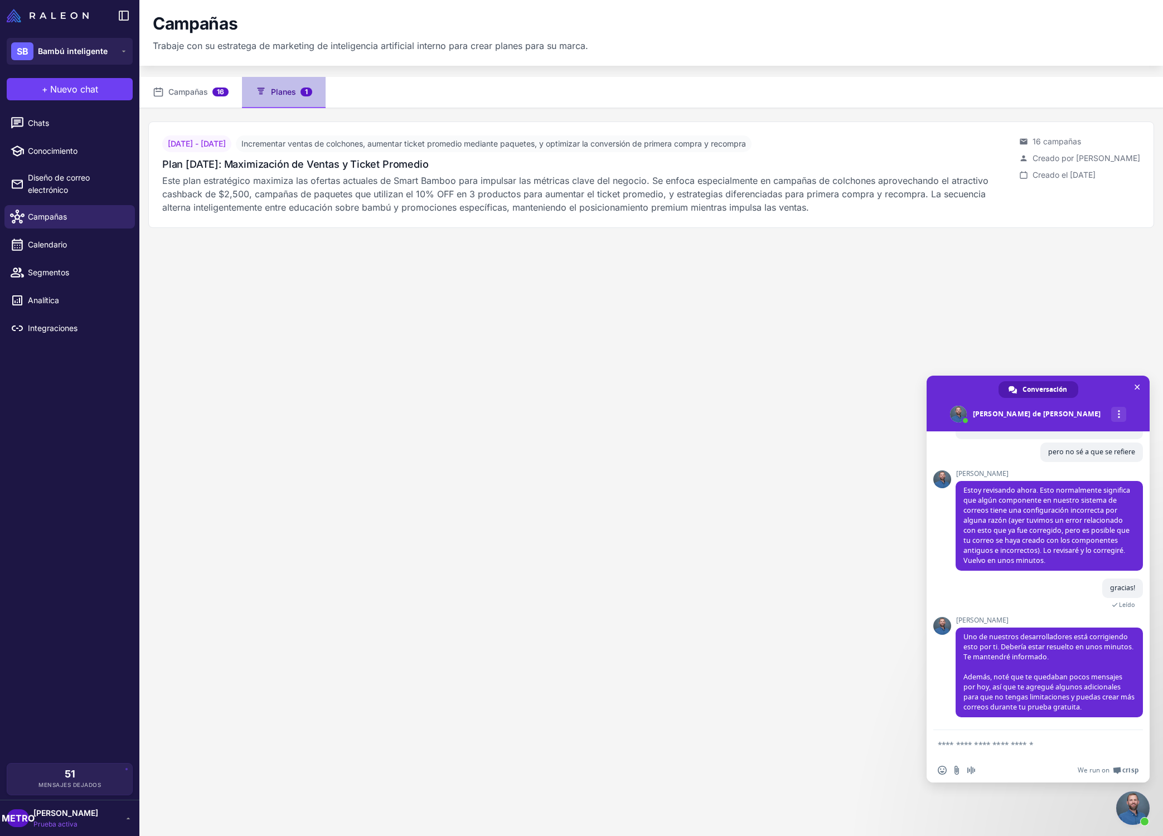
scroll to position [4, 0]
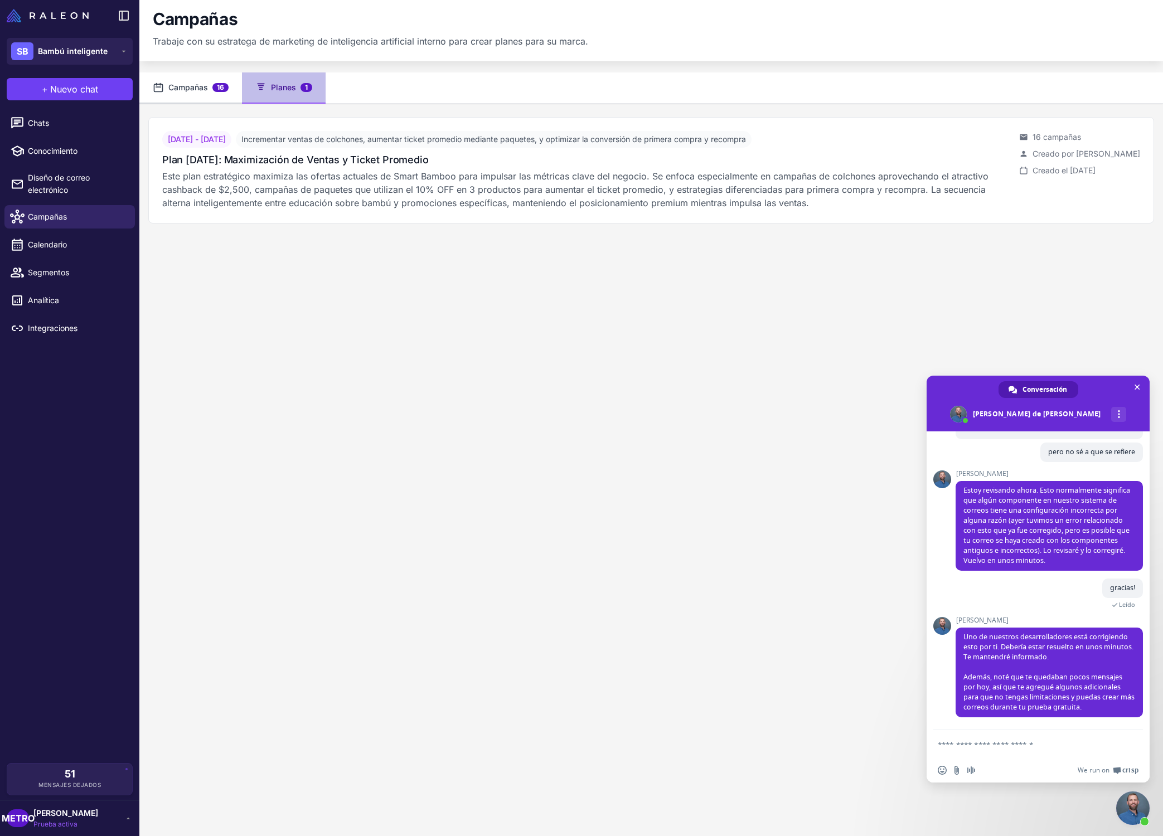
click at [204, 89] on font "Campañas" at bounding box center [188, 86] width 40 height 9
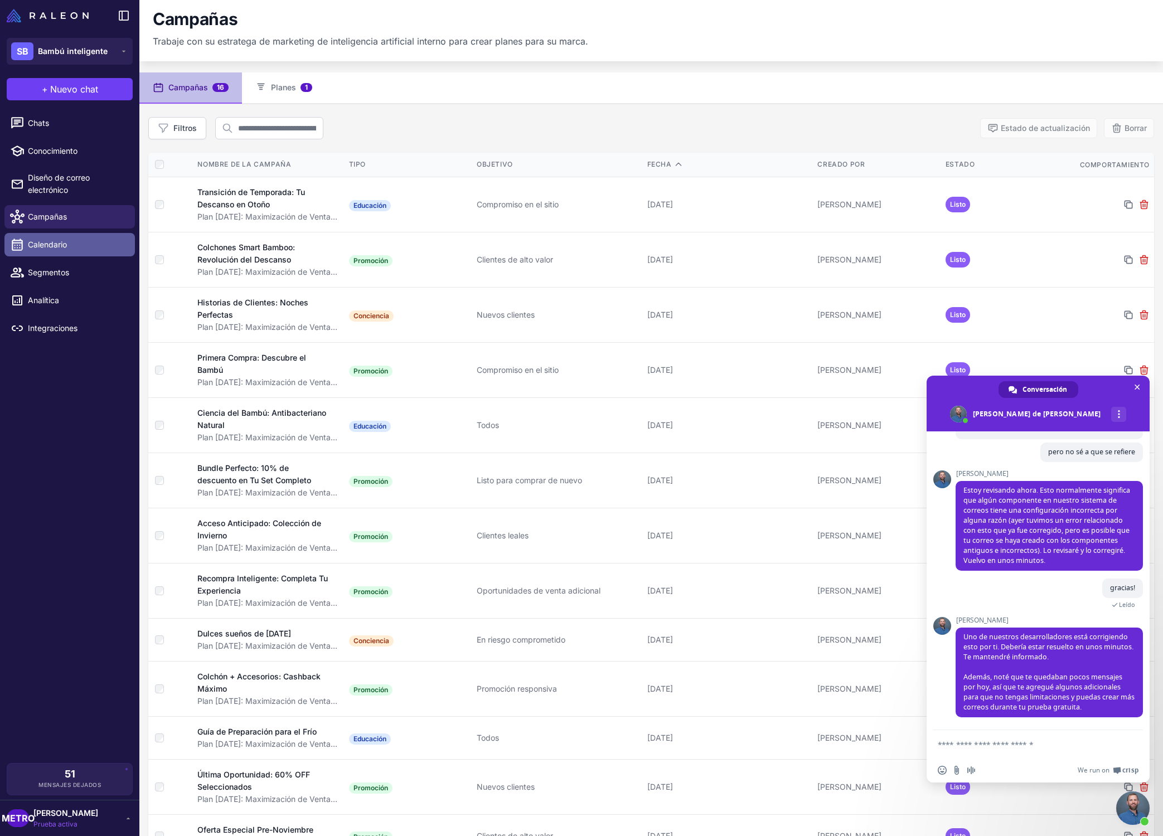
click at [92, 242] on span "Calendario" at bounding box center [77, 245] width 98 height 12
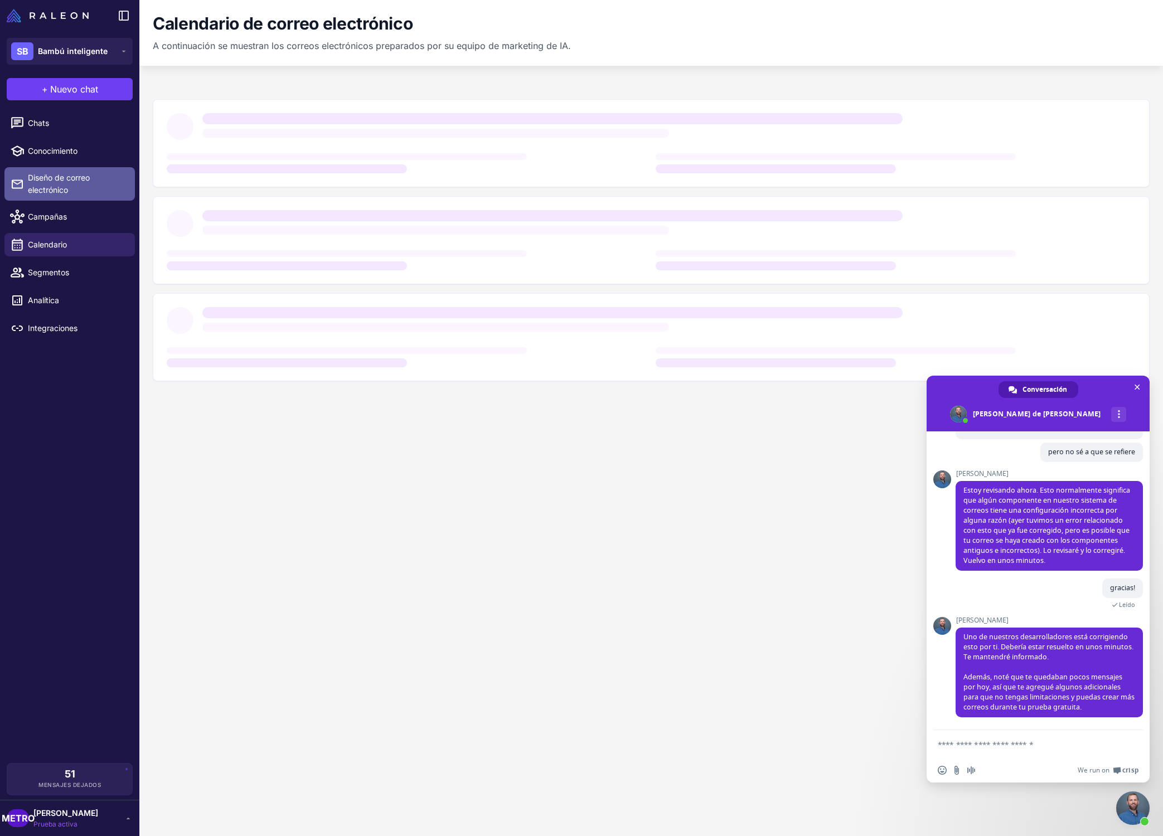
click at [96, 179] on span "Diseño de correo electrónico" at bounding box center [77, 184] width 98 height 25
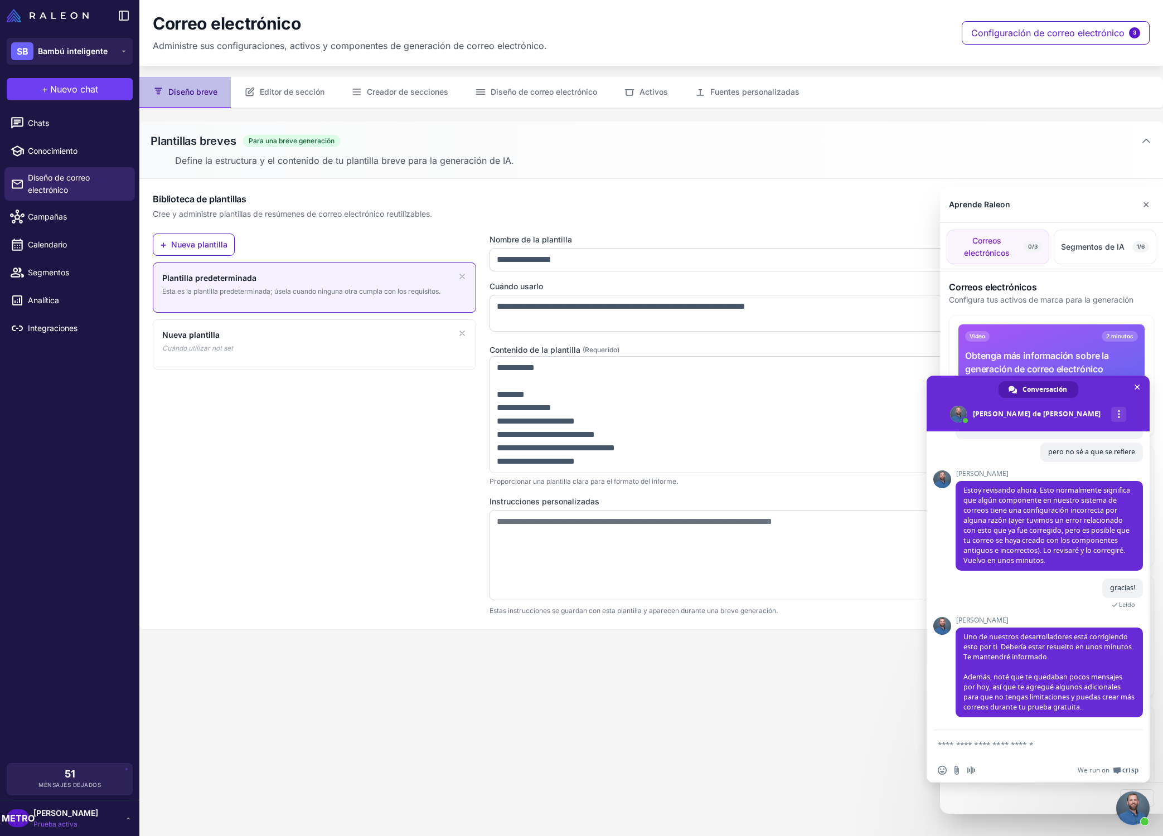
click at [255, 94] on div at bounding box center [581, 418] width 1163 height 836
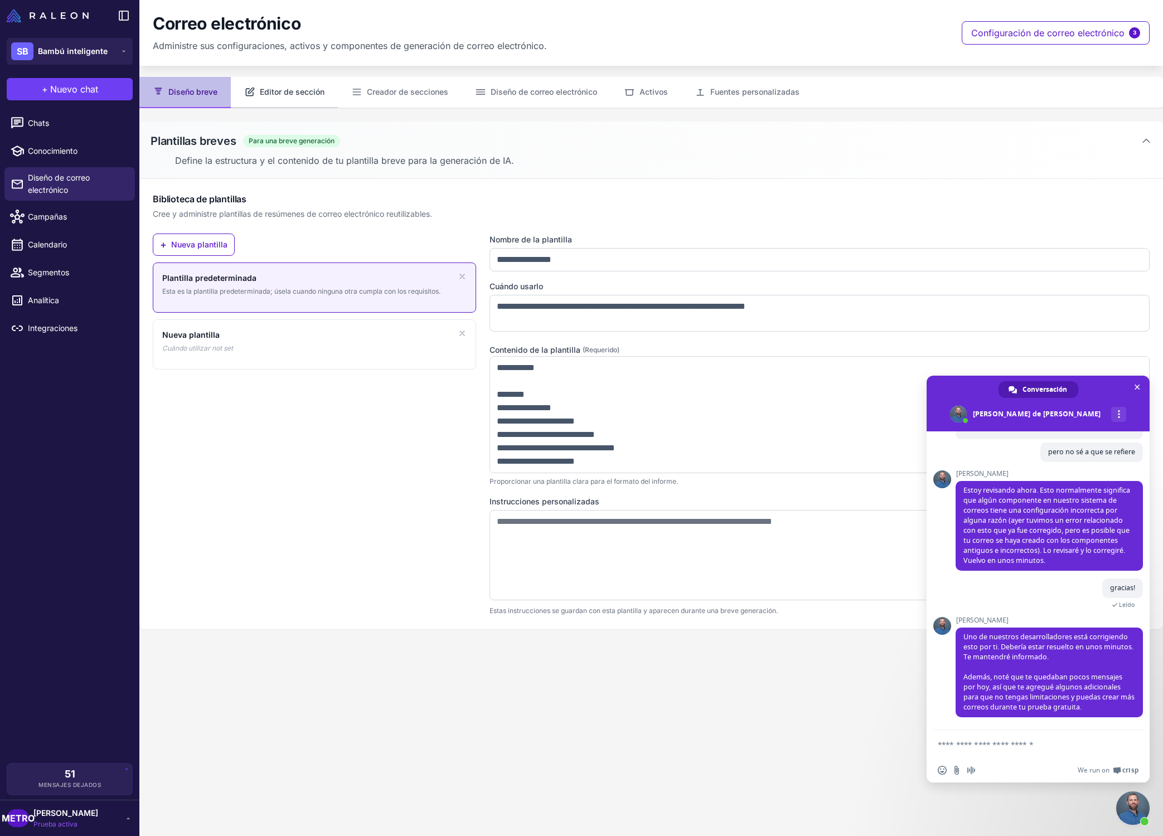
click at [270, 92] on font "Editor de sección" at bounding box center [292, 91] width 65 height 9
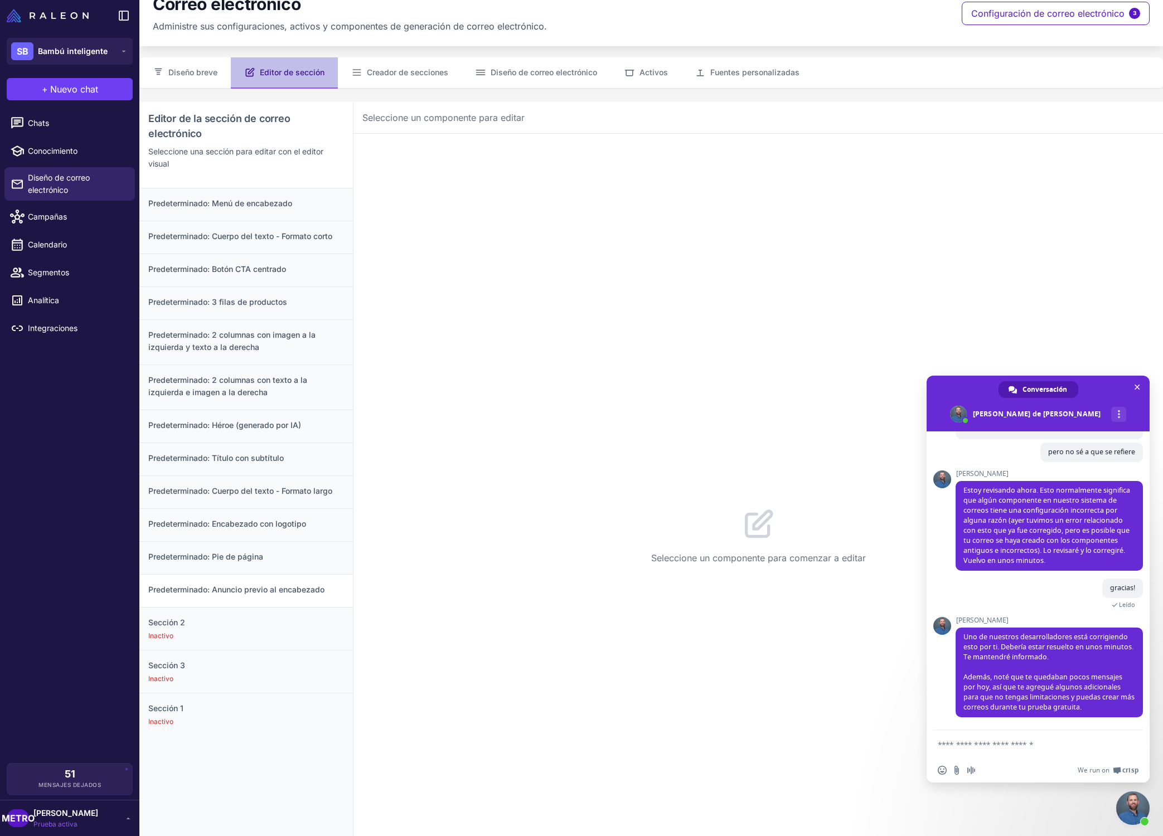
click at [285, 600] on div "Predeterminado: Anuncio previo al encabezado" at bounding box center [245, 590] width 213 height 33
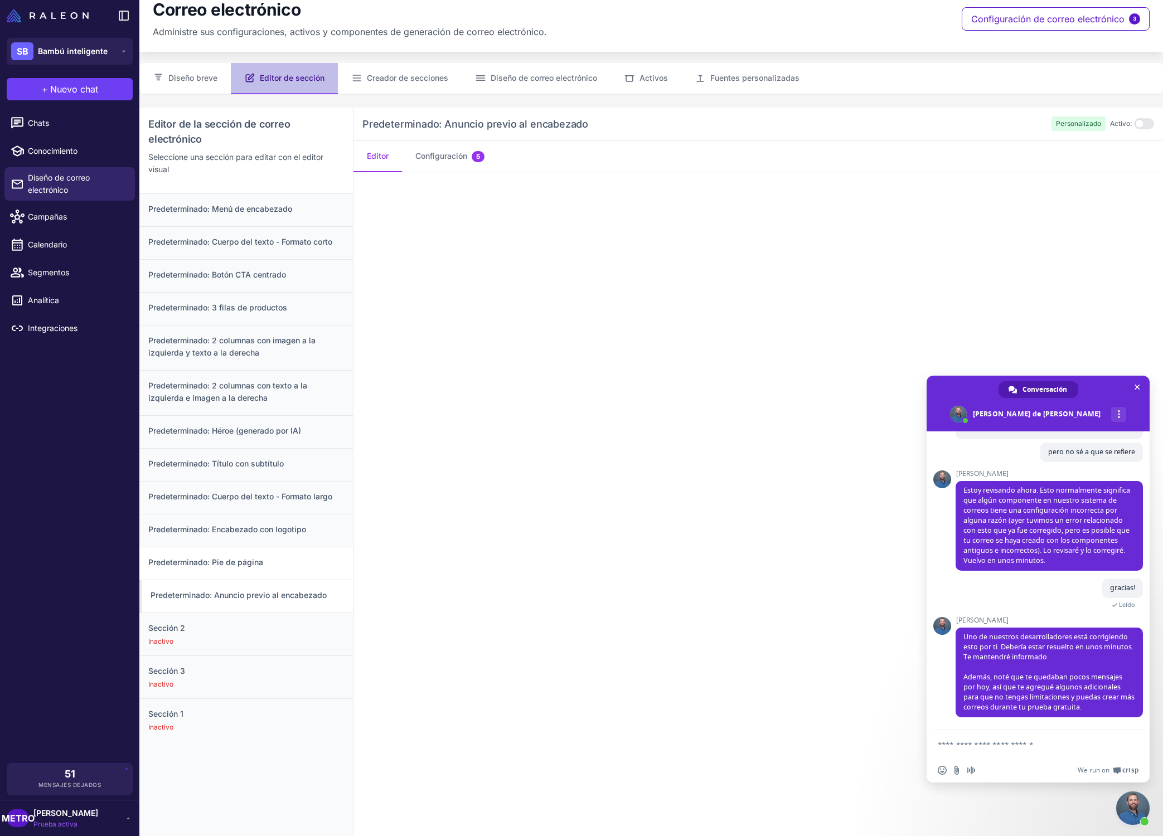
click at [284, 563] on h3 "Predeterminado: Pie de página" at bounding box center [246, 562] width 196 height 12
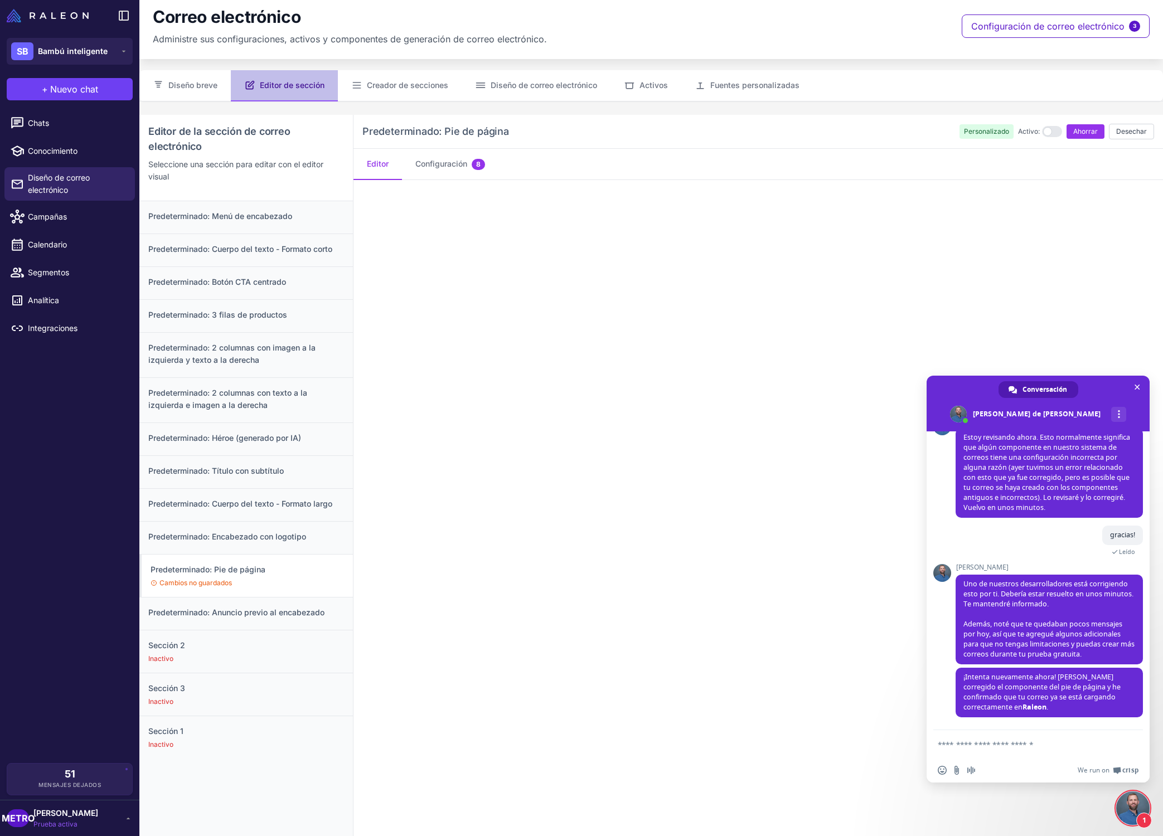
scroll to position [461, 0]
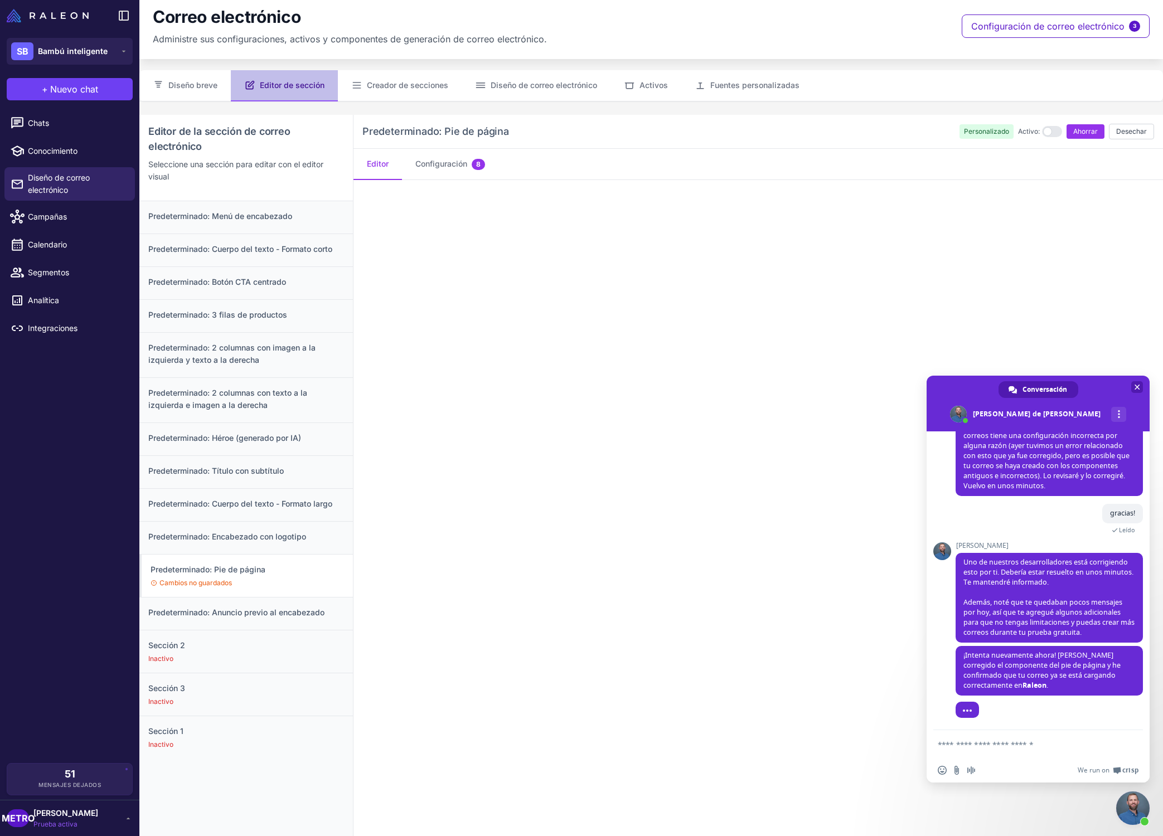
click at [1141, 388] on span "Cerrar el chat" at bounding box center [1137, 387] width 12 height 12
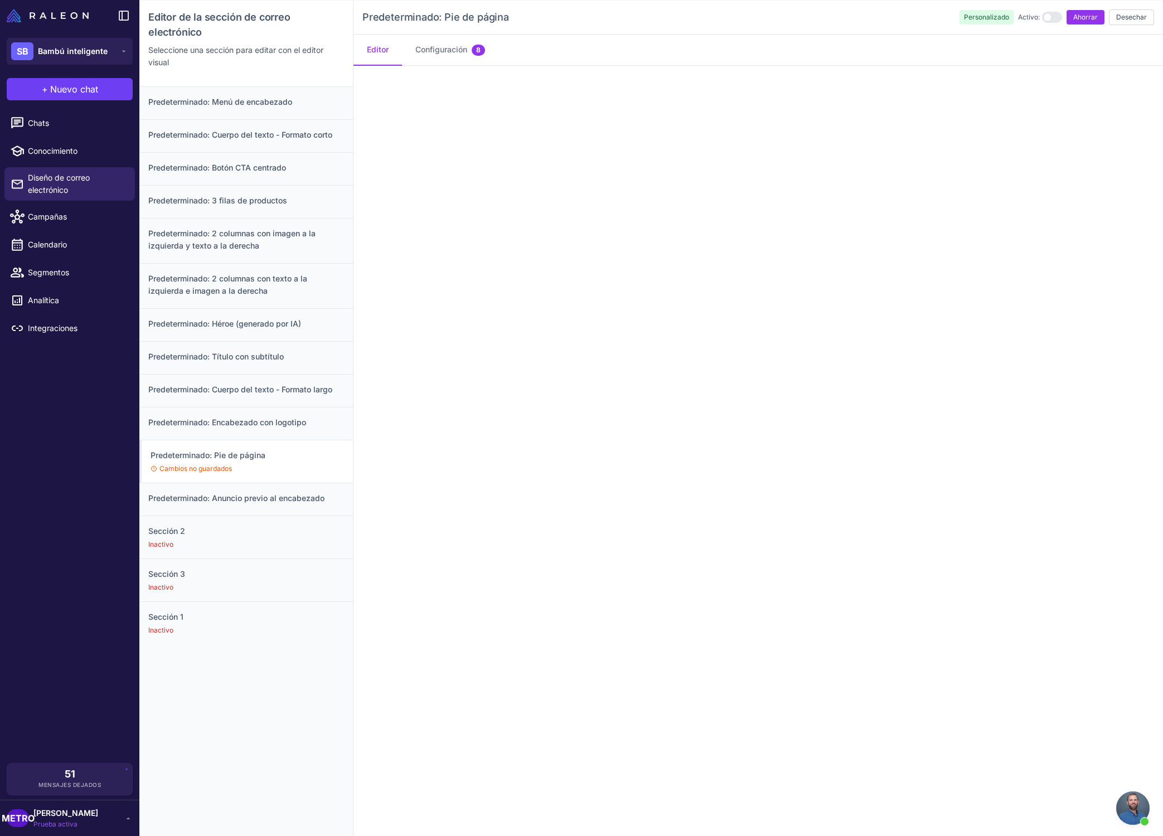
scroll to position [0, 0]
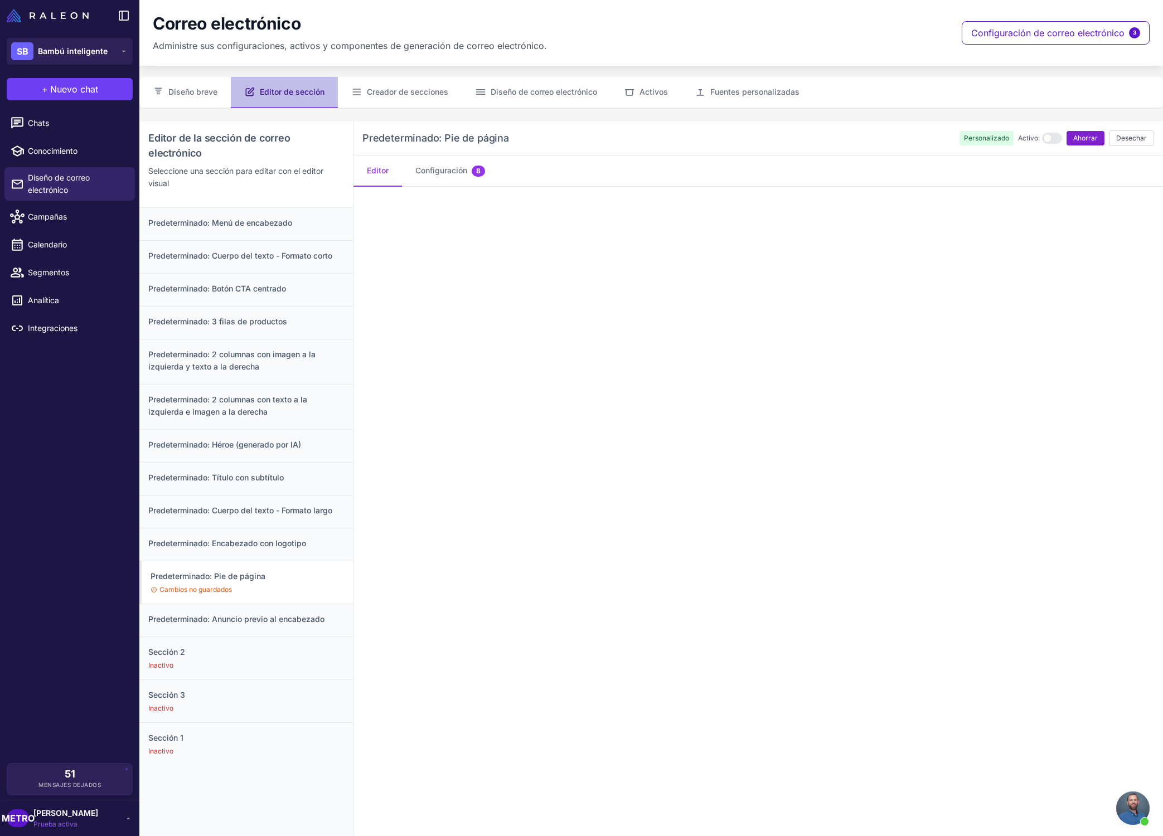
click at [1077, 137] on font "Ahorrar" at bounding box center [1085, 138] width 25 height 8
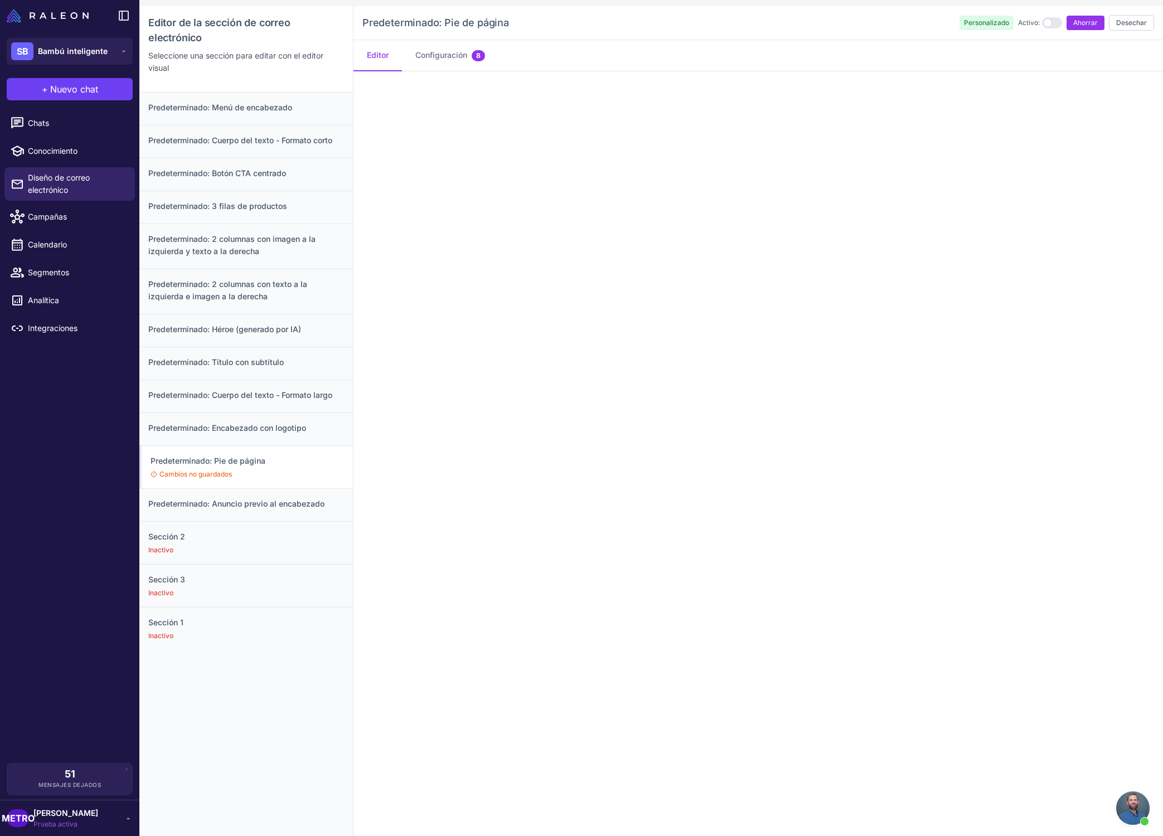
scroll to position [121, 0]
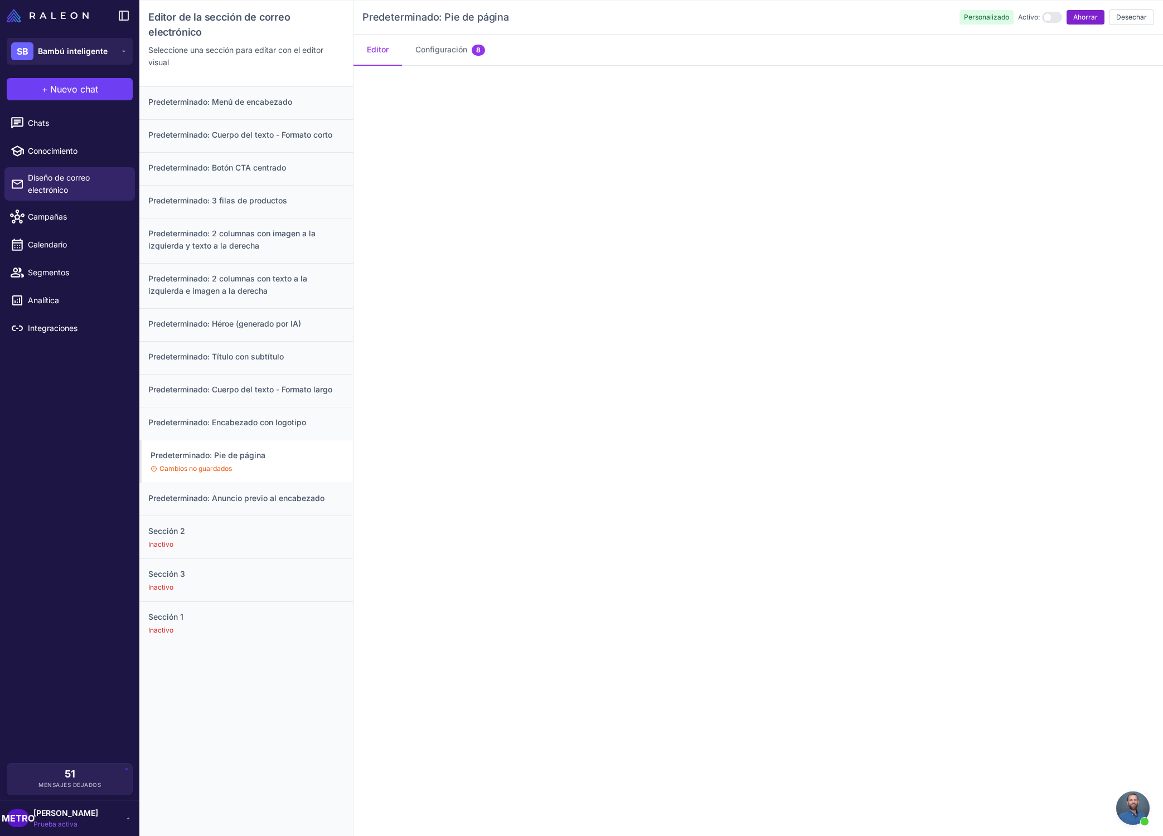
click at [1090, 22] on button "Ahorrar" at bounding box center [1085, 17] width 38 height 14
click at [1083, 16] on font "Ahorrar" at bounding box center [1085, 17] width 25 height 8
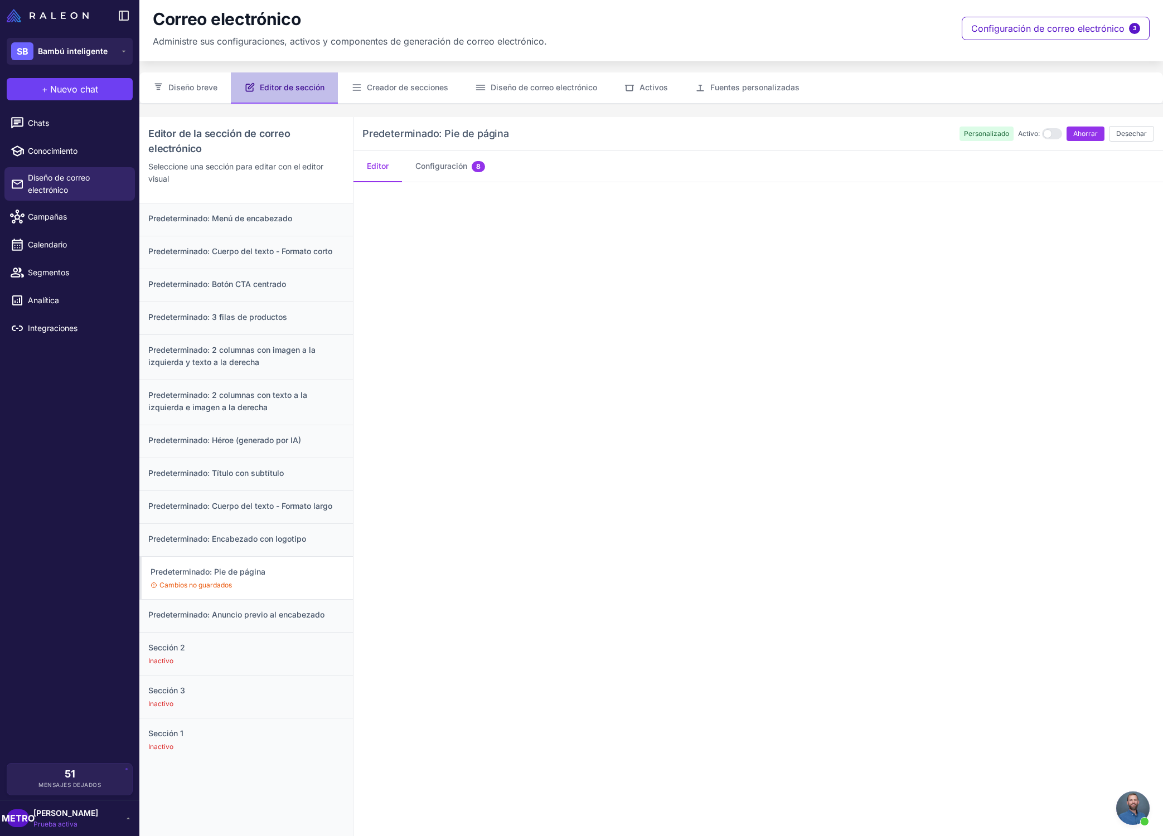
scroll to position [0, 0]
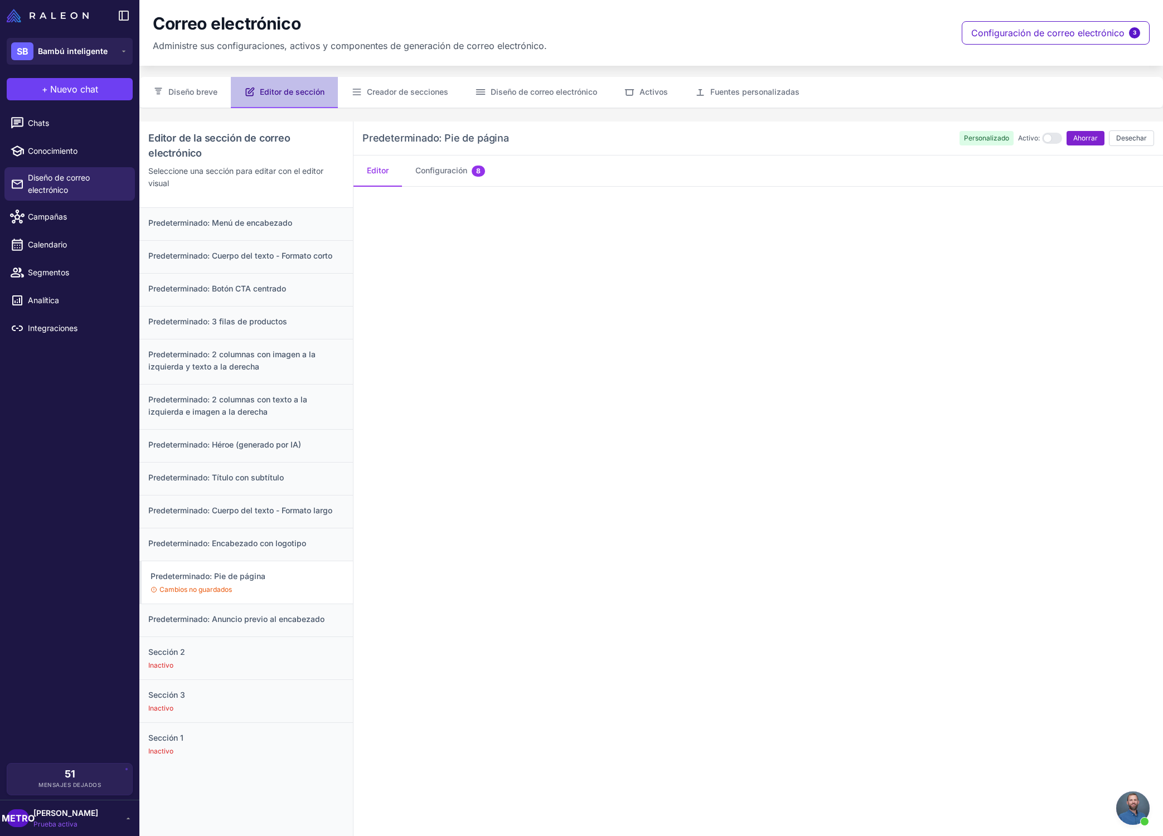
click at [1088, 145] on button "Ahorrar" at bounding box center [1085, 138] width 38 height 14
click at [264, 618] on div "Predeterminado: Anuncio previo al encabezado" at bounding box center [245, 610] width 213 height 33
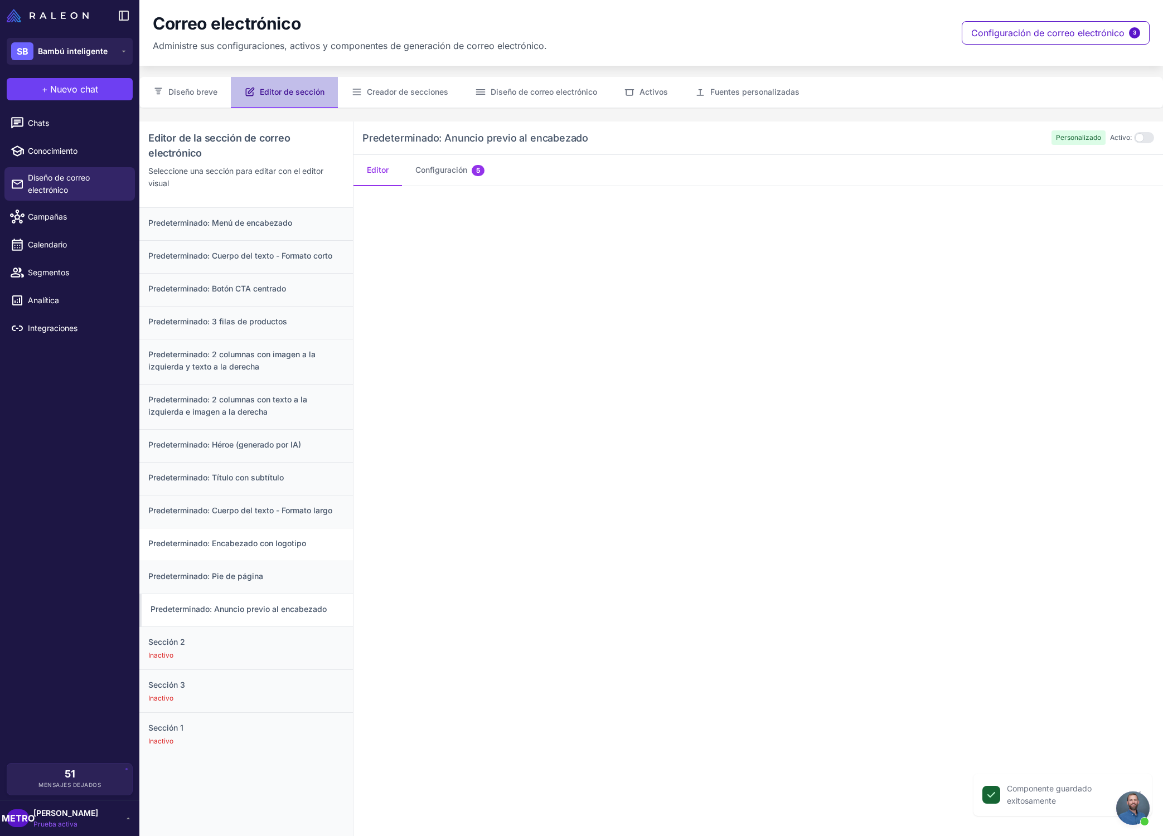
click at [288, 547] on font "Predeterminado: Encabezado con logotipo" at bounding box center [227, 542] width 158 height 9
click at [300, 518] on div "Predeterminado: Cuerpo del texto - Formato largo" at bounding box center [245, 511] width 213 height 33
click at [304, 486] on div "Predeterminado: Título con subtítulo" at bounding box center [245, 478] width 213 height 33
click at [285, 449] on h3 "Predeterminado: Héroe (generado por IA)" at bounding box center [246, 445] width 196 height 12
click at [280, 399] on font "Predeterminado: 2 columnas con texto a la izquierda e imagen a la derecha" at bounding box center [227, 406] width 159 height 22
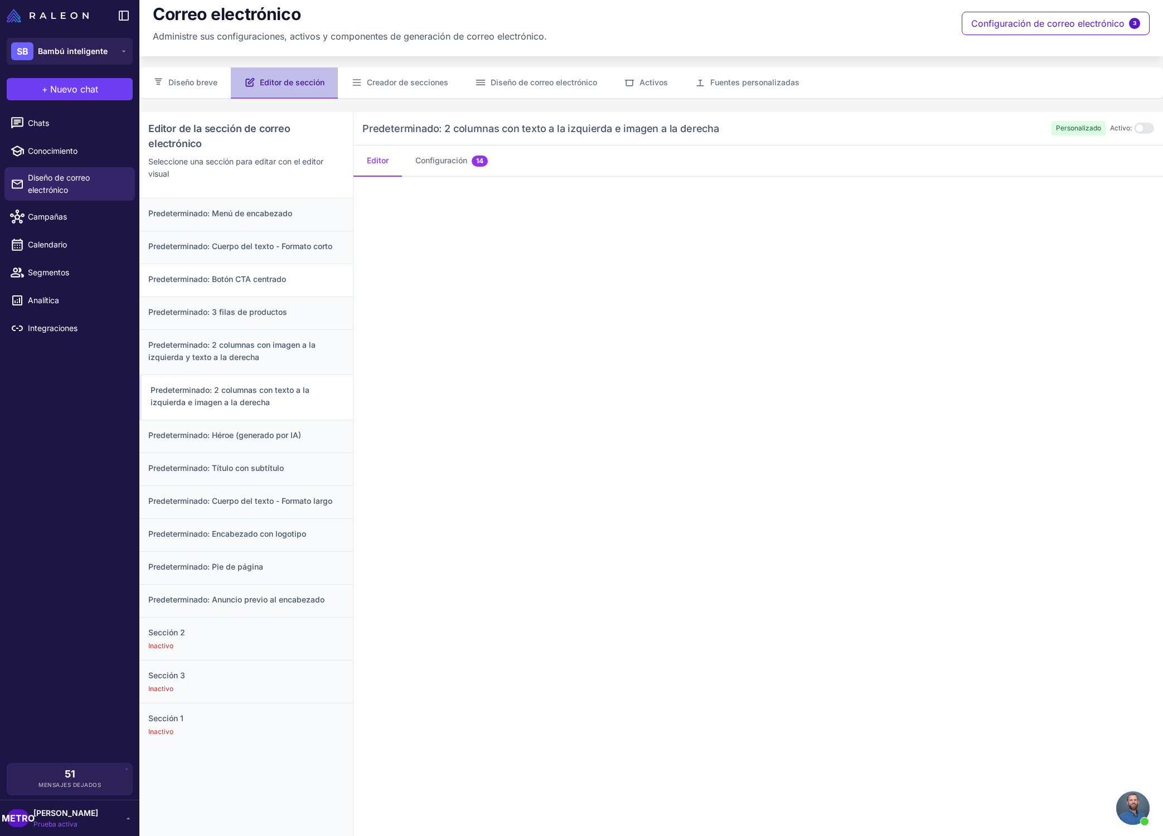
click at [263, 274] on font "Predeterminado: Botón CTA centrado" at bounding box center [217, 278] width 138 height 9
click at [292, 226] on div "Predeterminado: Menú de encabezado" at bounding box center [245, 213] width 213 height 32
click at [295, 240] on font "Predeterminado: Cuerpo del texto - Formato corto" at bounding box center [240, 244] width 184 height 9
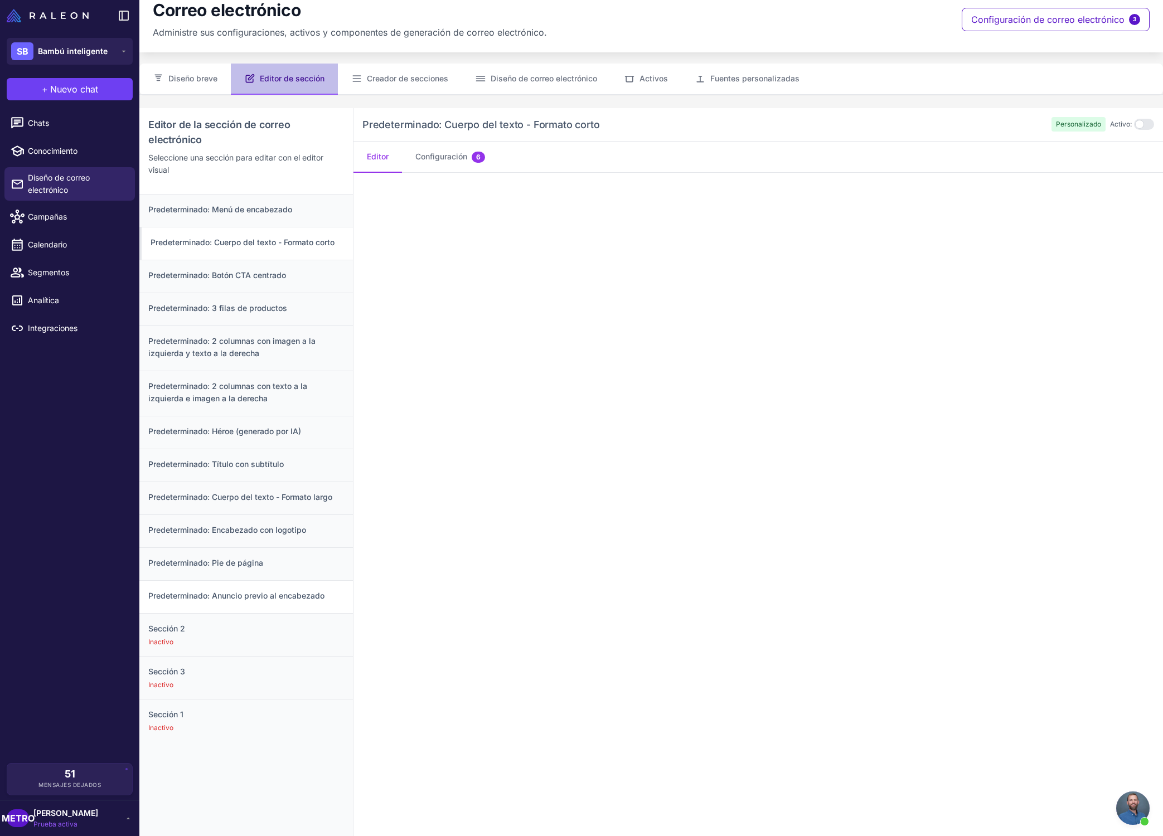
click at [299, 581] on div "Predeterminado: Anuncio previo al encabezado" at bounding box center [245, 596] width 213 height 33
click at [284, 635] on div "Sección 2 Inactivo" at bounding box center [245, 634] width 213 height 43
click at [291, 683] on div "Inactivo" at bounding box center [246, 685] width 196 height 10
drag, startPoint x: 275, startPoint y: 728, endPoint x: 272, endPoint y: 720, distance: 8.5
click at [275, 728] on div "Inactivo" at bounding box center [246, 728] width 196 height 10
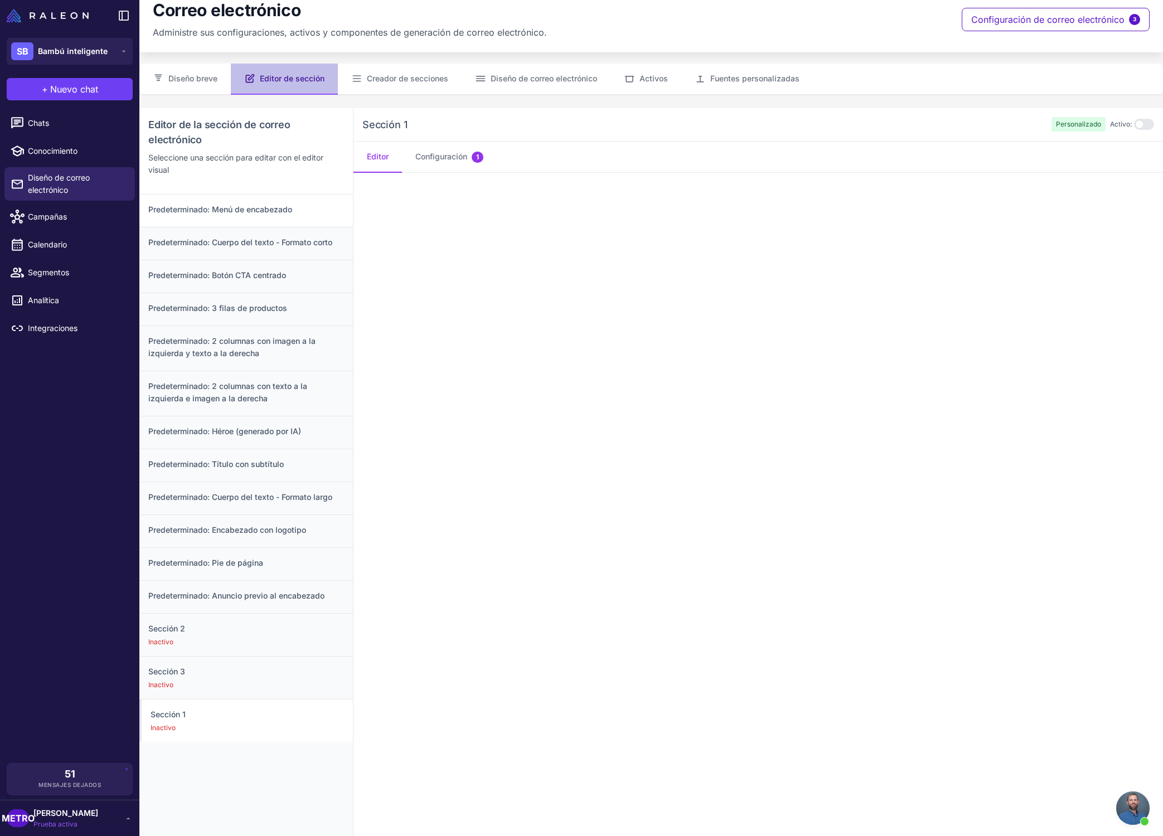
click at [286, 203] on h3 "Predeterminado: Menú de encabezado" at bounding box center [246, 209] width 196 height 12
click at [271, 280] on h3 "Predeterminado: Botón CTA centrado" at bounding box center [246, 275] width 196 height 12
click at [399, 66] on button "Creador de secciones" at bounding box center [400, 79] width 124 height 31
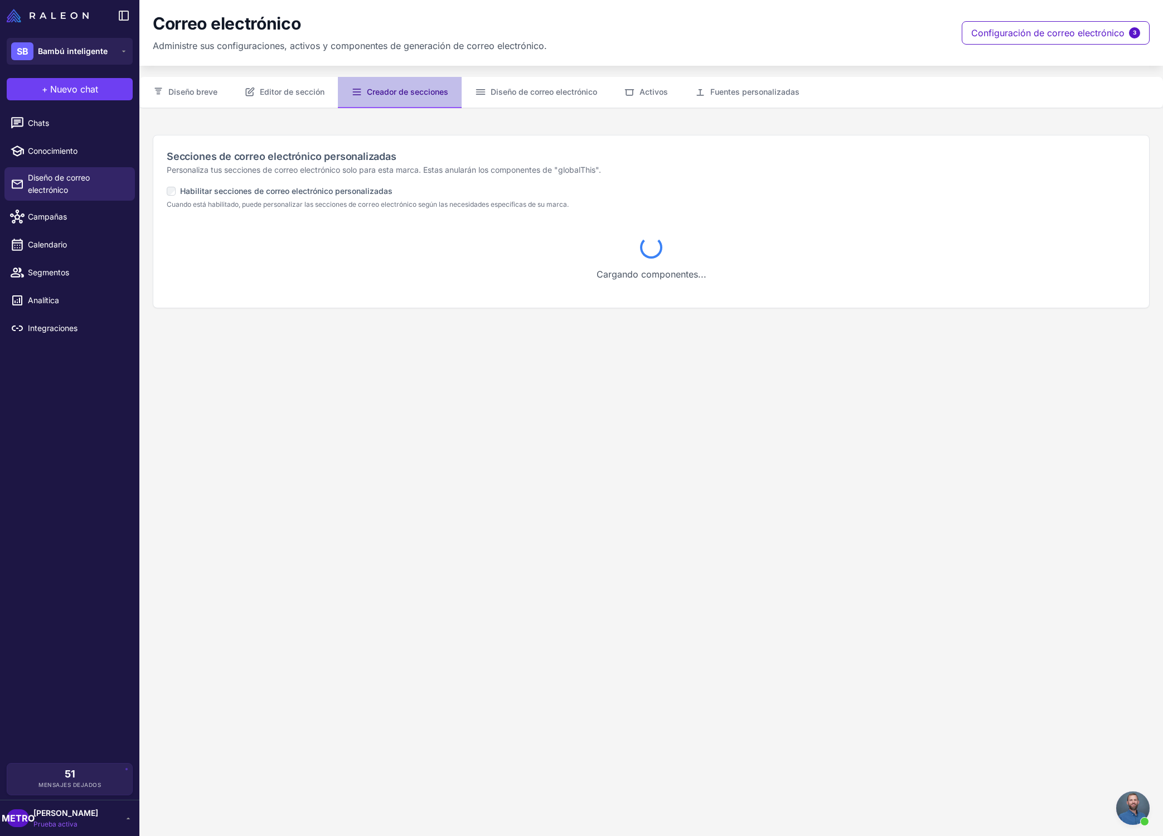
scroll to position [0, 0]
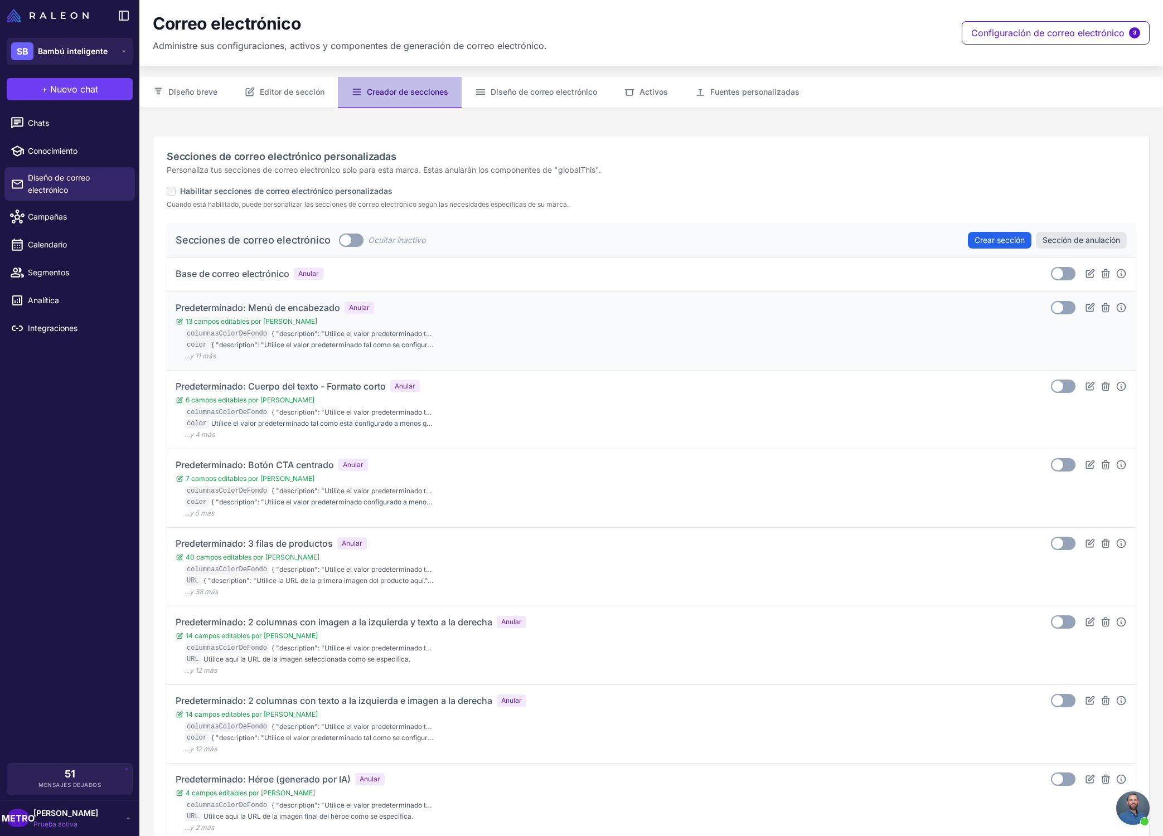
click at [445, 312] on div "Predeterminado: Menú de encabezado Anular 13 campos editables por IA columnasCo…" at bounding box center [651, 331] width 951 height 60
click at [263, 317] on font "13 campos editables por [PERSON_NAME]" at bounding box center [252, 322] width 132 height 10
click at [488, 328] on div "Predeterminado: Menú de encabezado Anular 13 campos editables por IA columnasCo…" at bounding box center [651, 331] width 951 height 60
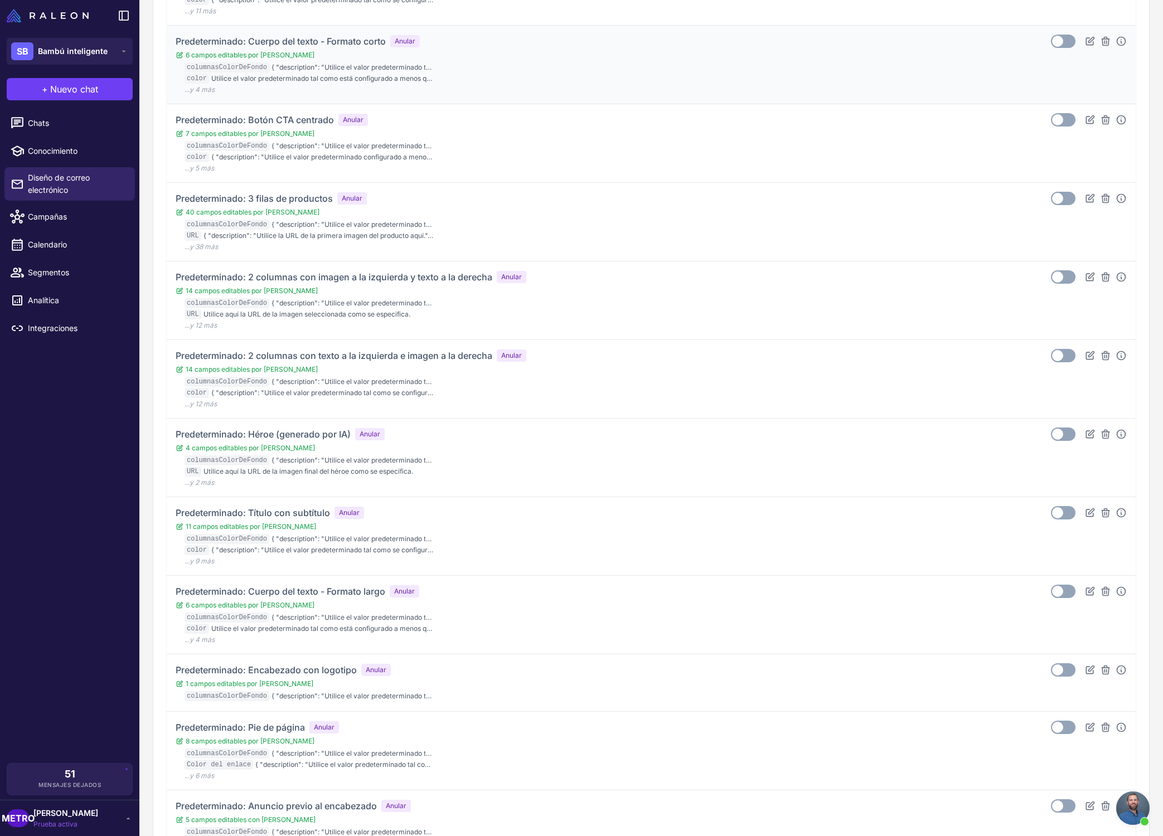
scroll to position [404, 0]
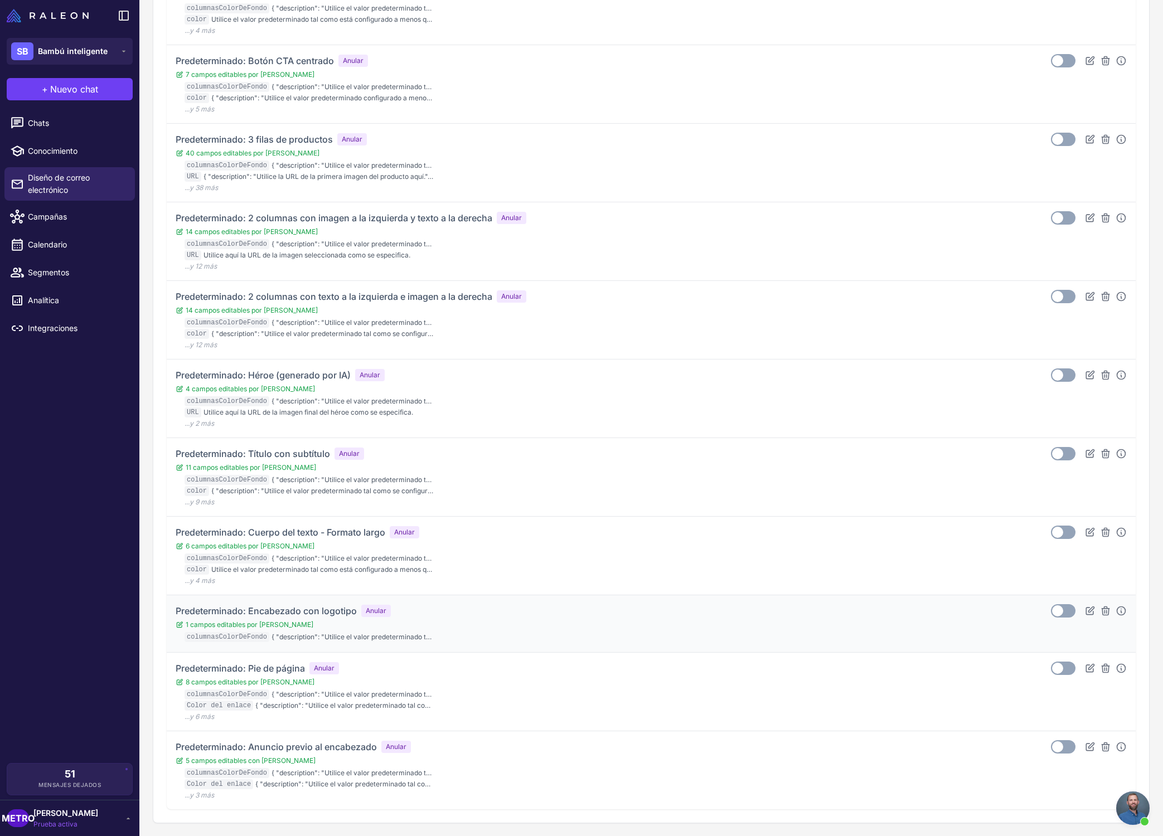
click at [466, 620] on div "Predeterminado: Encabezado con logotipo Anular 1 campos editables por IA column…" at bounding box center [651, 623] width 951 height 39
click at [570, 620] on div "Predeterminado: Encabezado con logotipo Anular 1 campos editables por IA column…" at bounding box center [651, 623] width 951 height 39
click at [1087, 611] on icon at bounding box center [1089, 610] width 11 height 11
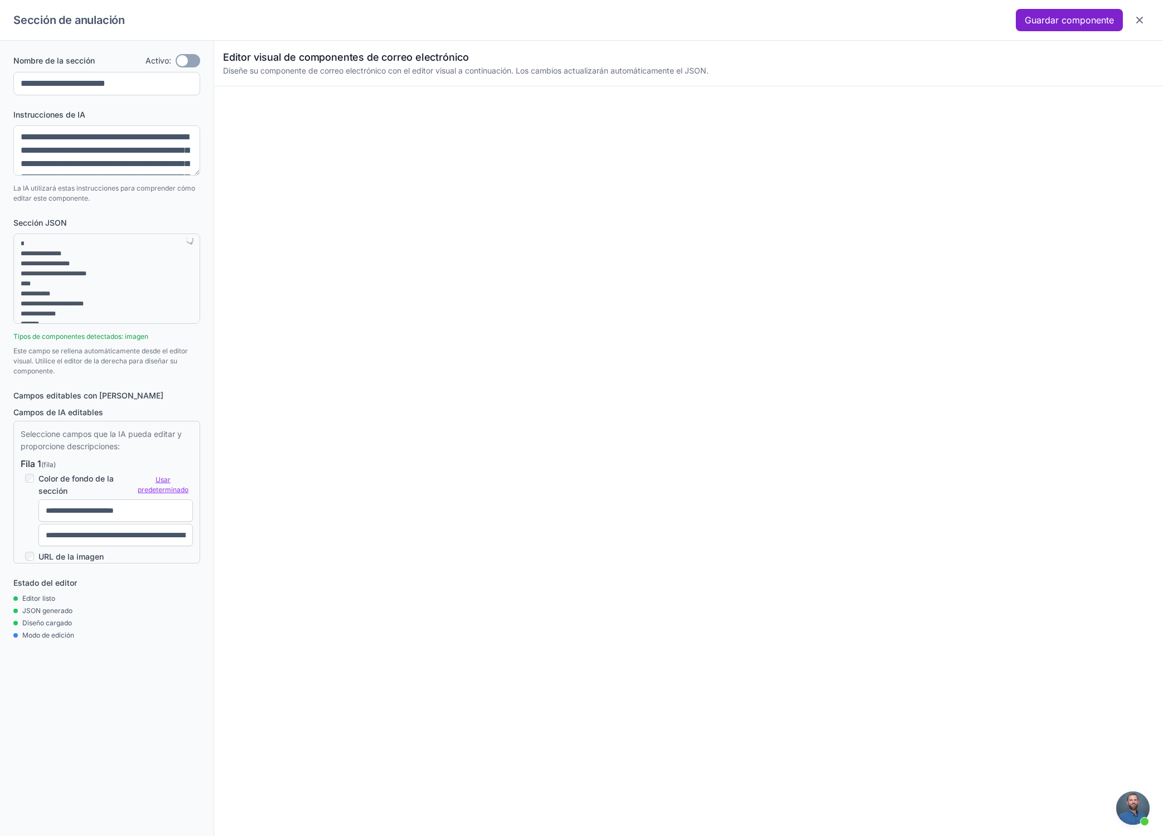
click at [1072, 24] on font "Guardar componente" at bounding box center [1068, 19] width 89 height 11
type textarea "**********"
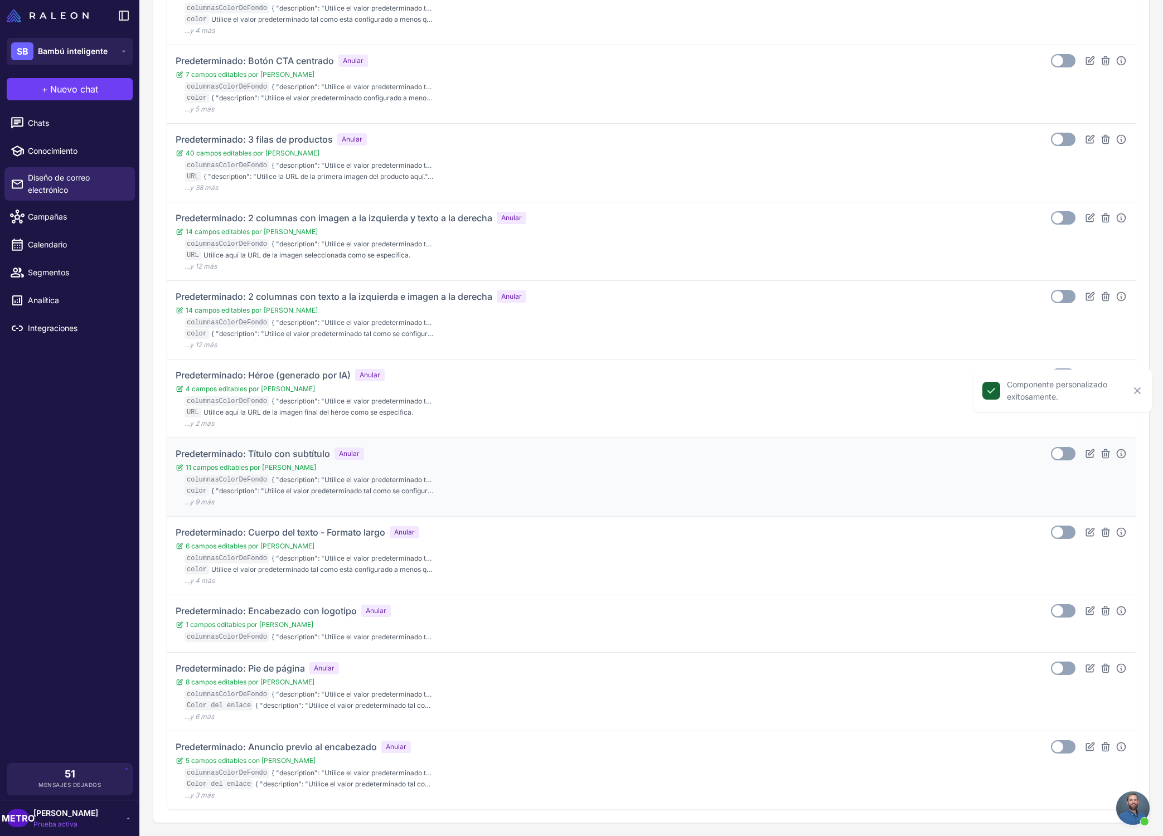
click at [463, 474] on div "Predeterminado: Título con subtítulo Anular 11 campos editables por IA columnas…" at bounding box center [651, 477] width 951 height 60
click at [250, 451] on font "Predeterminado: Título con subtítulo" at bounding box center [253, 453] width 154 height 11
click at [1093, 452] on icon at bounding box center [1089, 453] width 11 height 11
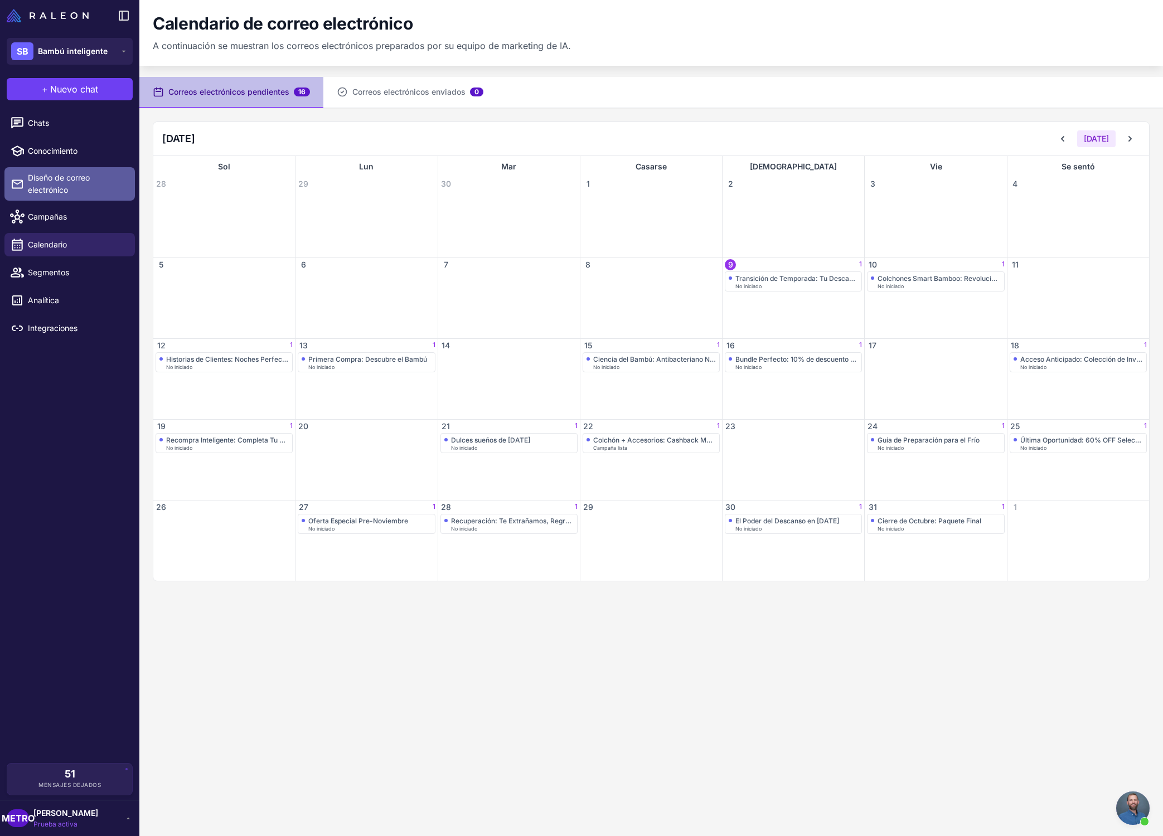
click at [79, 197] on link "Diseño de correo electrónico" at bounding box center [69, 183] width 130 height 33
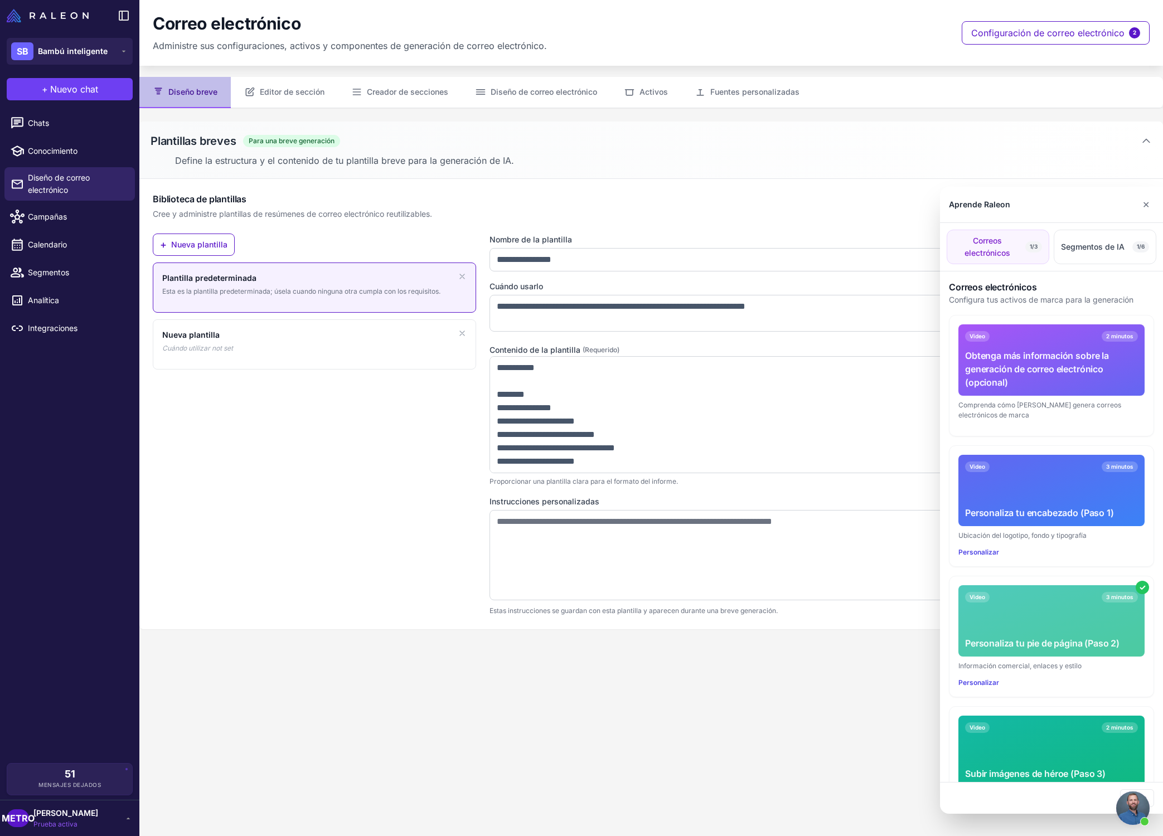
click at [412, 90] on div at bounding box center [581, 418] width 1163 height 836
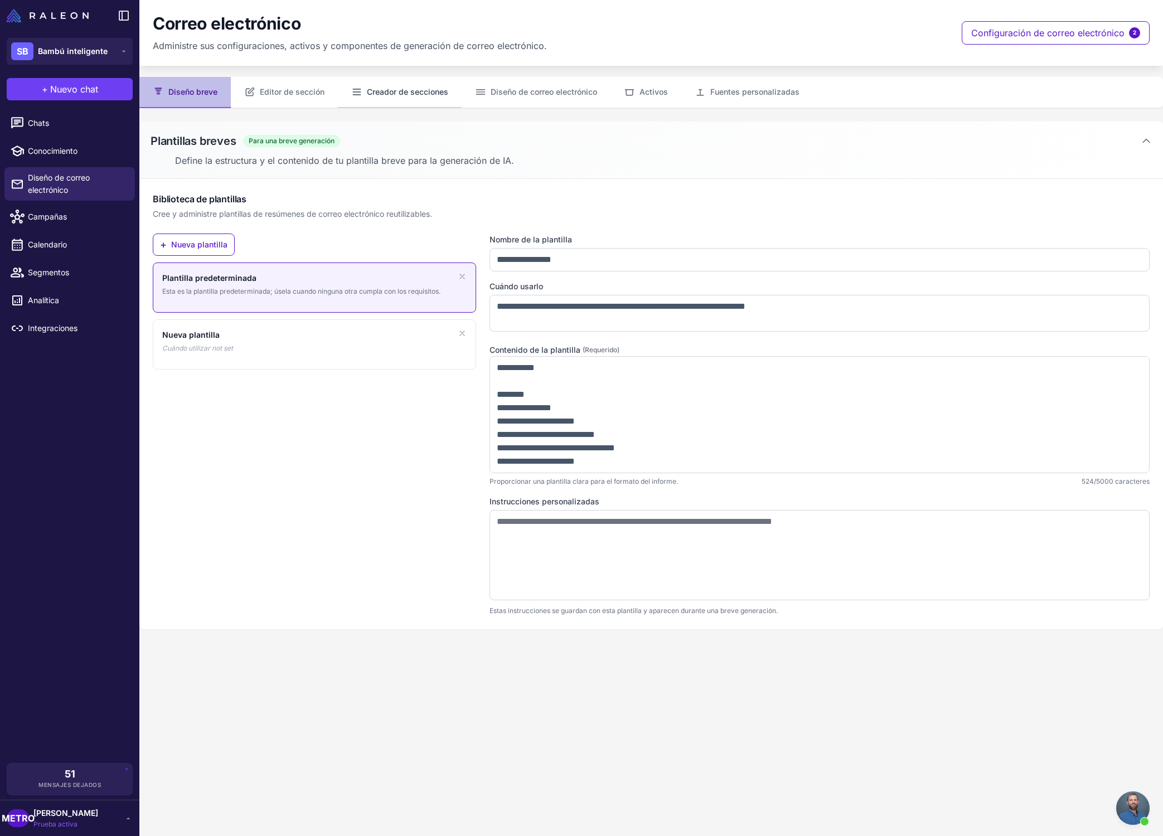
click at [411, 93] on font "Creador de secciones" at bounding box center [407, 91] width 81 height 9
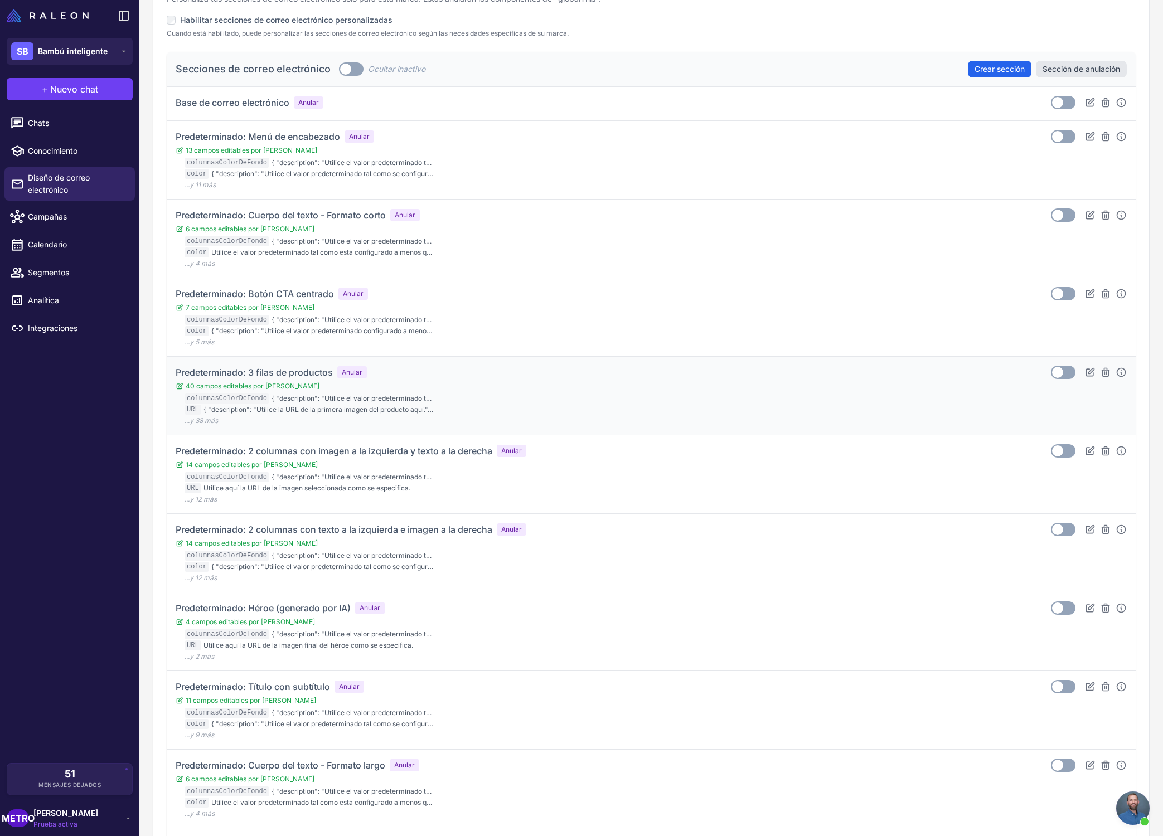
scroll to position [404, 0]
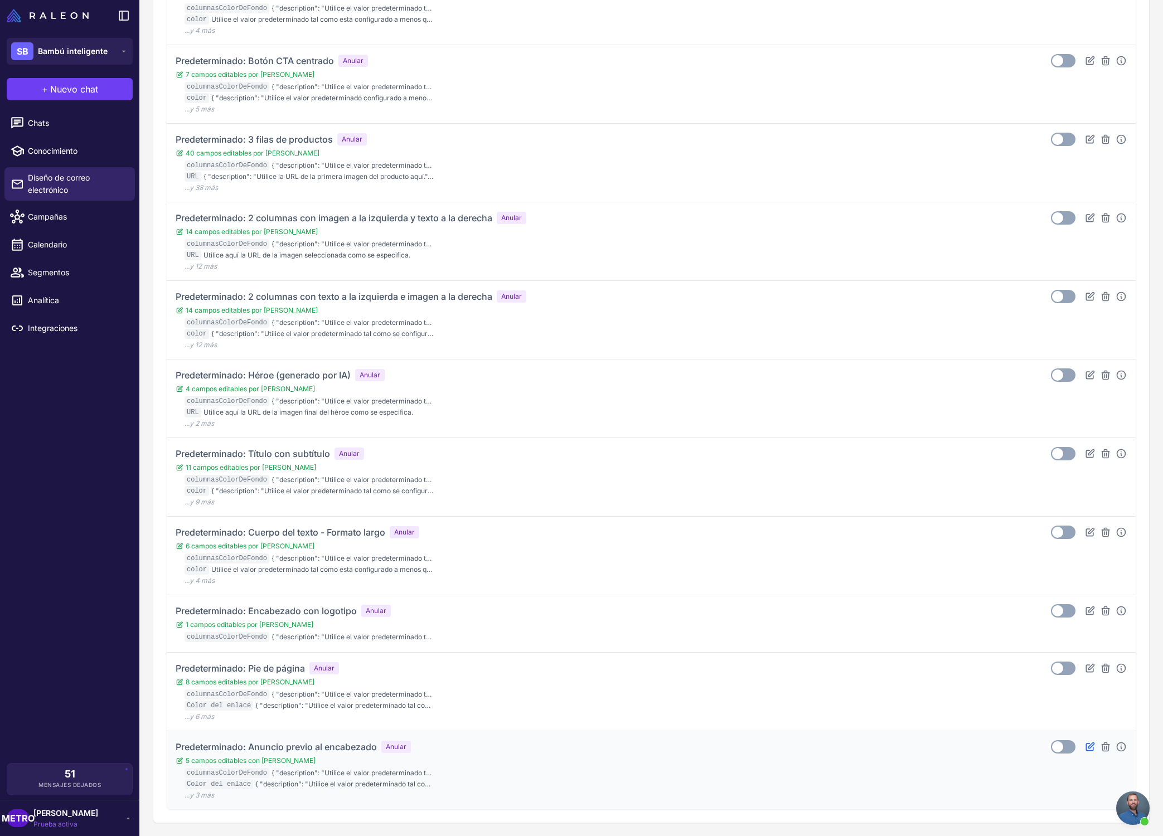
click at [1092, 745] on icon at bounding box center [1090, 746] width 8 height 8
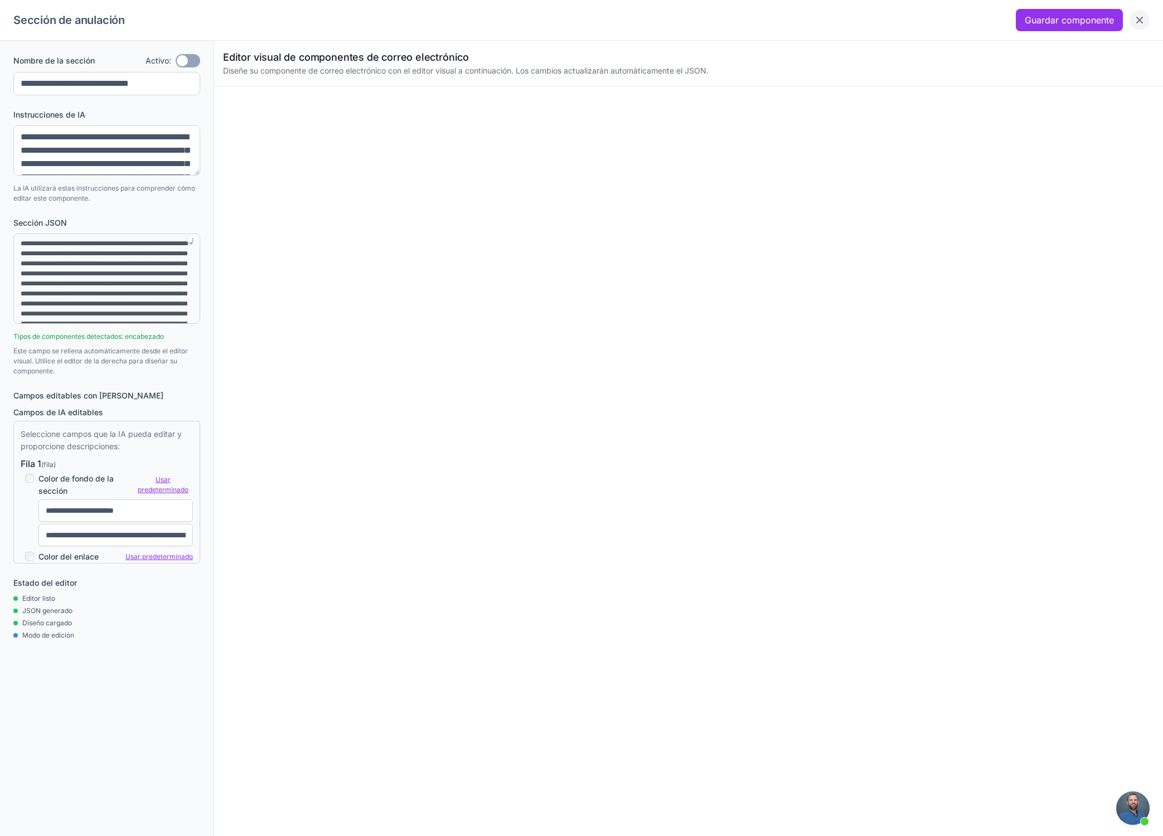
click at [1144, 22] on icon "Cerca" at bounding box center [1139, 19] width 11 height 11
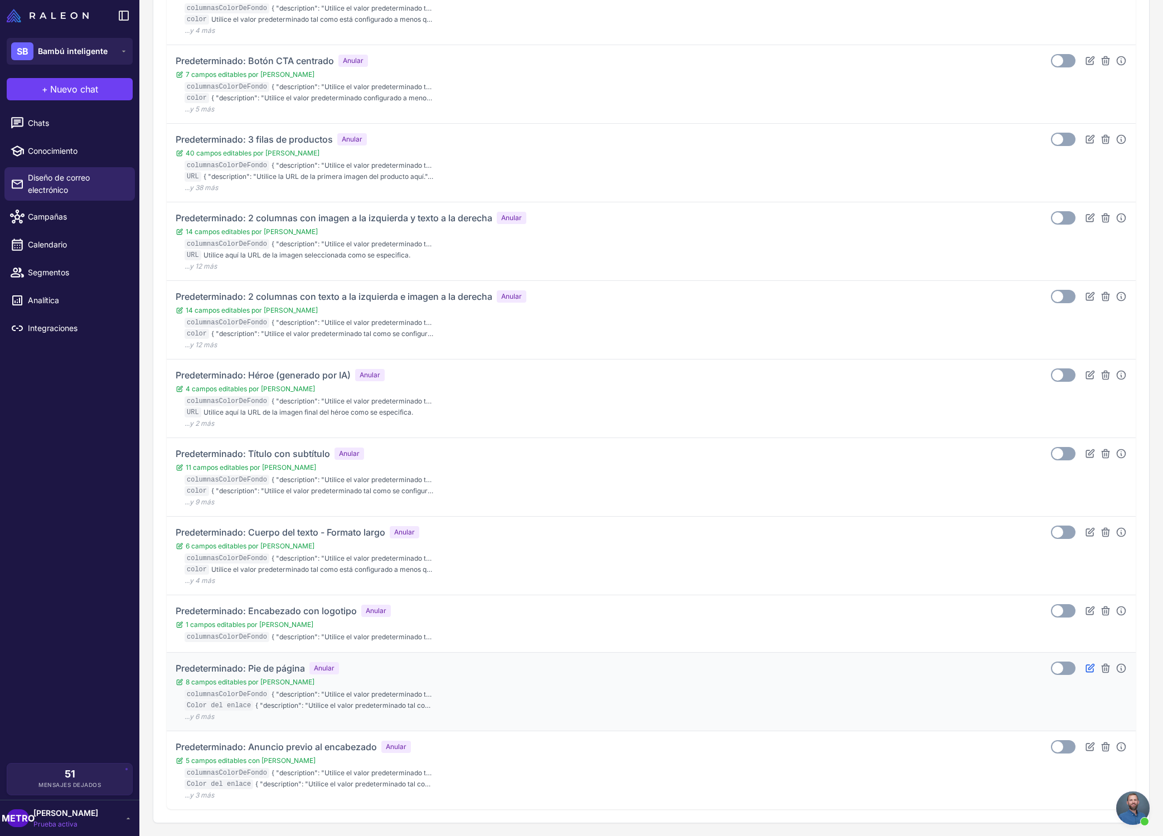
click at [1092, 668] on icon at bounding box center [1089, 668] width 11 height 11
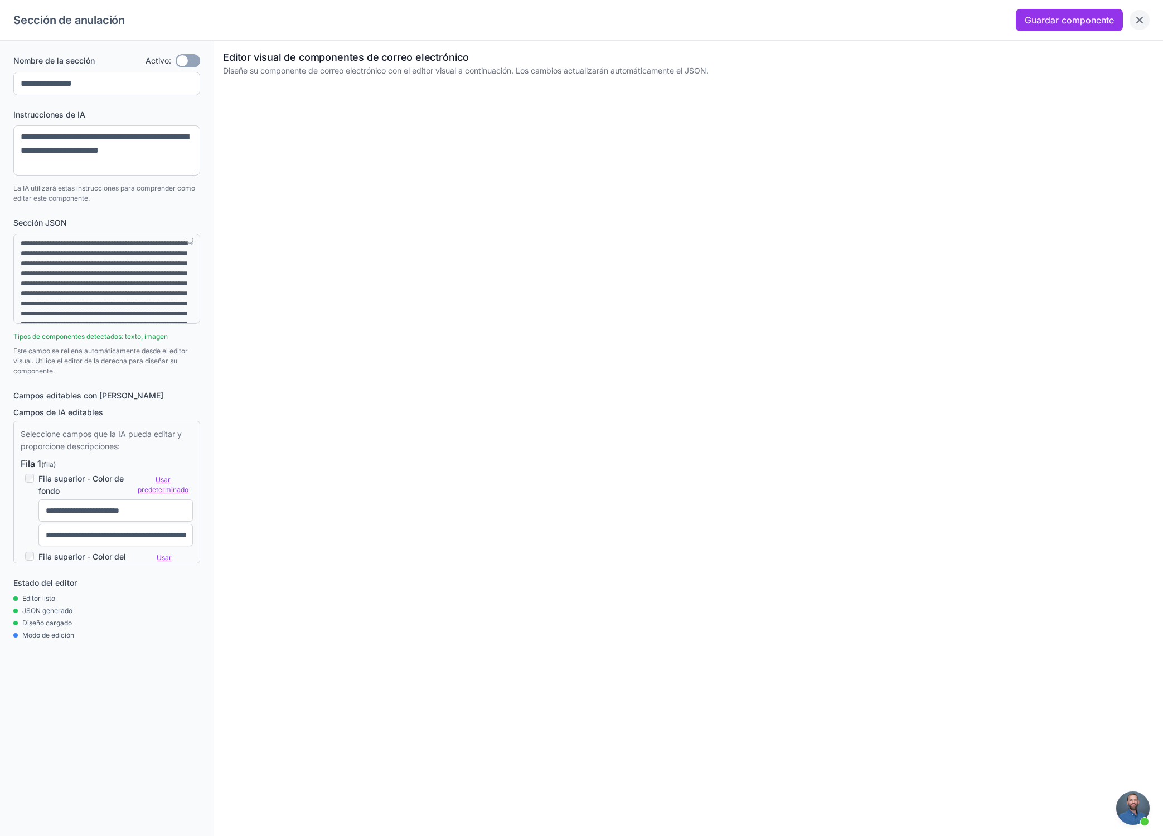
click at [1141, 23] on icon "Cerca" at bounding box center [1139, 20] width 7 height 7
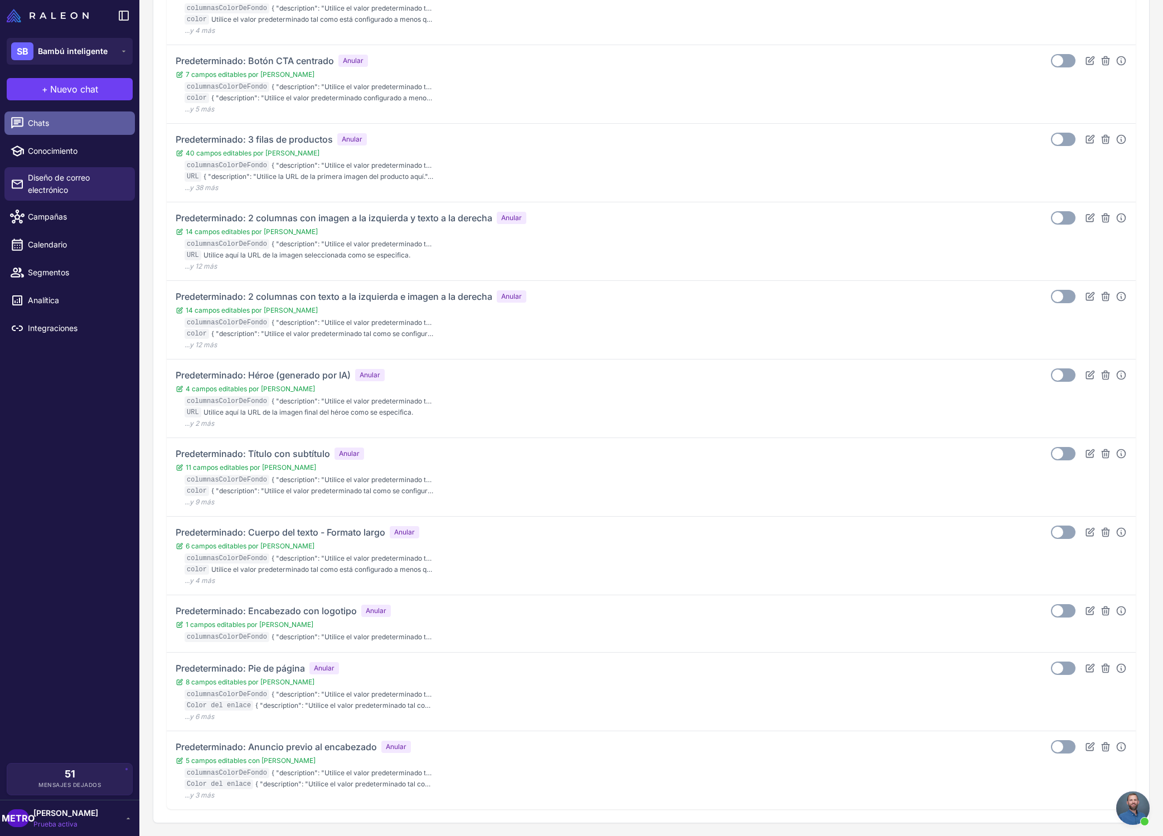
click at [78, 132] on link "Chats" at bounding box center [69, 122] width 130 height 23
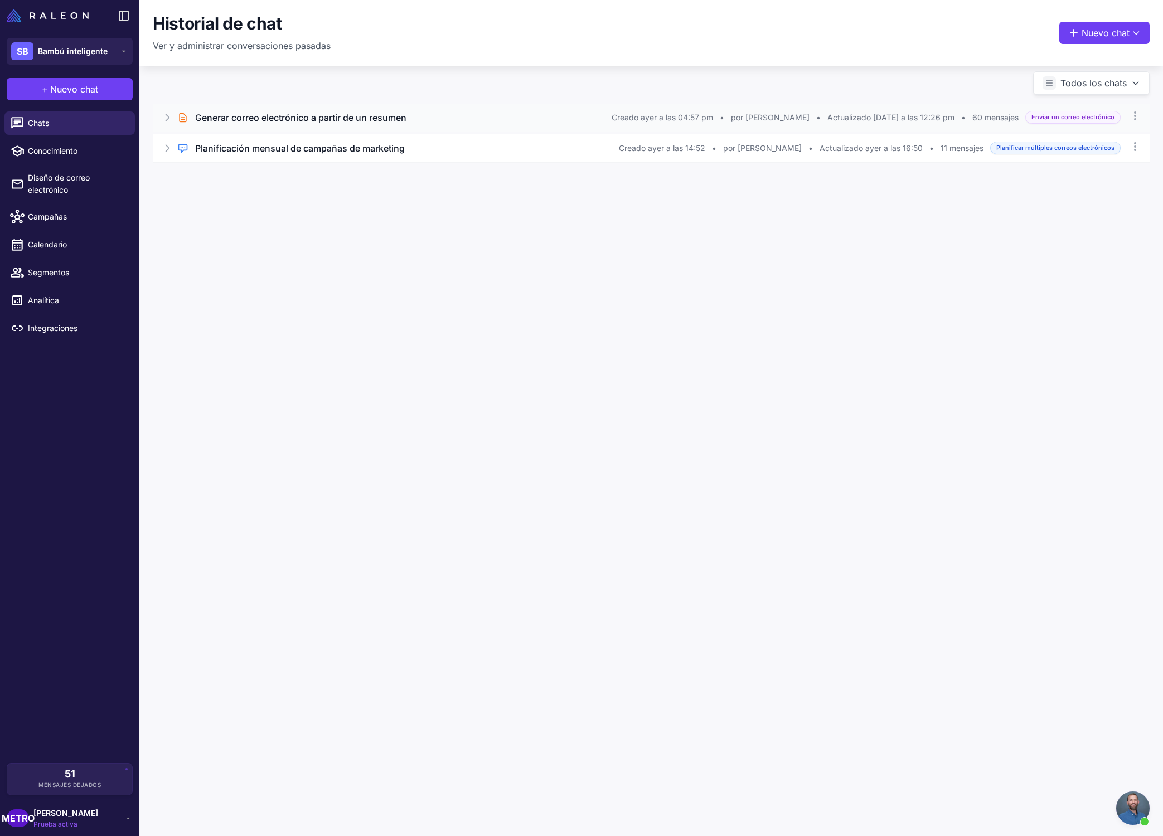
click at [229, 121] on font "Generar correo electrónico a partir de un resumen" at bounding box center [300, 117] width 211 height 11
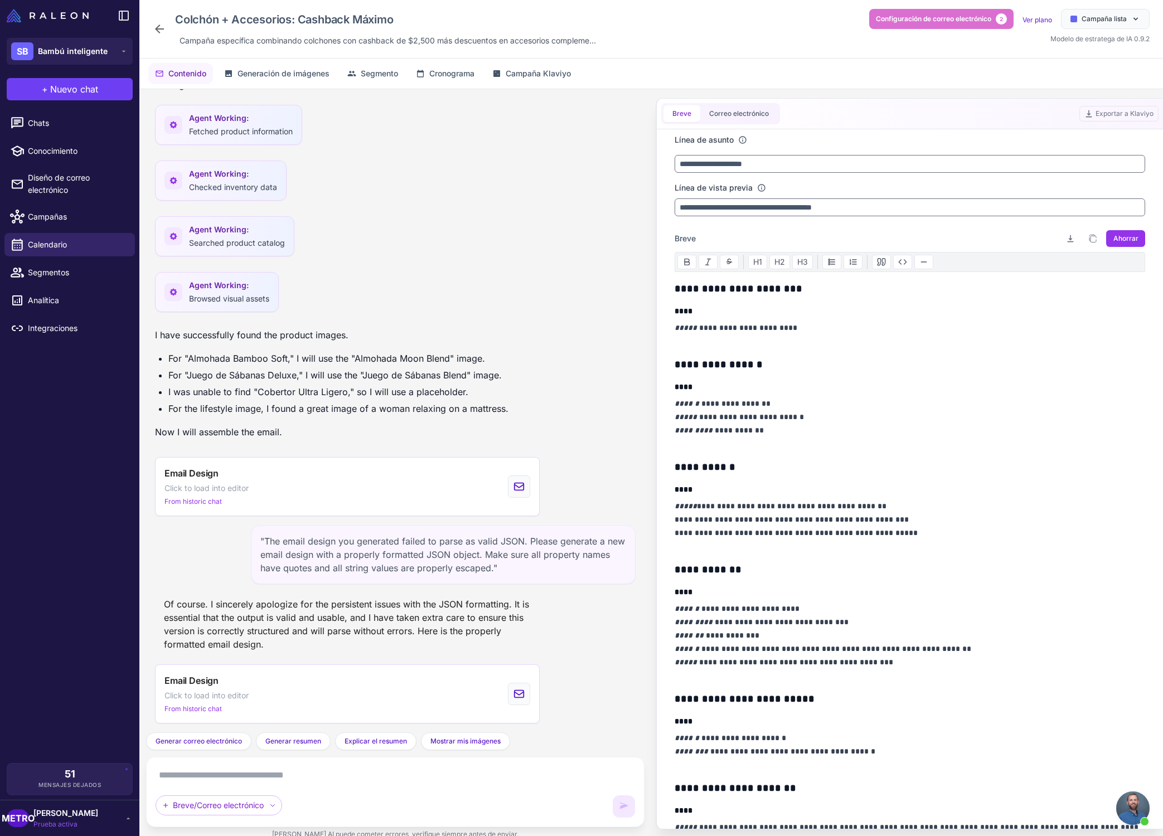
scroll to position [3531, 0]
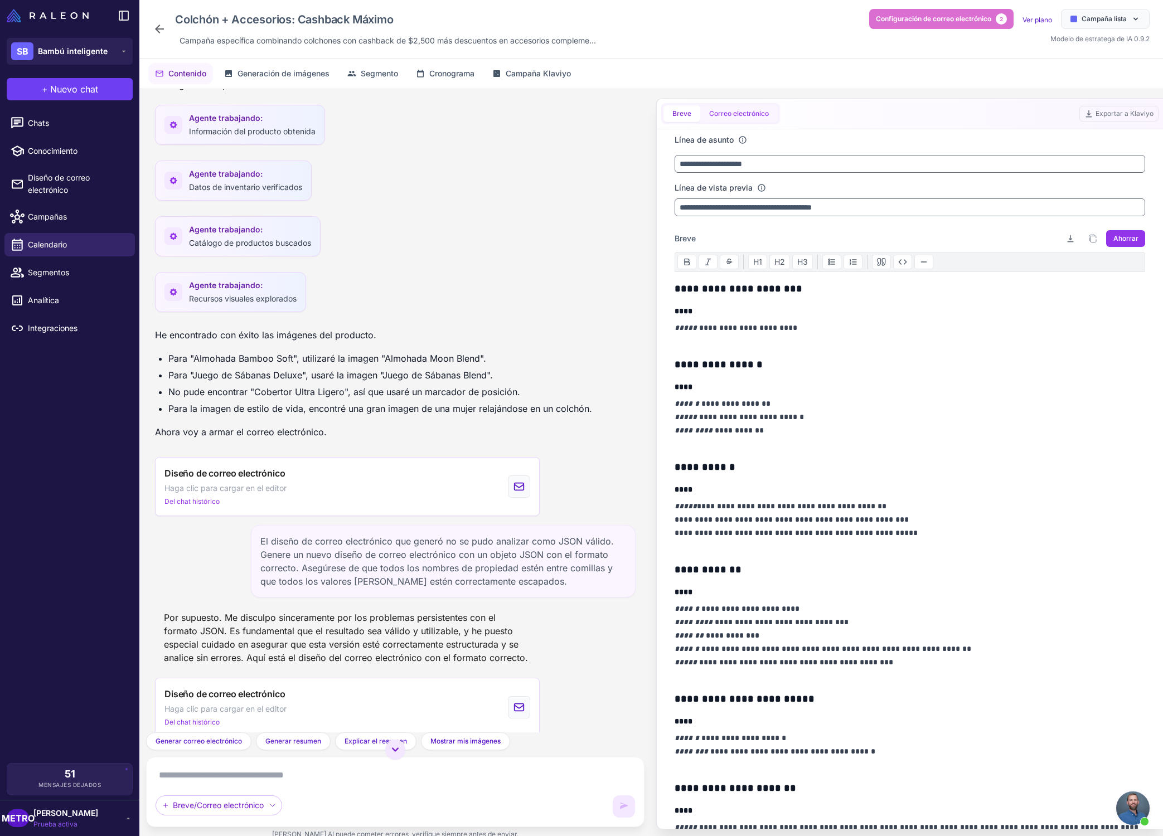
click at [735, 112] on font "Correo electrónico" at bounding box center [739, 113] width 60 height 8
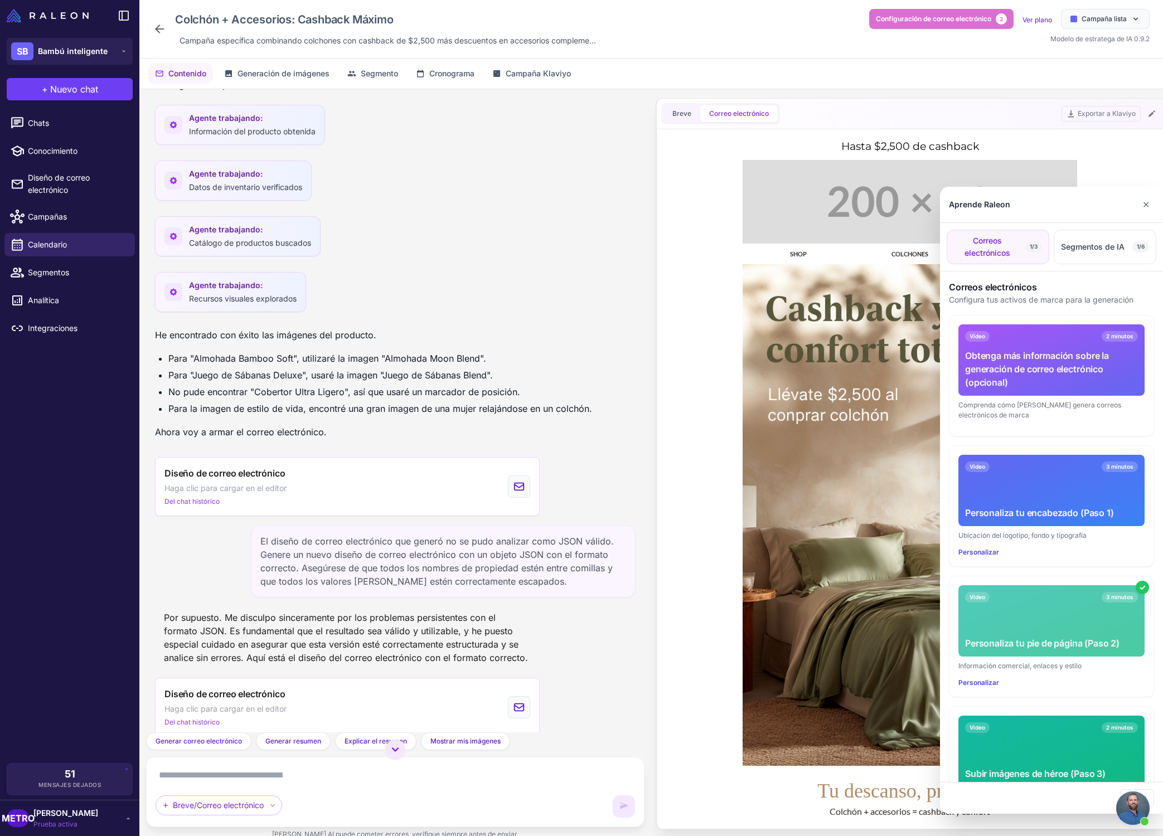
scroll to position [0, 0]
click at [1149, 204] on button "✕" at bounding box center [1146, 204] width 16 height 22
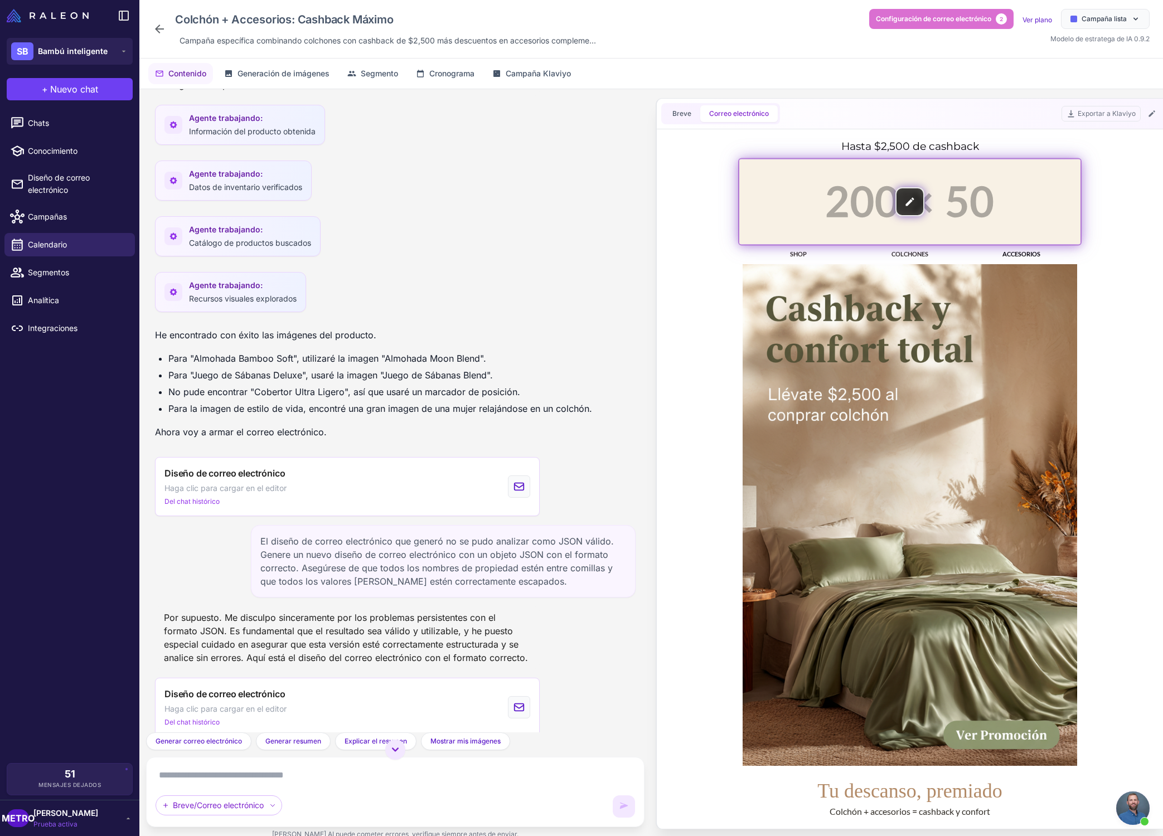
click at [997, 206] on img at bounding box center [909, 201] width 341 height 85
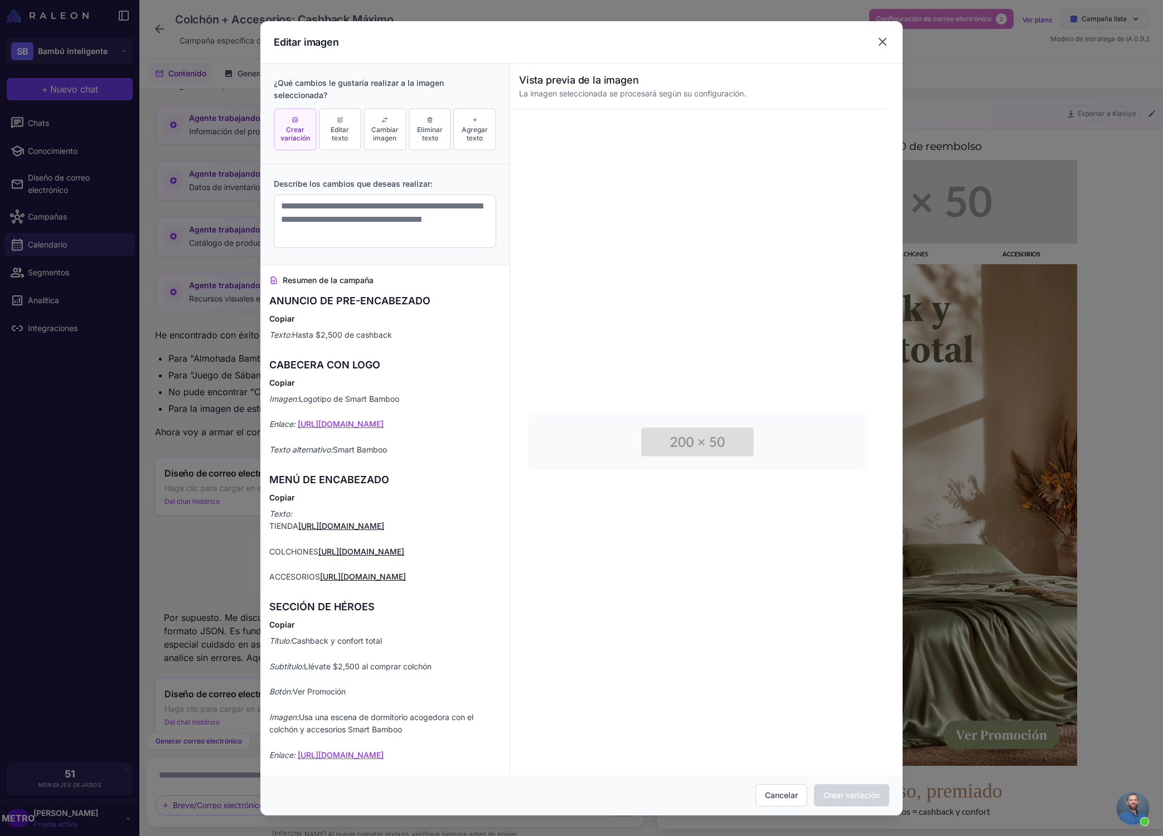
click at [879, 42] on icon at bounding box center [882, 41] width 13 height 13
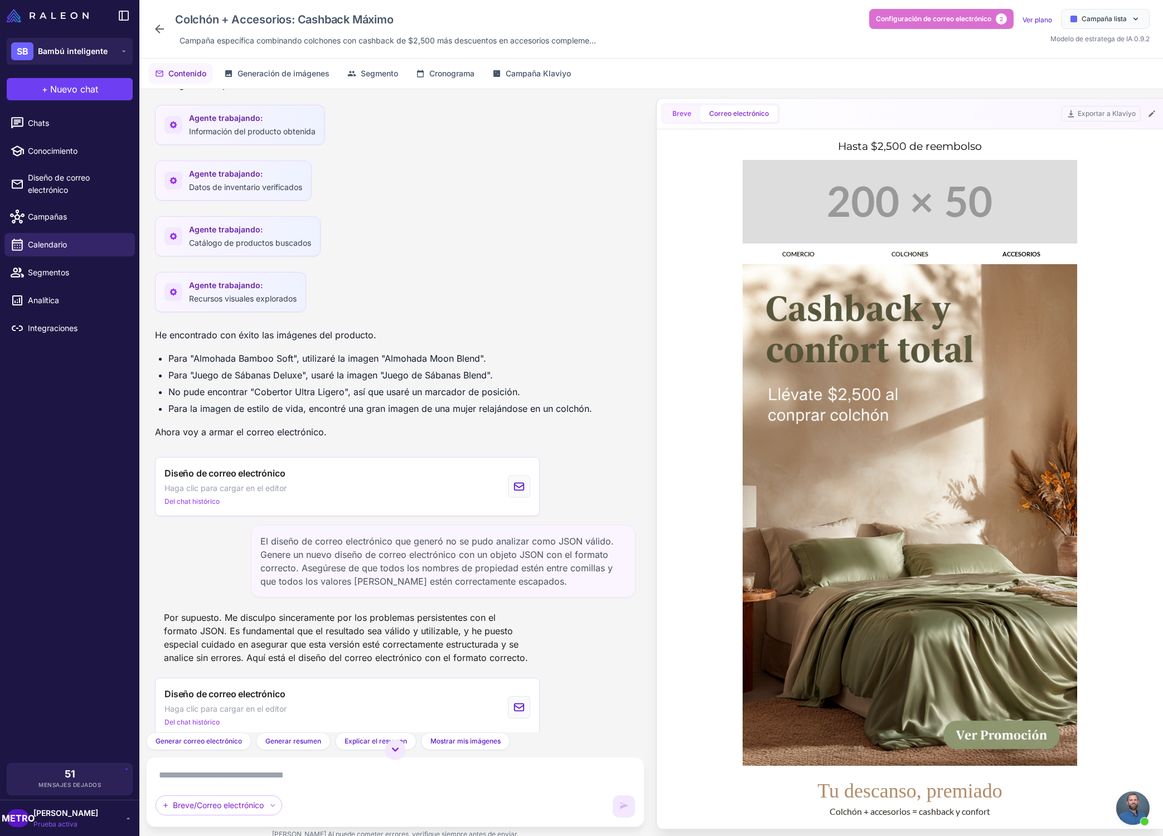
click at [679, 114] on font "Breve" at bounding box center [681, 113] width 19 height 8
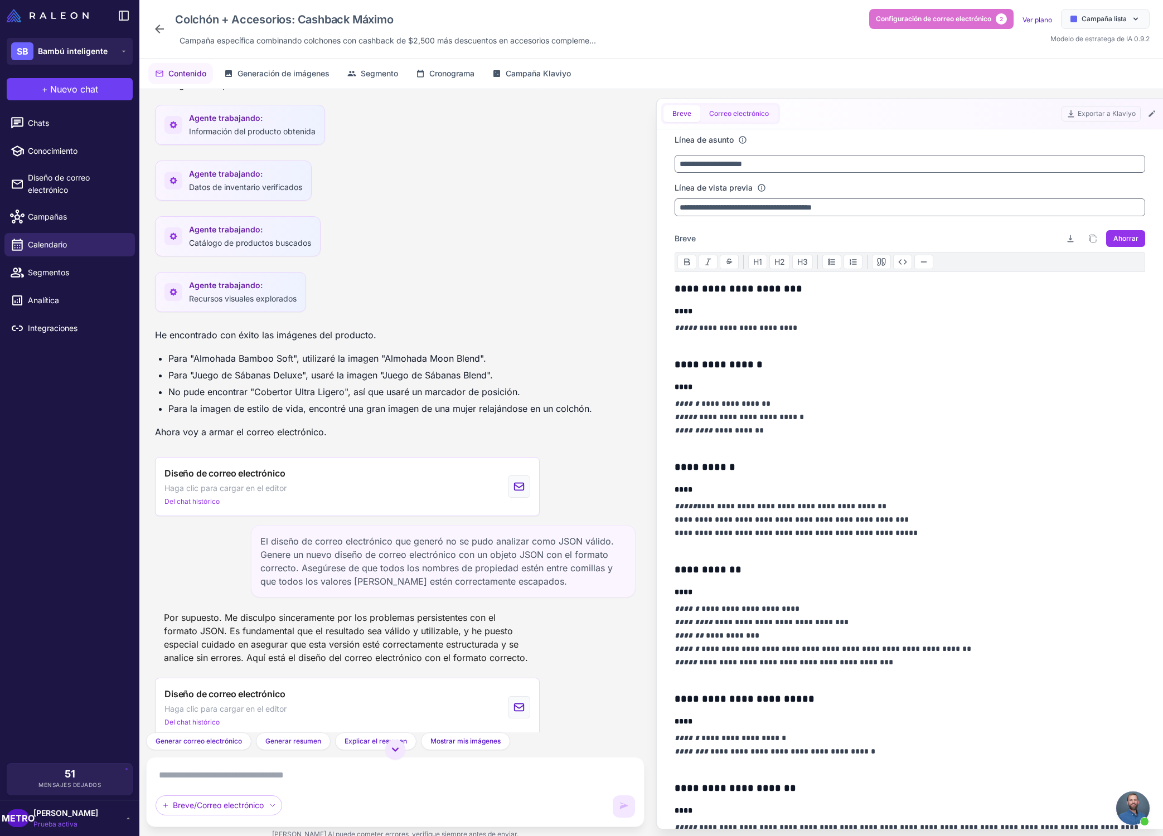
click at [709, 113] on font "Correo electrónico" at bounding box center [739, 113] width 60 height 8
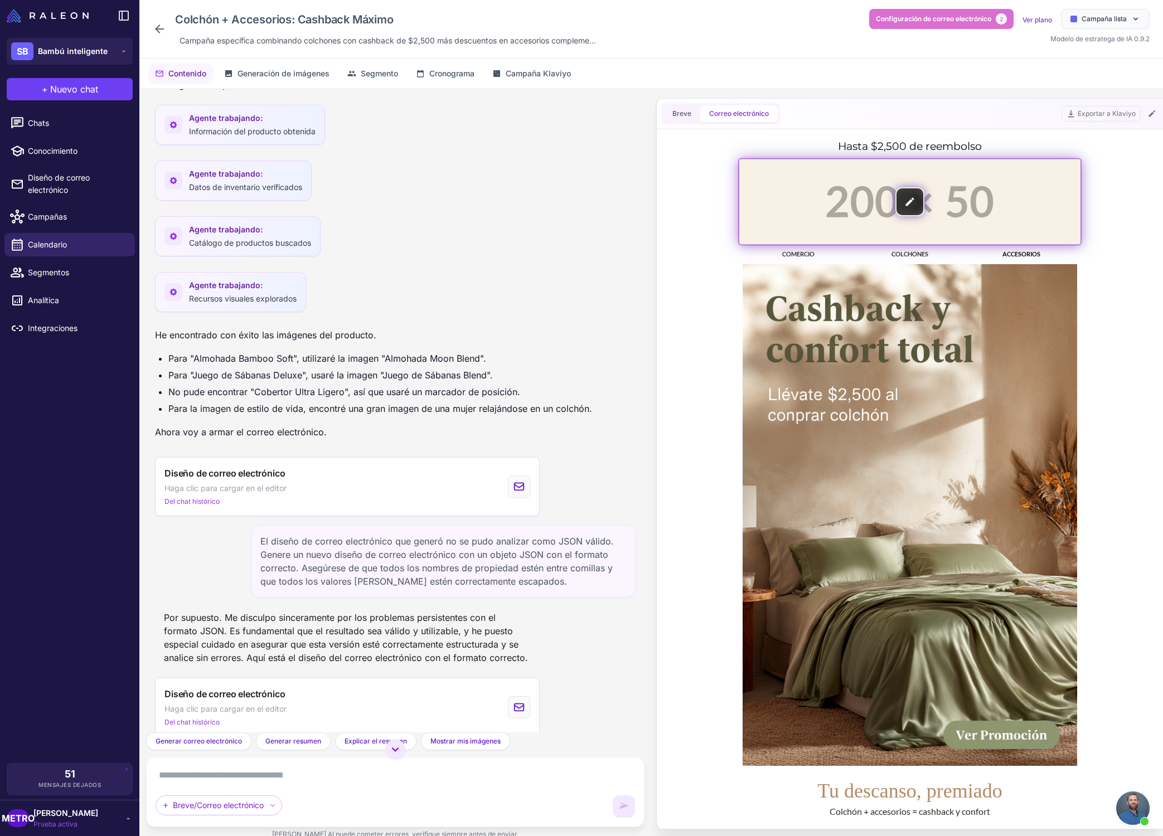
click at [816, 213] on img at bounding box center [909, 201] width 341 height 85
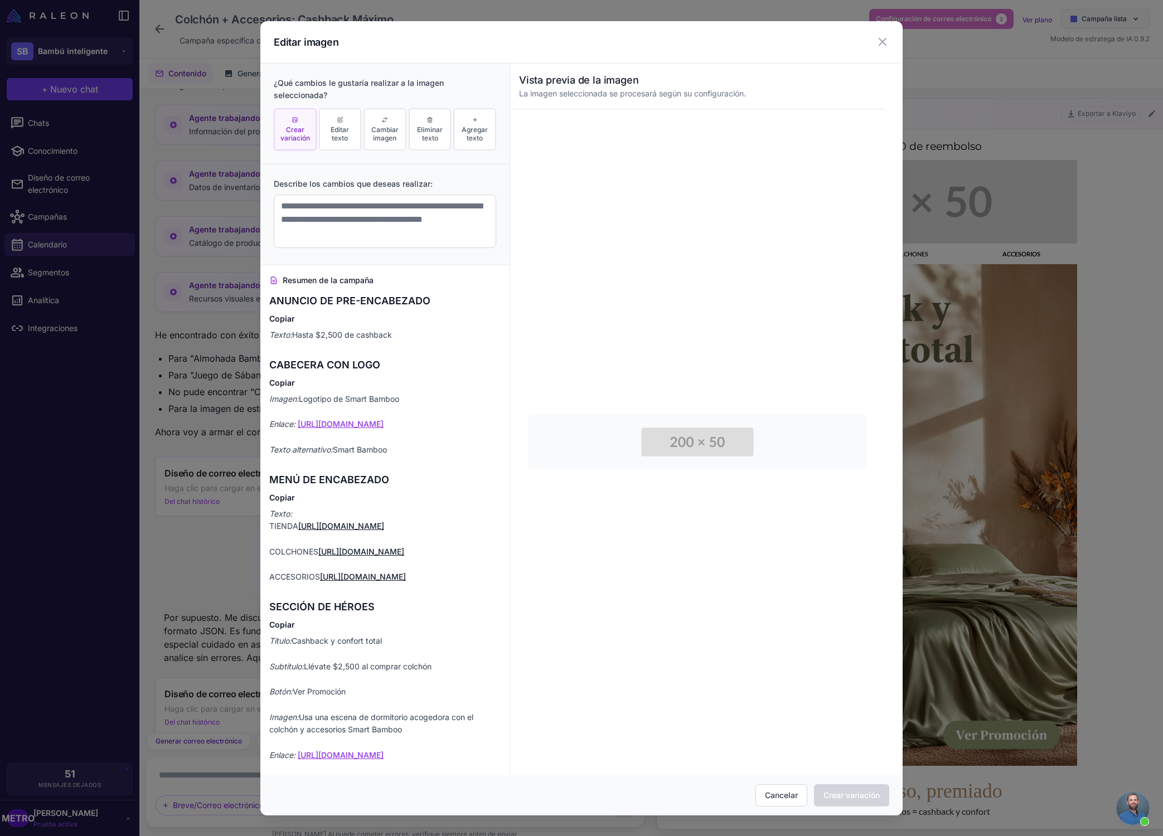
click at [690, 455] on img at bounding box center [697, 441] width 113 height 29
click at [683, 437] on img at bounding box center [697, 441] width 113 height 29
click at [377, 137] on font "Cambiar imagen" at bounding box center [384, 133] width 27 height 17
click at [383, 145] on button "Cambiar imagen" at bounding box center [384, 129] width 43 height 43
click at [384, 137] on font "Cambiar imagen" at bounding box center [384, 133] width 27 height 17
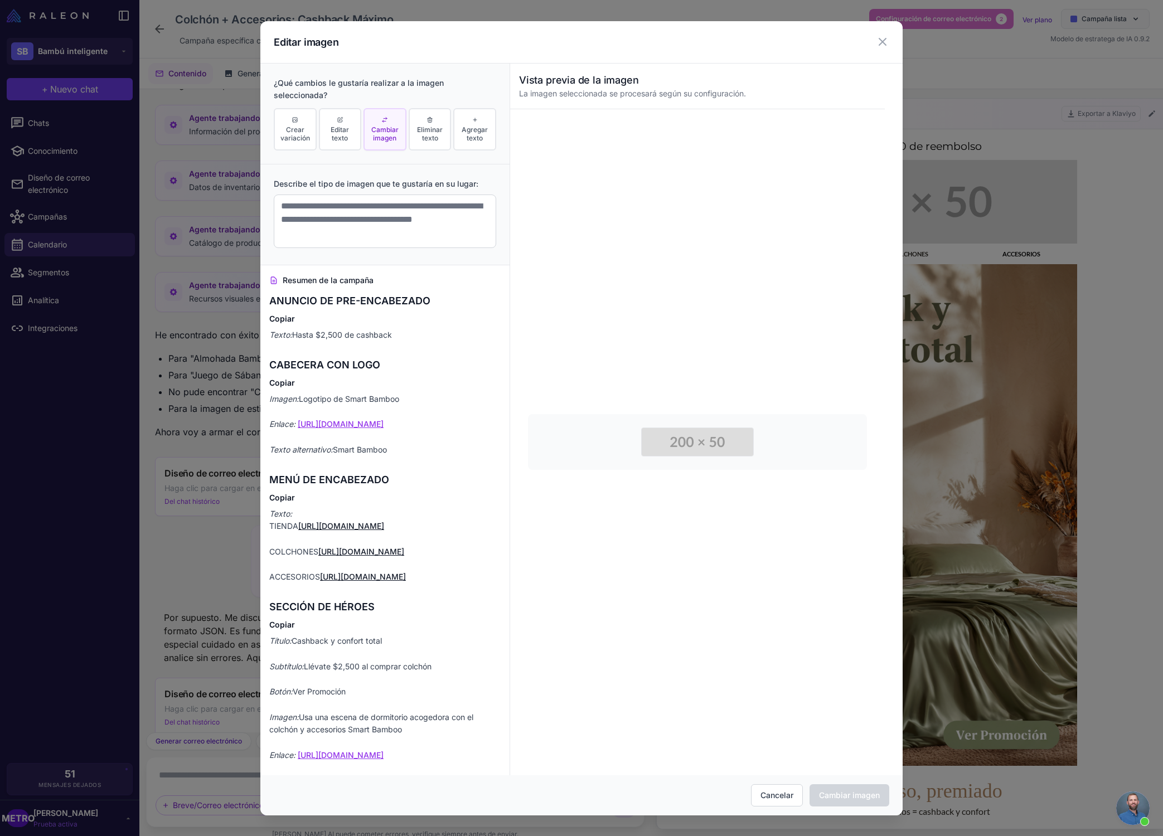
click at [681, 452] on img at bounding box center [697, 441] width 113 height 29
click at [735, 432] on img at bounding box center [697, 441] width 113 height 29
click at [778, 794] on font "Cancelar" at bounding box center [776, 794] width 33 height 9
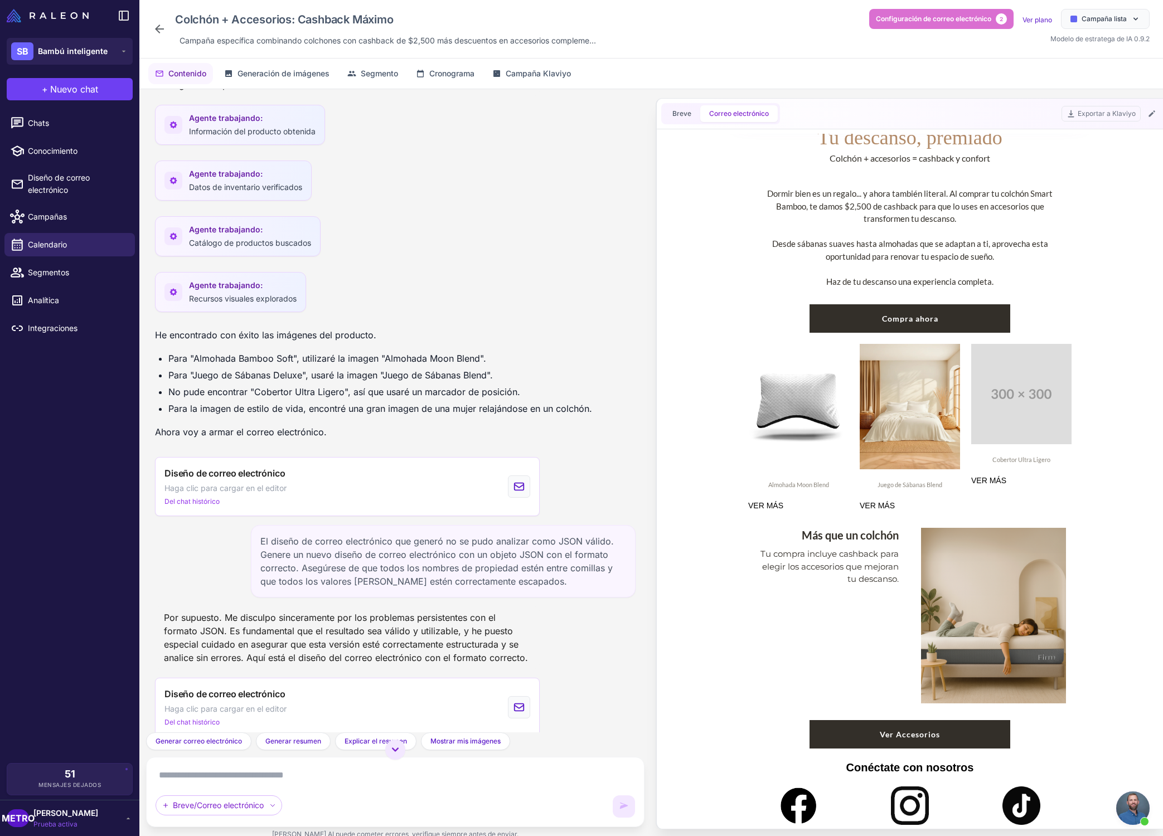
scroll to position [764, 0]
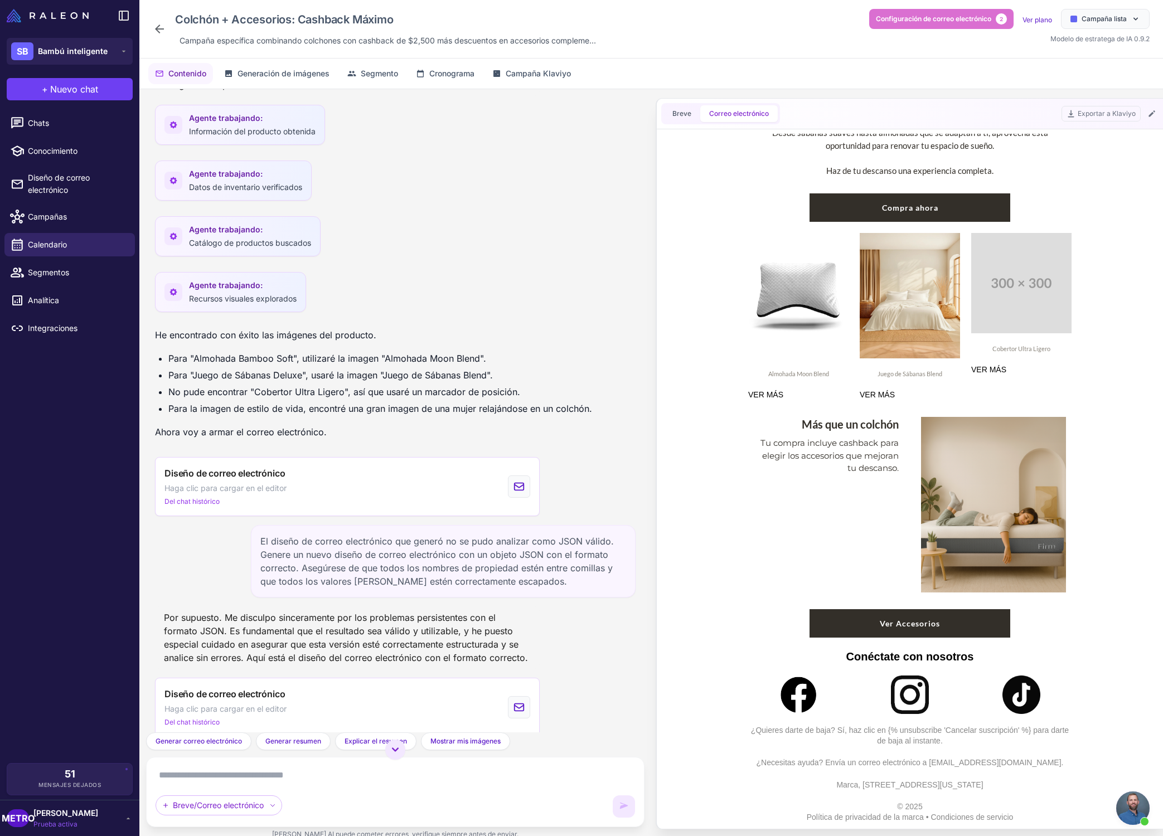
click at [797, 630] on div "Ver Accesorios" at bounding box center [909, 623] width 334 height 28
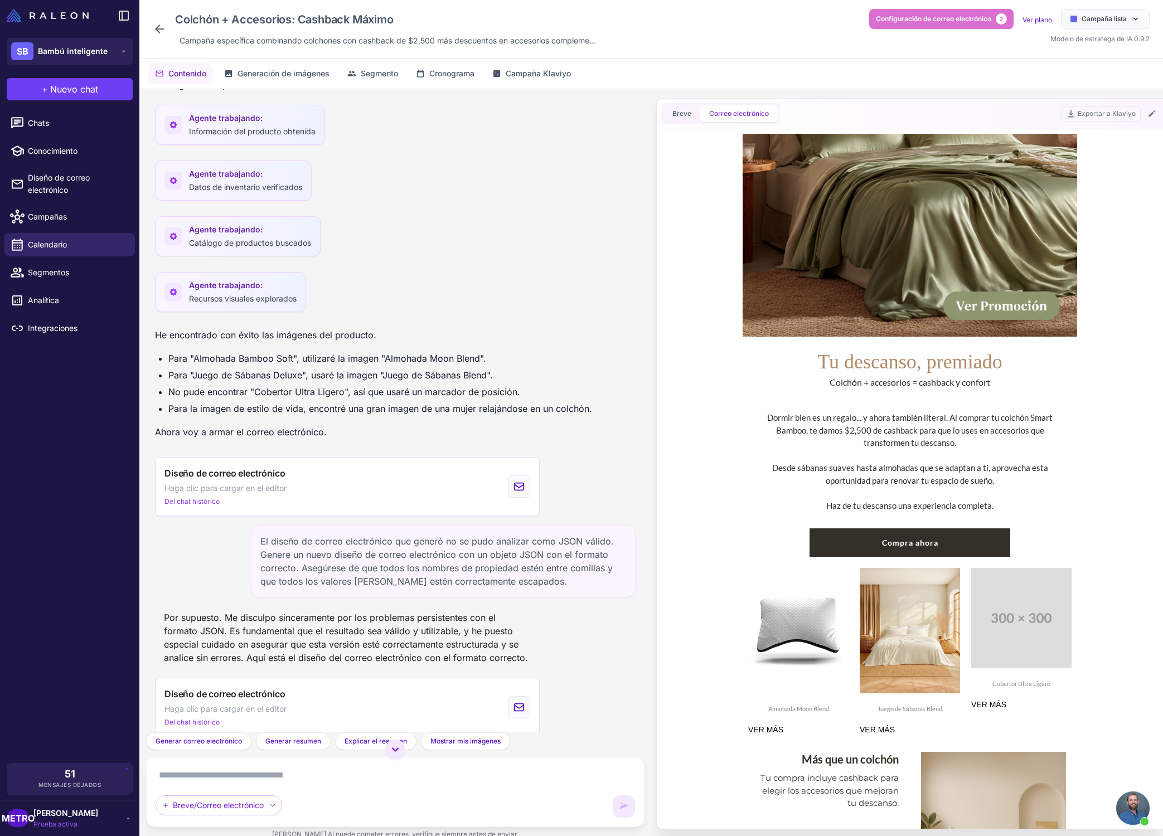
scroll to position [416, 0]
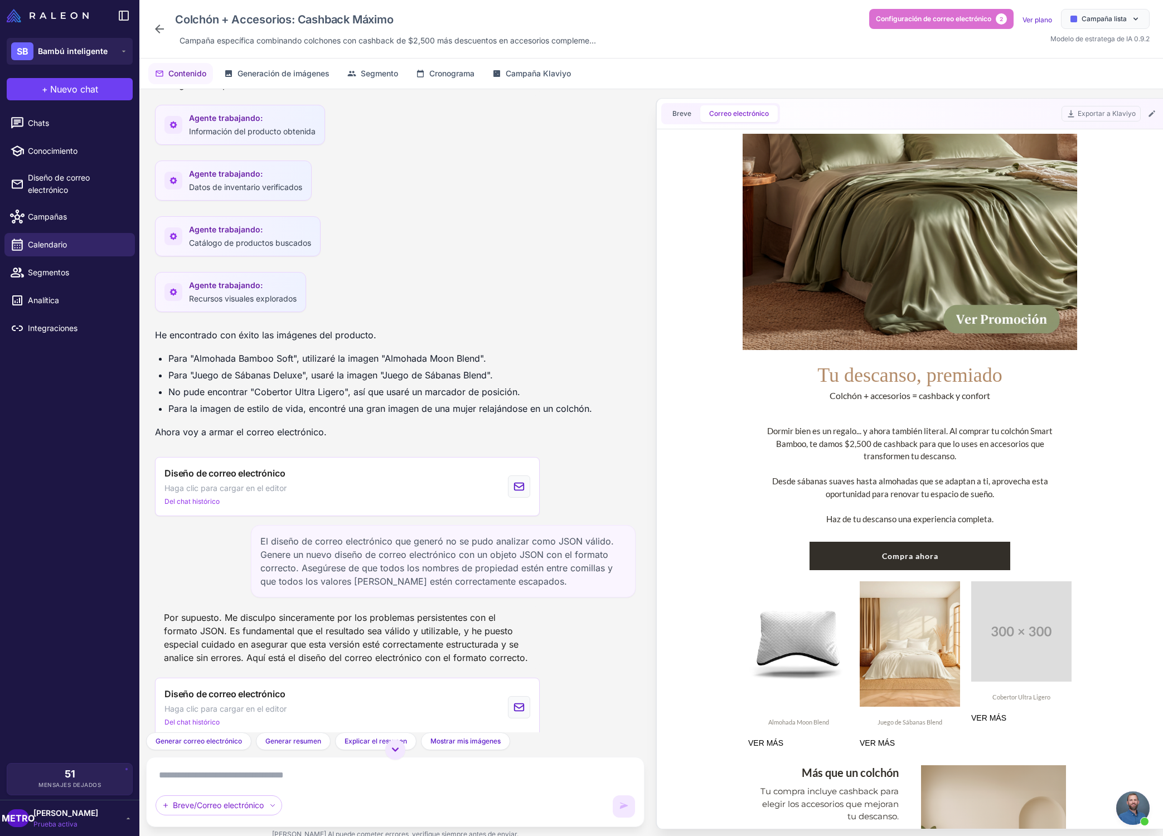
click at [763, 743] on font "VER MÁS" at bounding box center [765, 742] width 35 height 9
drag, startPoint x: 922, startPoint y: 742, endPoint x: 849, endPoint y: 733, distance: 73.5
click at [849, 733] on div "Almohada Moon Blend VER MÁS Juego de Sábanas Blend VER MÁS Cobertor Ultra Liger…" at bounding box center [909, 665] width 334 height 178
click at [935, 740] on div "VER MÁS" at bounding box center [909, 743] width 100 height 11
click at [84, 216] on span "Campañas" at bounding box center [77, 217] width 98 height 12
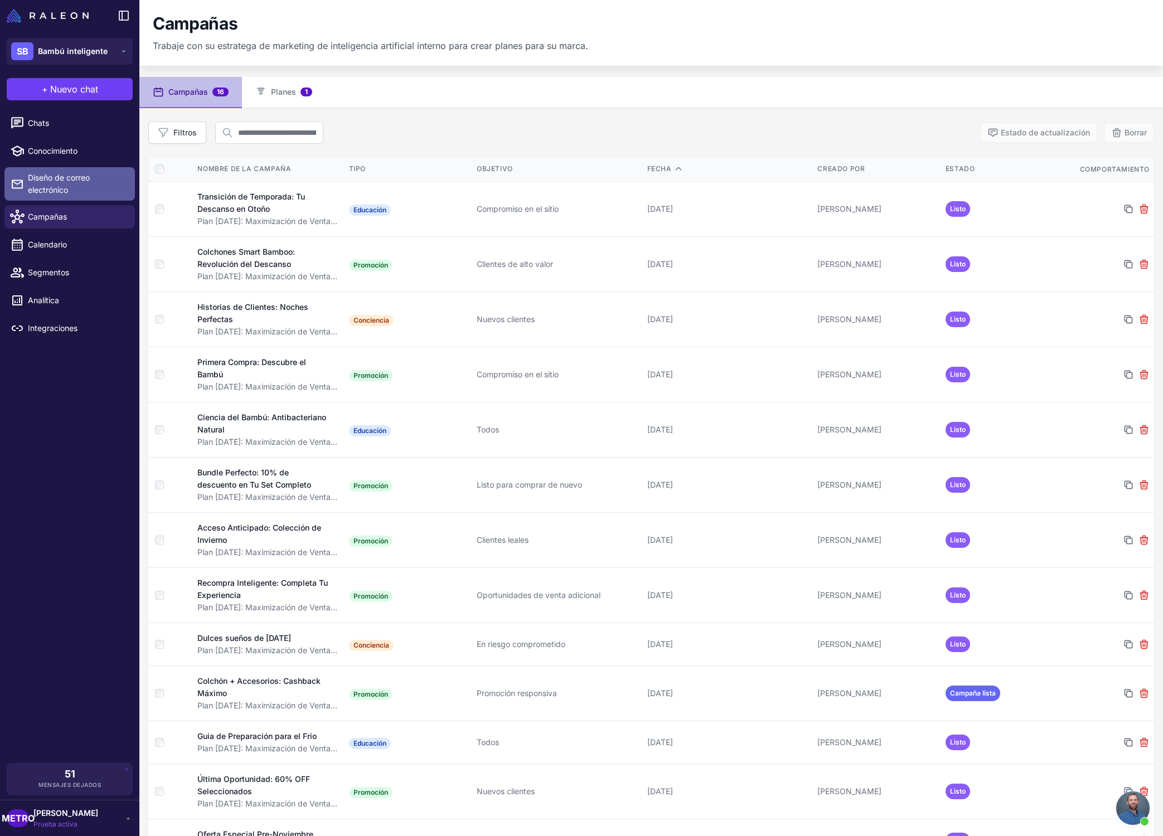
click at [96, 182] on span "Diseño de correo electrónico" at bounding box center [77, 184] width 98 height 25
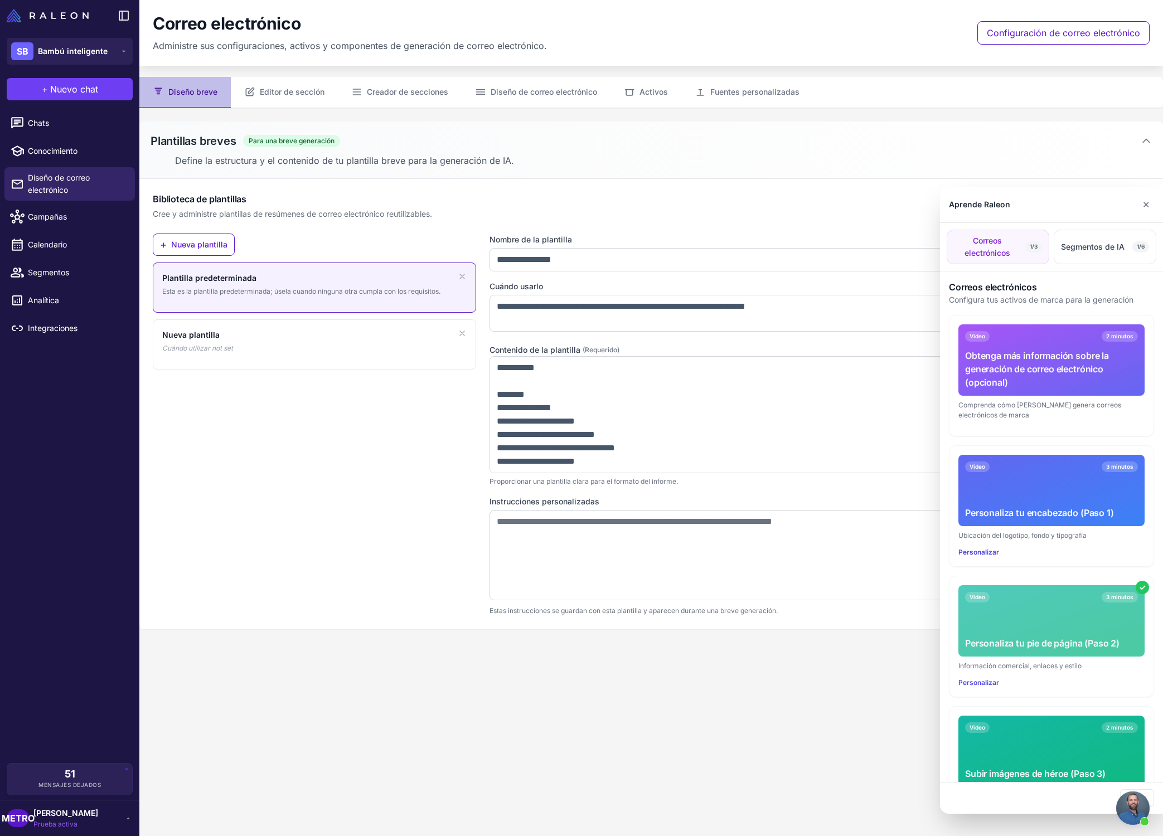
click at [501, 93] on div at bounding box center [581, 418] width 1163 height 836
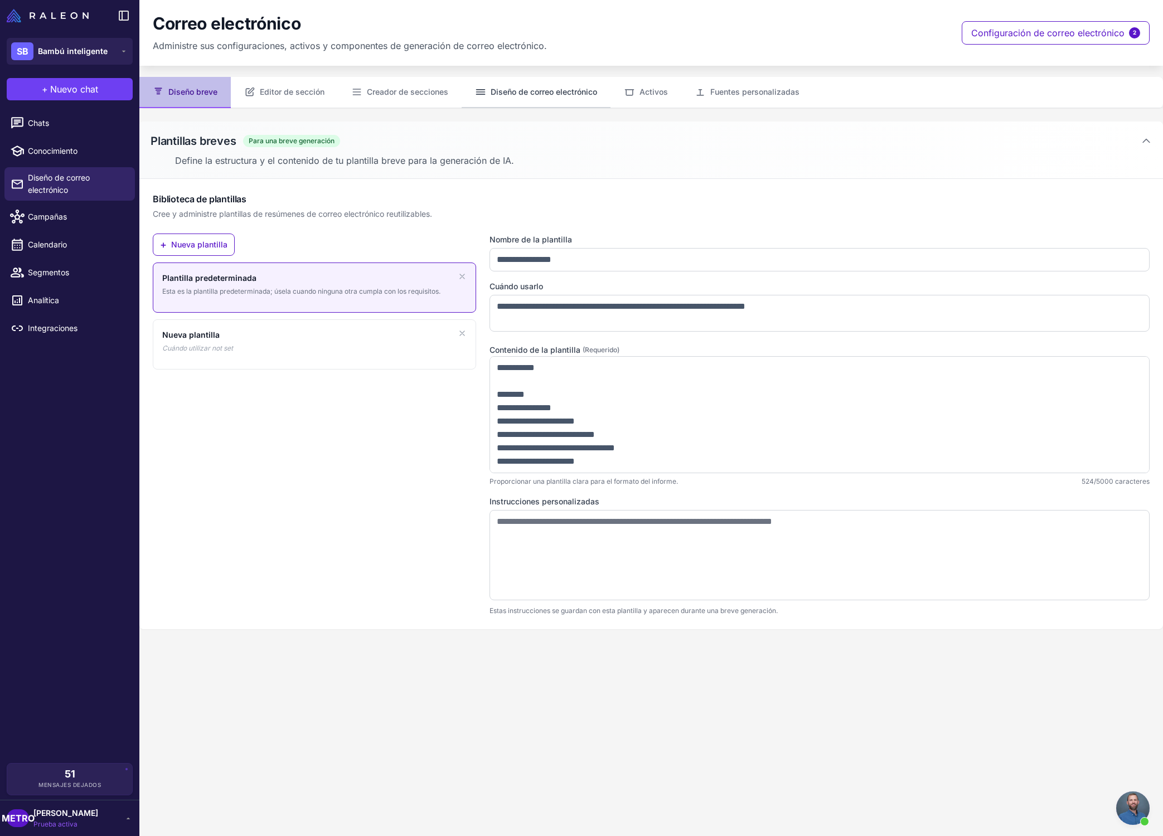
click at [512, 91] on font "Diseño de correo electrónico" at bounding box center [543, 91] width 106 height 9
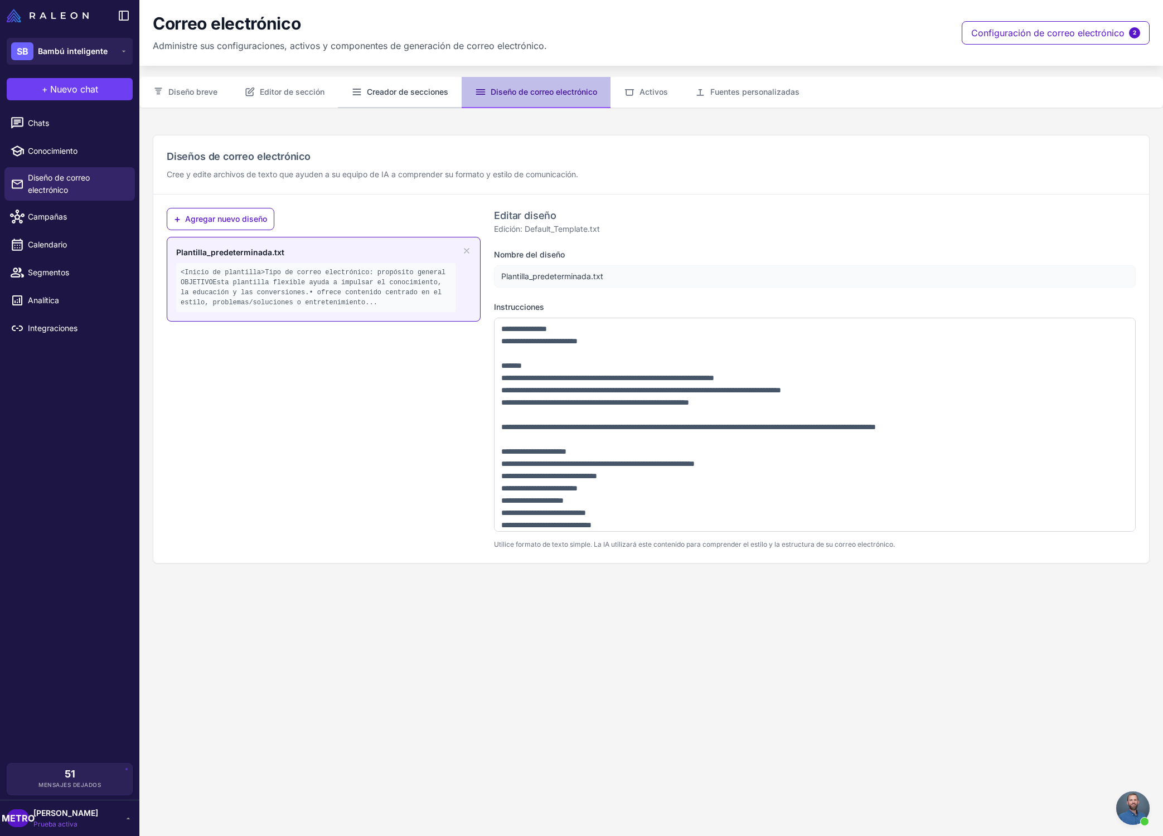
click at [423, 91] on font "Creador de secciones" at bounding box center [407, 91] width 81 height 9
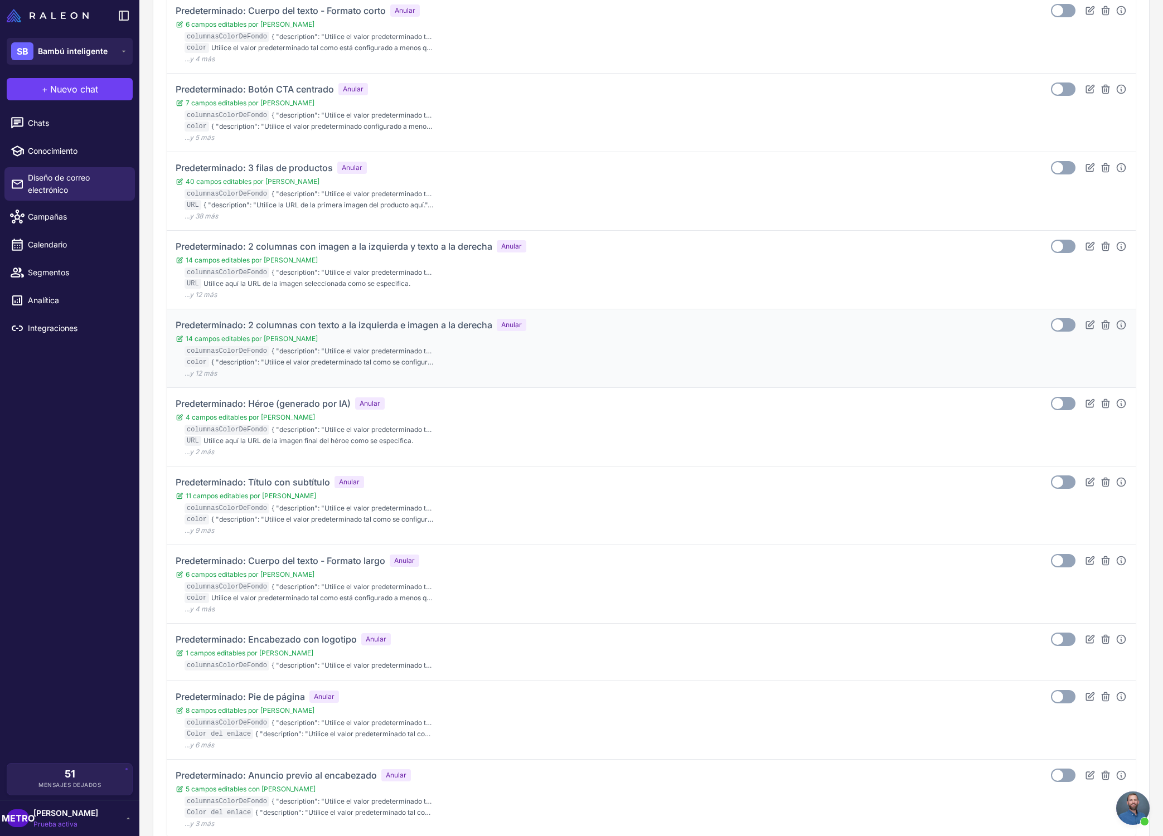
scroll to position [404, 0]
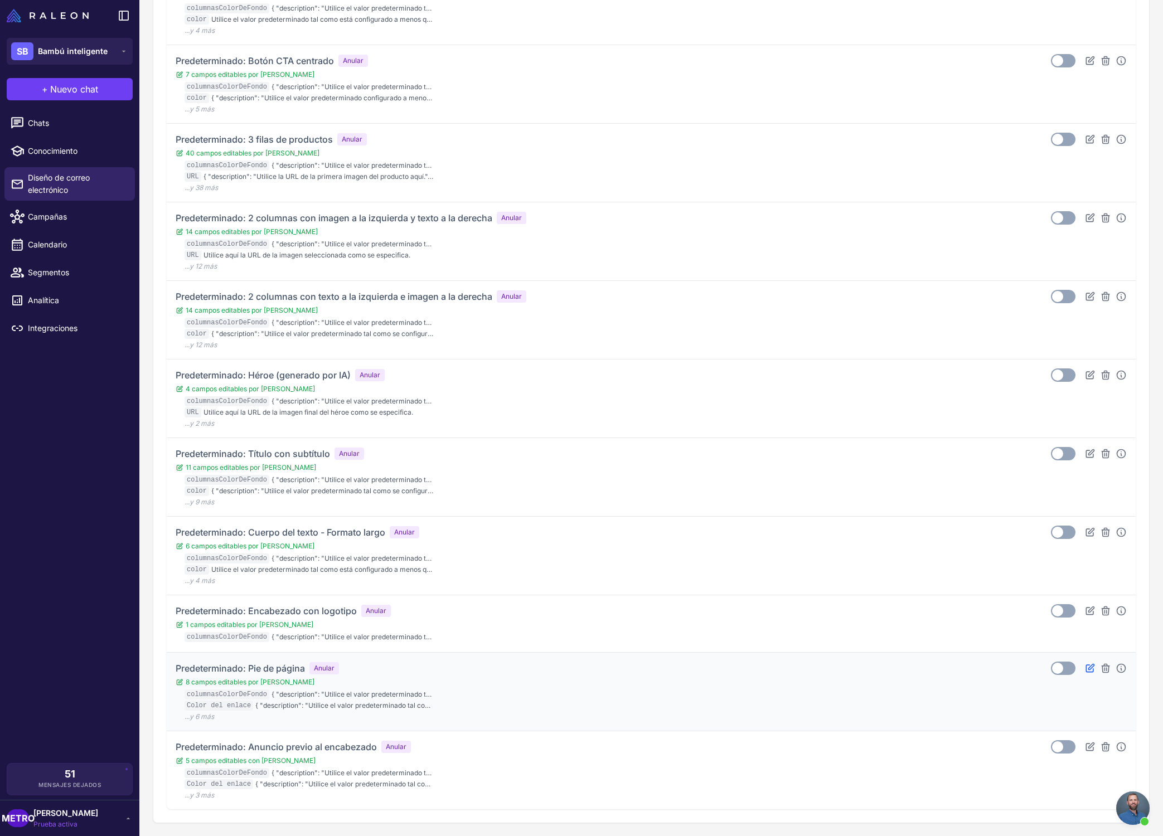
click at [1086, 668] on icon at bounding box center [1090, 668] width 8 height 8
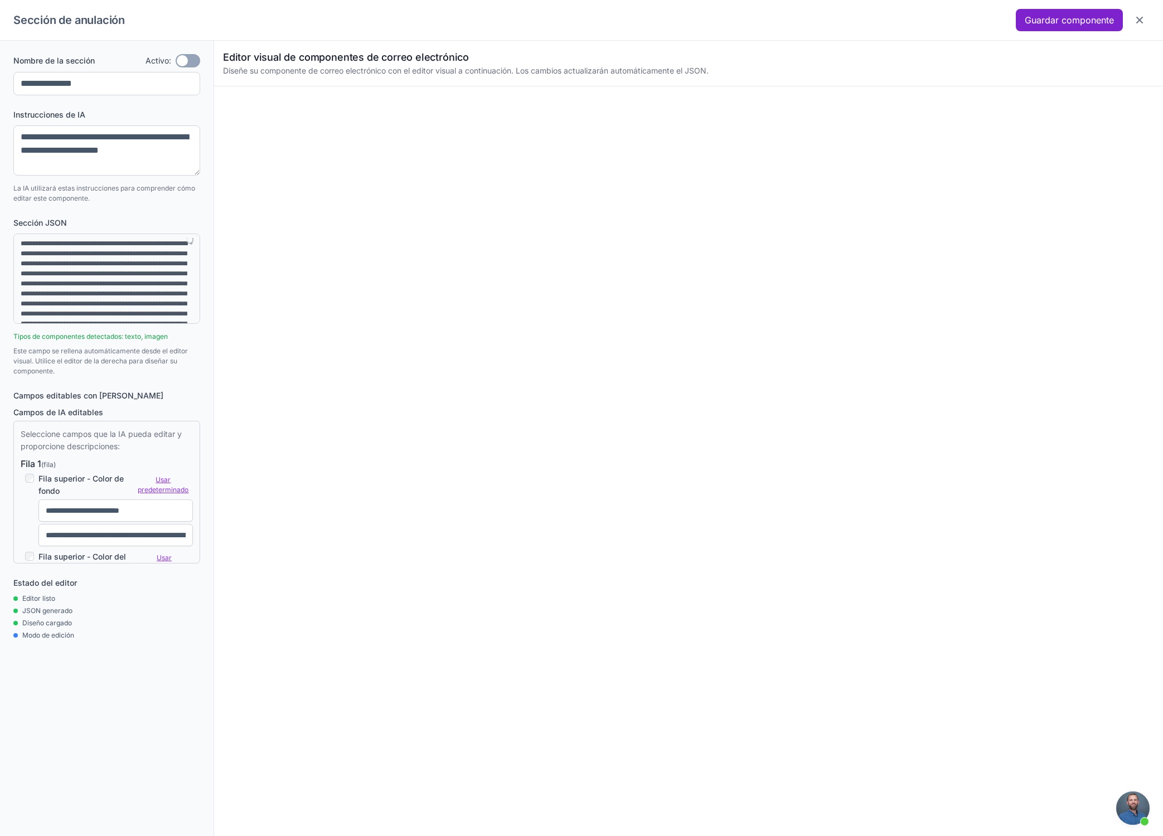
click at [1028, 21] on font "Guardar componente" at bounding box center [1068, 19] width 89 height 11
type textarea "**********"
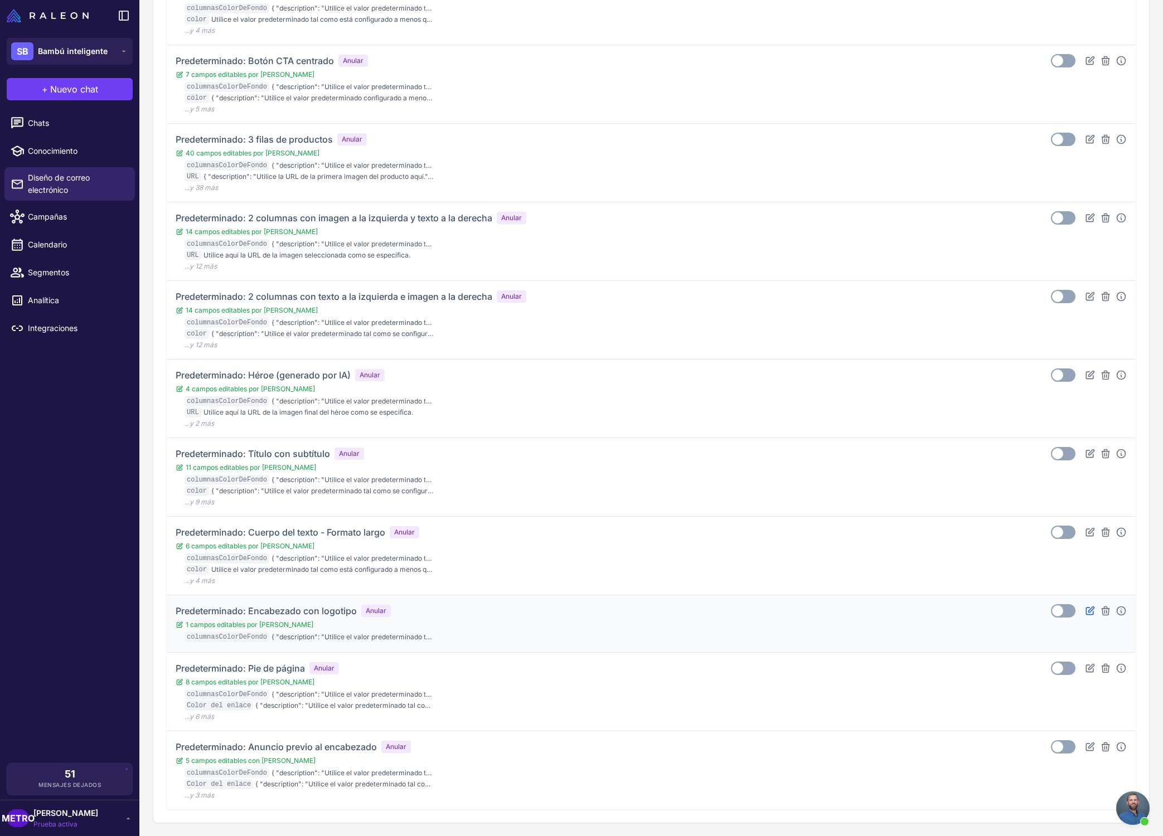
click at [1087, 610] on icon at bounding box center [1089, 610] width 11 height 11
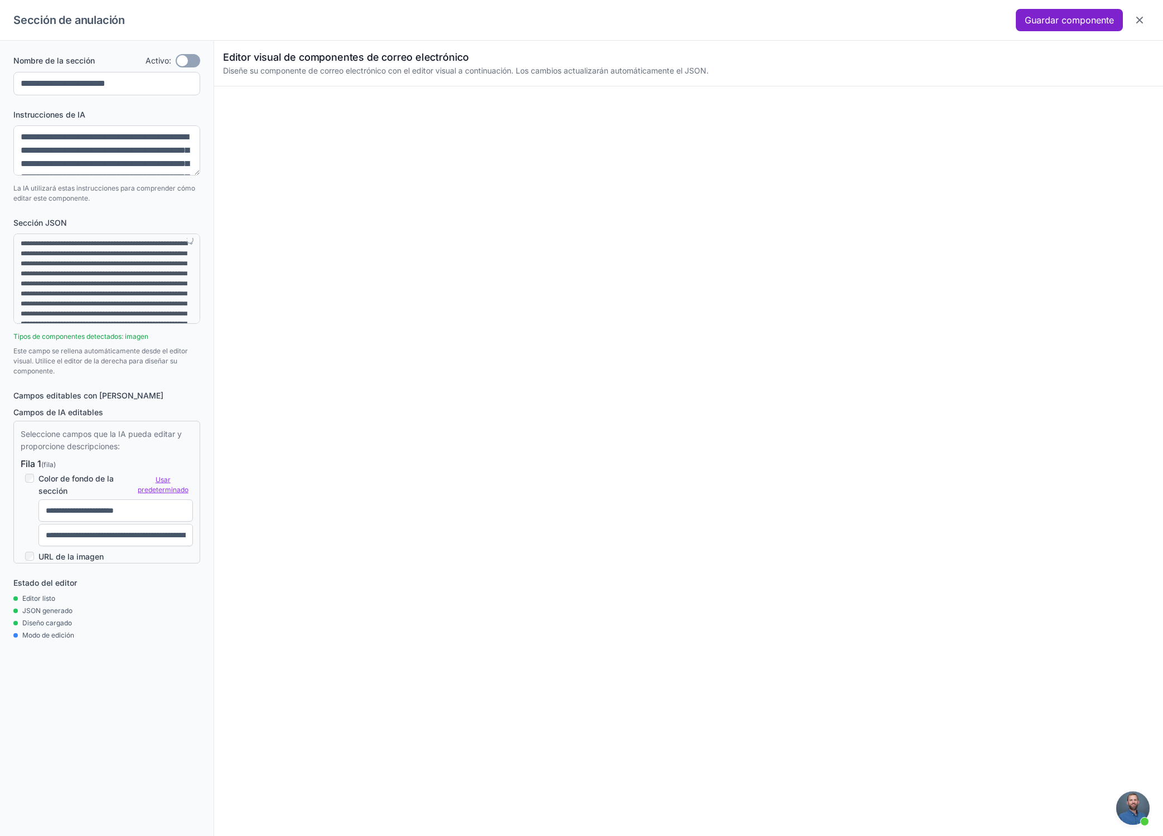
click at [1105, 18] on font "Guardar componente" at bounding box center [1068, 19] width 89 height 11
type textarea "**********"
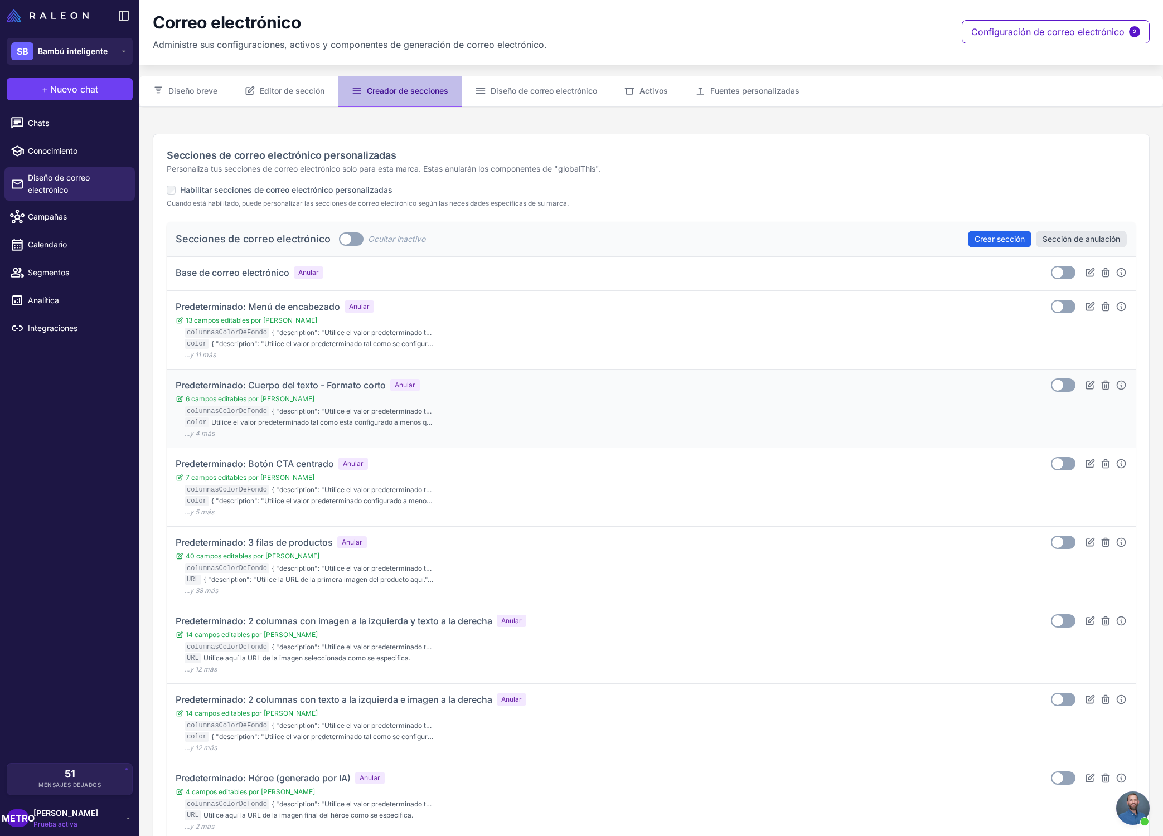
scroll to position [1, 0]
click at [88, 148] on span "Conocimiento" at bounding box center [77, 151] width 98 height 12
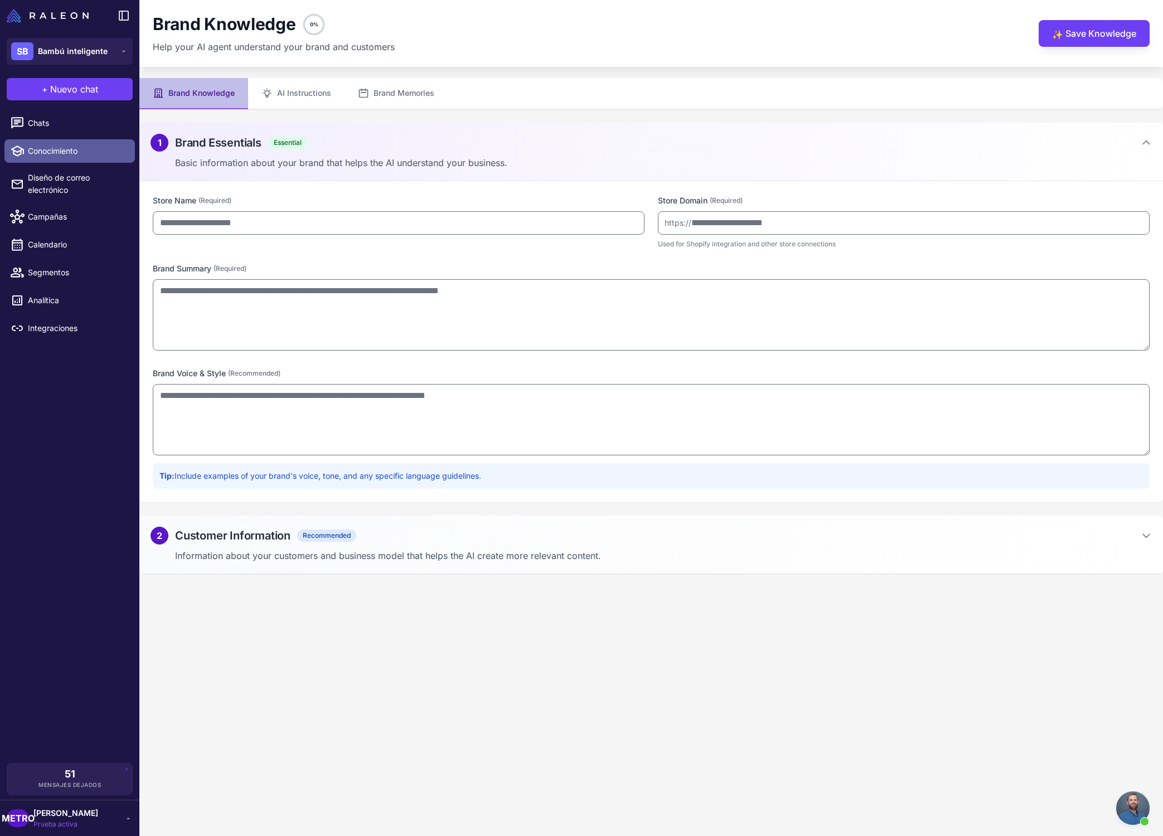
type input "**********"
type textarea "**********"
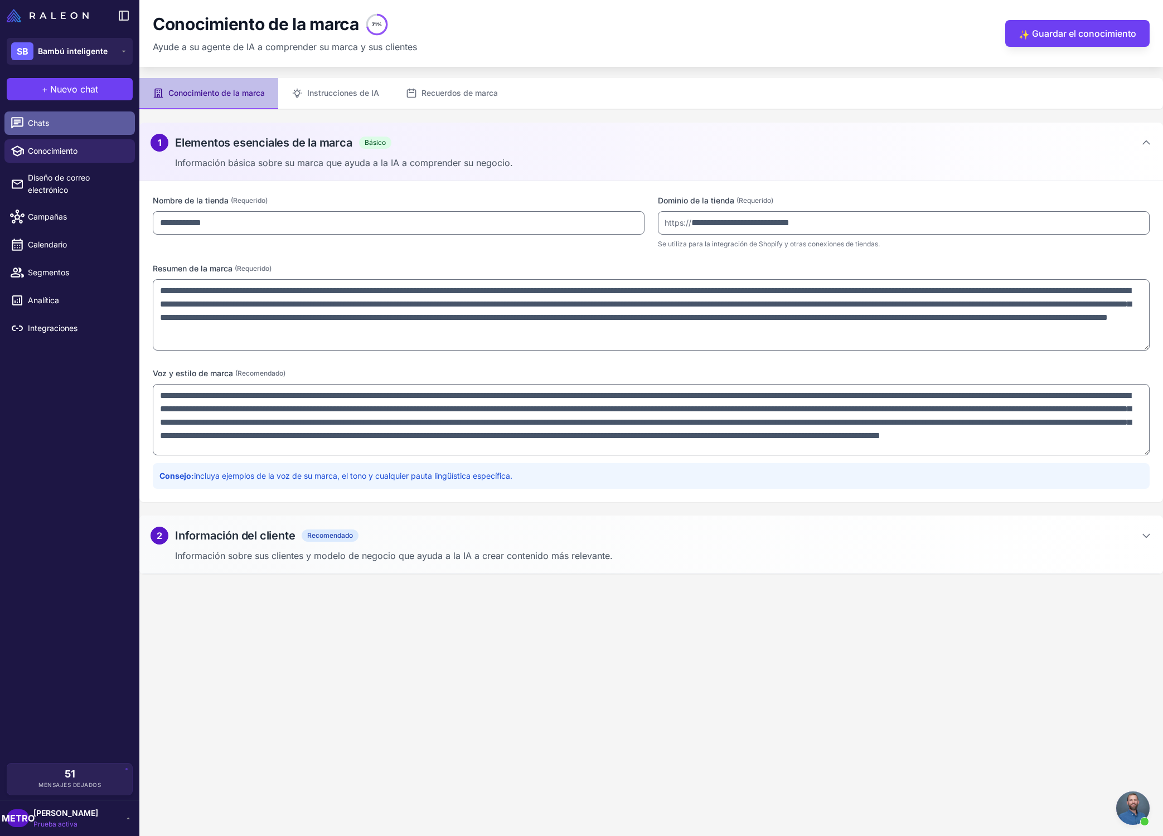
click at [93, 128] on span "Chats" at bounding box center [77, 123] width 98 height 12
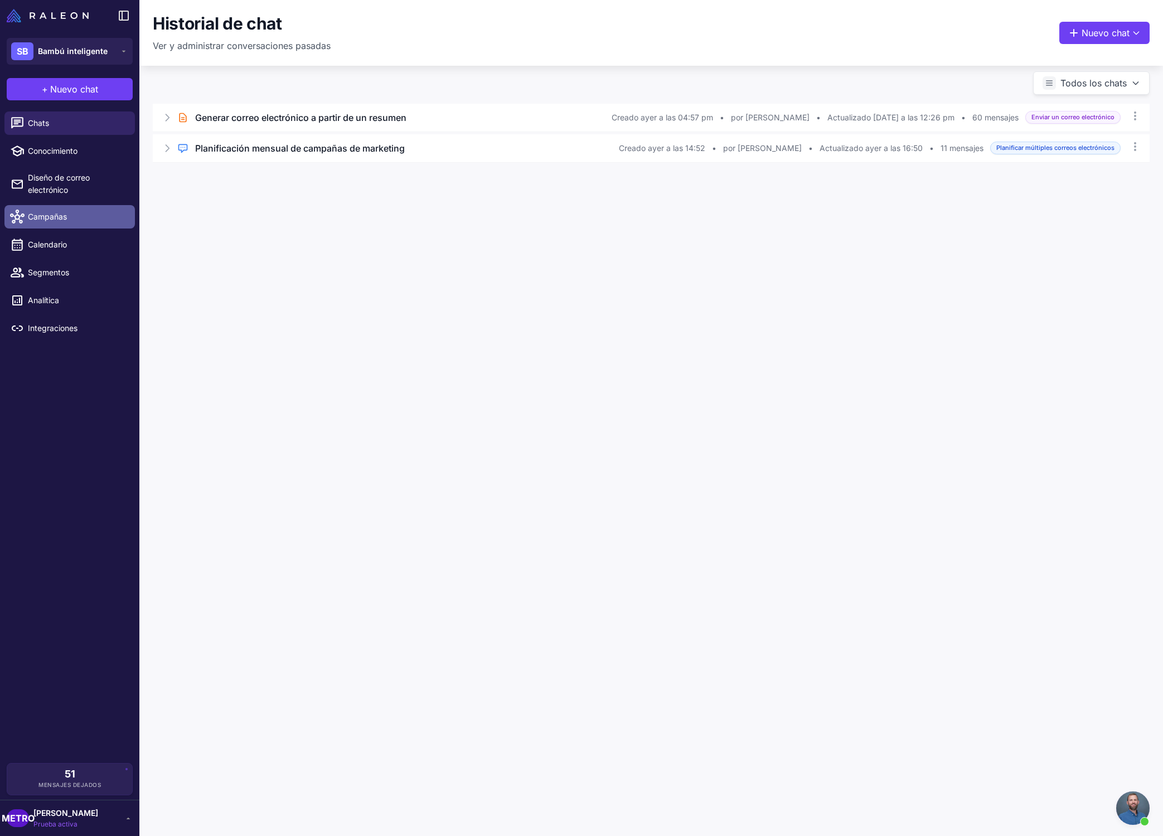
click at [82, 214] on span "Campañas" at bounding box center [77, 217] width 98 height 12
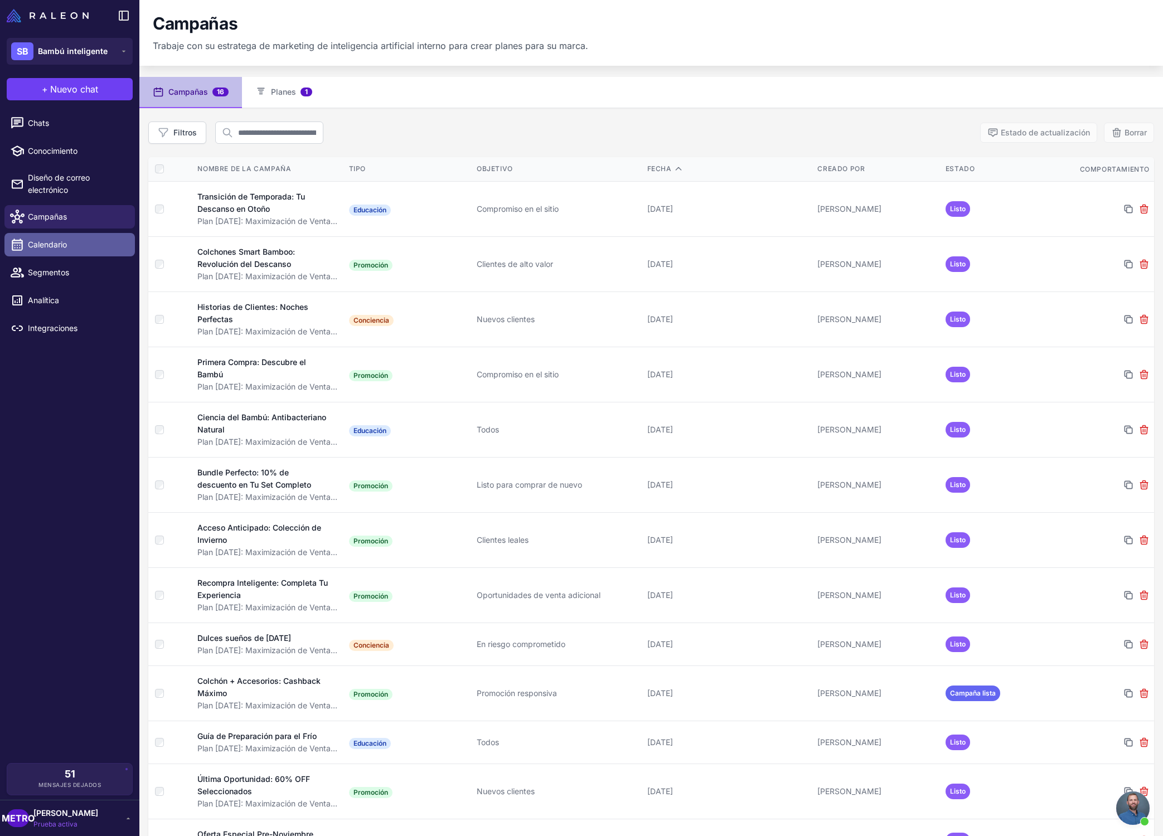
click at [70, 247] on span "Calendario" at bounding box center [77, 245] width 98 height 12
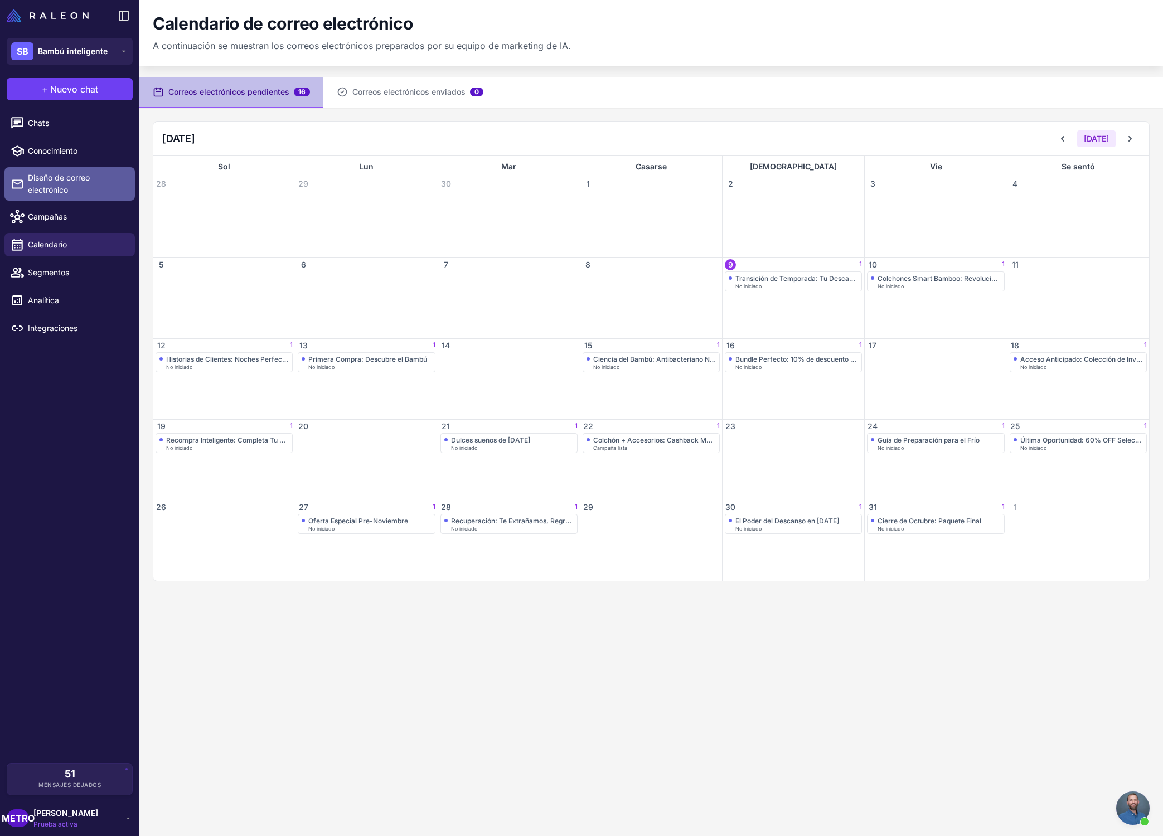
click at [89, 186] on span "Diseño de correo electrónico" at bounding box center [77, 184] width 98 height 25
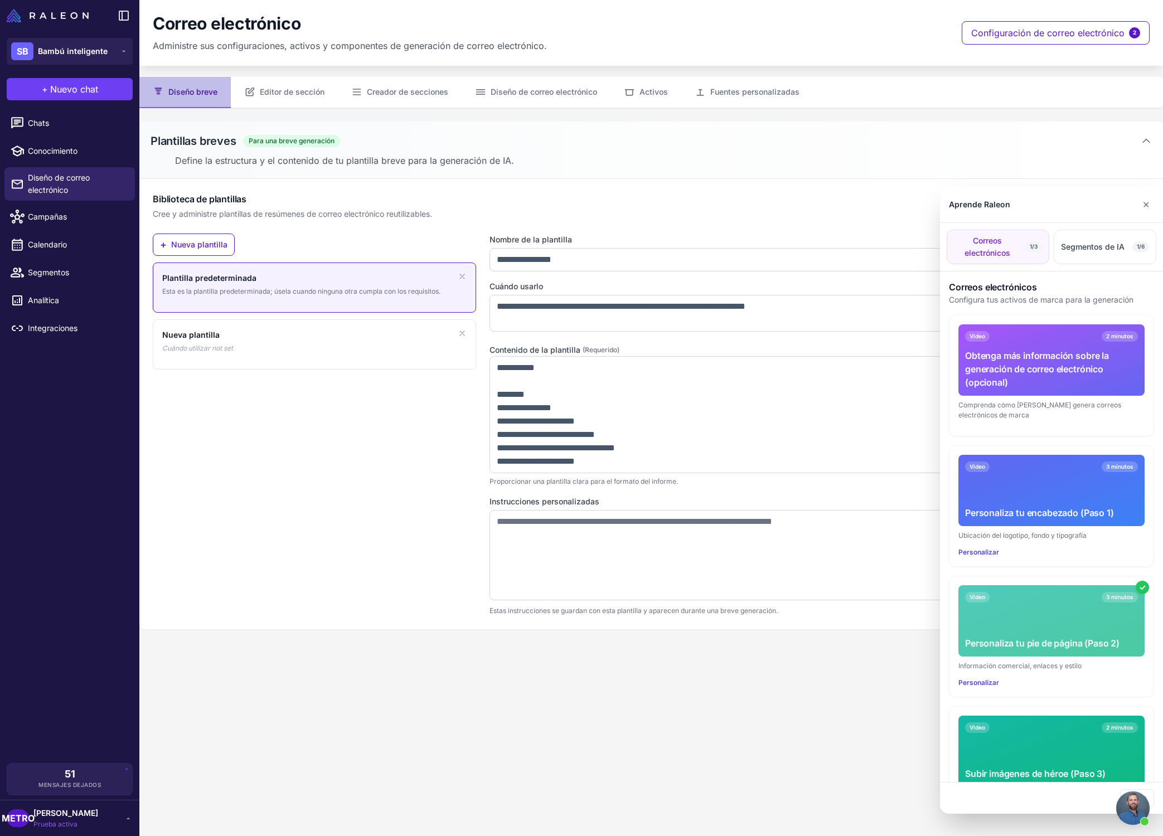
click at [99, 121] on div at bounding box center [581, 418] width 1163 height 836
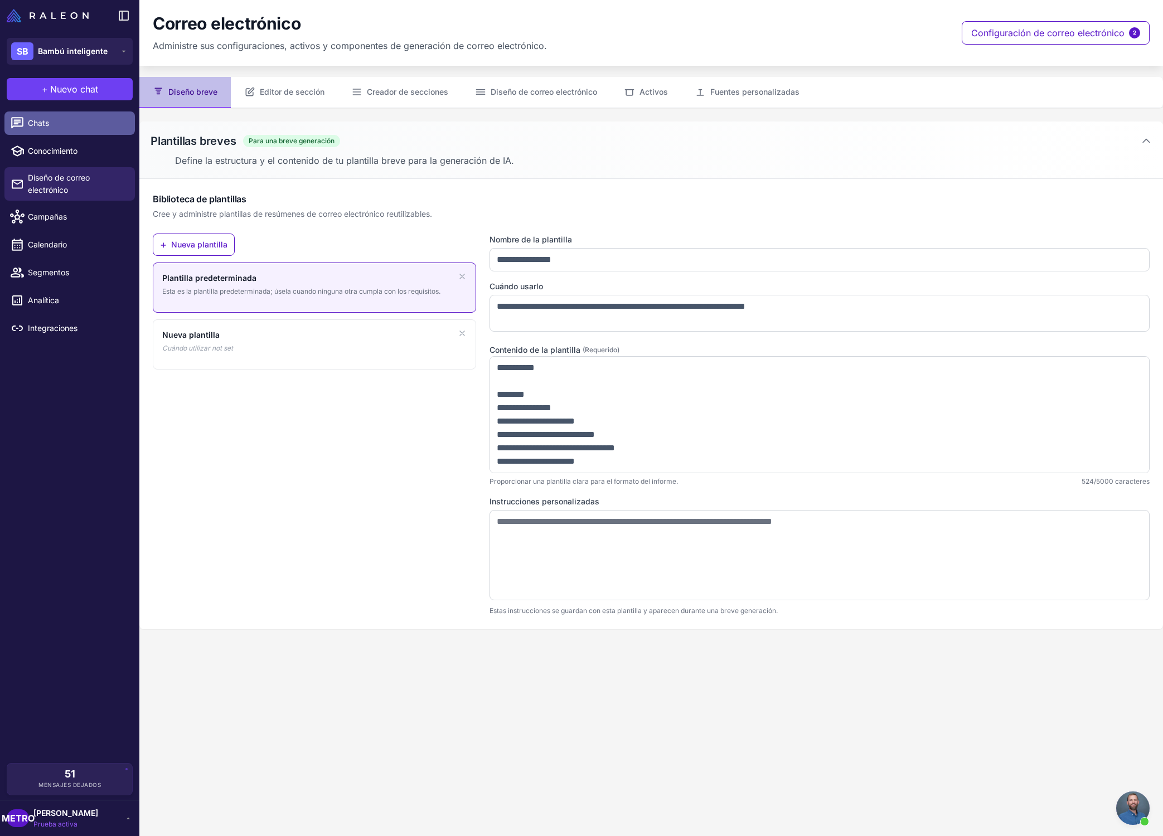
click at [88, 124] on span "Chats" at bounding box center [77, 123] width 98 height 12
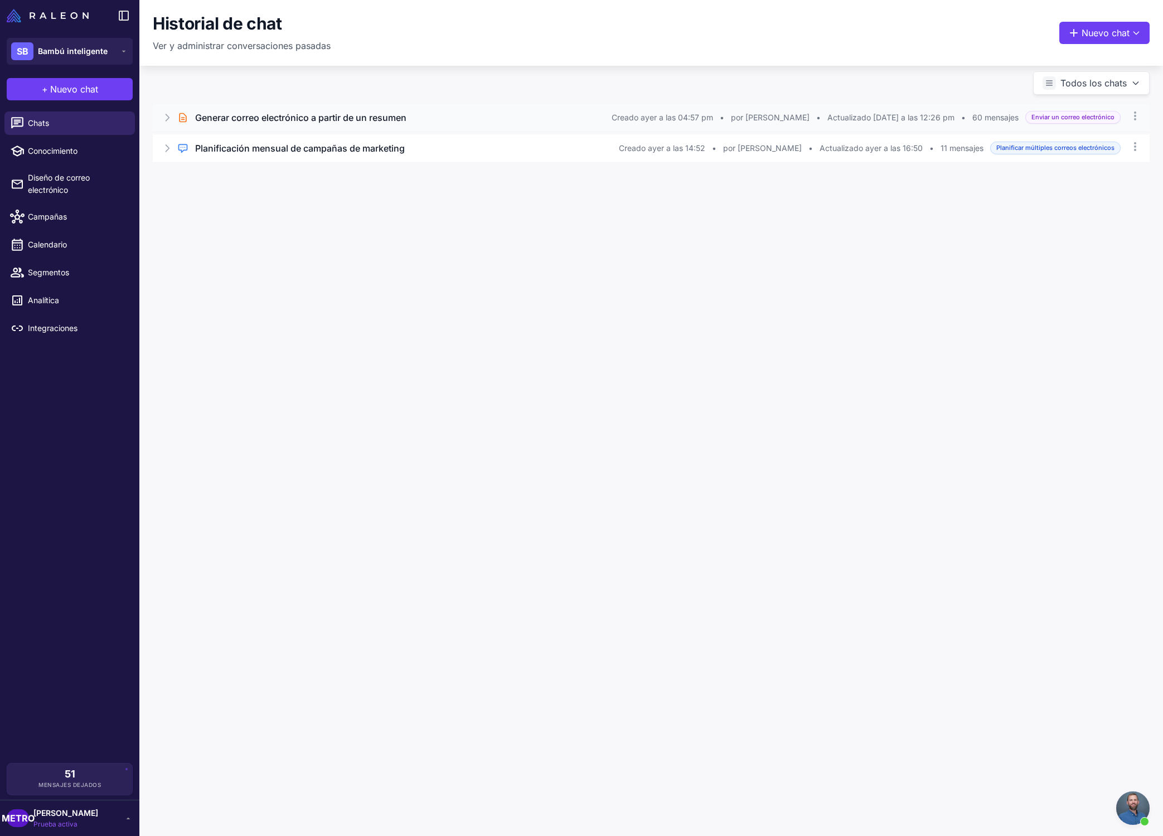
click at [244, 121] on font "Generar correo electrónico a partir de un resumen" at bounding box center [300, 117] width 211 height 11
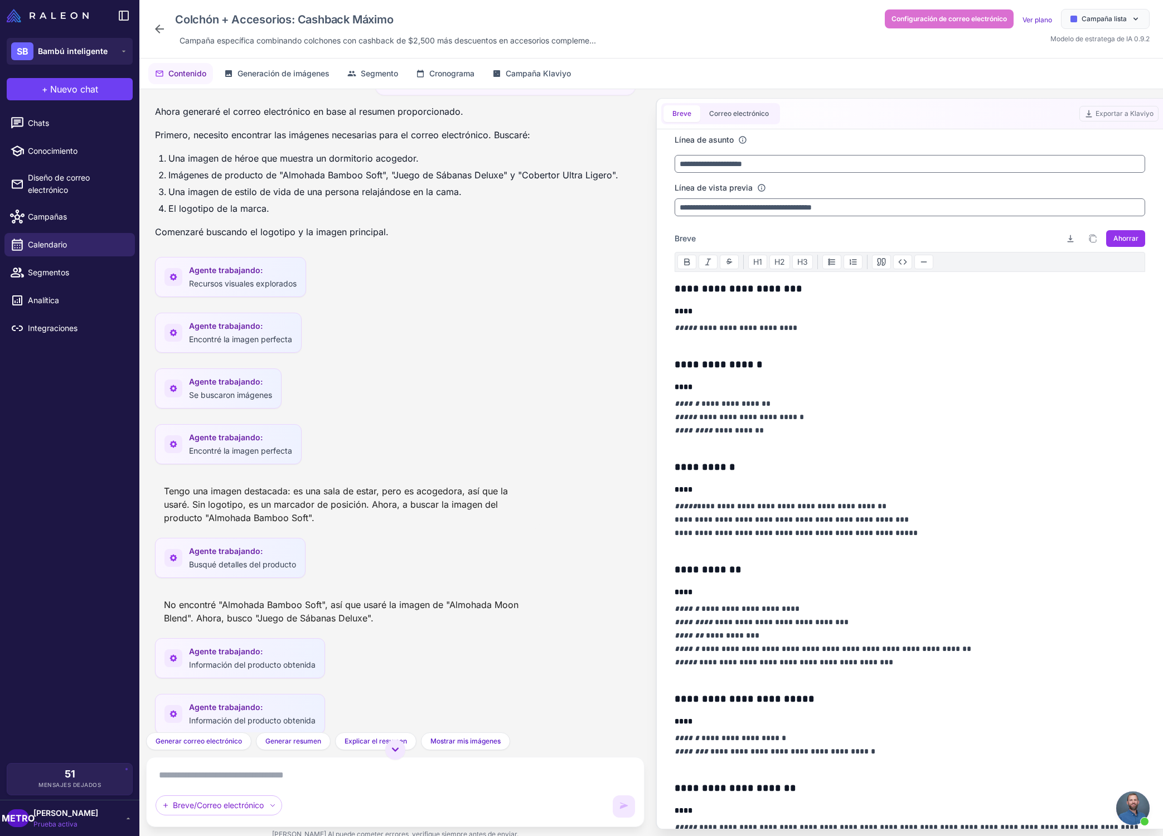
scroll to position [3531, 0]
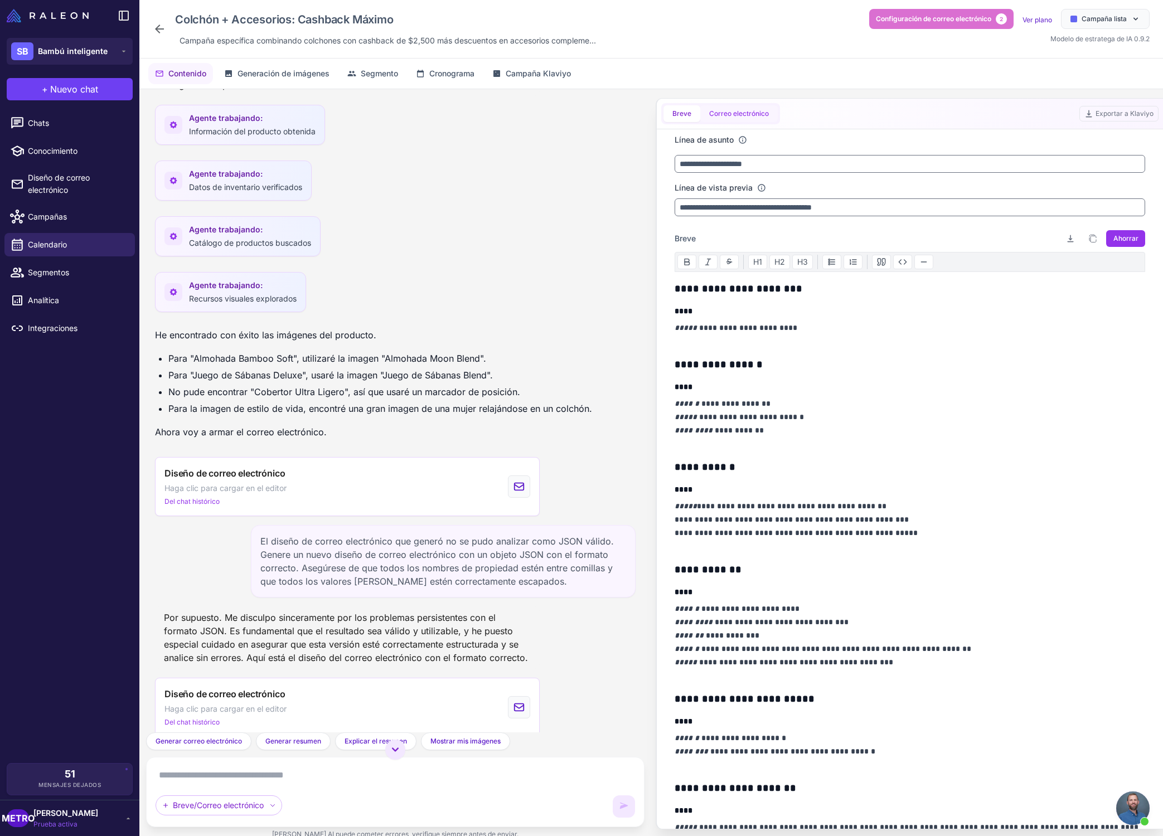
click at [733, 119] on button "Correo electrónico" at bounding box center [738, 113] width 77 height 17
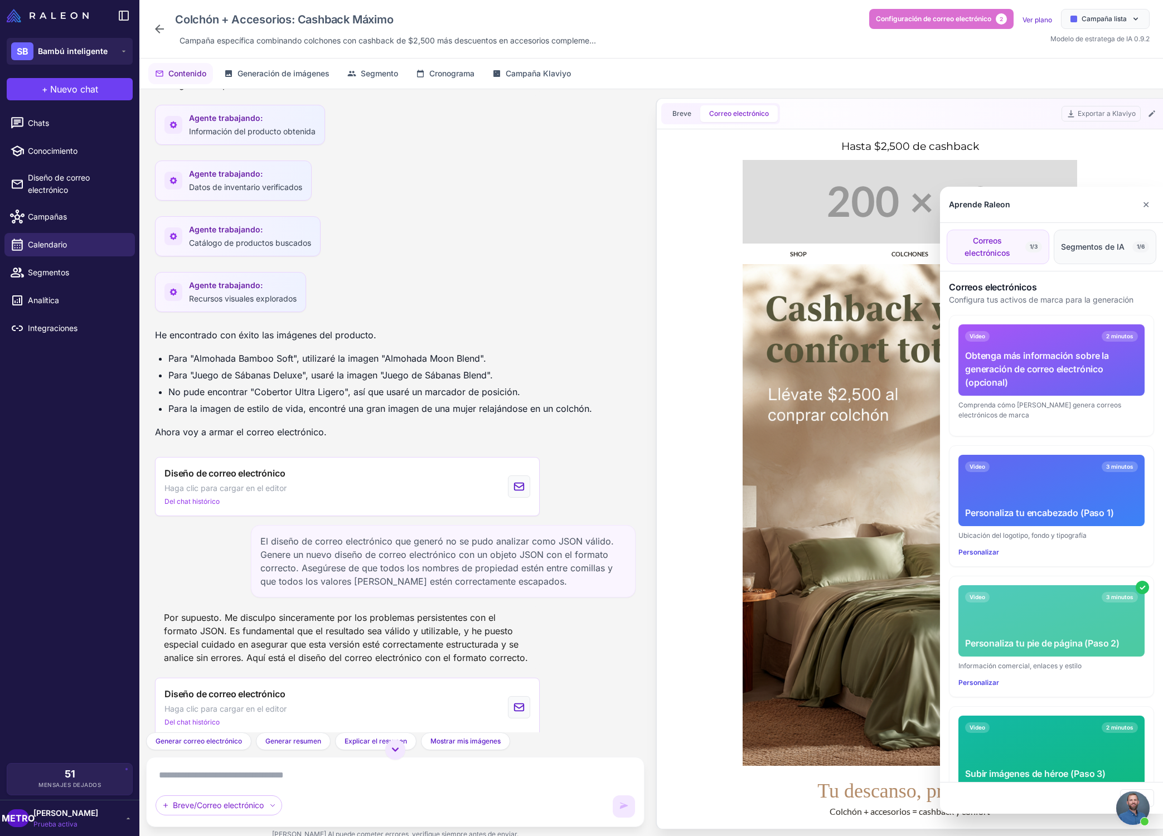
scroll to position [0, 0]
click at [1144, 203] on font "✕" at bounding box center [1145, 204] width 7 height 11
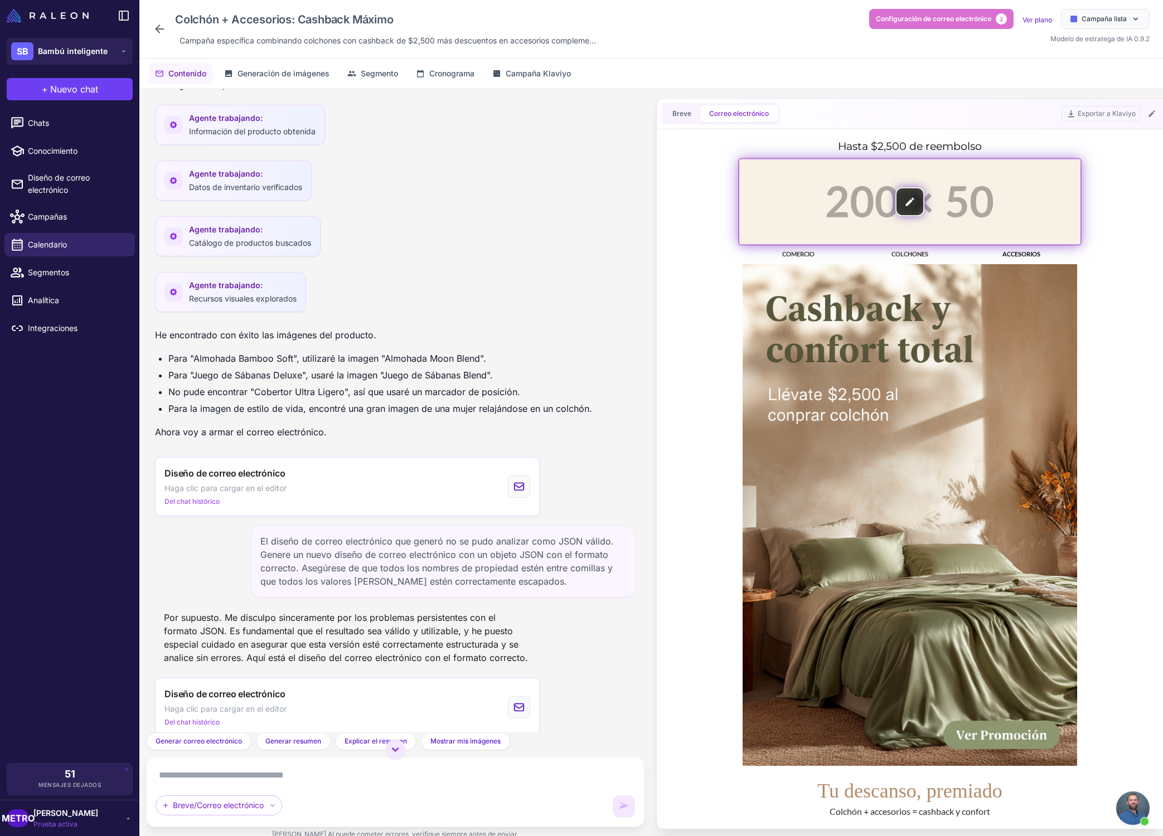
click at [946, 195] on img at bounding box center [909, 201] width 341 height 85
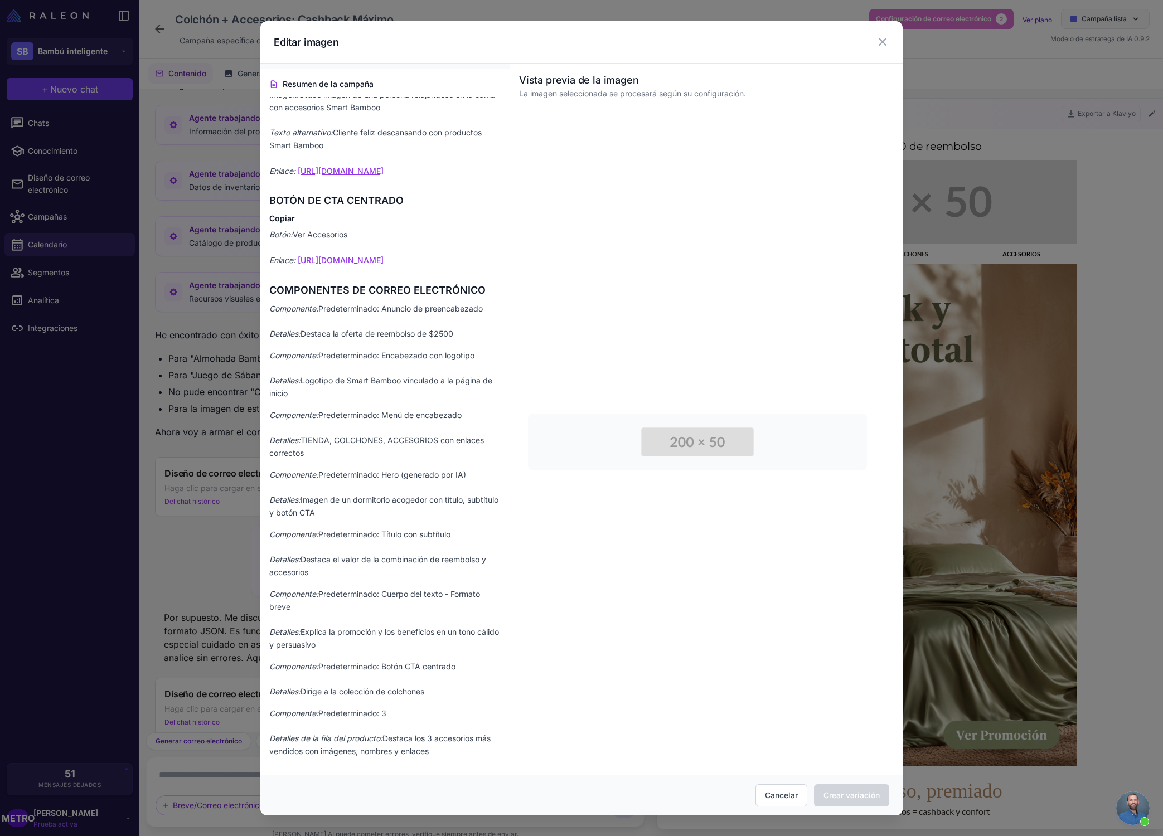
scroll to position [1474, 0]
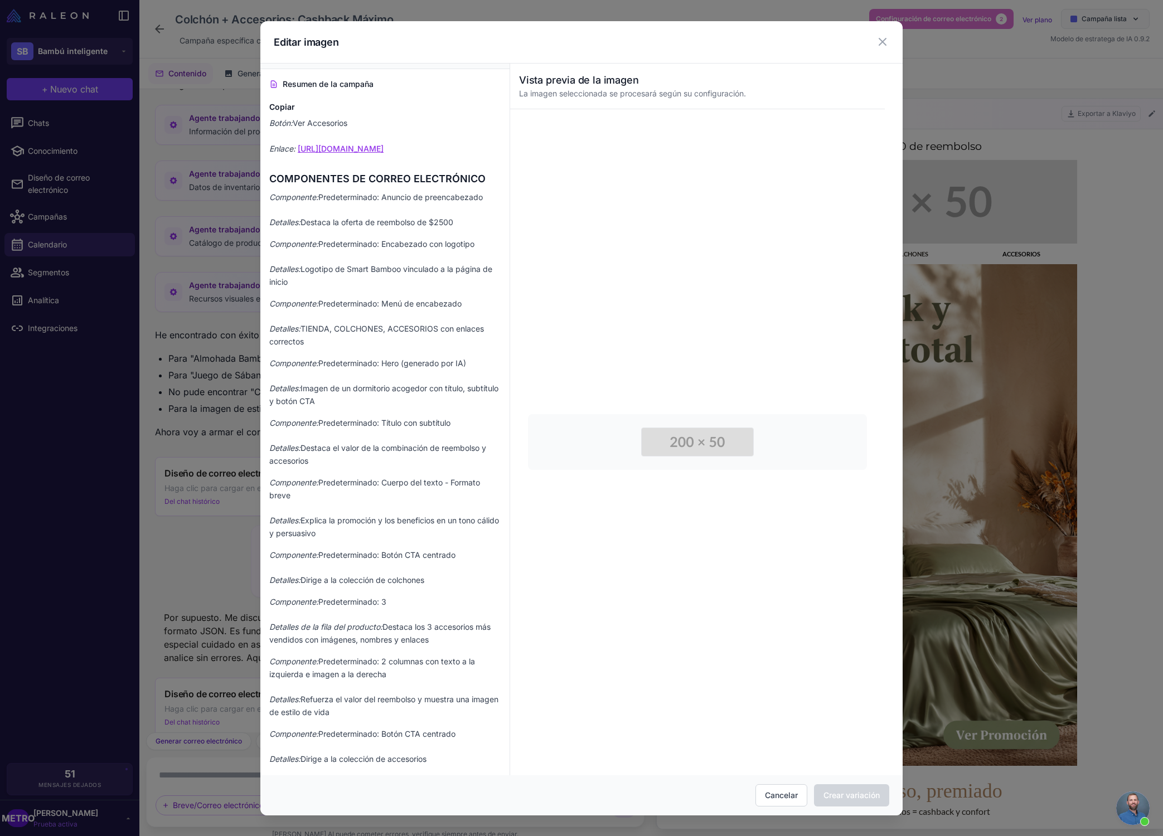
drag, startPoint x: 413, startPoint y: 347, endPoint x: 394, endPoint y: 328, distance: 26.8
click at [381, 339] on p "Componente: Predeterminado: Menú de encabezado Detalles: TIENDA, COLCHONES, ACC…" at bounding box center [384, 323] width 231 height 51
drag, startPoint x: 390, startPoint y: 327, endPoint x: 379, endPoint y: 319, distance: 12.8
click at [363, 326] on font "TIENDA, COLCHONES, ACCESORIOS con enlaces correctos" at bounding box center [376, 335] width 215 height 22
click at [886, 41] on icon at bounding box center [882, 41] width 13 height 13
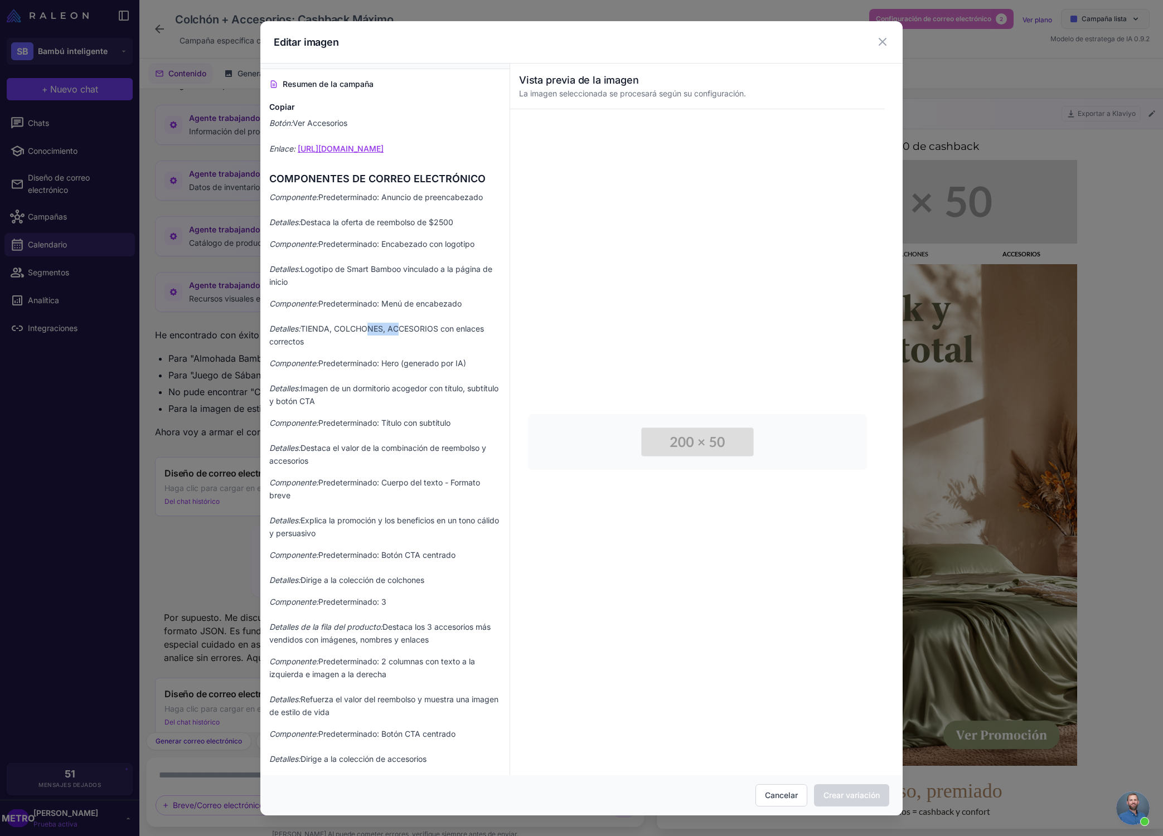
scroll to position [0, 0]
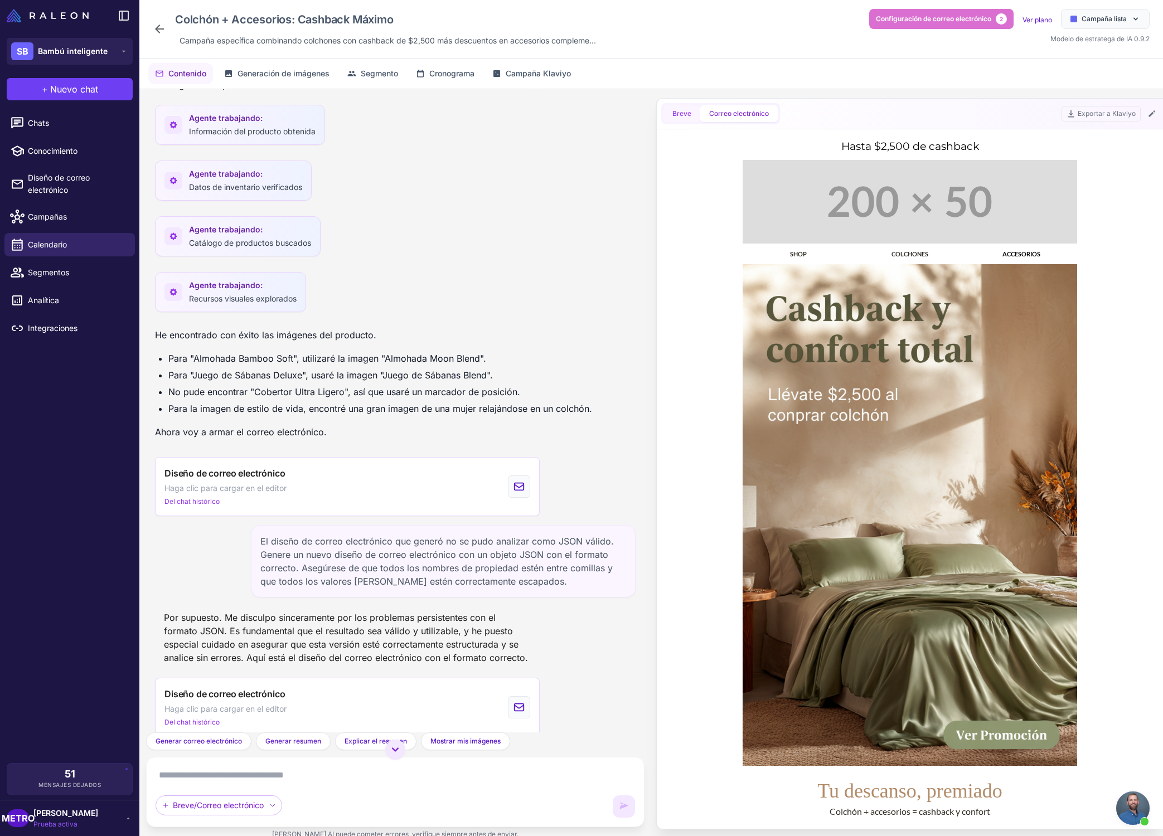
click at [683, 113] on font "Breve" at bounding box center [681, 113] width 19 height 8
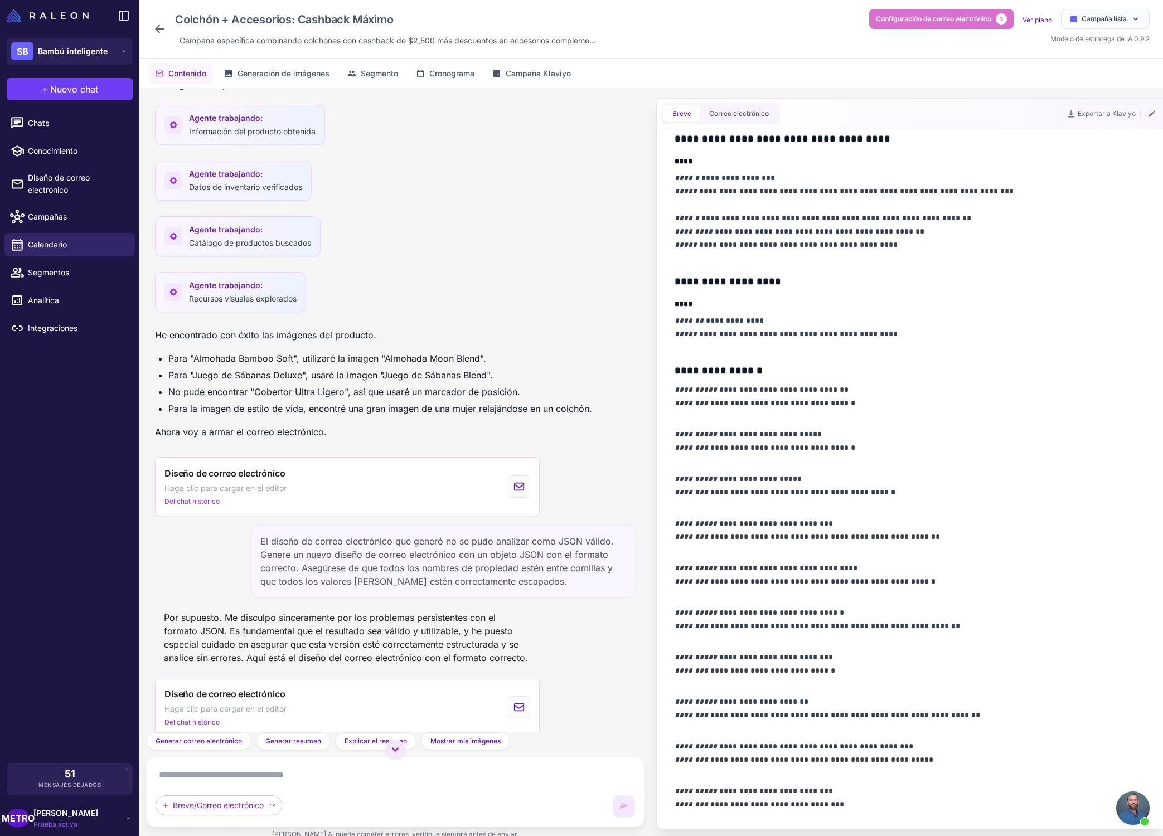
scroll to position [1109, 0]
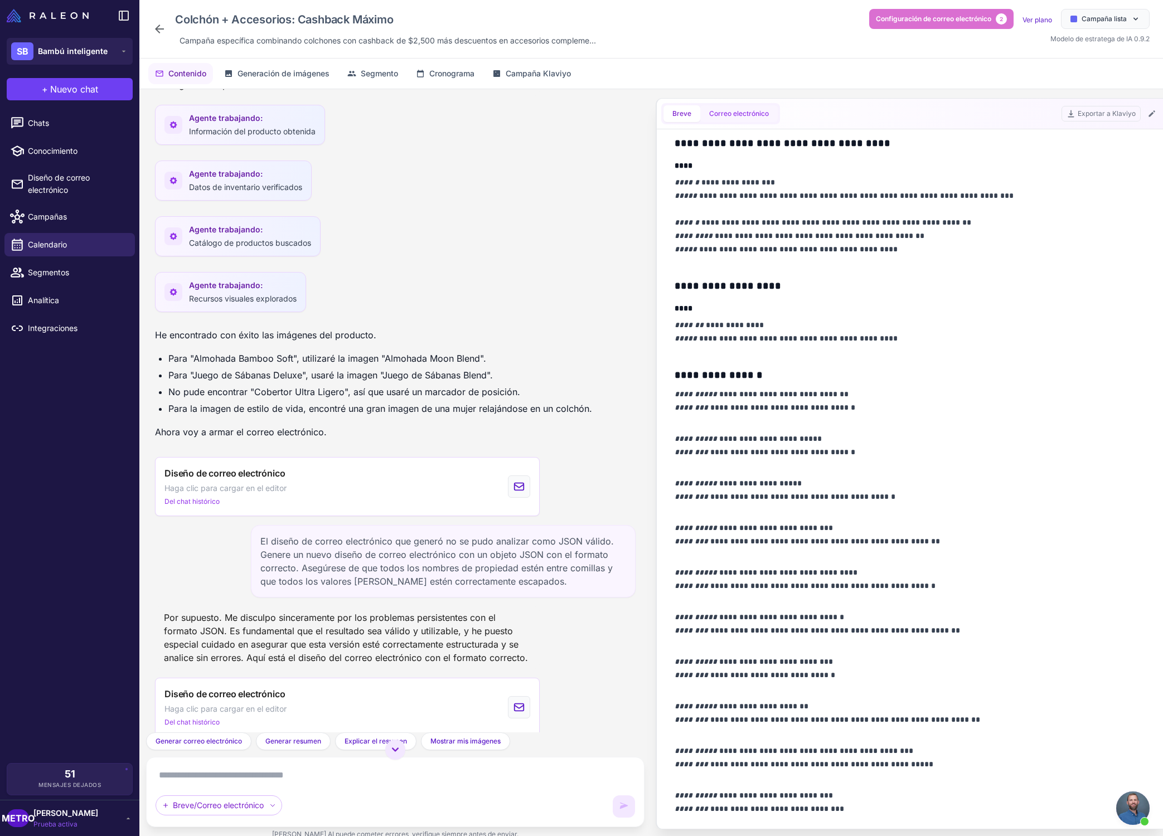
click at [713, 115] on font "Correo electrónico" at bounding box center [739, 113] width 60 height 8
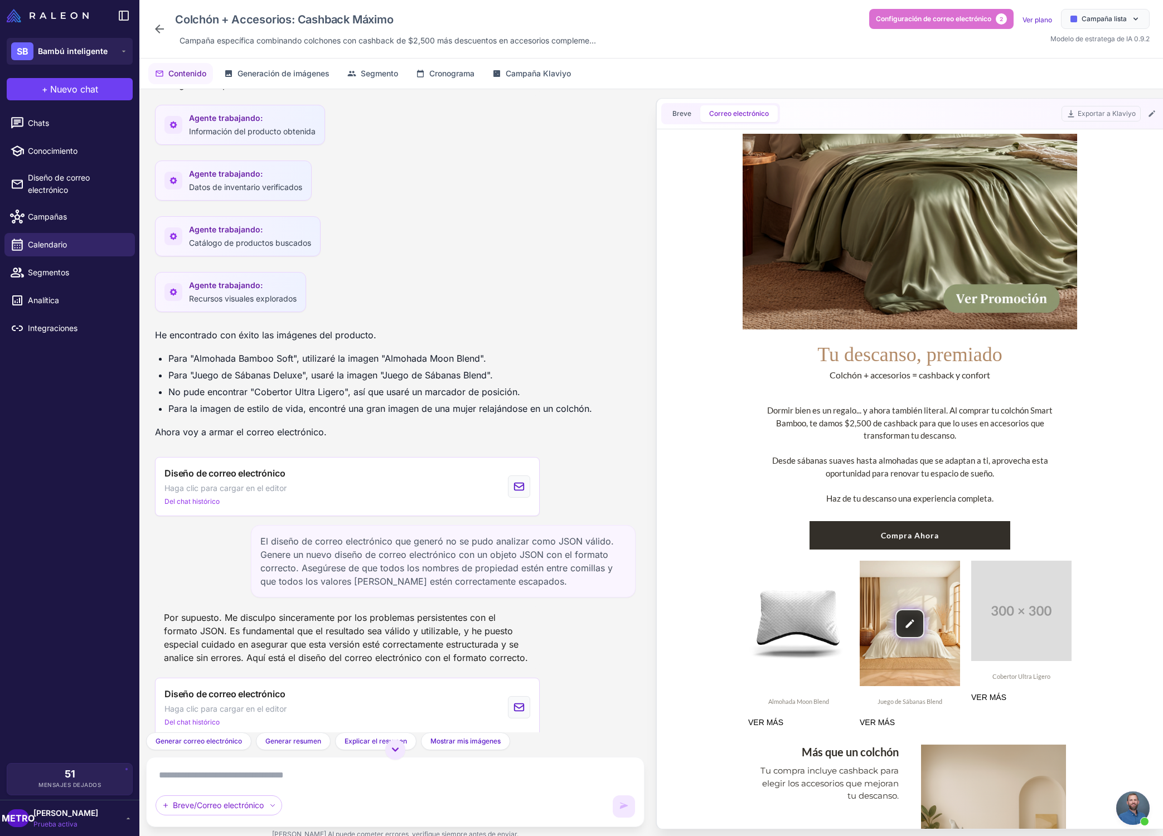
scroll to position [0, 0]
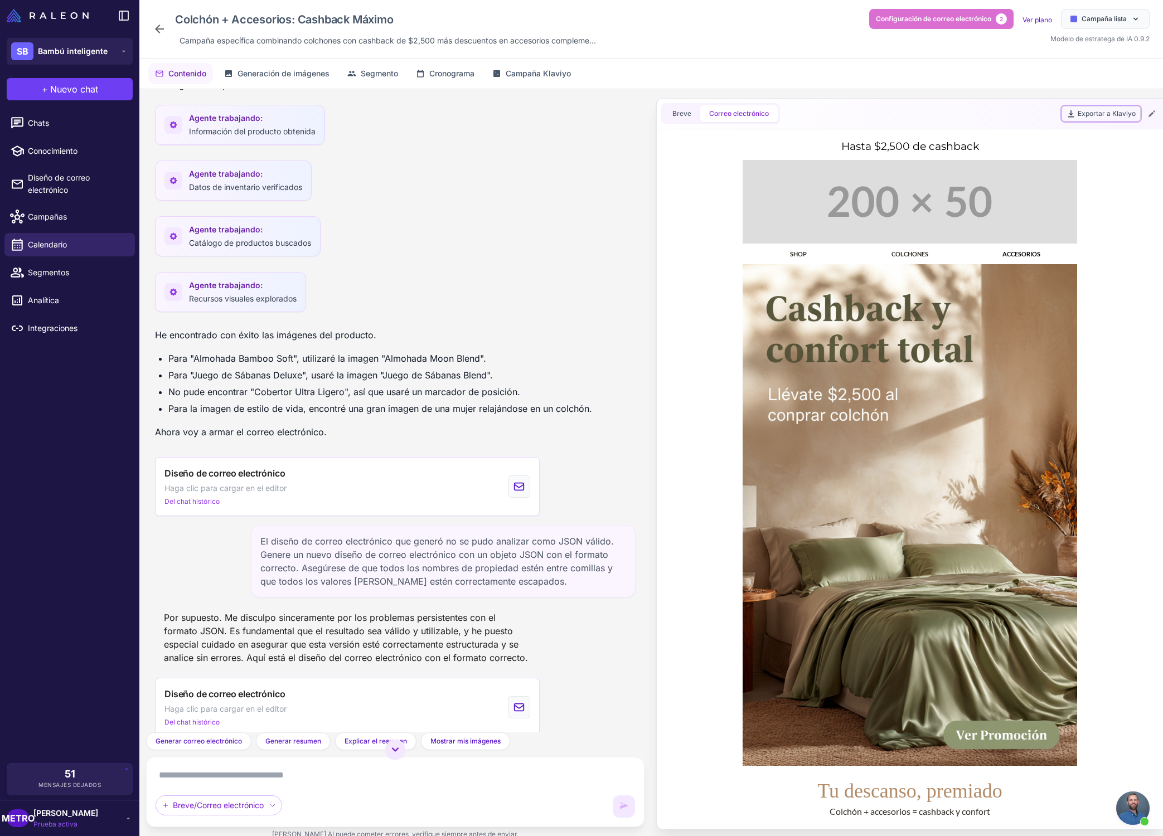
click at [1112, 109] on font "Exportar a Klaviyo" at bounding box center [1106, 113] width 58 height 8
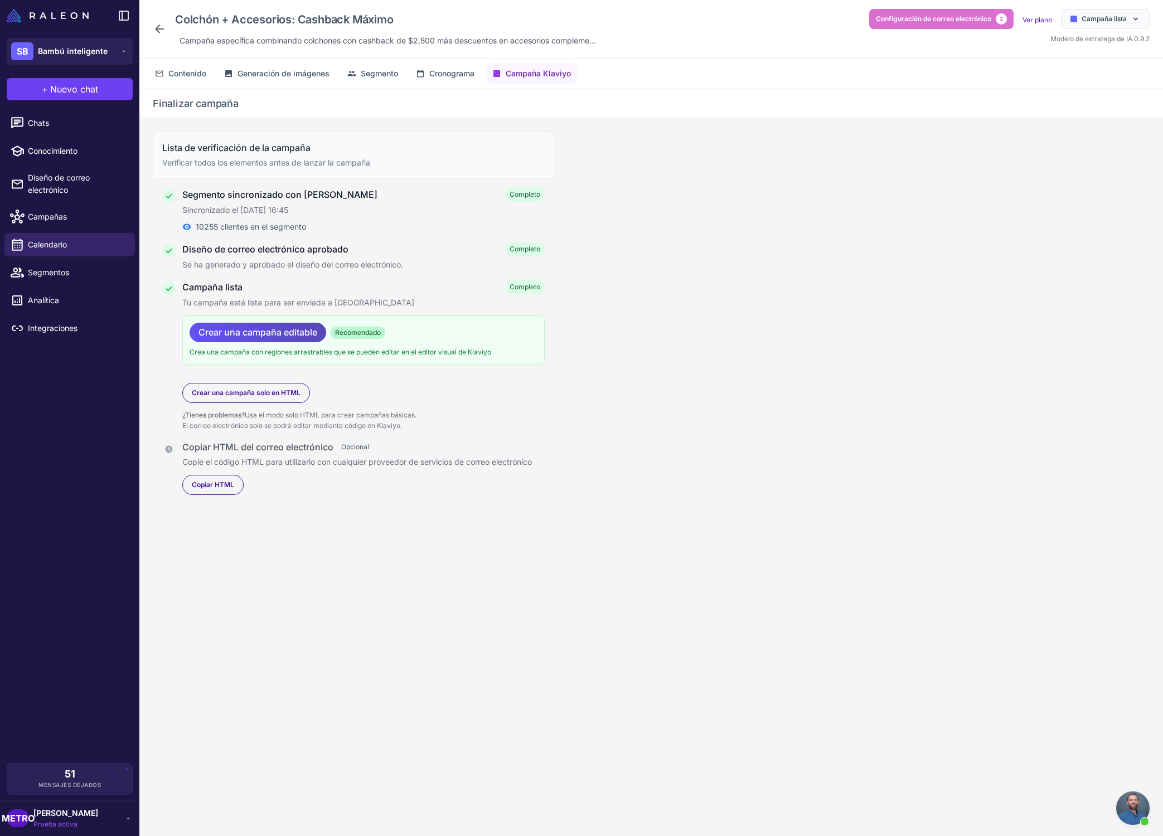
click at [293, 336] on font "Crear una campaña editable" at bounding box center [257, 332] width 119 height 11
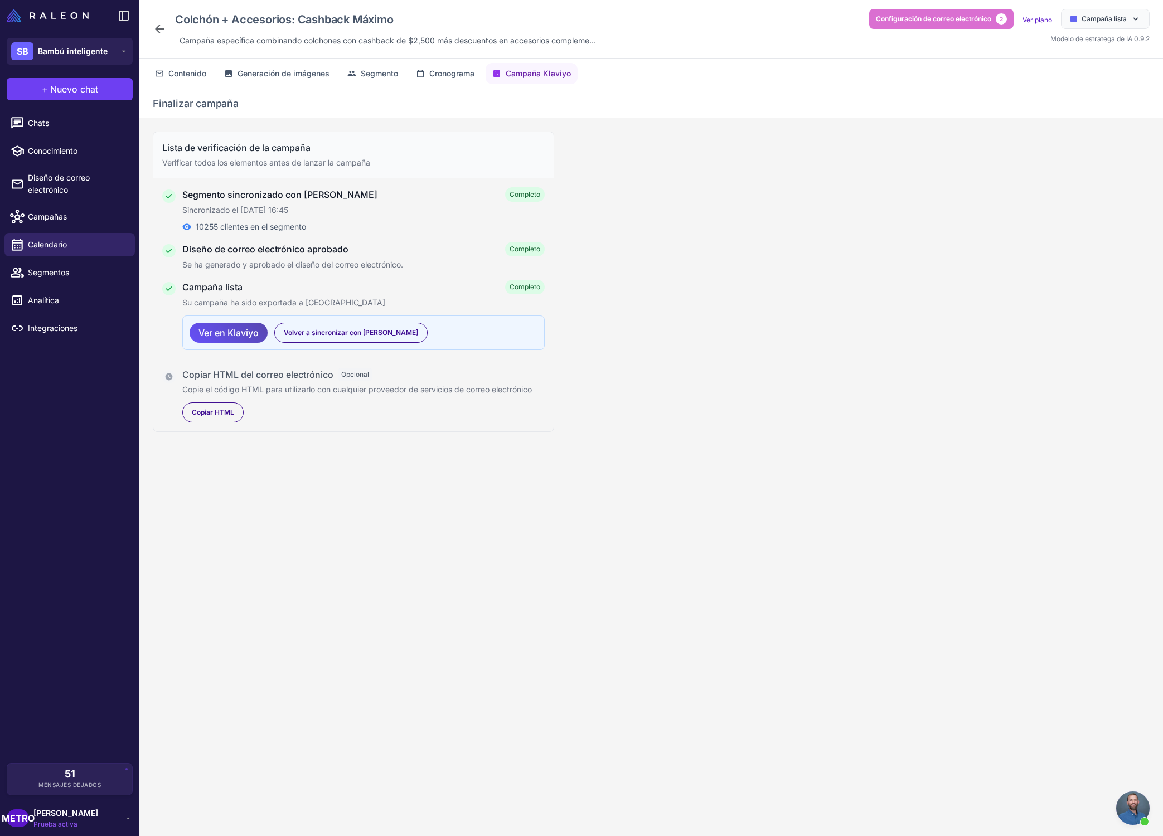
click at [239, 338] on span "Ver en Klaviyo" at bounding box center [228, 333] width 60 height 20
click at [722, 261] on div "Lista de verificación de la campaña Verificar todos los elementos antes de lanz…" at bounding box center [650, 486] width 1023 height 736
click at [162, 35] on icon at bounding box center [159, 28] width 13 height 13
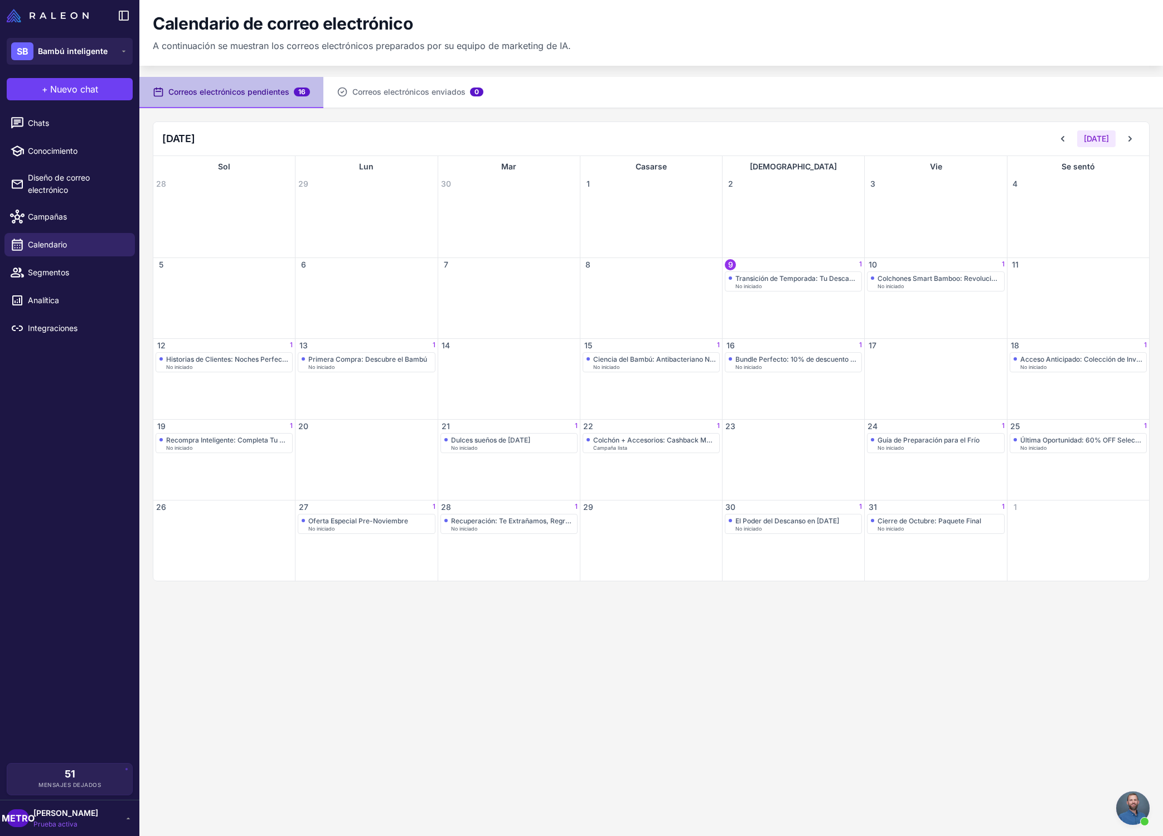
click at [589, 120] on div "Correos electrónicos pendientes 16 Correos electrónicos enviados 0 [DATE] [DATE…" at bounding box center [650, 336] width 1023 height 518
click at [746, 284] on font "No iniciado" at bounding box center [748, 286] width 26 height 6
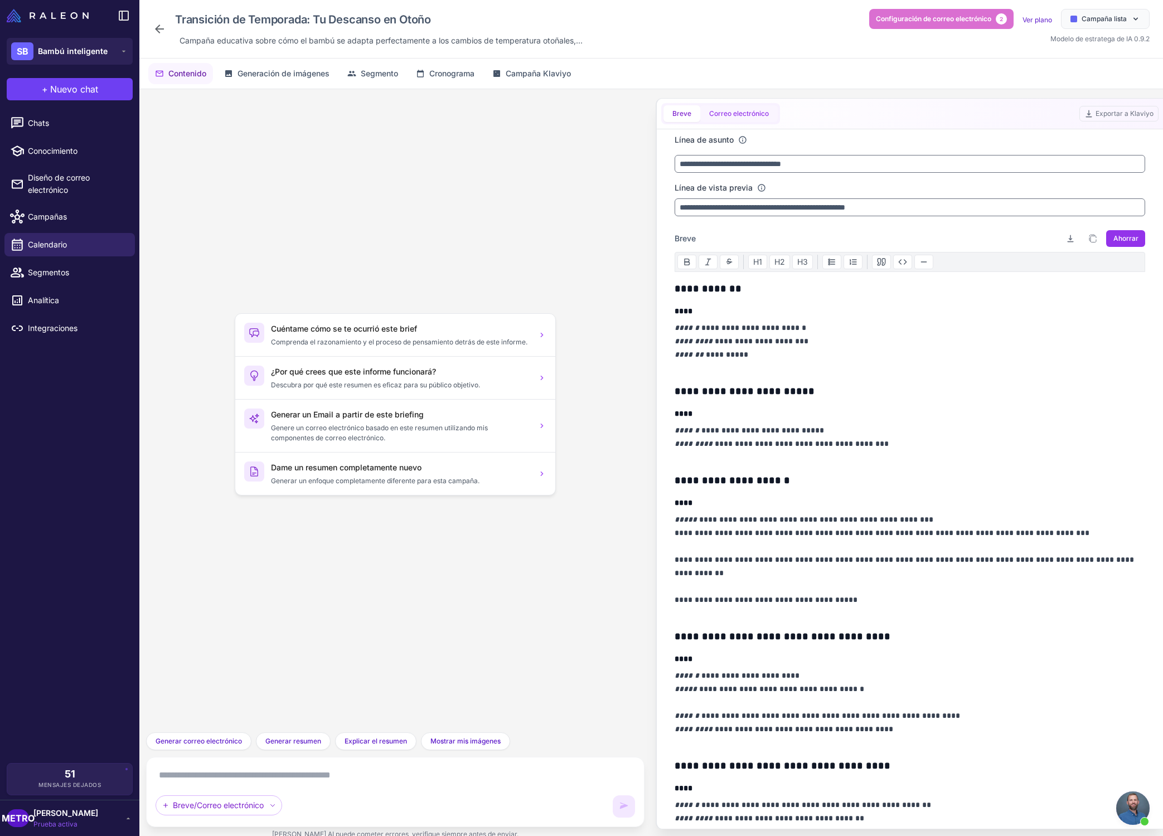
click at [742, 119] on button "Correo electrónico" at bounding box center [738, 113] width 77 height 17
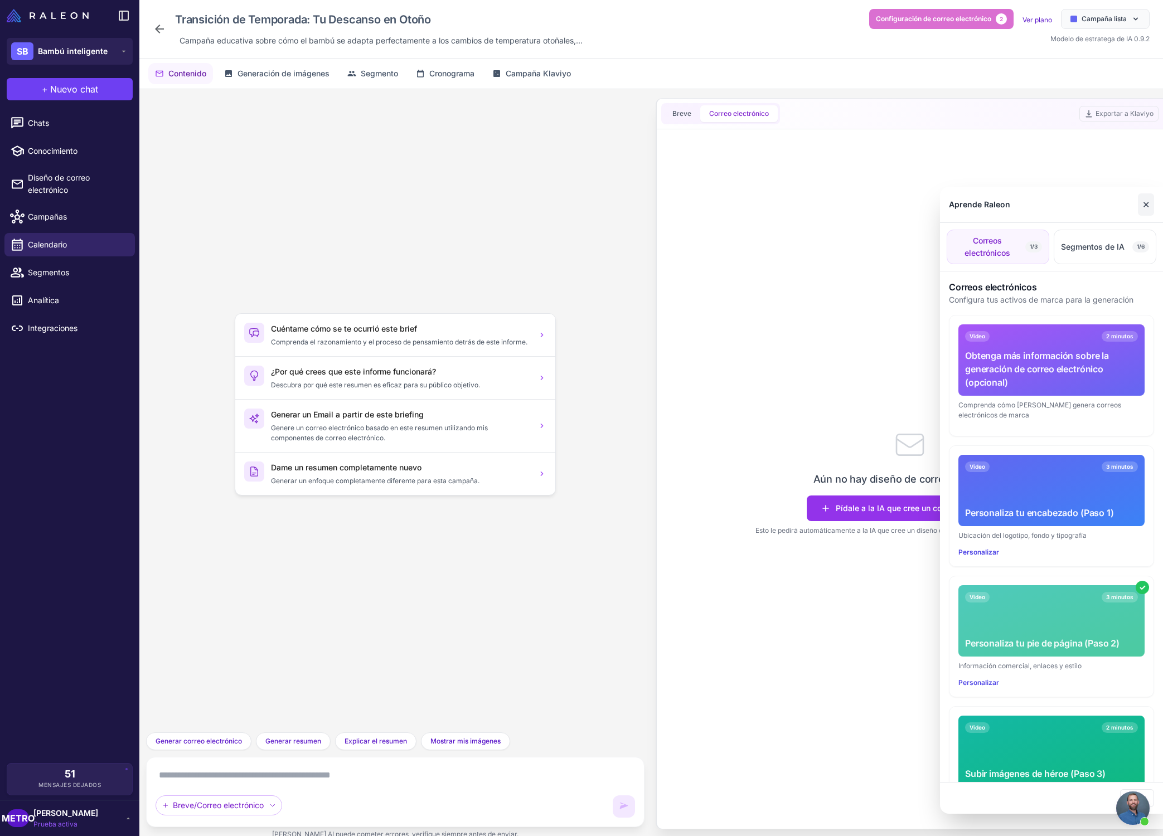
click at [1149, 207] on button "✕" at bounding box center [1146, 204] width 16 height 22
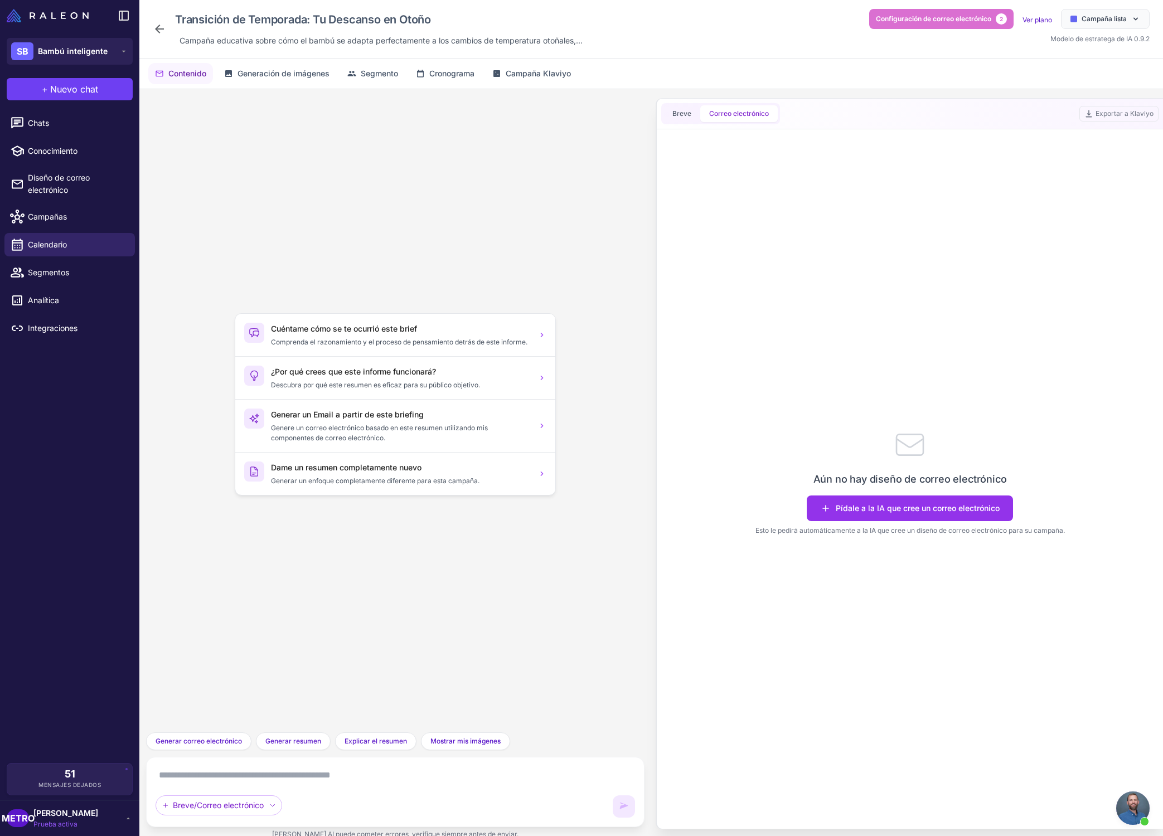
click at [404, 211] on div "Cuéntame cómo se te ocurrió este brief Comprenda el razonamiento y el proceso d…" at bounding box center [395, 410] width 480 height 625
click at [79, 124] on span "Chats" at bounding box center [77, 123] width 98 height 12
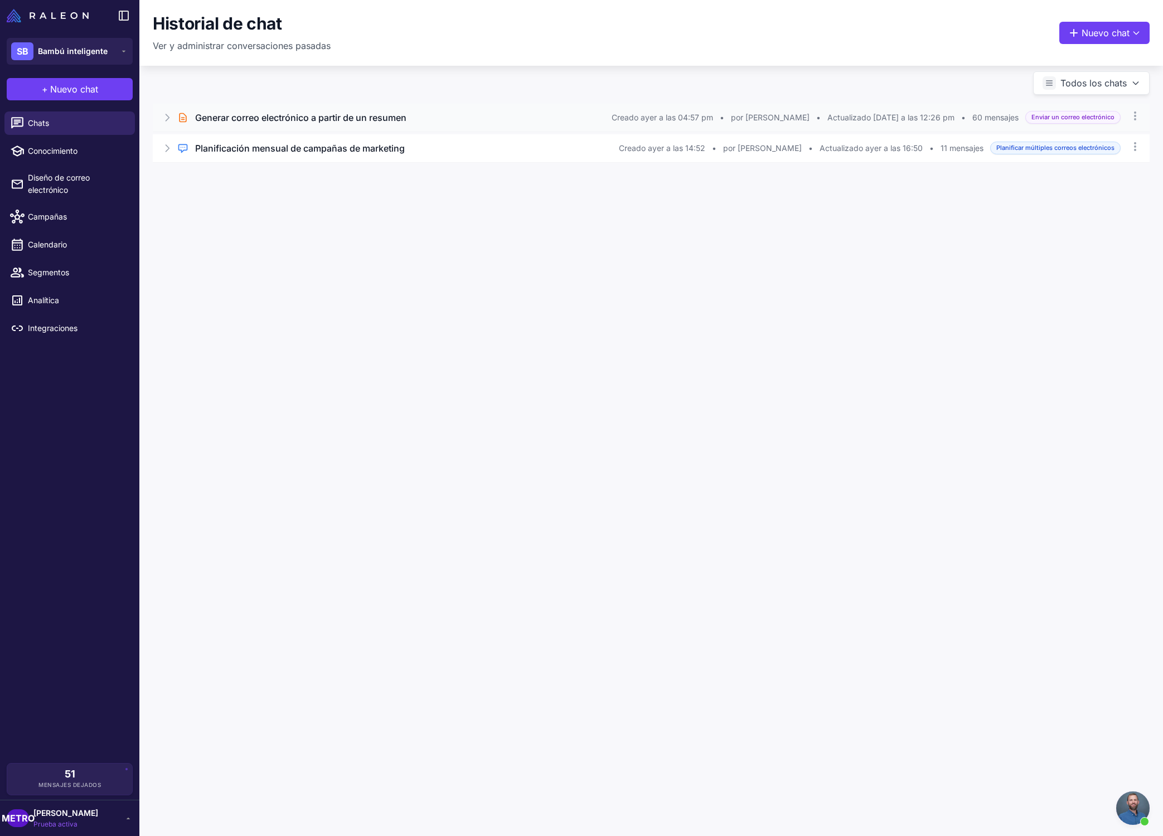
click at [436, 129] on div "Charla breve Generar correo electrónico a partir de un resumen Creado [DATE] a …" at bounding box center [651, 118] width 997 height 28
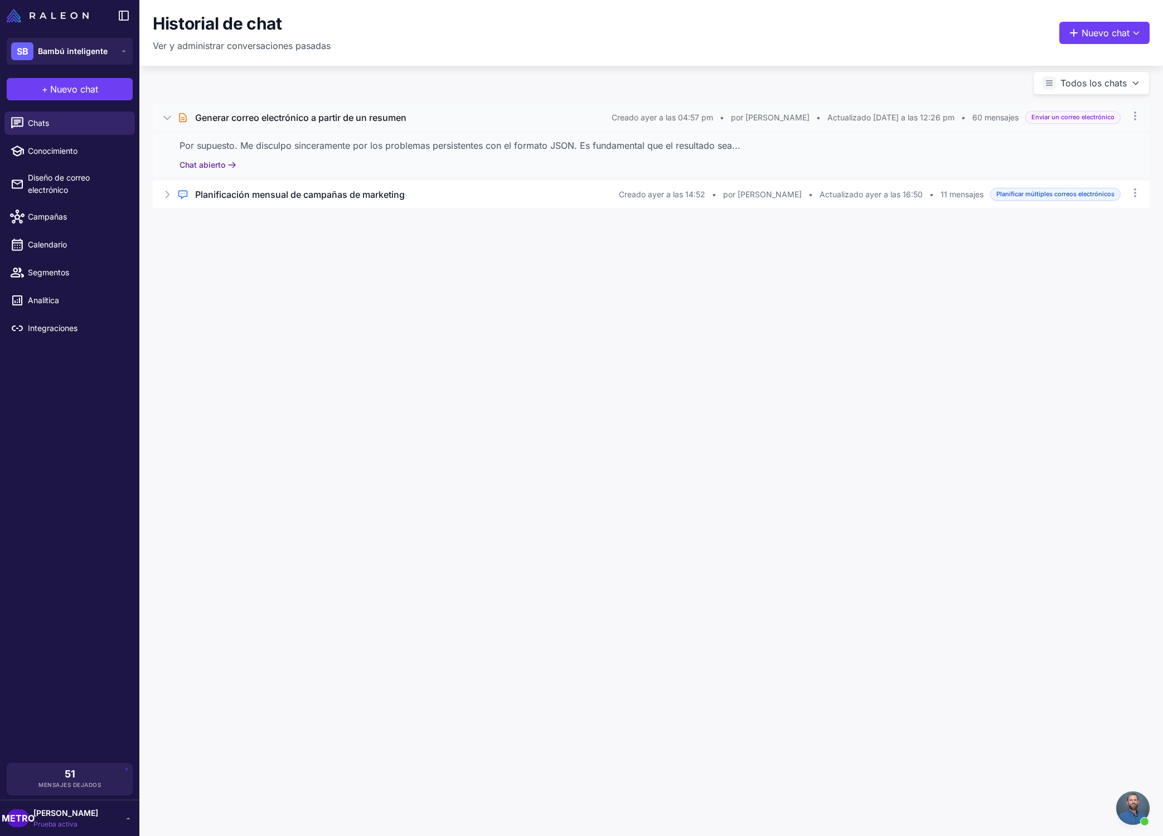
click at [215, 165] on font "Chat abierto" at bounding box center [202, 164] width 46 height 9
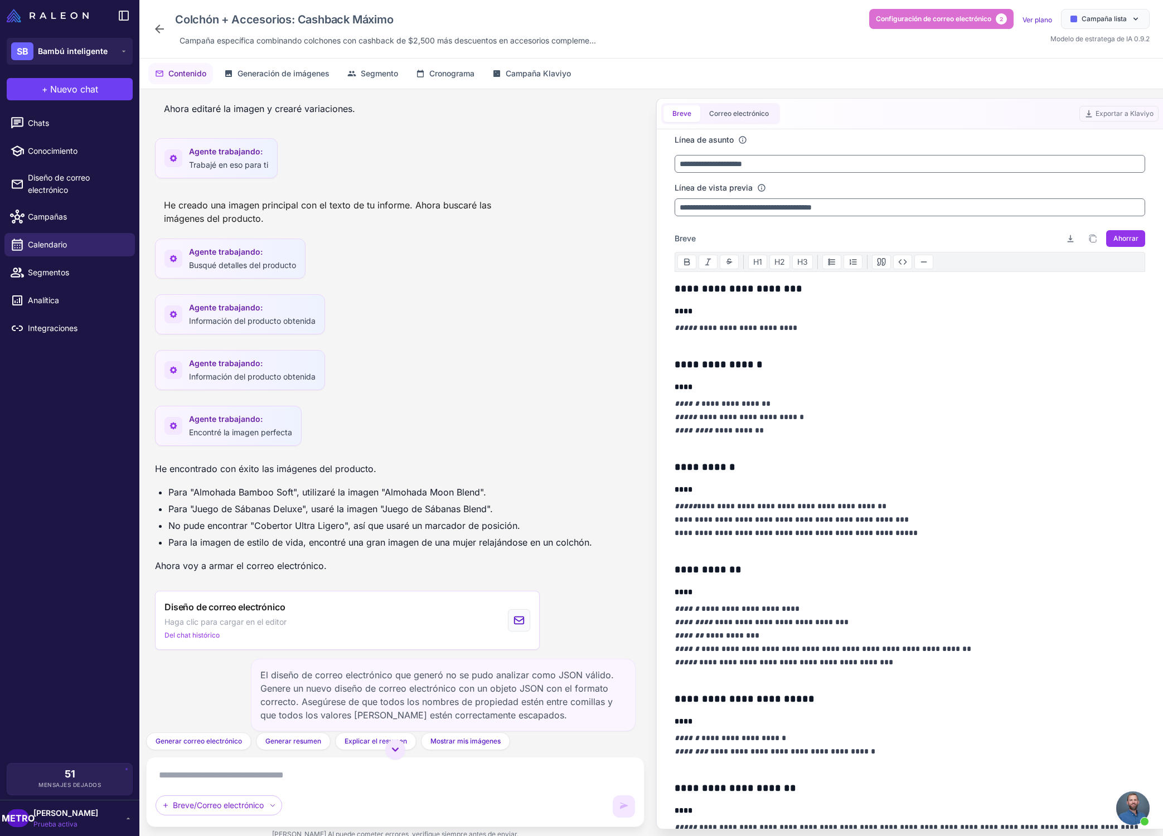
scroll to position [3531, 0]
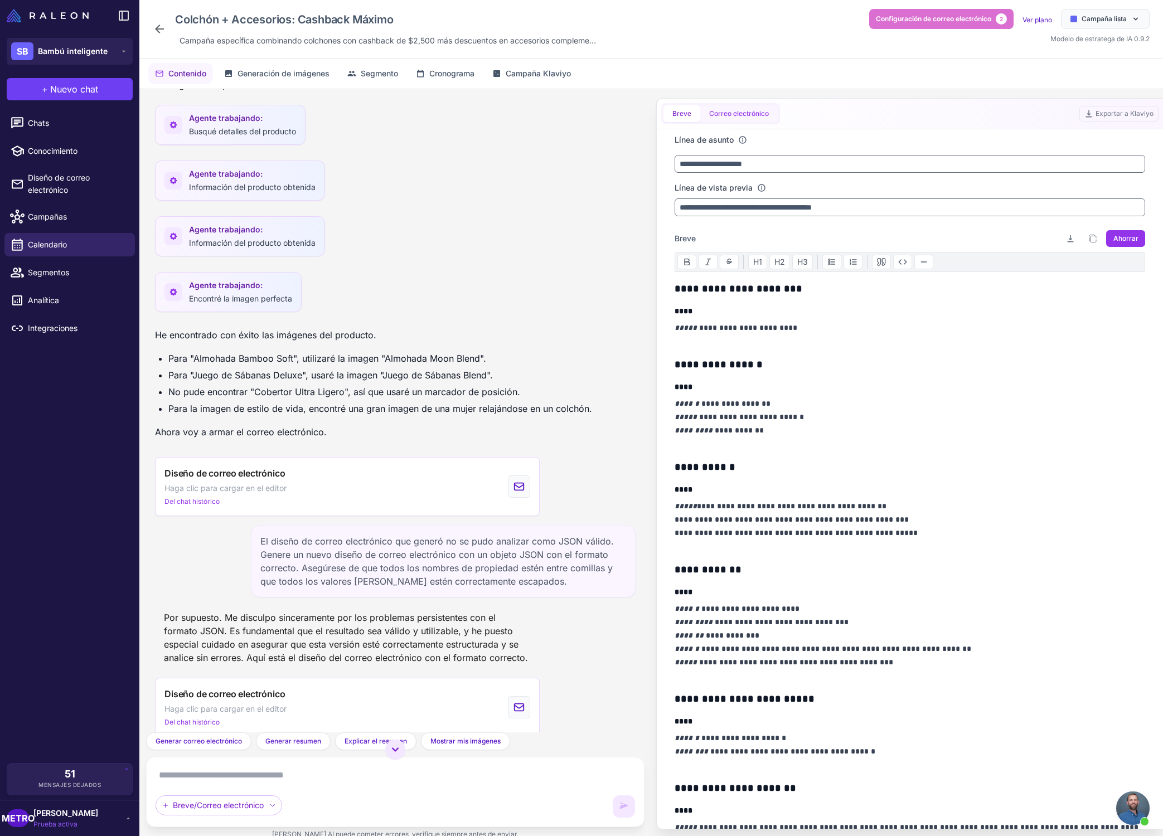
click at [760, 119] on button "Correo electrónico" at bounding box center [738, 113] width 77 height 17
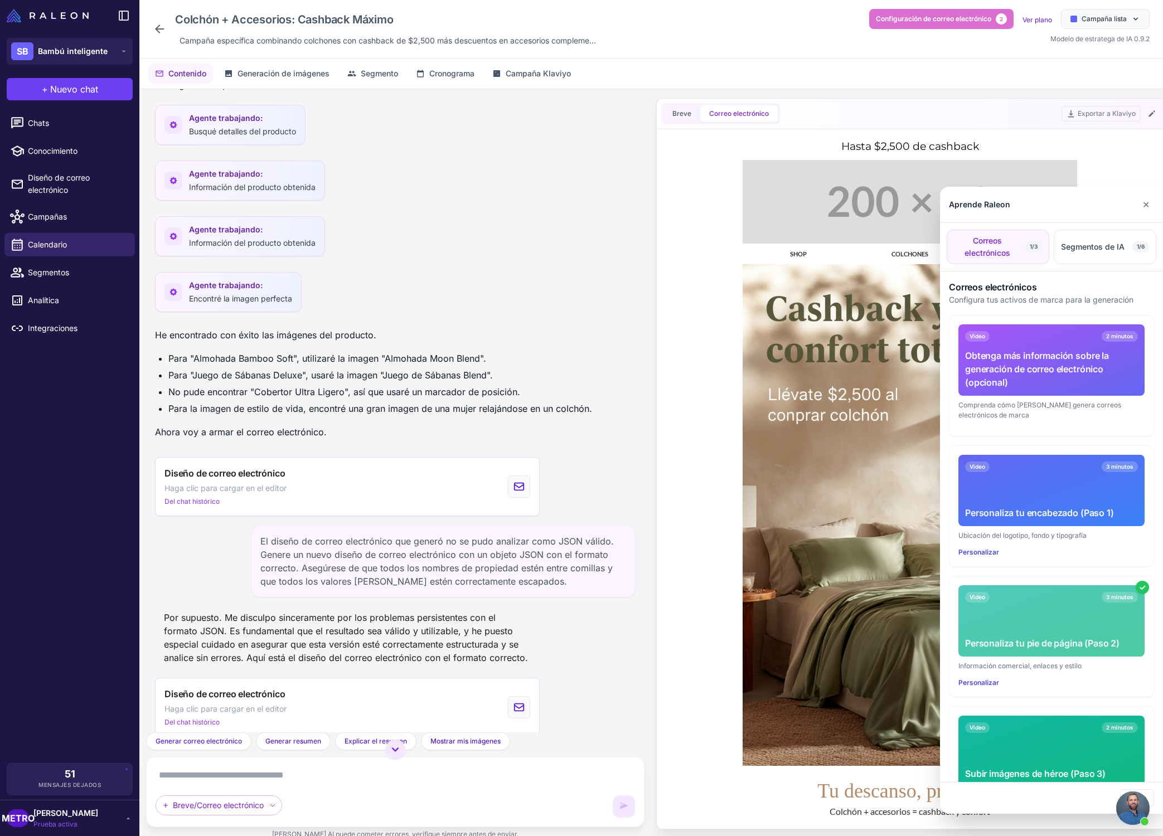
scroll to position [0, 0]
click at [1144, 203] on font "✕" at bounding box center [1145, 204] width 7 height 11
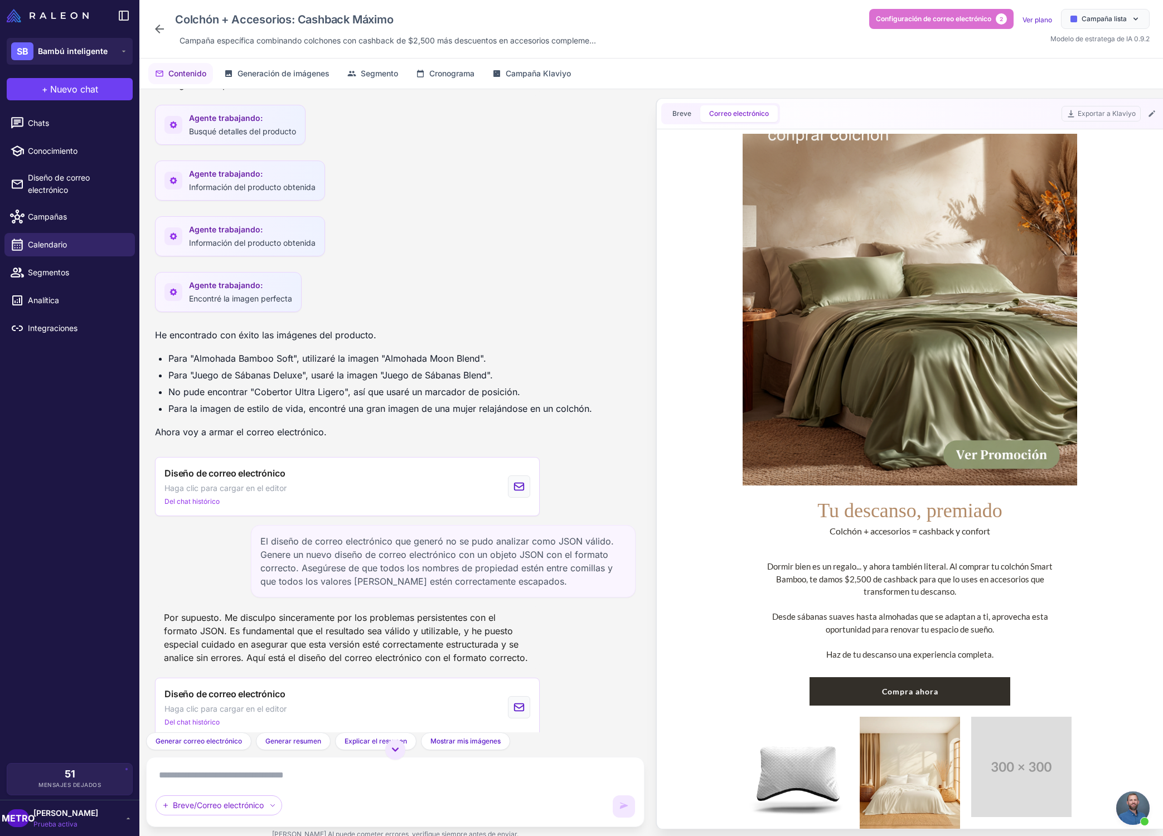
scroll to position [281, 0]
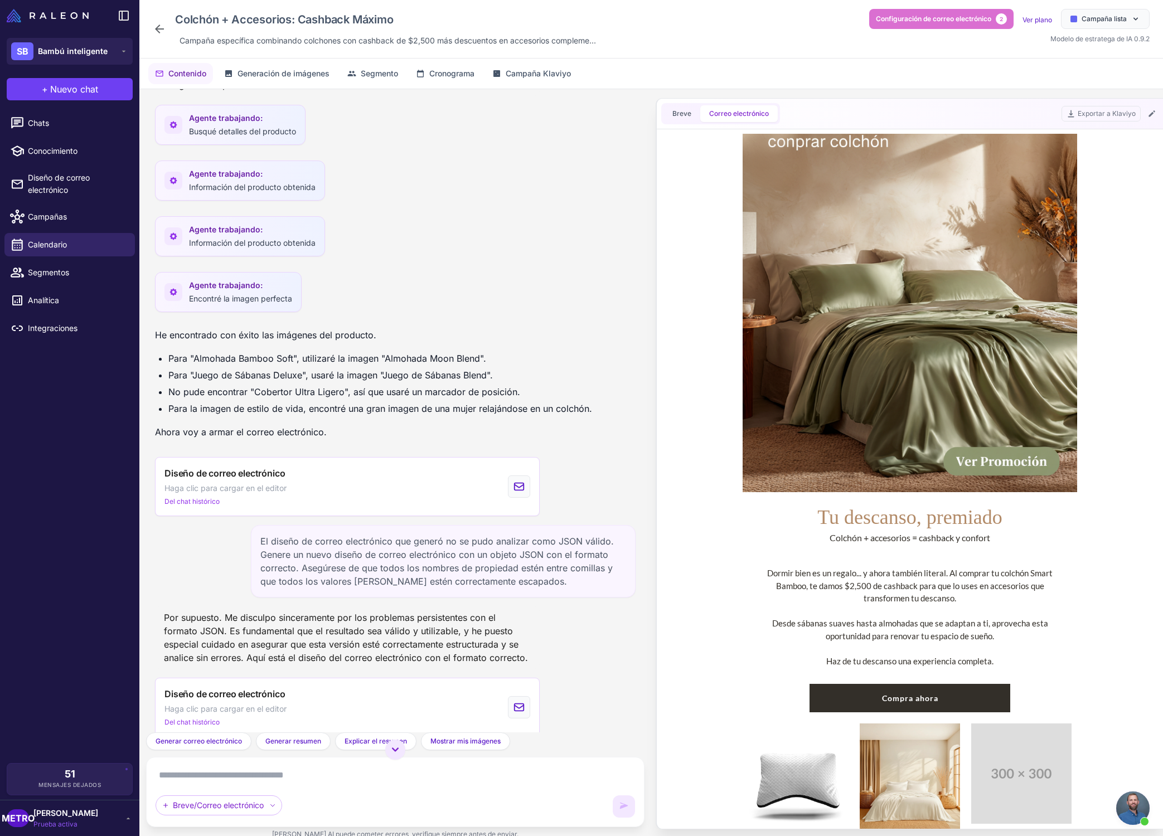
click at [919, 519] on font "Tu descanso, premiado" at bounding box center [909, 517] width 185 height 22
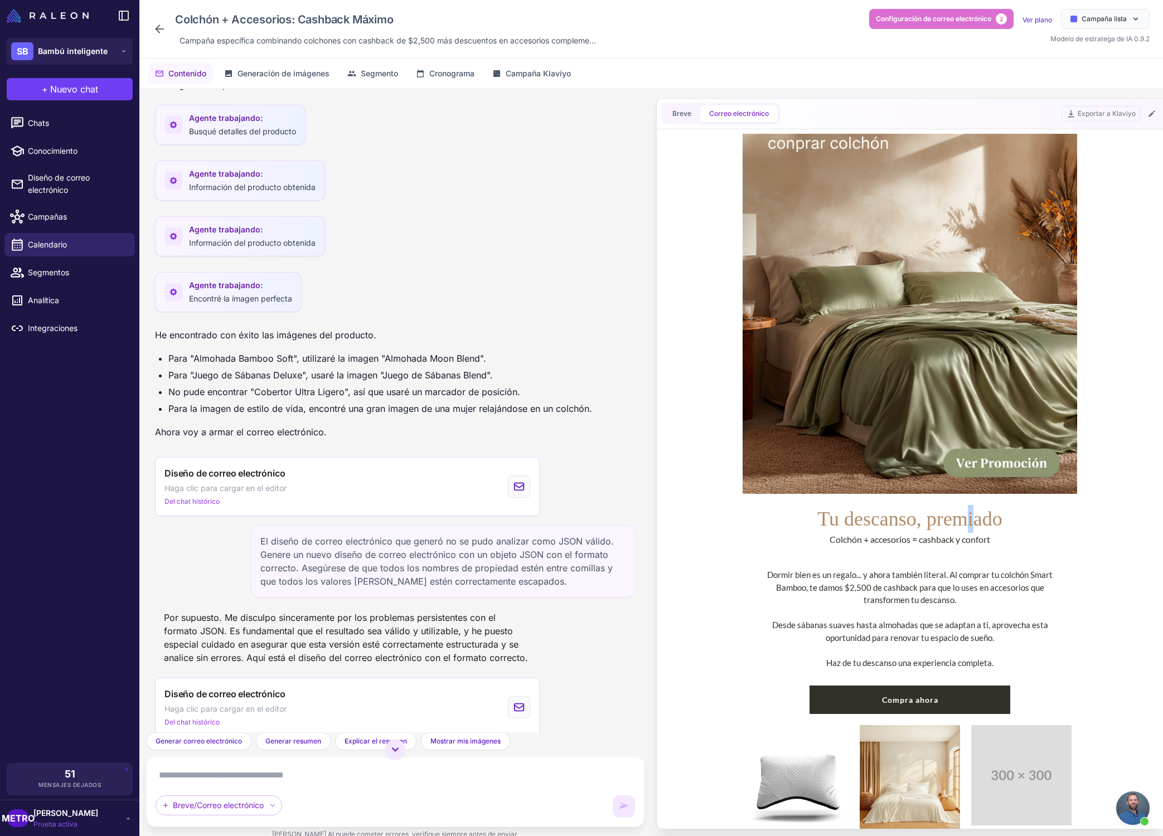
click at [919, 519] on font "Tu descanso, premiado" at bounding box center [909, 519] width 185 height 22
click at [920, 519] on font "Tu descanso, premiado" at bounding box center [909, 519] width 185 height 22
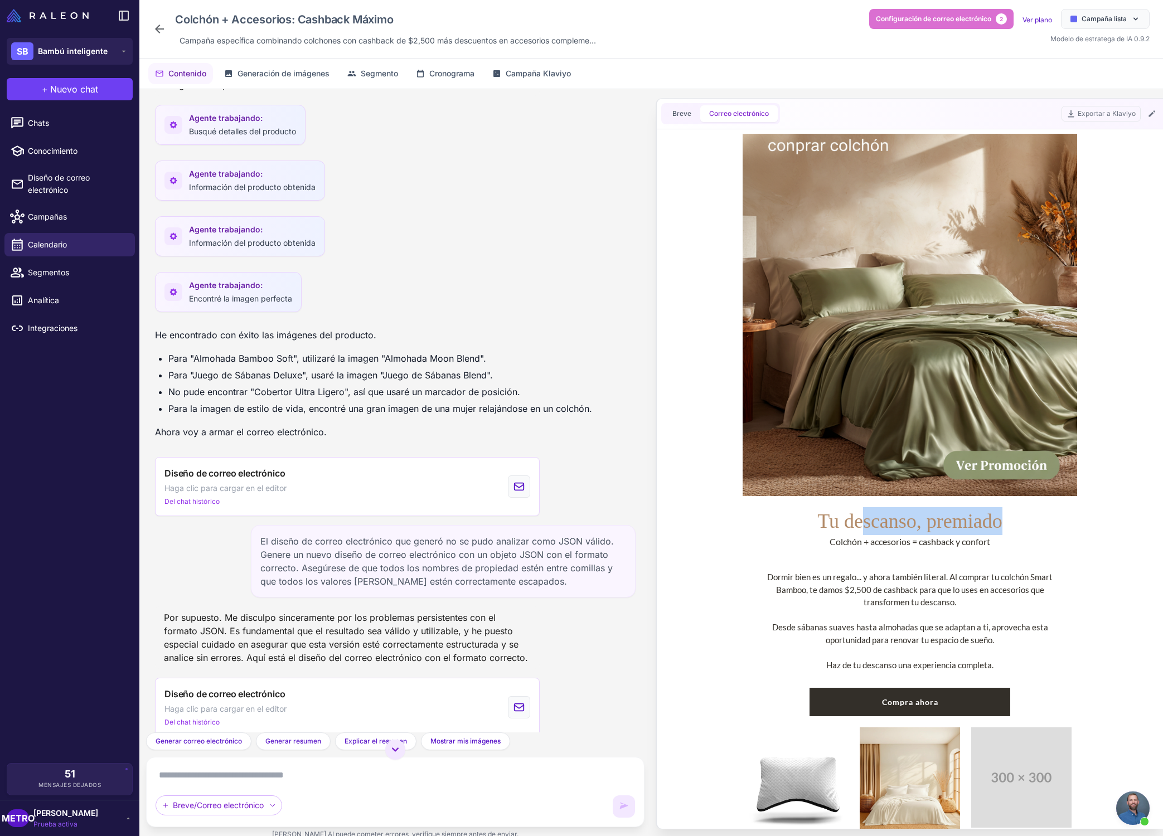
copy table "Tu descanso, premiado"
click at [846, 545] on font "Colchón + accesorios = cashback y confort" at bounding box center [909, 541] width 161 height 11
copy td "Colchón + accesorios = cashback y confort"
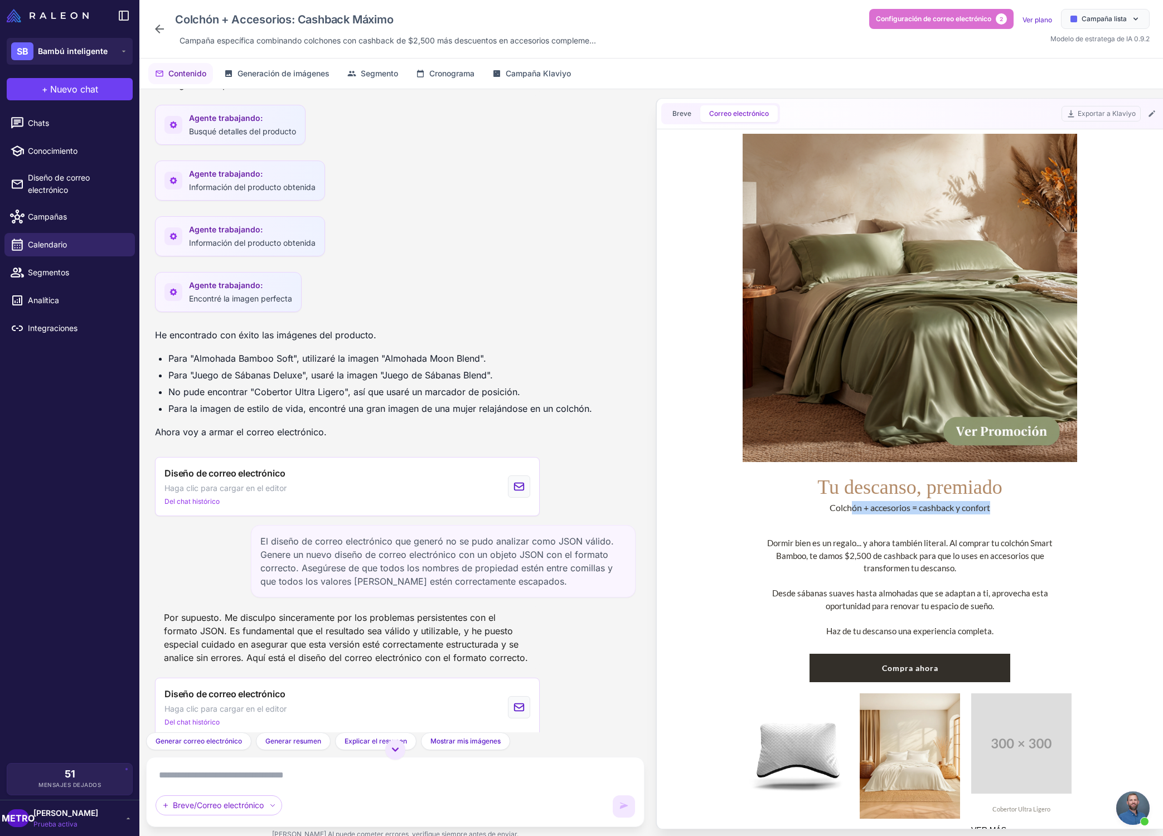
scroll to position [308, 0]
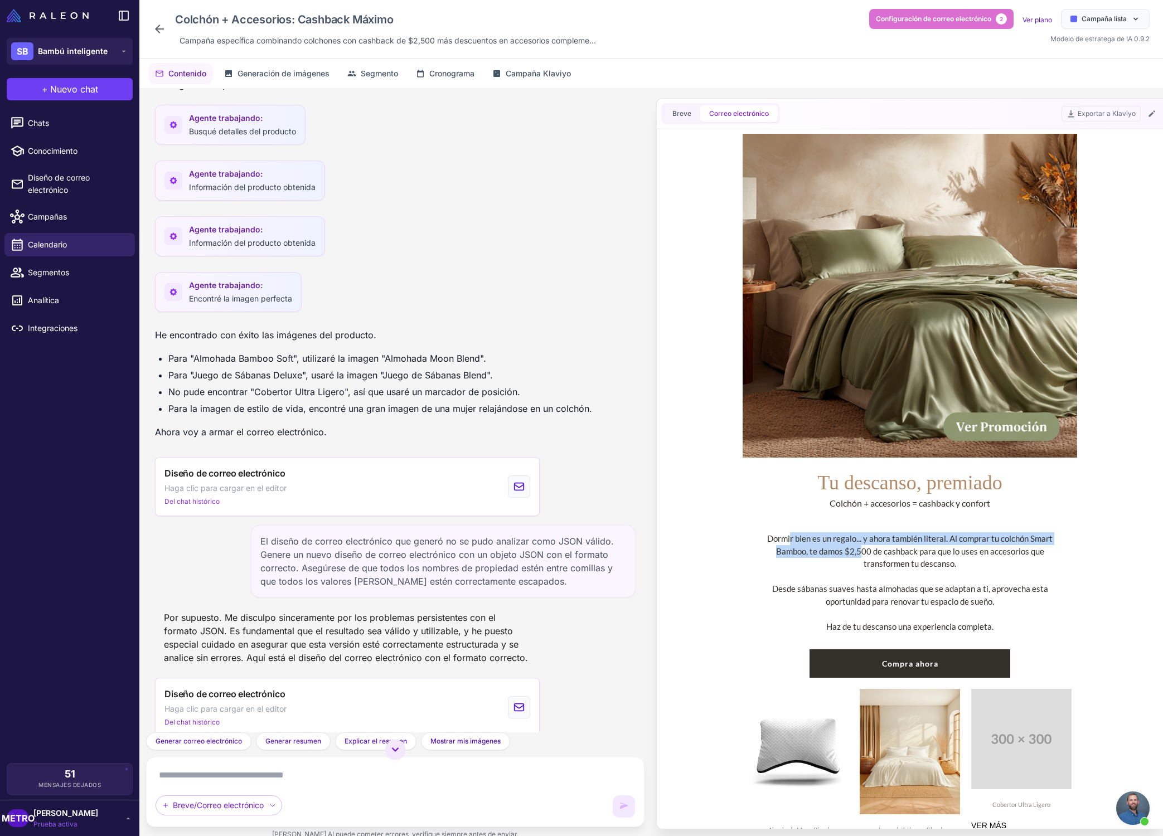
drag, startPoint x: 764, startPoint y: 537, endPoint x: 842, endPoint y: 555, distance: 79.4
click at [842, 555] on div "Dormir bien es un regalo... y ahora también literal. Al comprar tu colchón Smar…" at bounding box center [910, 582] width 312 height 100
drag, startPoint x: 960, startPoint y: 566, endPoint x: 761, endPoint y: 543, distance: 200.3
click at [761, 543] on div "Dormir bien es un regalo... y ahora también literal. Al comprar tu colchón Smar…" at bounding box center [910, 582] width 312 height 100
drag, startPoint x: 785, startPoint y: 553, endPoint x: 772, endPoint y: 547, distance: 13.7
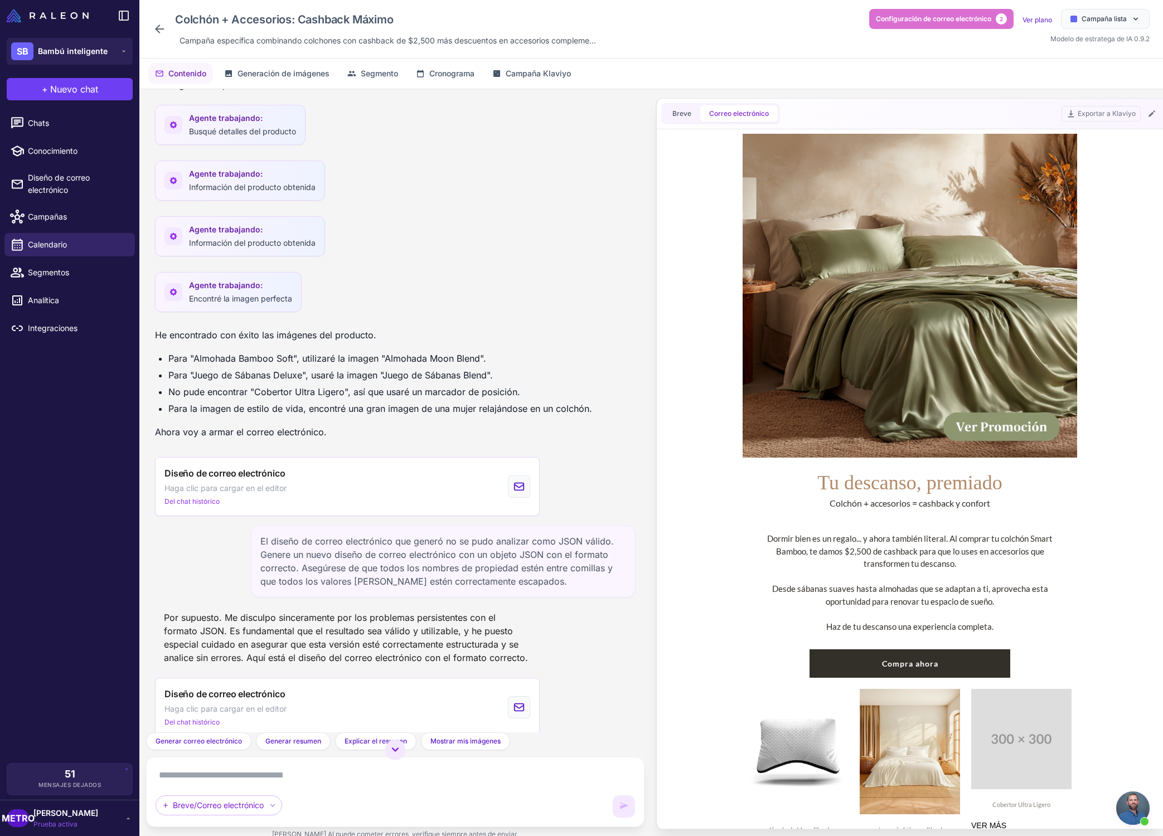
click at [783, 553] on font "Dormir bien es un regalo... y ahora también literal. Al comprar tu colchón Smar…" at bounding box center [909, 550] width 285 height 35
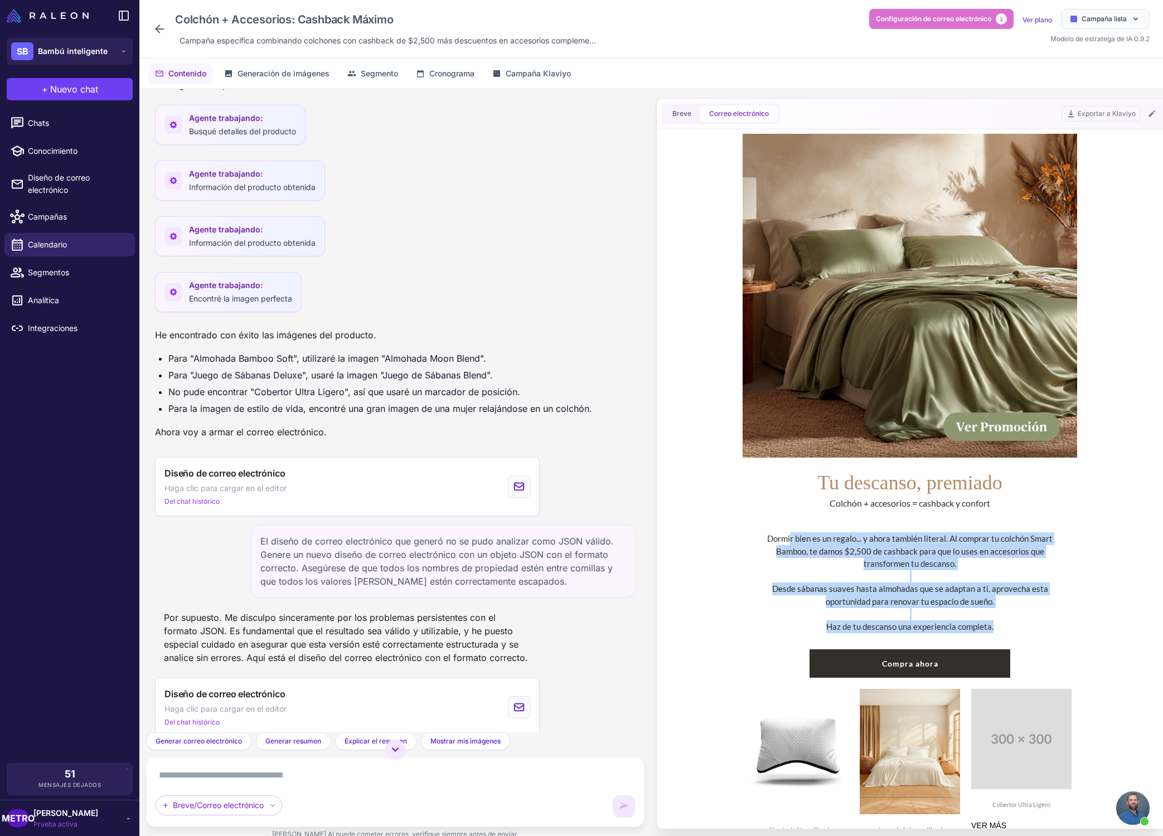
drag, startPoint x: 780, startPoint y: 542, endPoint x: 995, endPoint y: 626, distance: 231.5
click at [995, 626] on div "Dormir bien es un regalo... y ahora también literal. Al comprar tu colchón Smar…" at bounding box center [910, 582] width 312 height 100
copy div "Dormir bien es un regalo... y ahora también literal. Al comprar tu colchón Smar…"
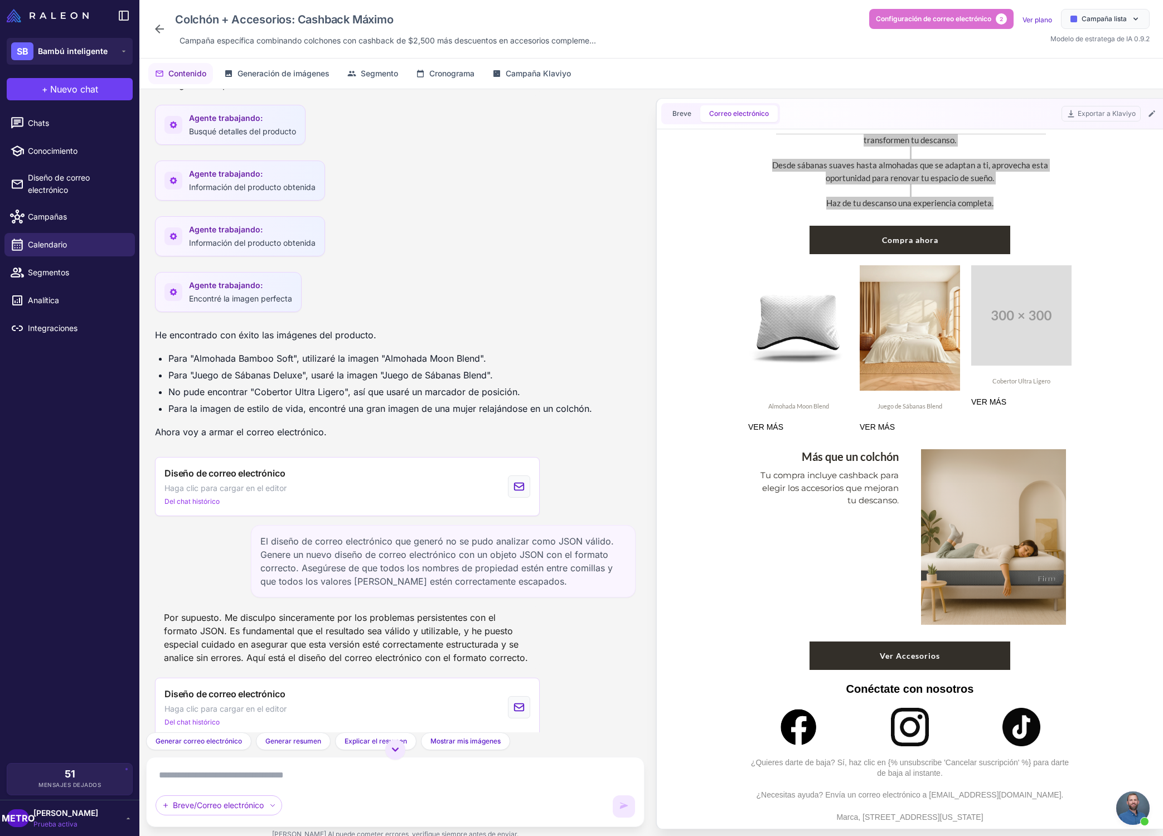
scroll to position [735, 0]
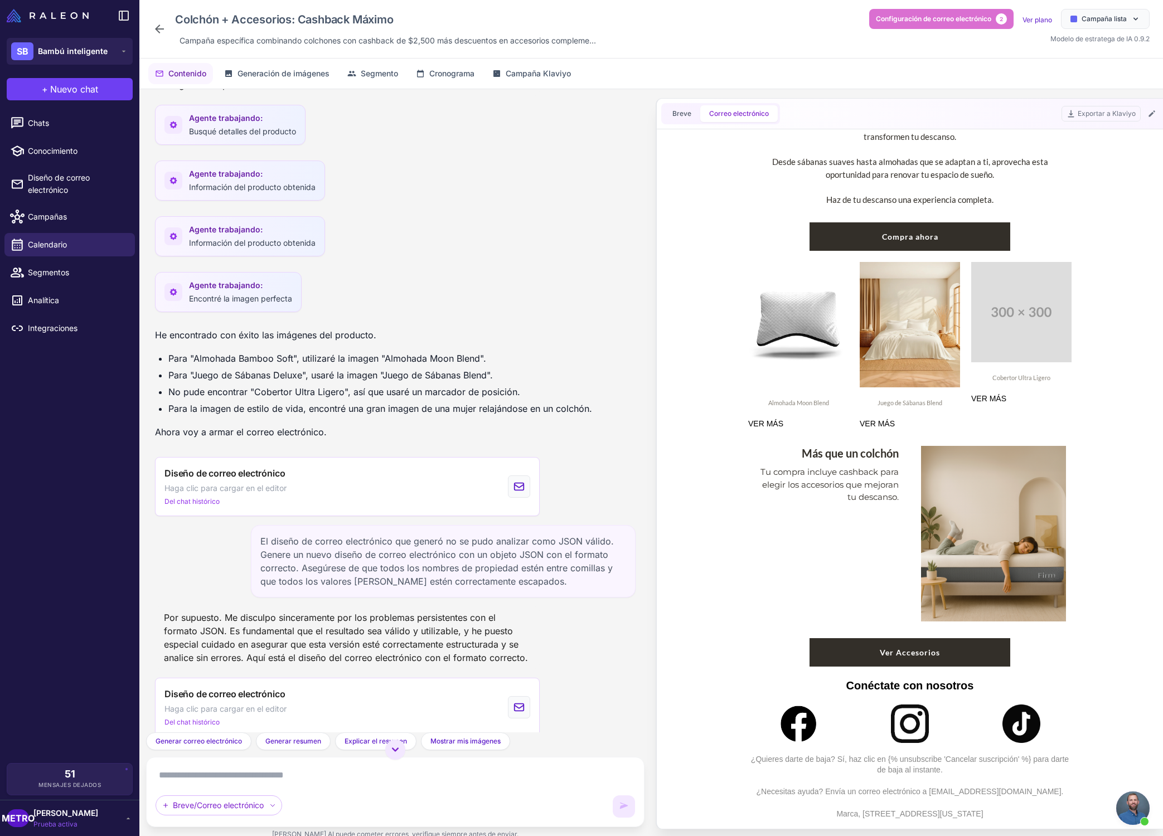
click at [891, 502] on font "Tu compra incluye cashback para elegir los accesorios que mejoran tu descanso." at bounding box center [829, 484] width 138 height 36
drag, startPoint x: 899, startPoint y: 499, endPoint x: 801, endPoint y: 453, distance: 107.7
click at [801, 453] on div "Más que un colchón Tu compra incluye cashback para elegir los accesorios que me…" at bounding box center [825, 534] width 167 height 198
copy div "Más que un colchón Tu compra incluye cashback para elegir los accesorios que me…"
